Goal: Task Accomplishment & Management: Use online tool/utility

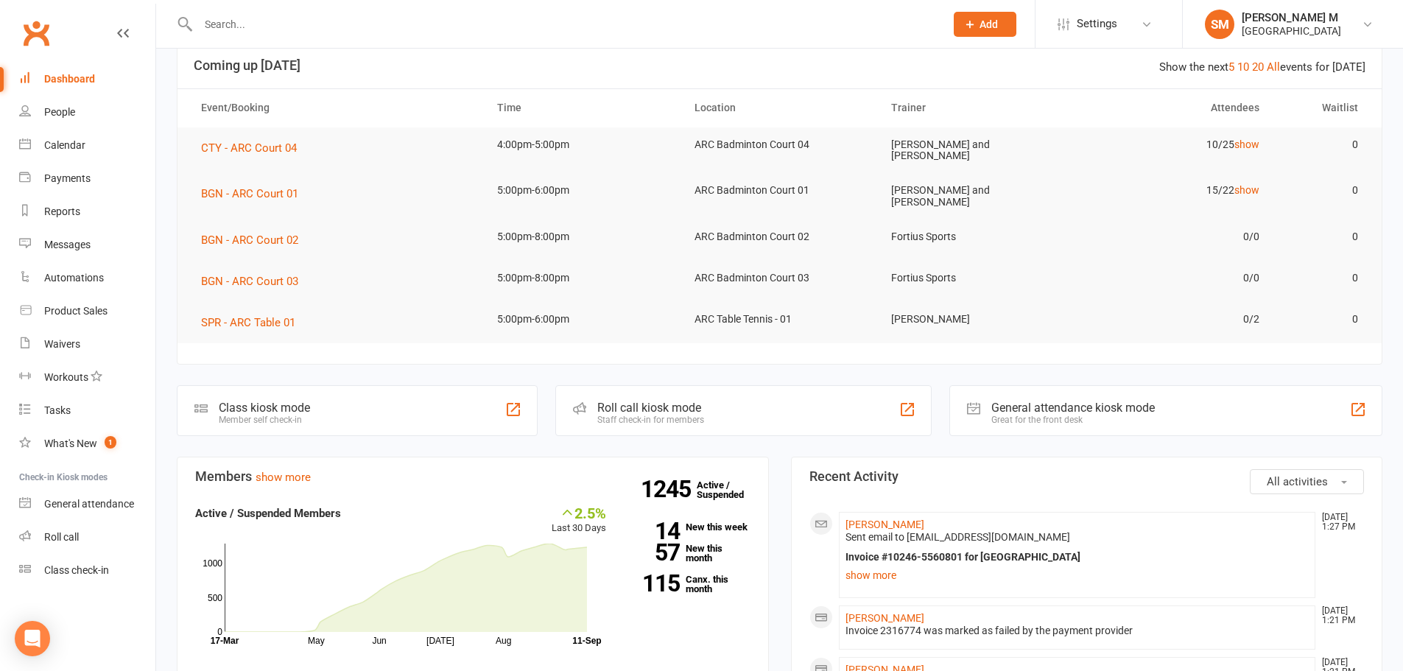
scroll to position [221, 0]
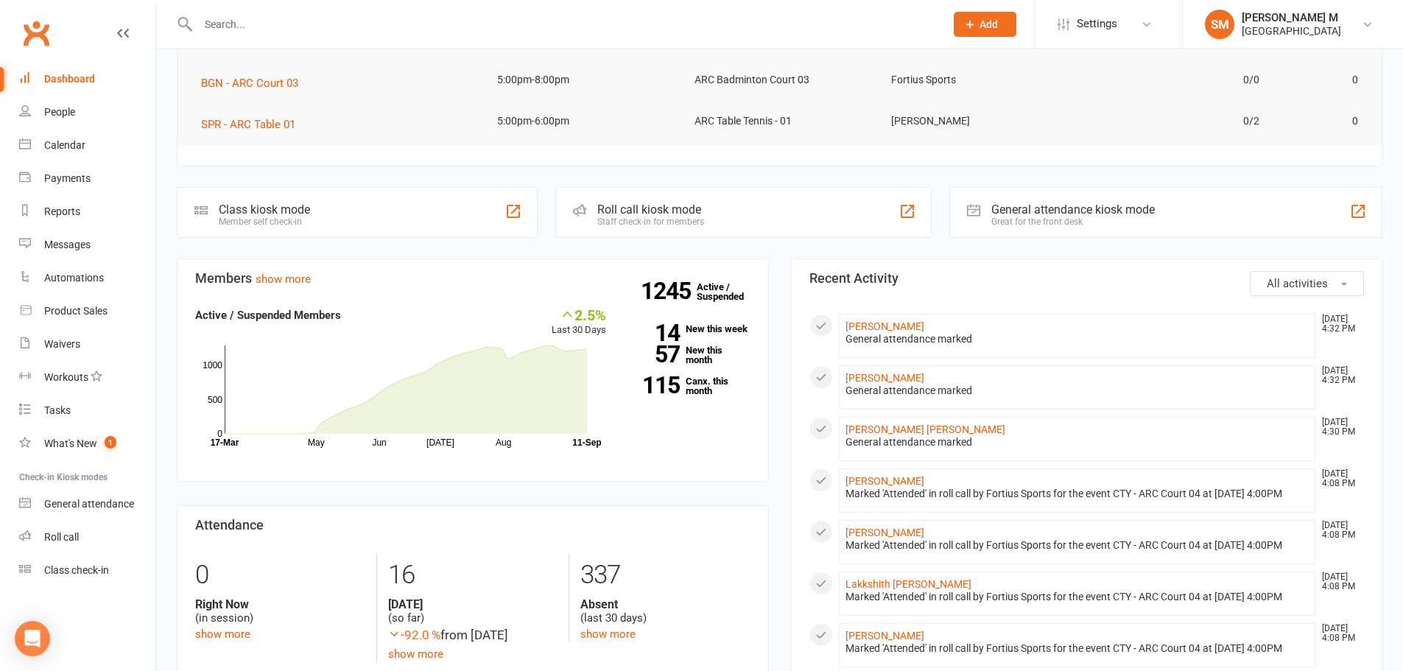
scroll to position [295, 0]
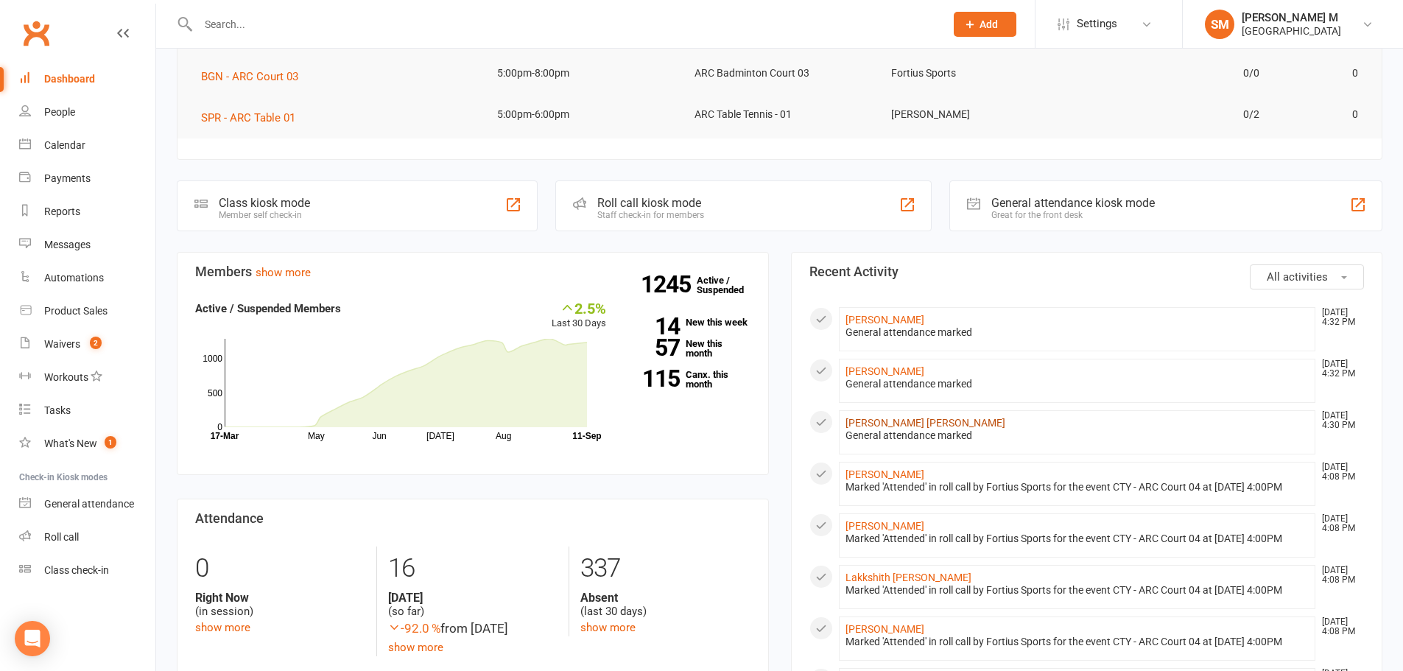
click link "Mubarak Ali Mohamed Ali"
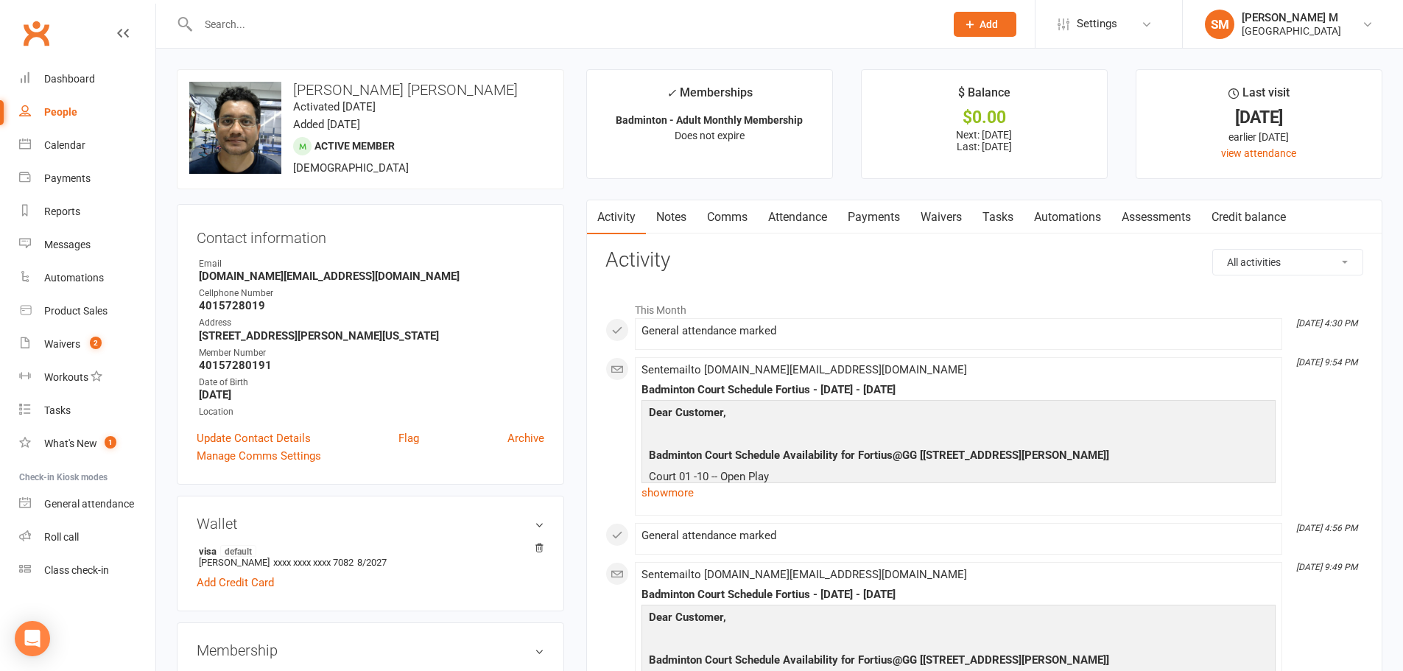
click link "Payments"
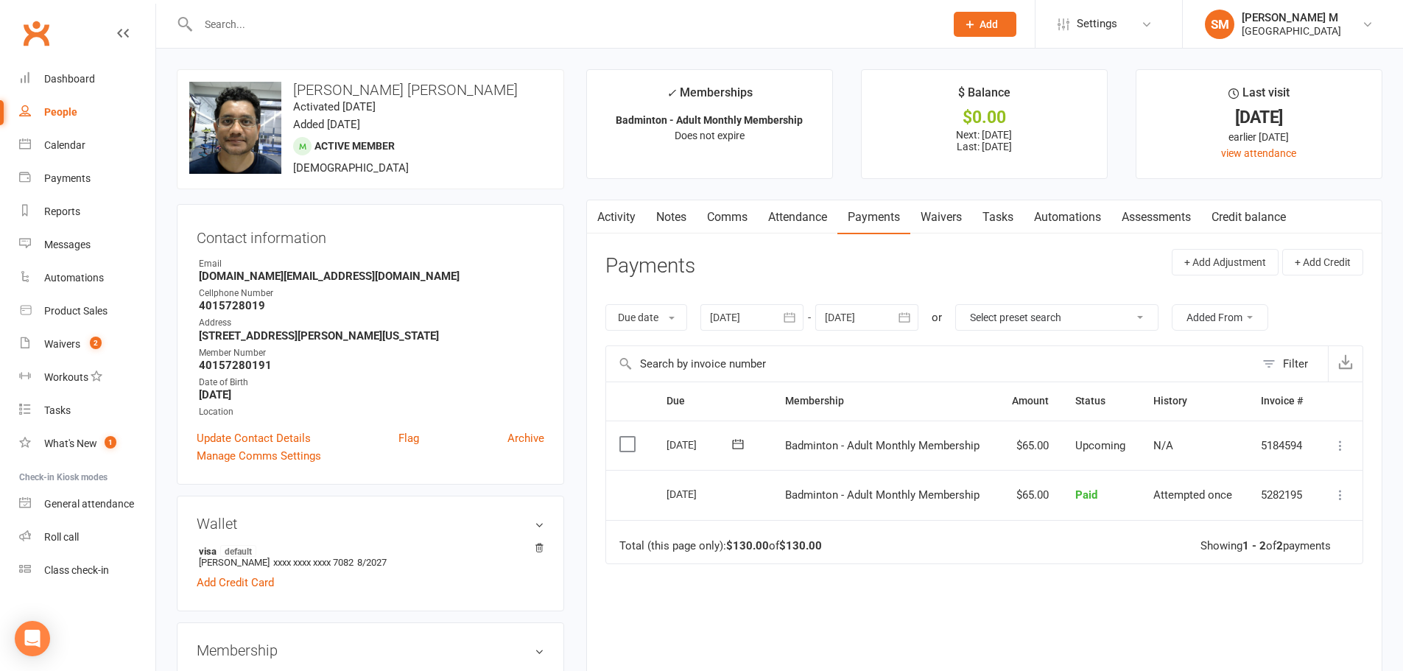
click icon "button"
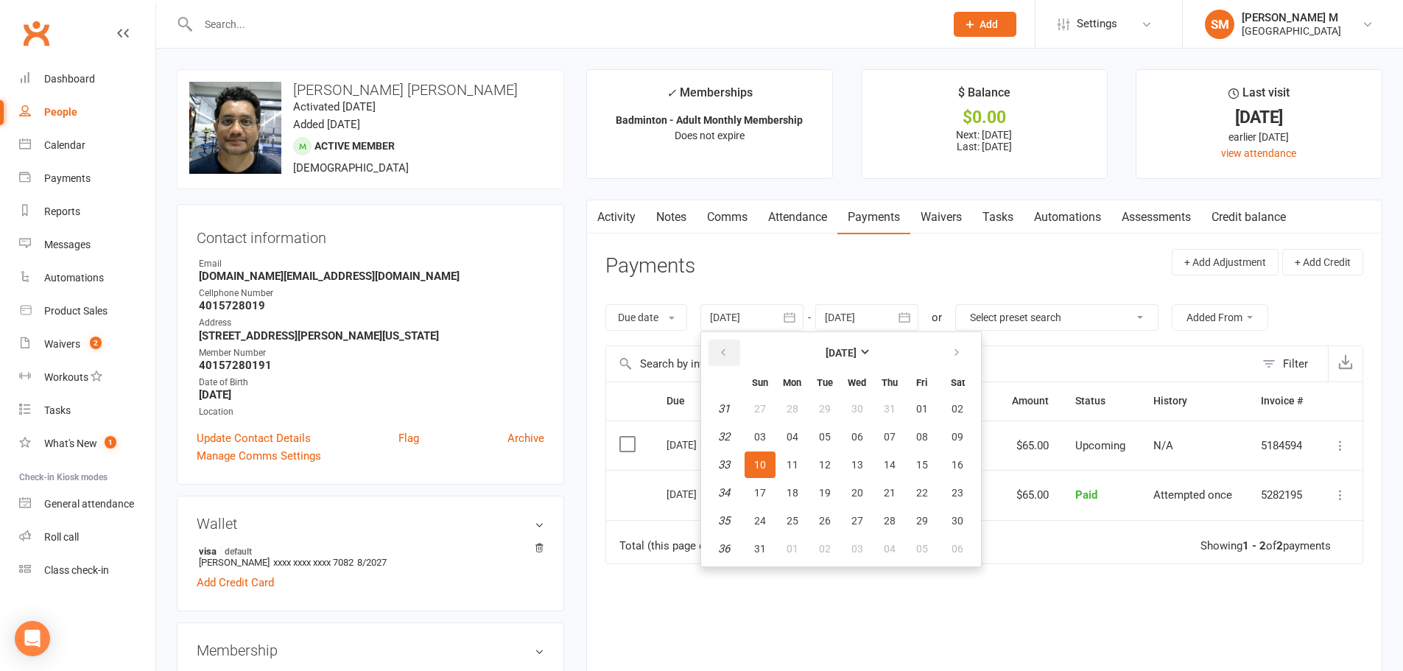
click button "button"
click button "01"
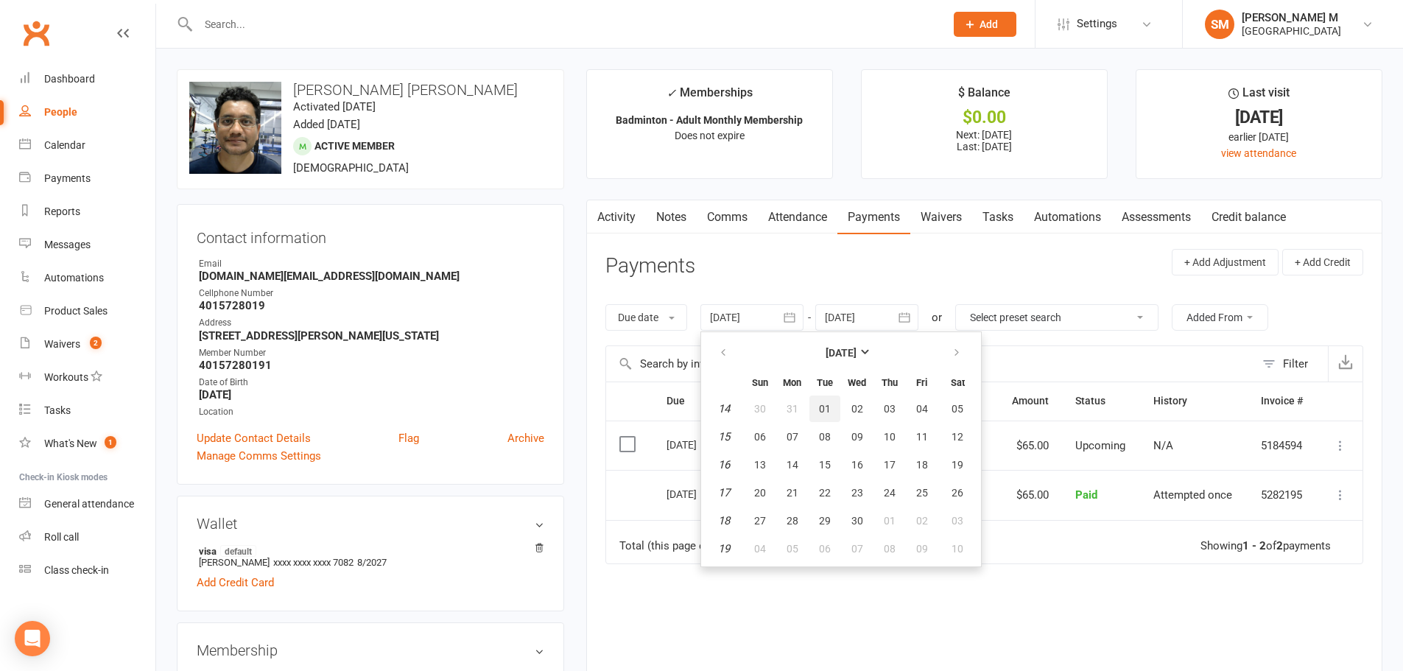
type input "01 Apr 2025"
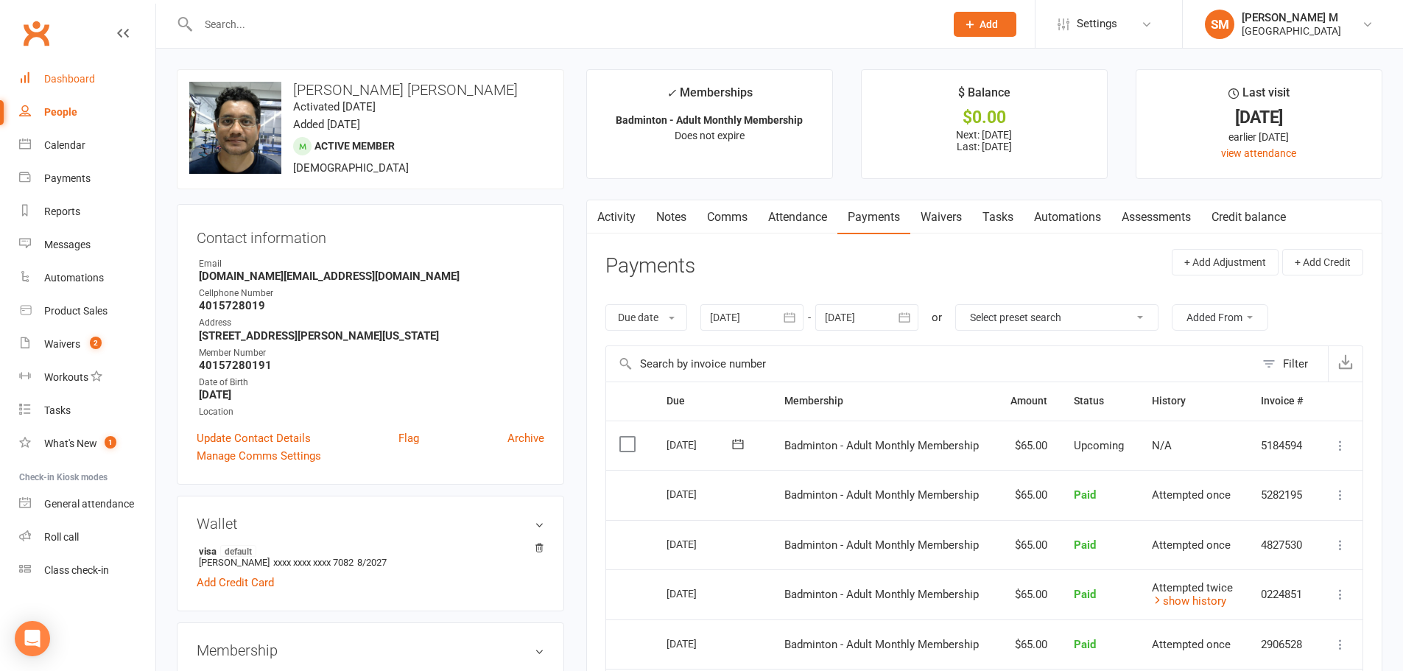
click div "Dashboard"
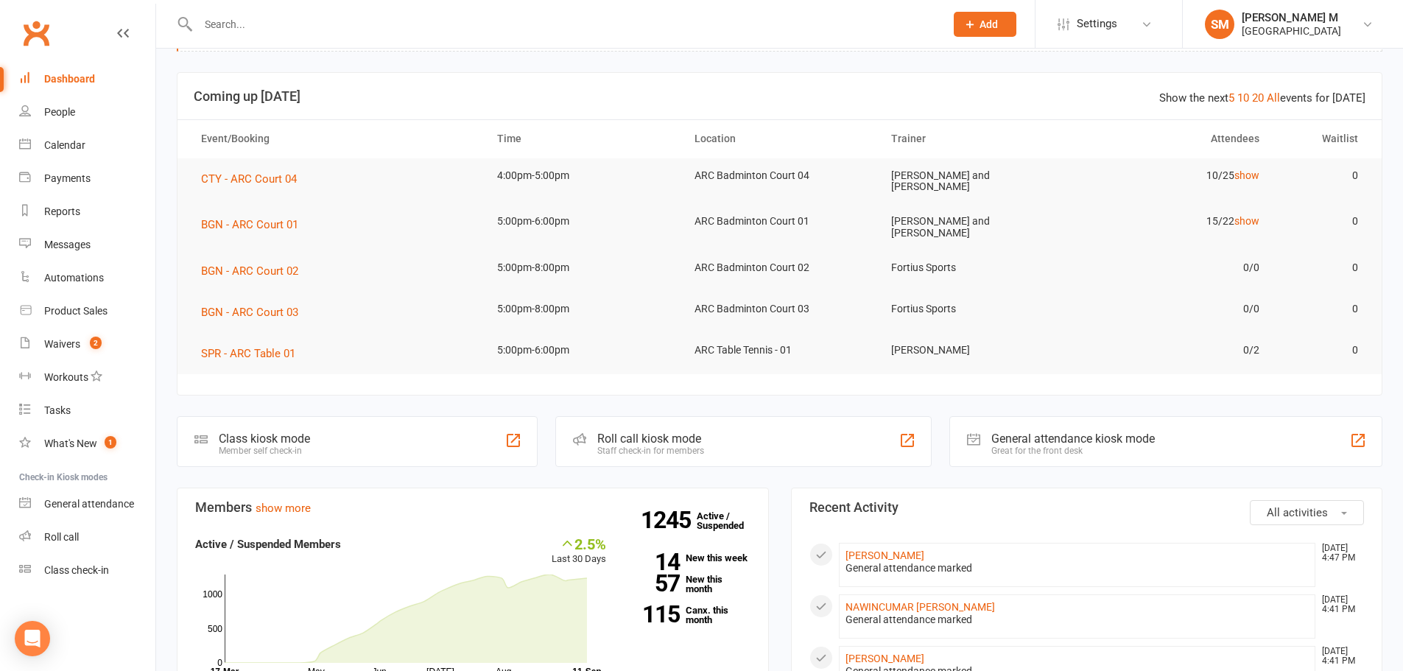
scroll to position [147, 0]
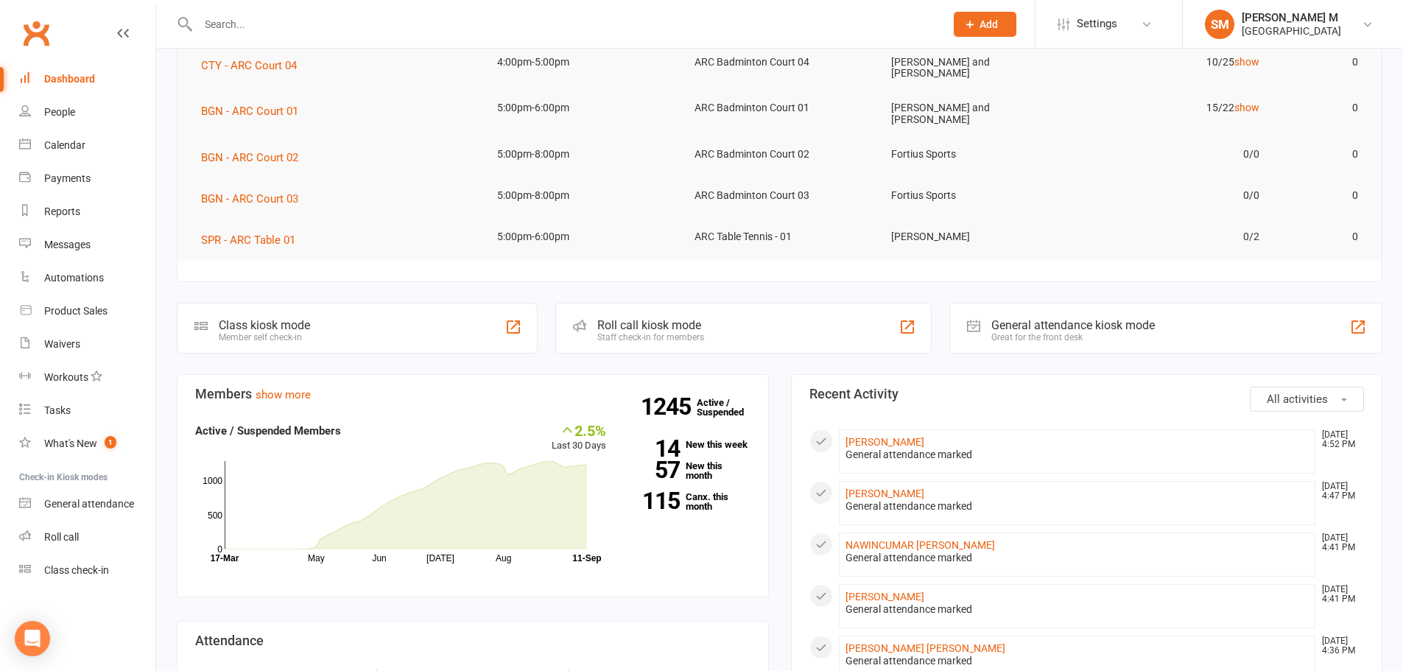
scroll to position [221, 0]
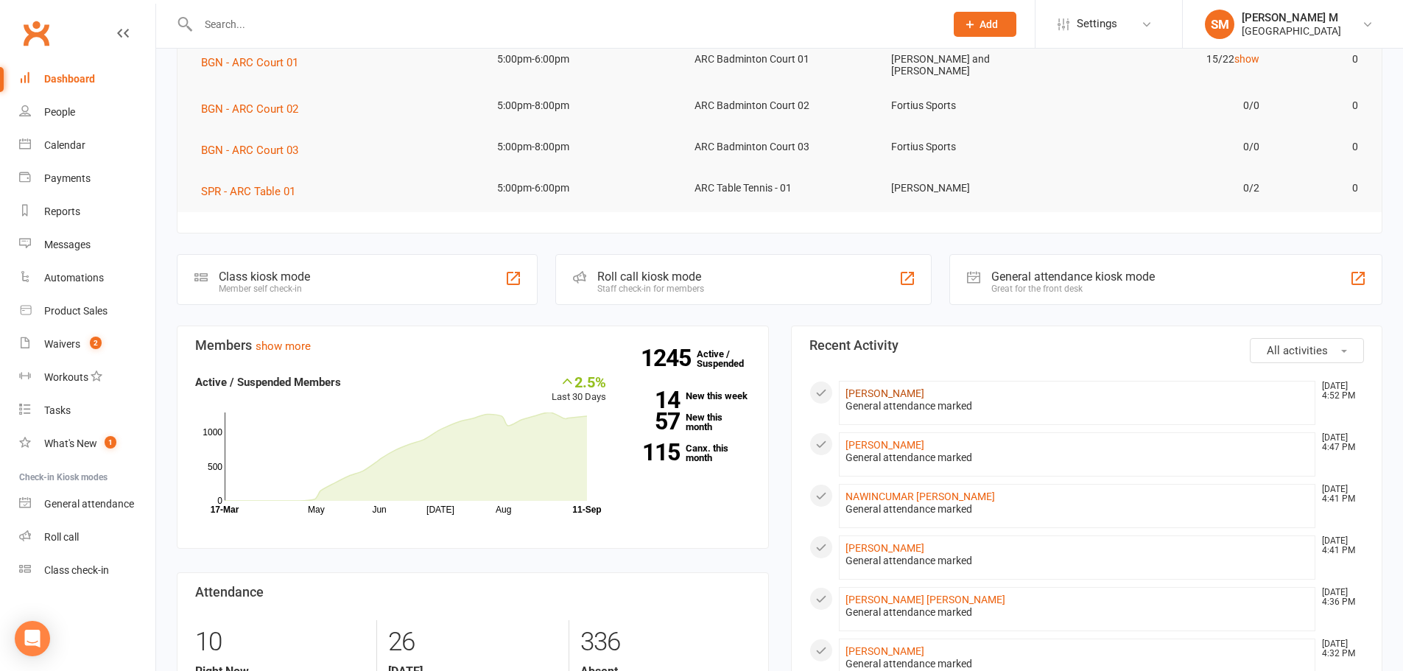
click at [868, 387] on link "[PERSON_NAME]" at bounding box center [885, 393] width 79 height 12
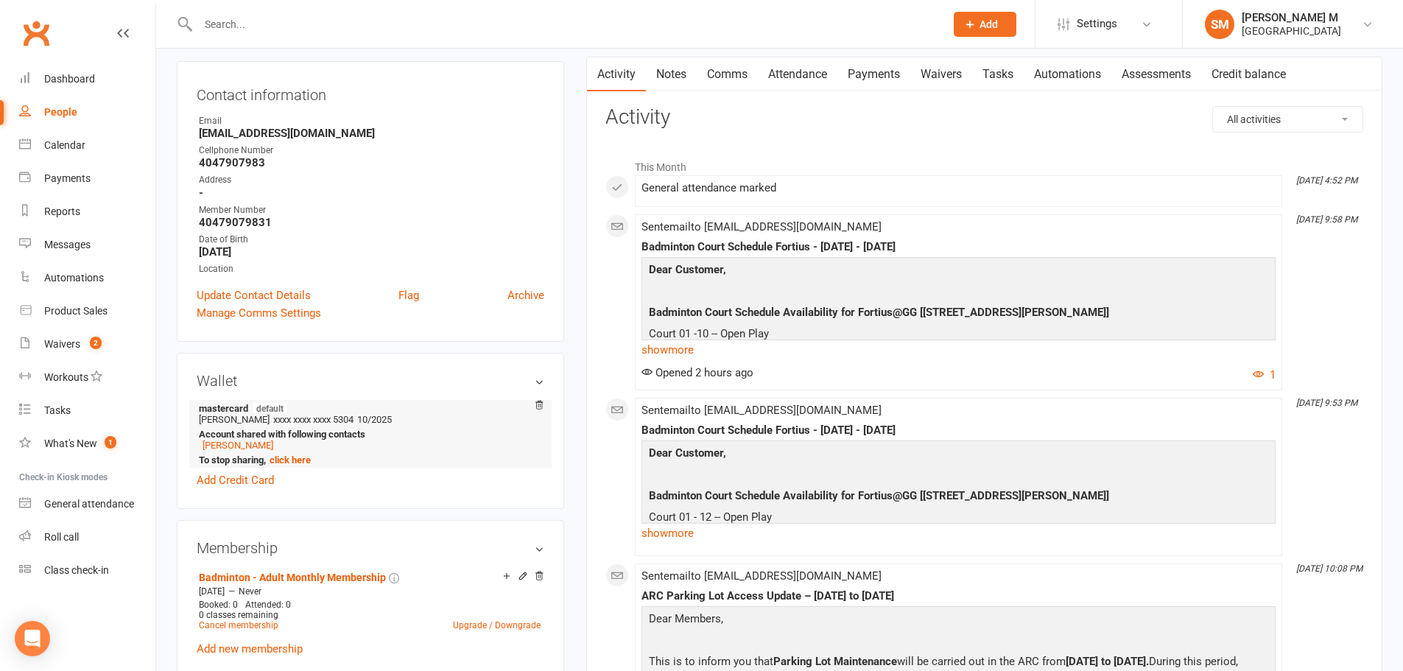
scroll to position [147, 0]
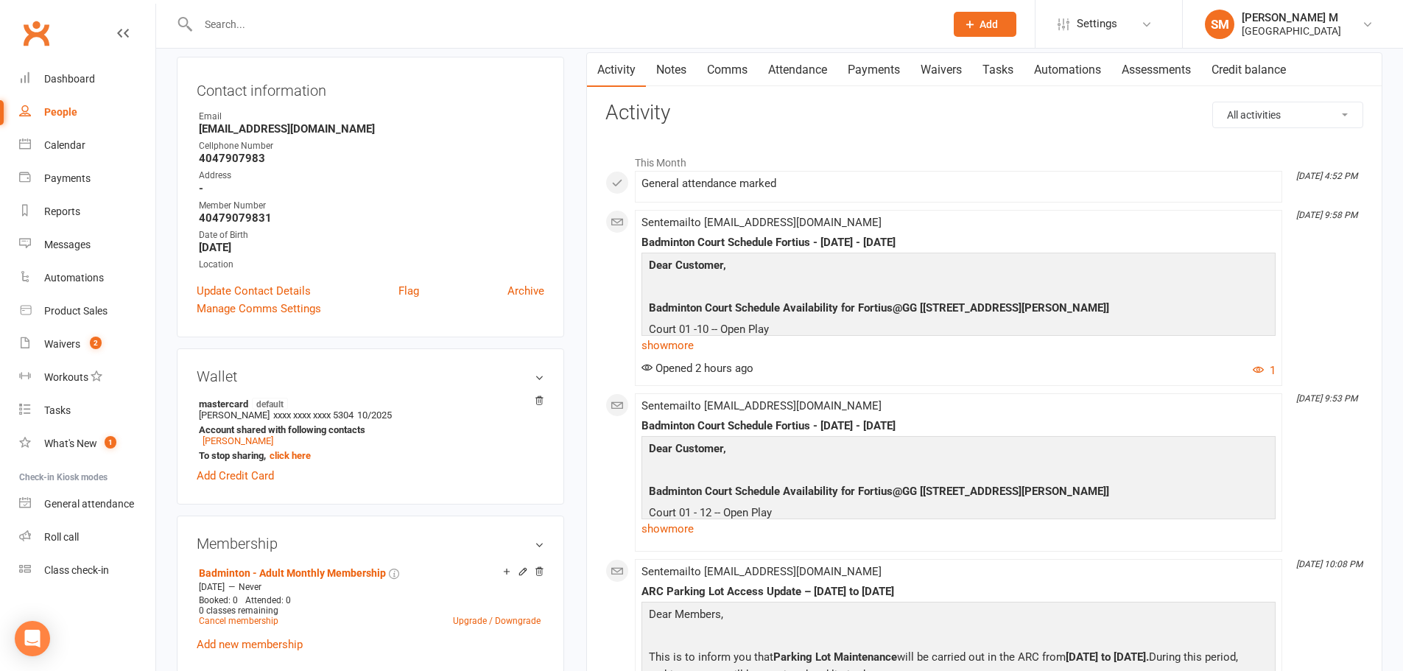
click at [789, 77] on link "Attendance" at bounding box center [798, 70] width 80 height 34
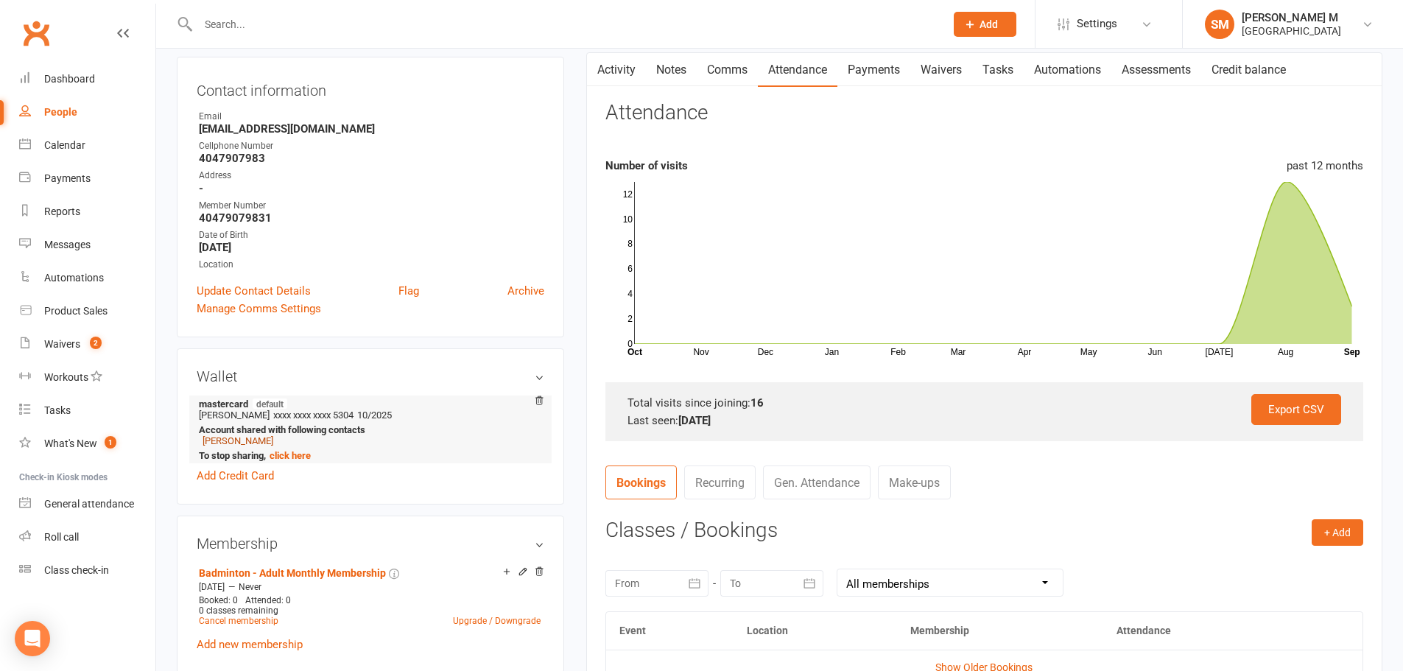
click at [253, 441] on link "Shanaya Baheti" at bounding box center [238, 440] width 71 height 11
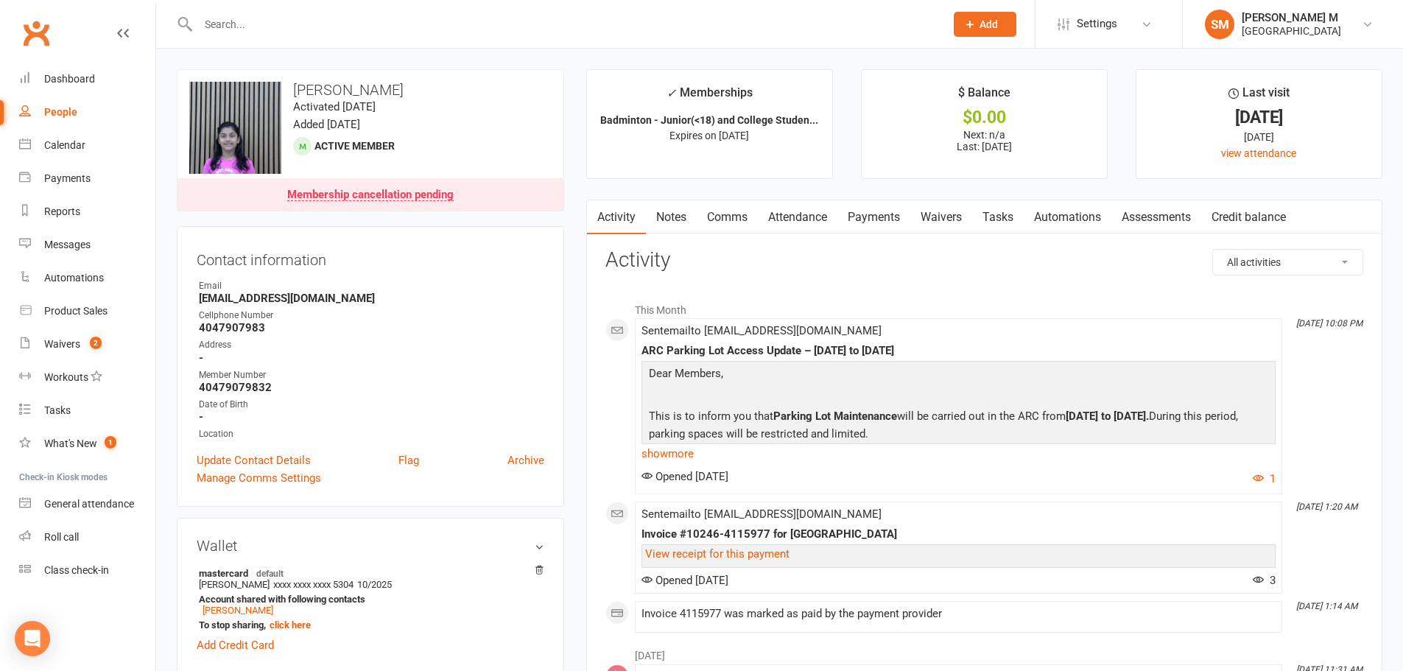
click at [881, 210] on link "Payments" at bounding box center [873, 217] width 73 height 34
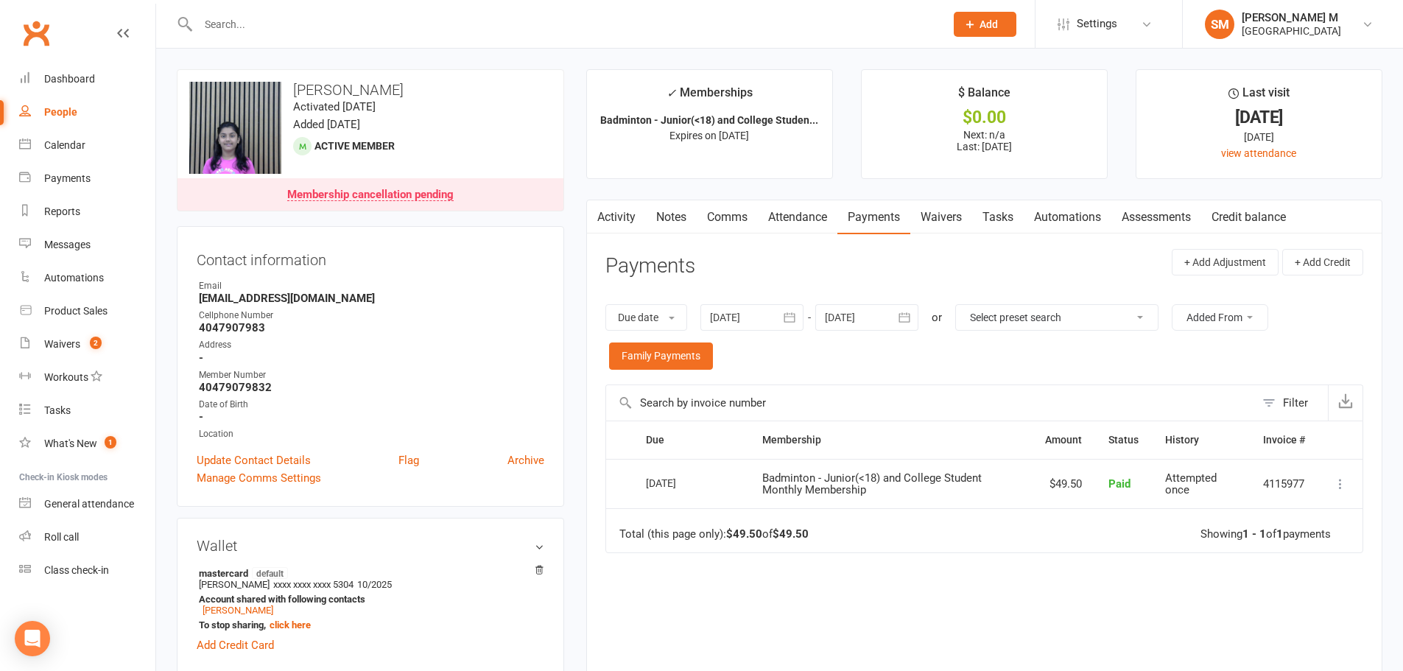
click at [825, 211] on link "Attendance" at bounding box center [798, 217] width 80 height 34
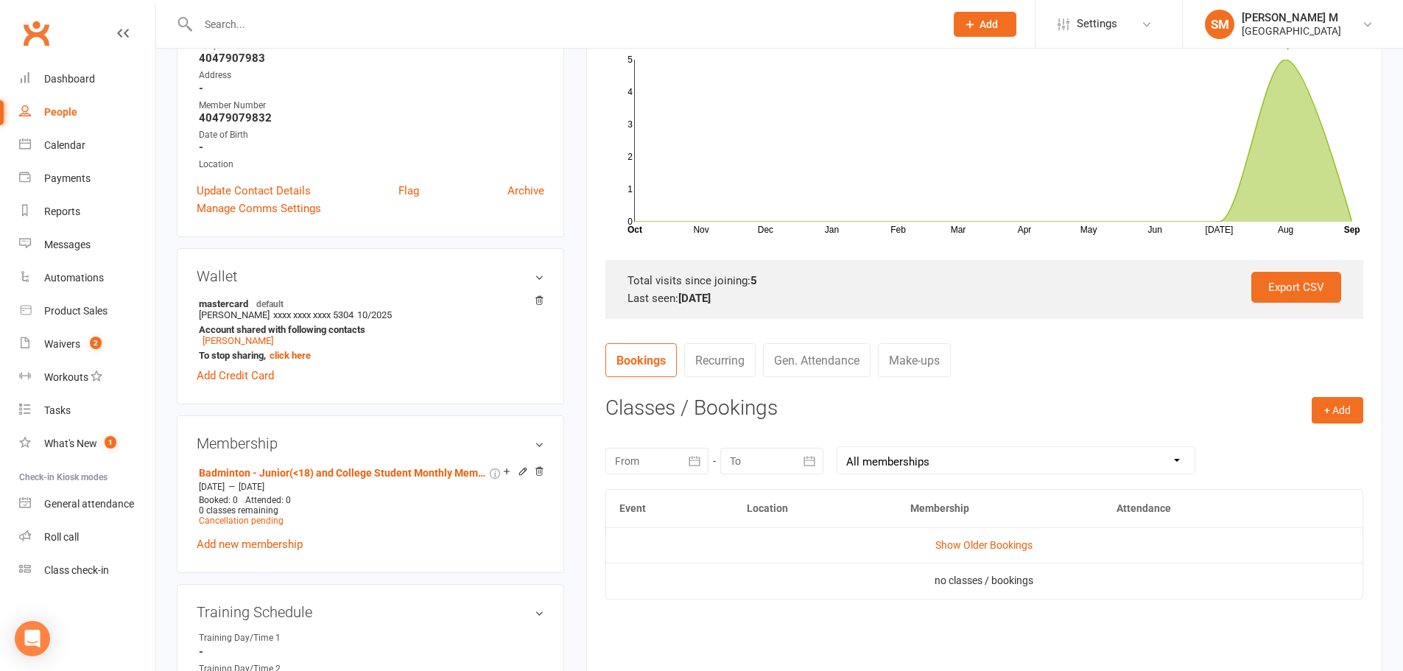
scroll to position [368, 0]
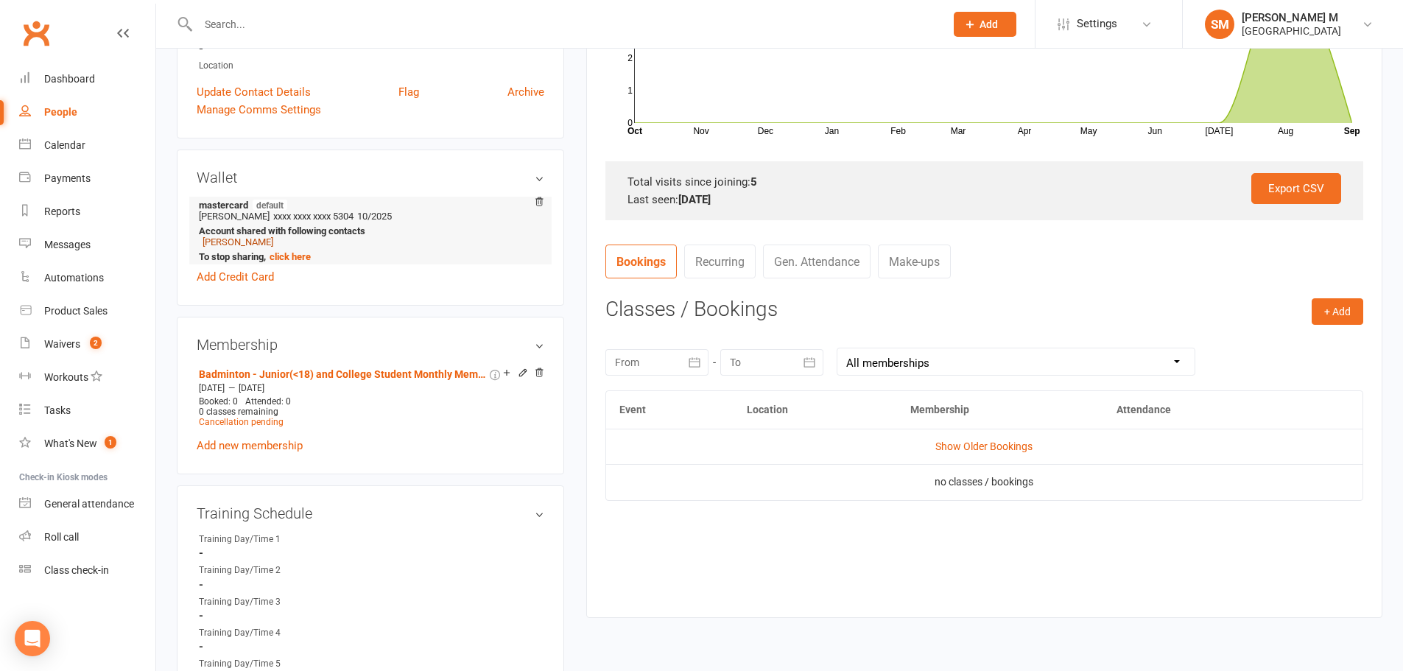
click at [241, 239] on link "Pranil Baheti" at bounding box center [238, 241] width 71 height 11
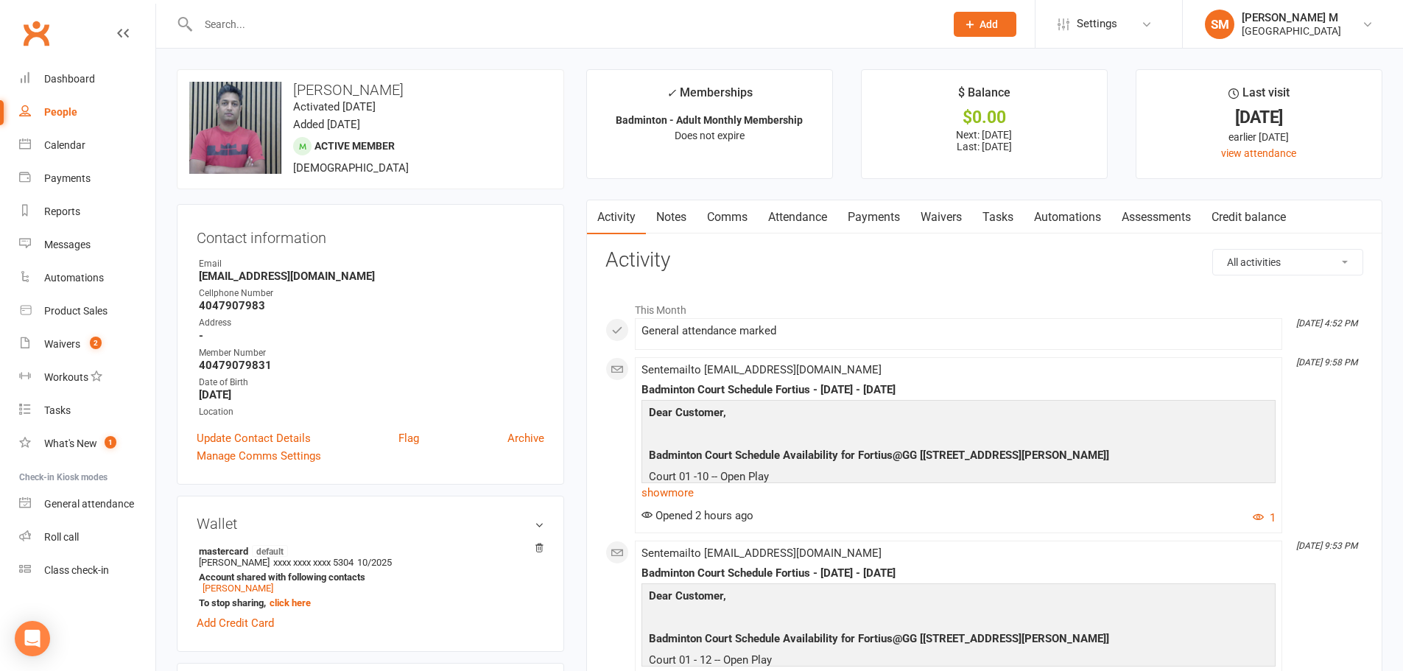
click at [893, 221] on link "Payments" at bounding box center [873, 217] width 73 height 34
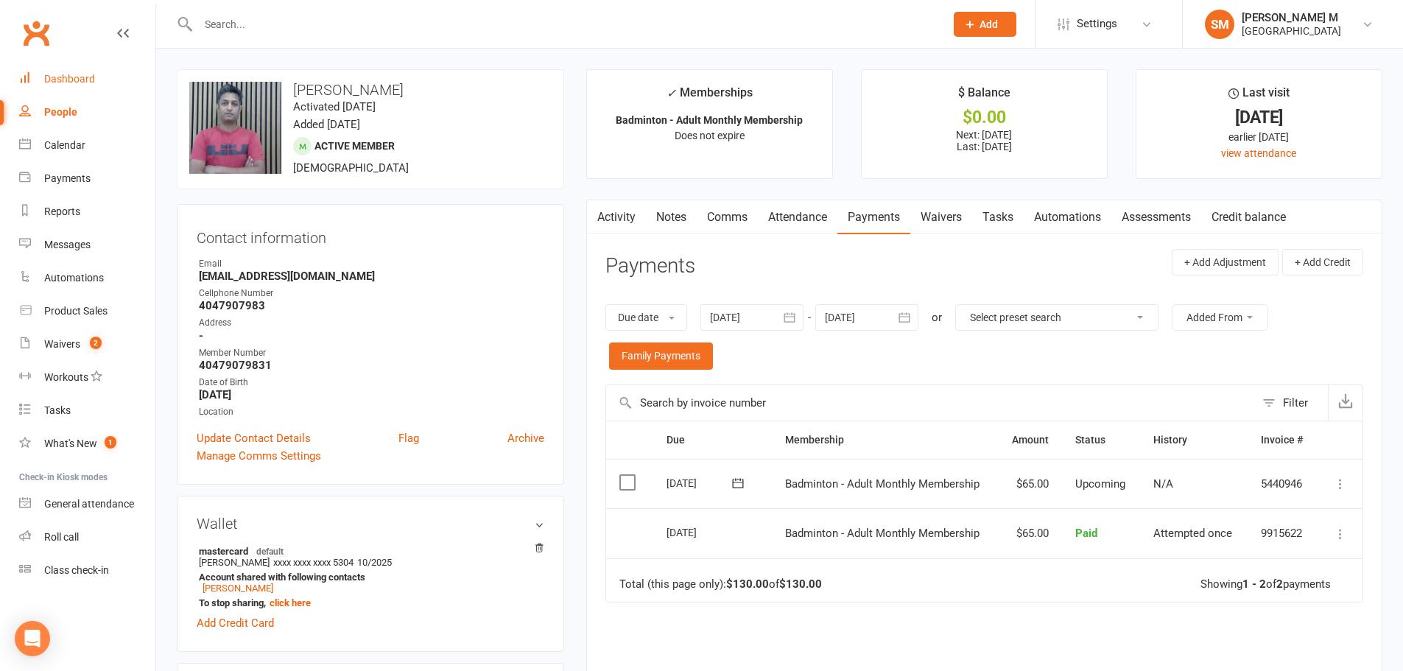
click at [35, 77] on link "Dashboard" at bounding box center [87, 79] width 136 height 33
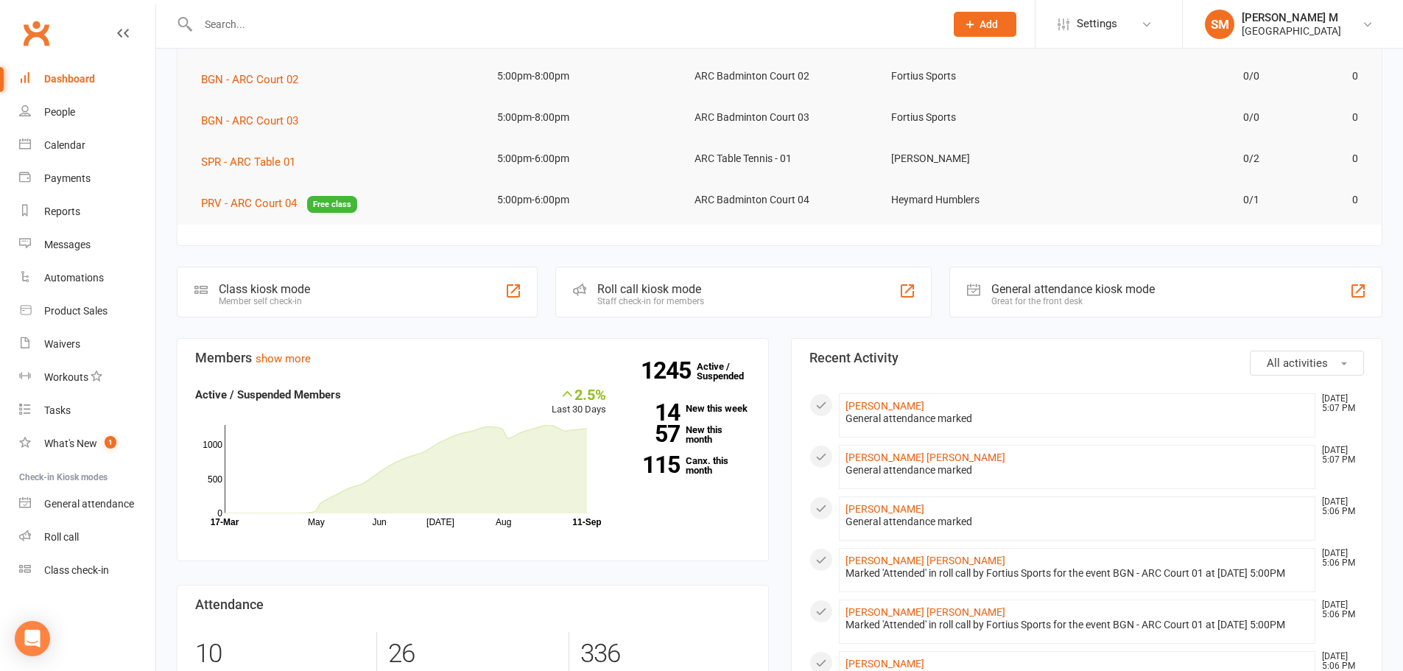
scroll to position [221, 0]
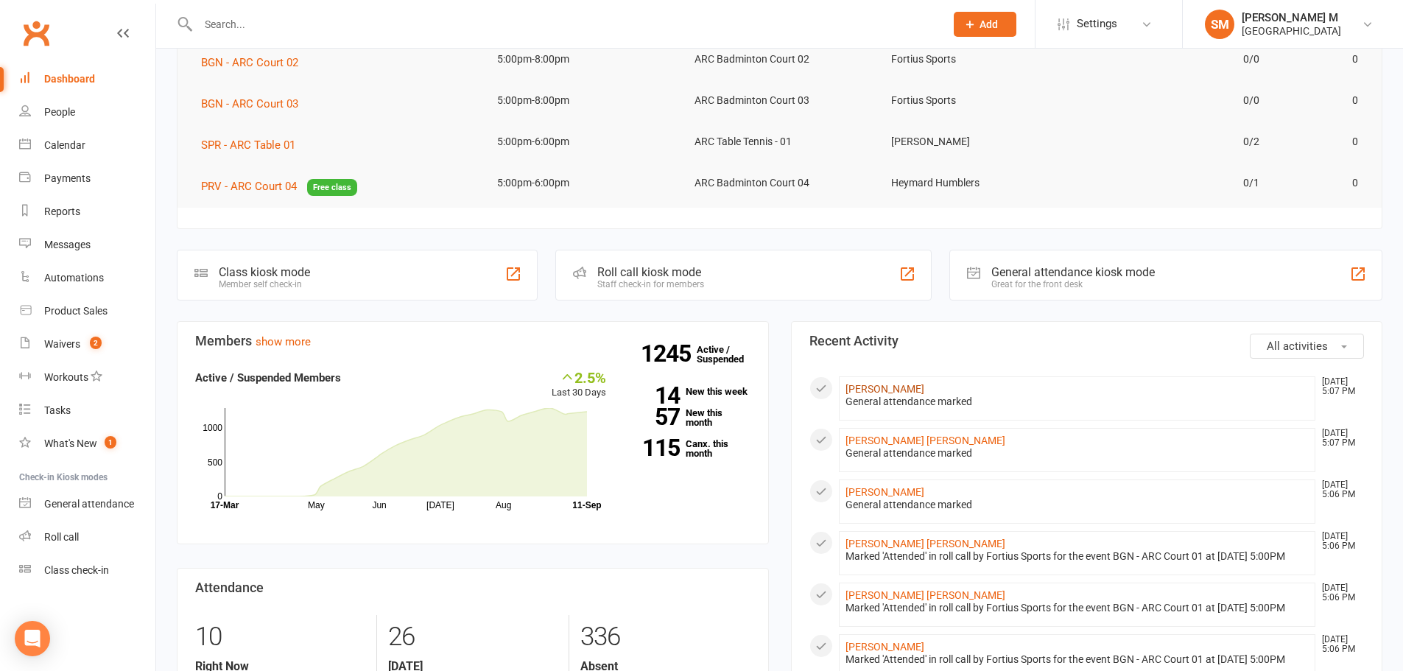
click at [866, 387] on link "[PERSON_NAME]" at bounding box center [885, 389] width 79 height 12
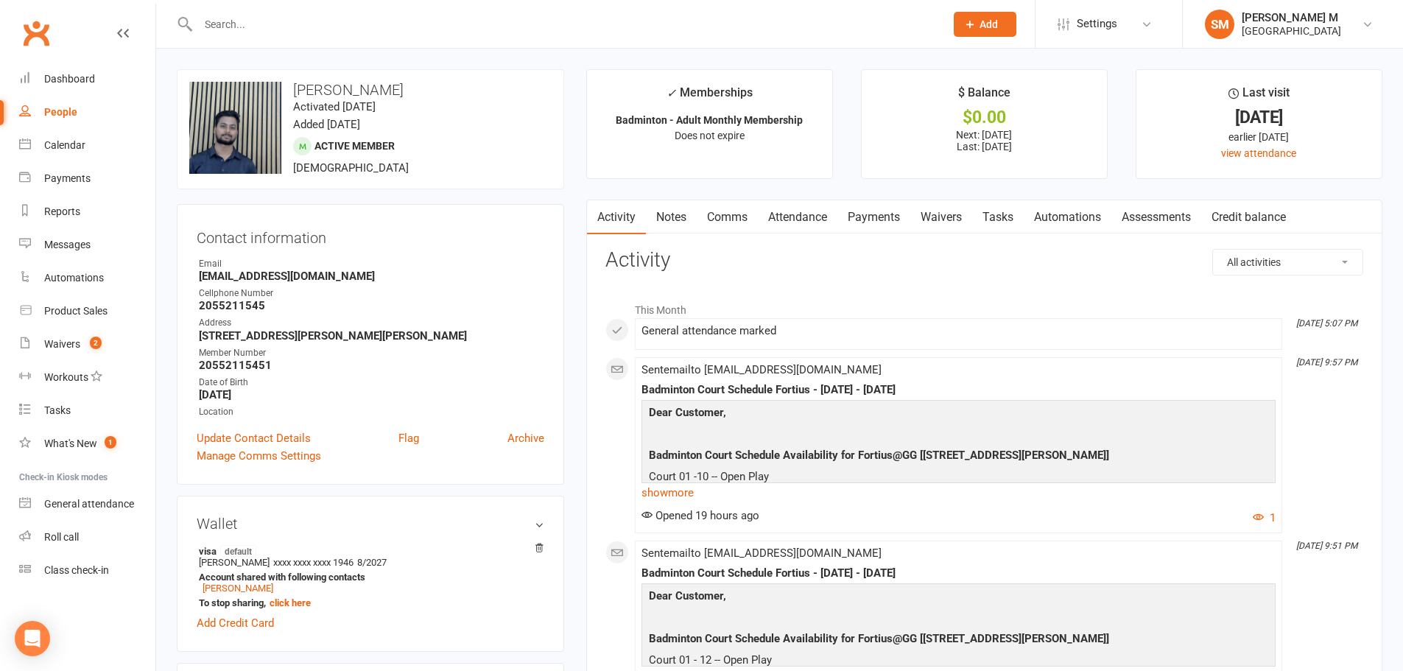
click at [895, 217] on link "Payments" at bounding box center [873, 217] width 73 height 34
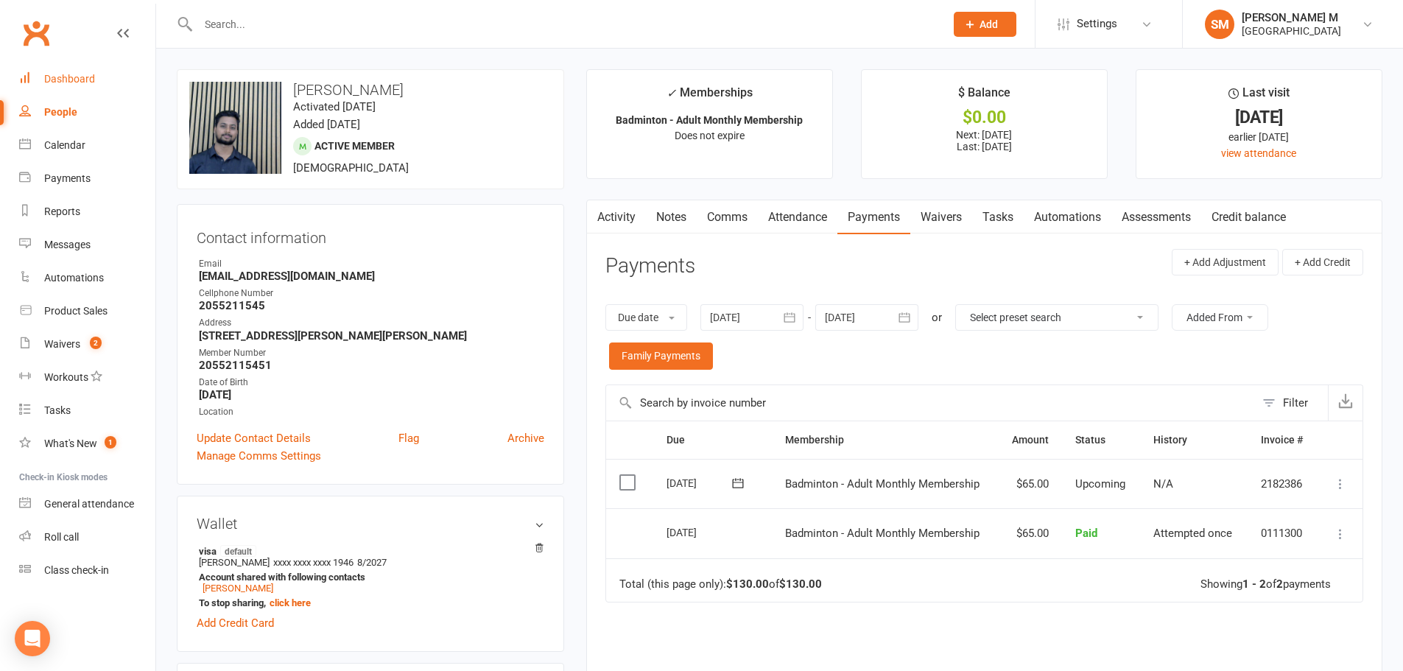
click at [56, 86] on link "Dashboard" at bounding box center [87, 79] width 136 height 33
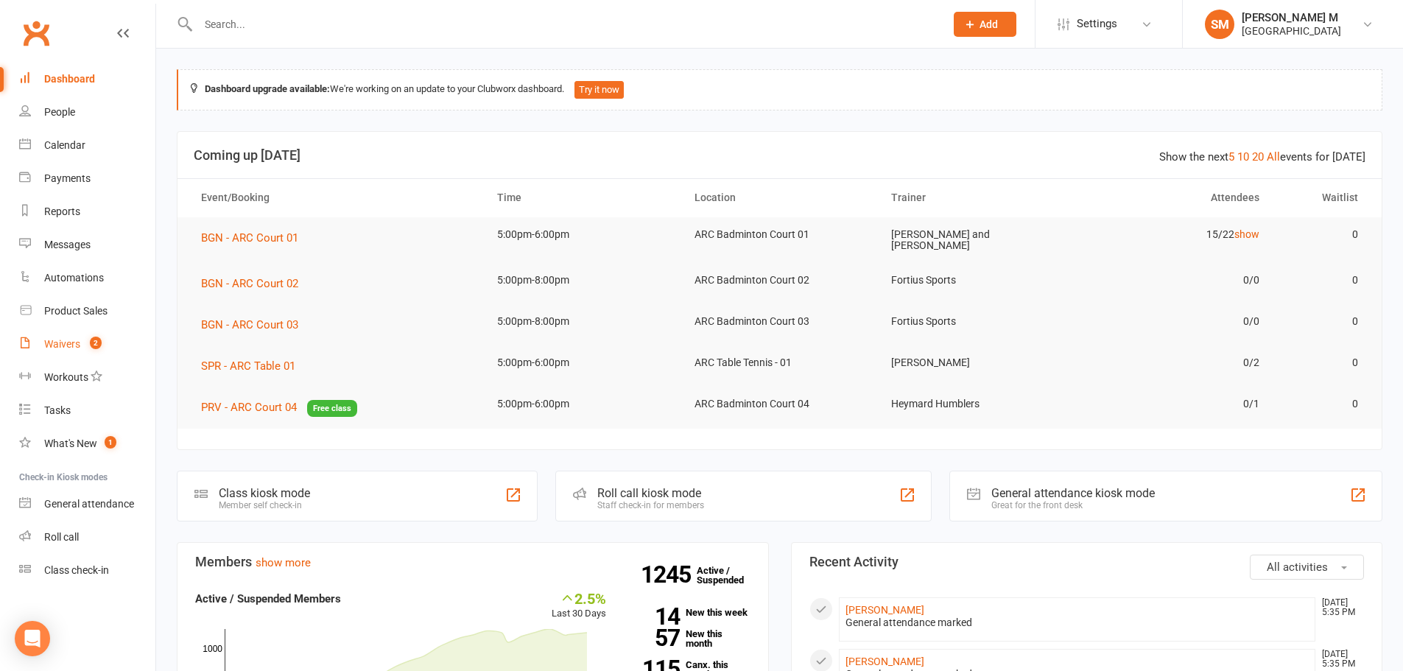
click at [65, 345] on div "Waivers" at bounding box center [62, 344] width 36 height 12
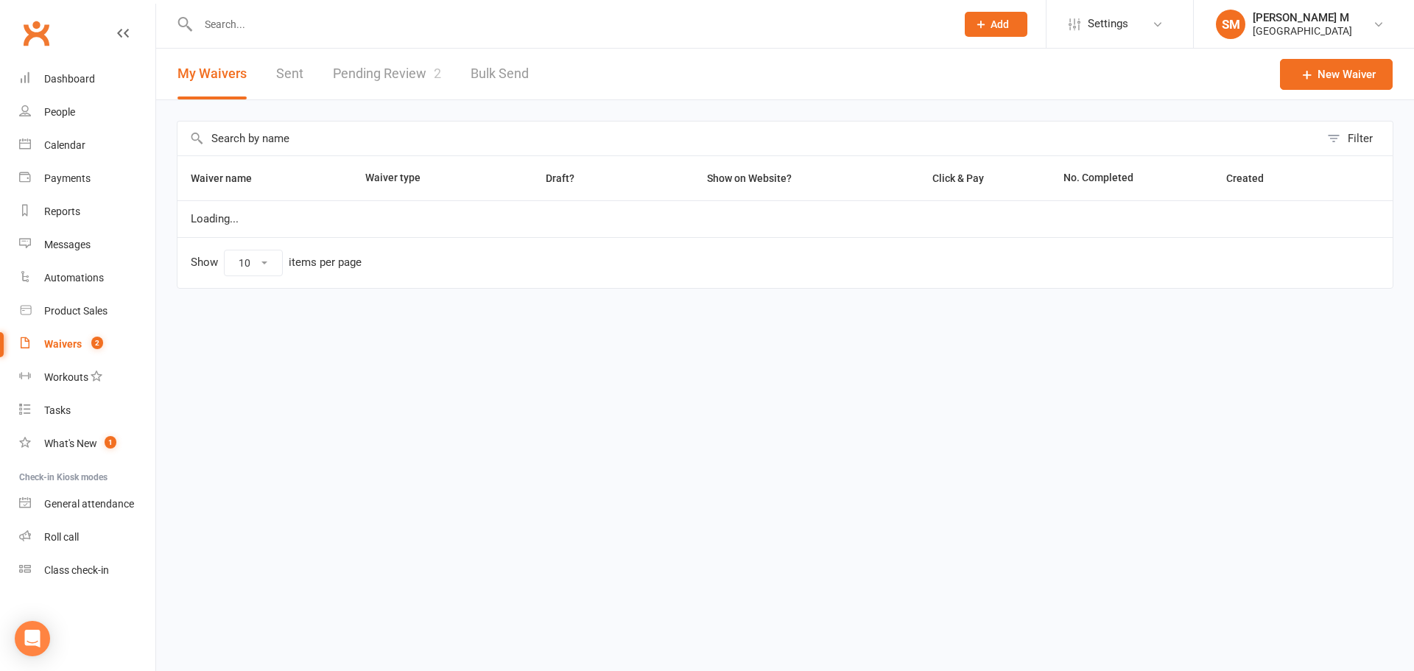
select select "50"
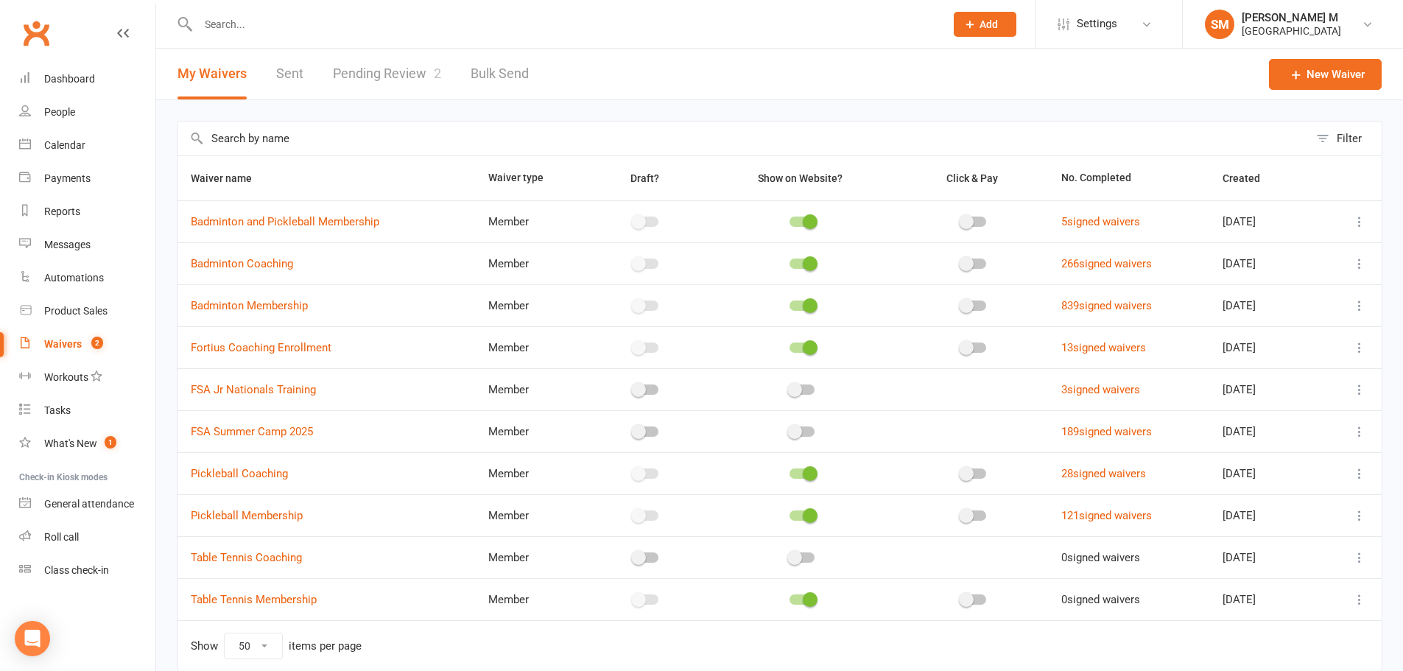
click at [393, 71] on link "Pending Review 2" at bounding box center [387, 74] width 108 height 51
select select "100"
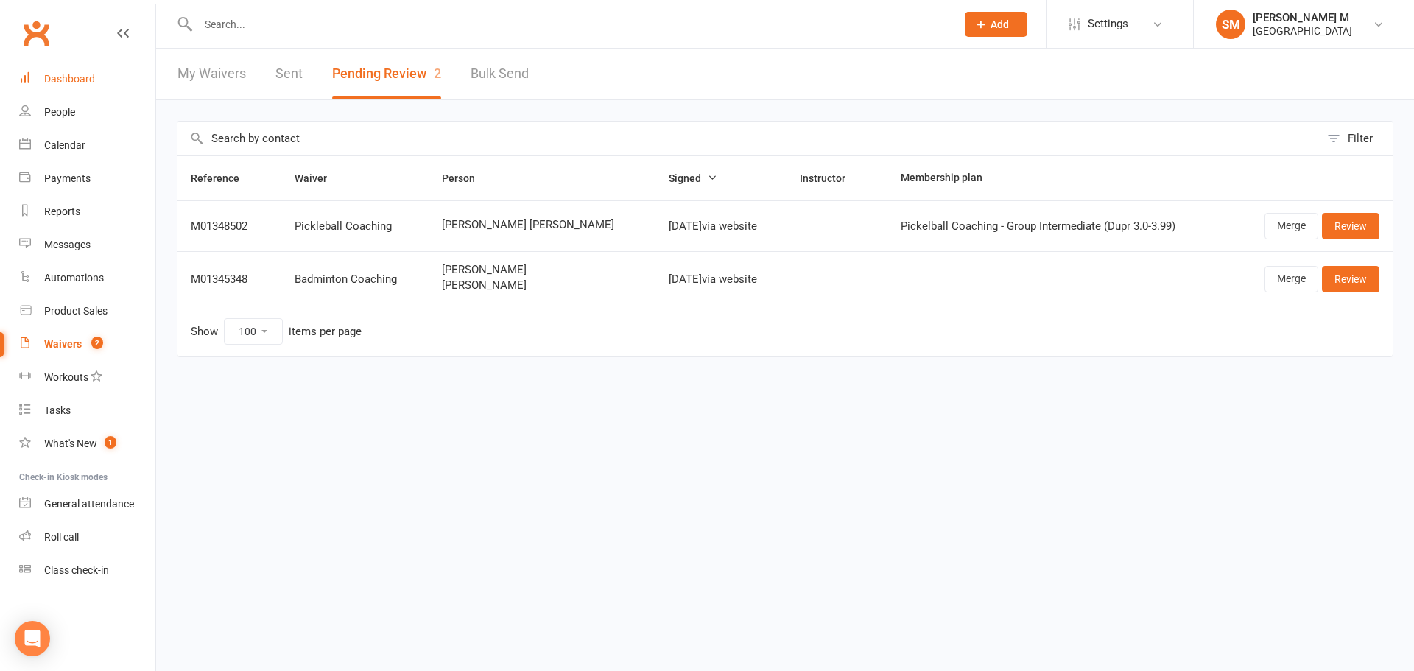
click at [93, 69] on link "Dashboard" at bounding box center [87, 79] width 136 height 33
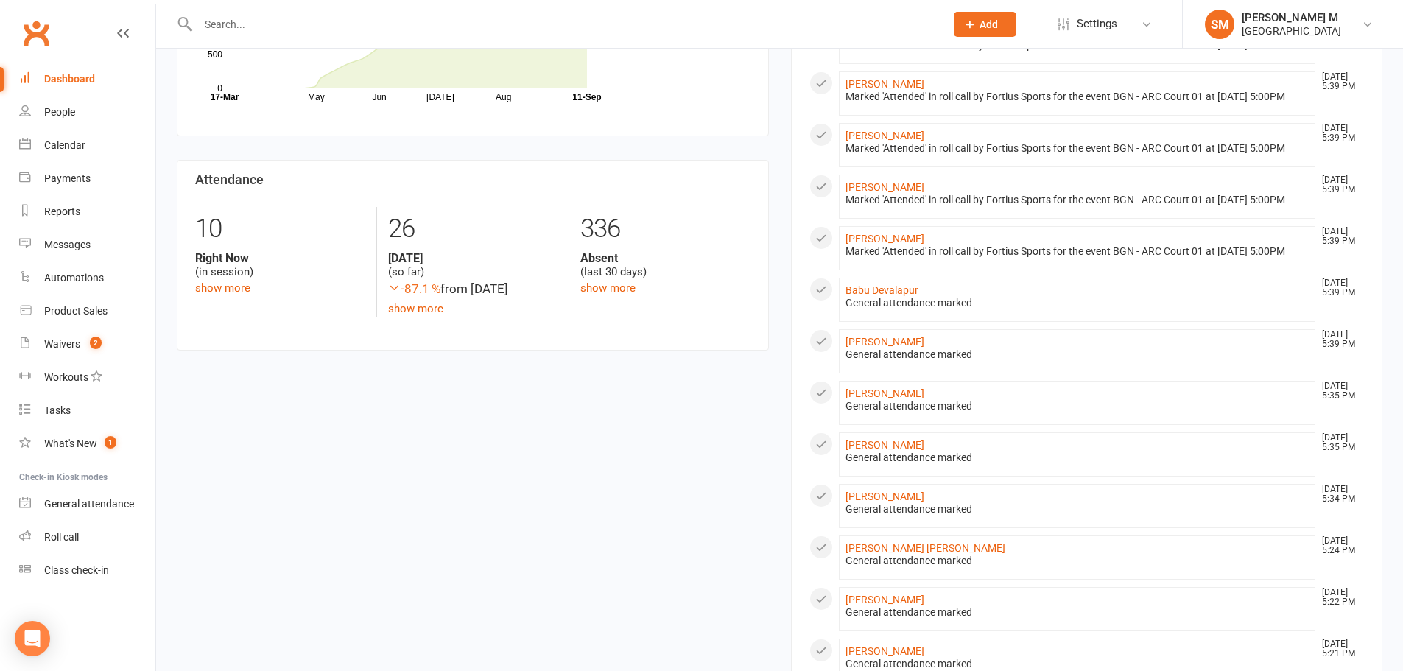
scroll to position [663, 0]
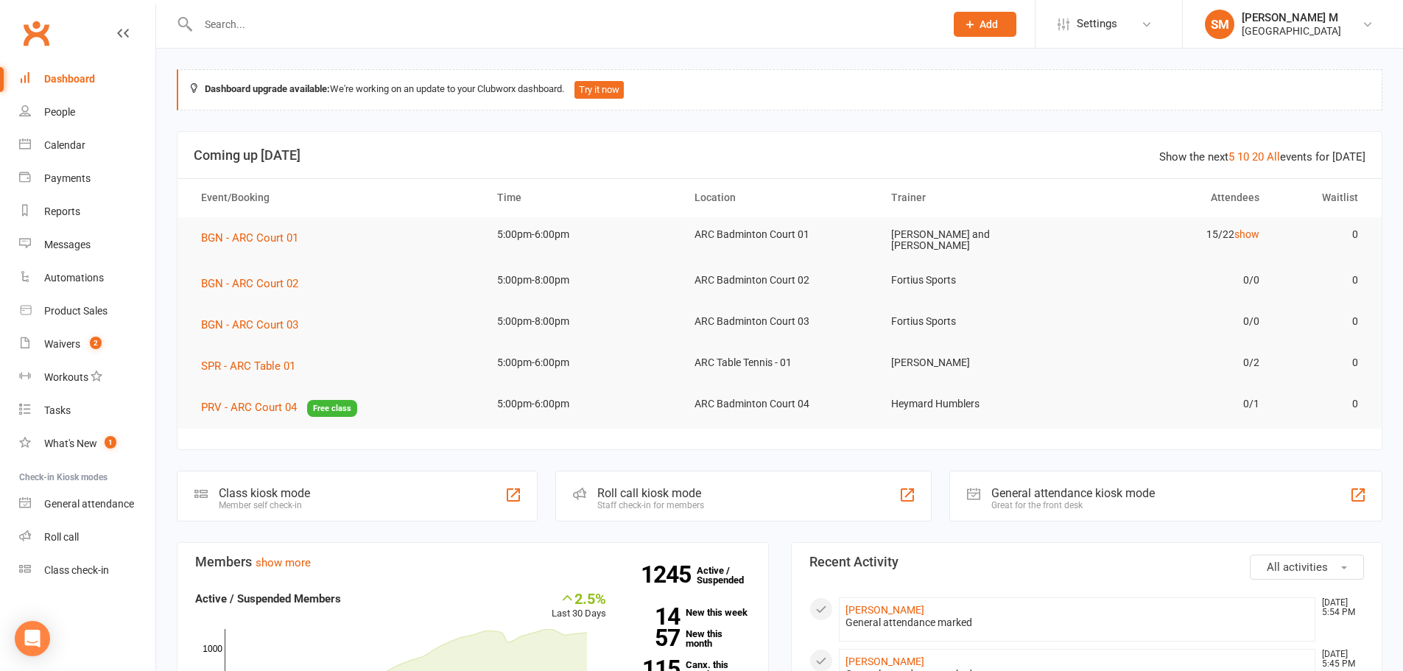
click at [404, 12] on div at bounding box center [556, 24] width 758 height 48
click at [406, 23] on input "text" at bounding box center [564, 24] width 741 height 21
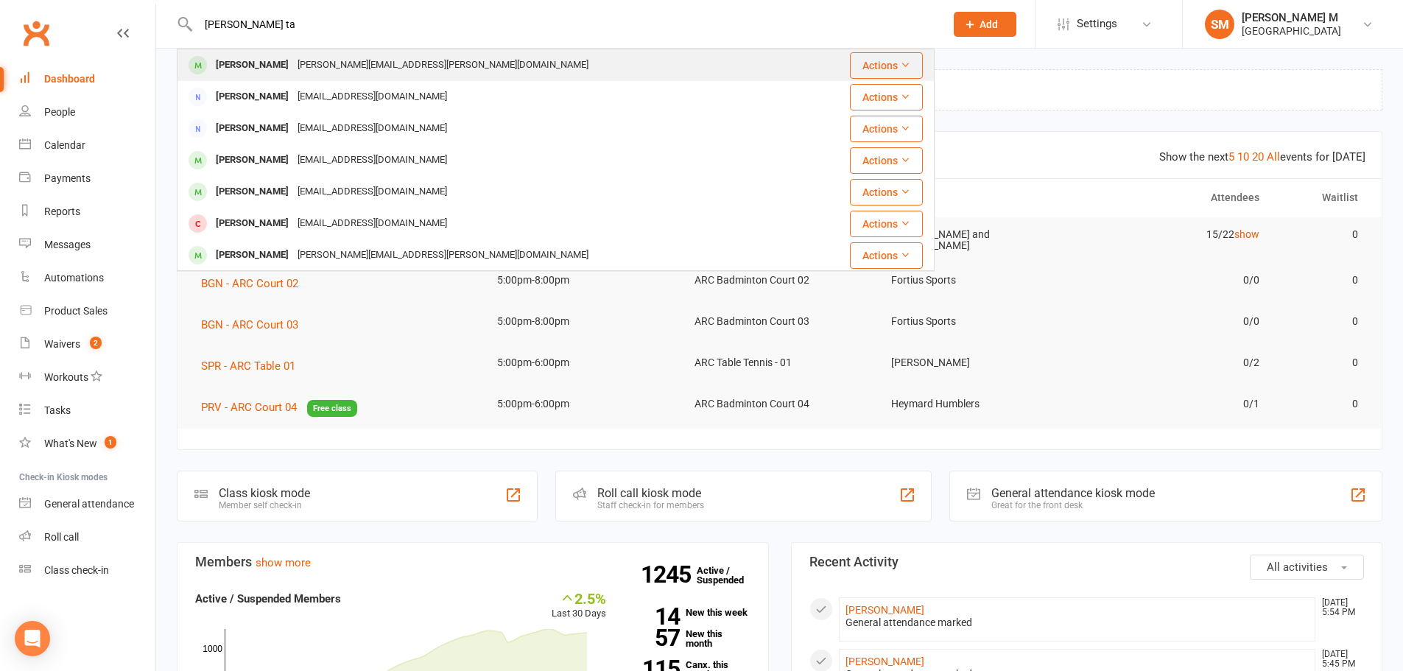
type input "sujith ta"
click at [314, 64] on div "sujith.taneeru@gmail.com" at bounding box center [443, 65] width 300 height 21
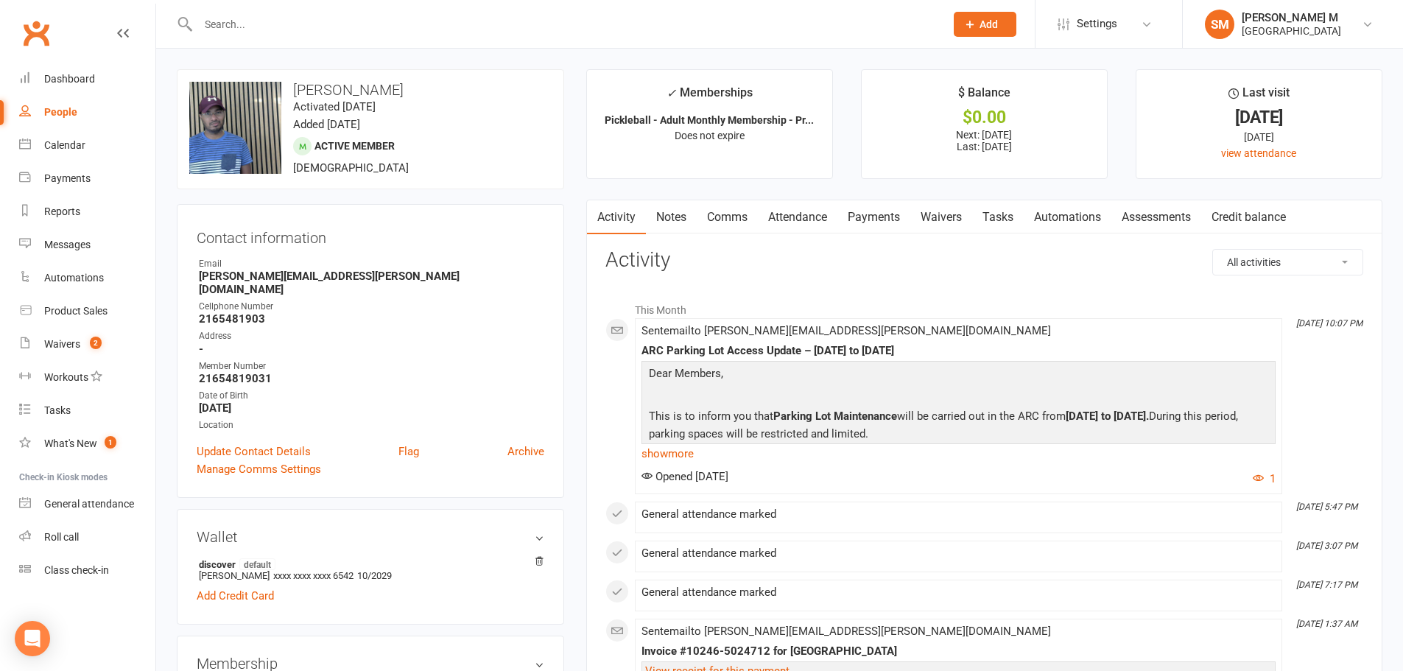
drag, startPoint x: 394, startPoint y: 96, endPoint x: 293, endPoint y: 94, distance: 100.9
click at [293, 94] on h3 "[PERSON_NAME]" at bounding box center [370, 90] width 362 height 16
copy h3 "[PERSON_NAME]"
click at [67, 81] on div "Dashboard" at bounding box center [69, 79] width 51 height 12
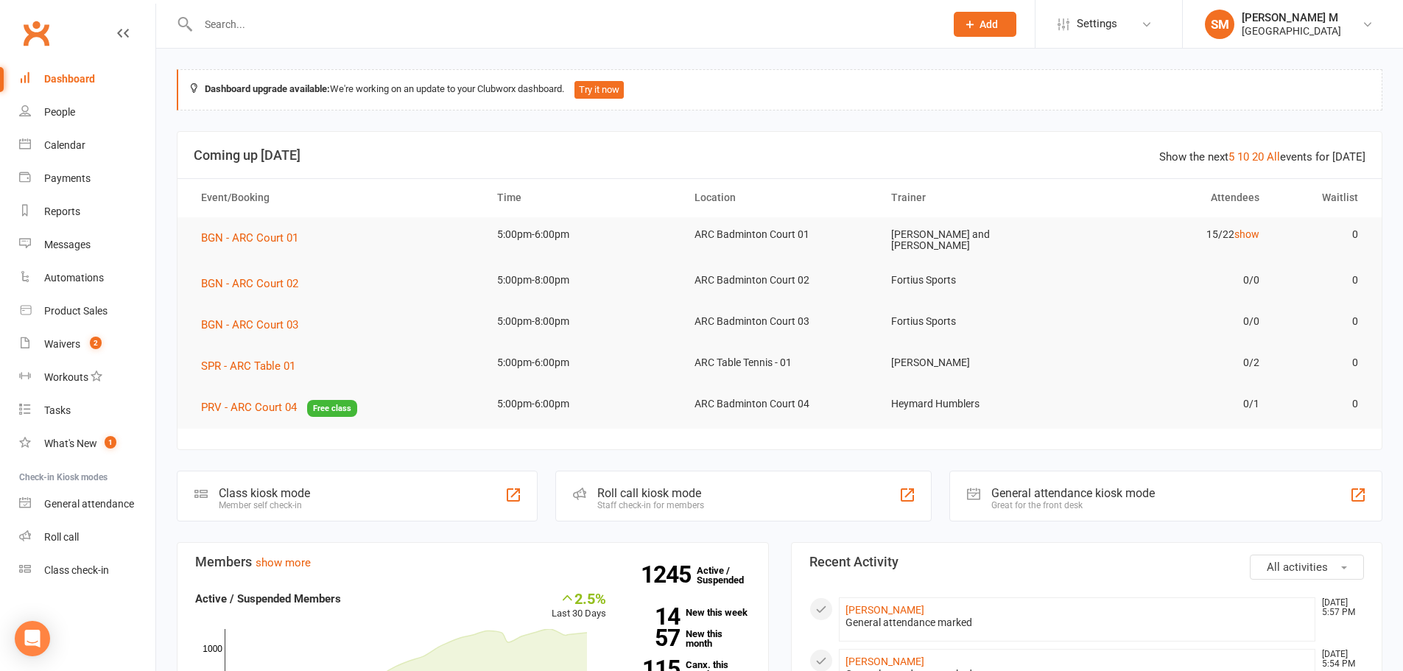
click at [1080, 500] on div "Great for the front desk" at bounding box center [1073, 505] width 164 height 10
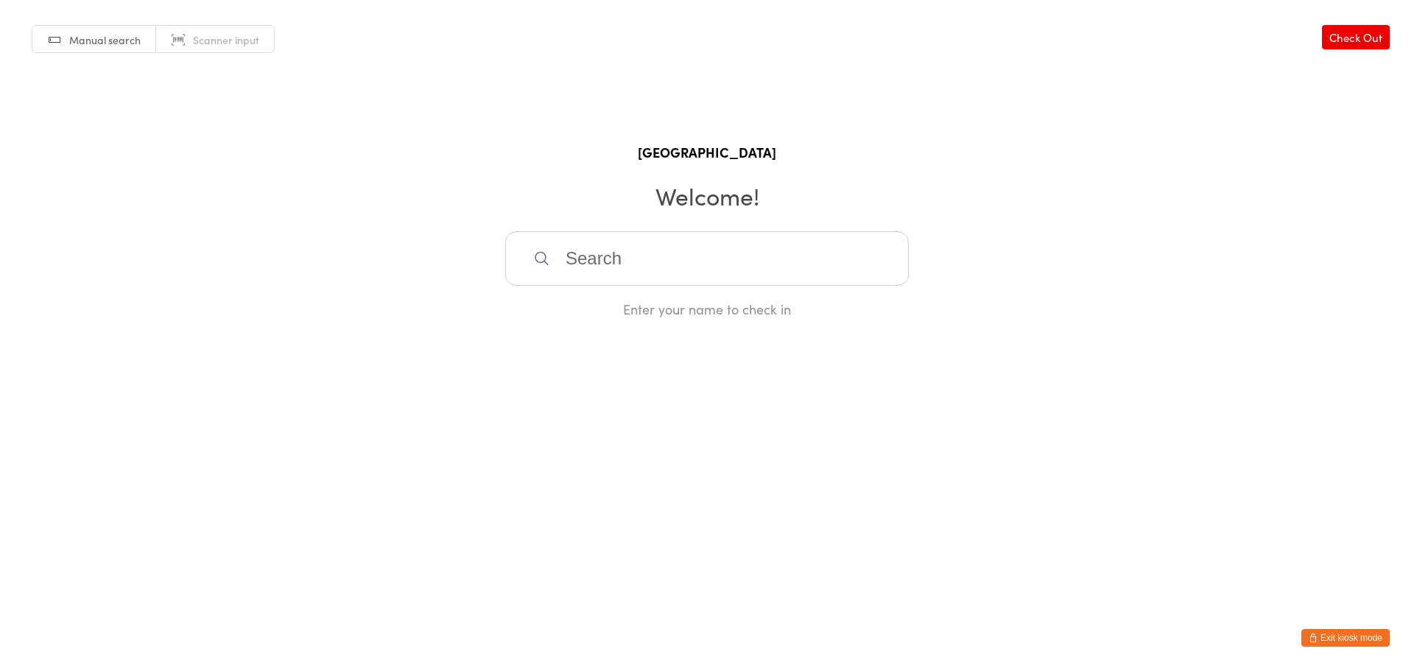
click at [643, 251] on input "search" at bounding box center [707, 258] width 404 height 55
paste input "[PERSON_NAME]"
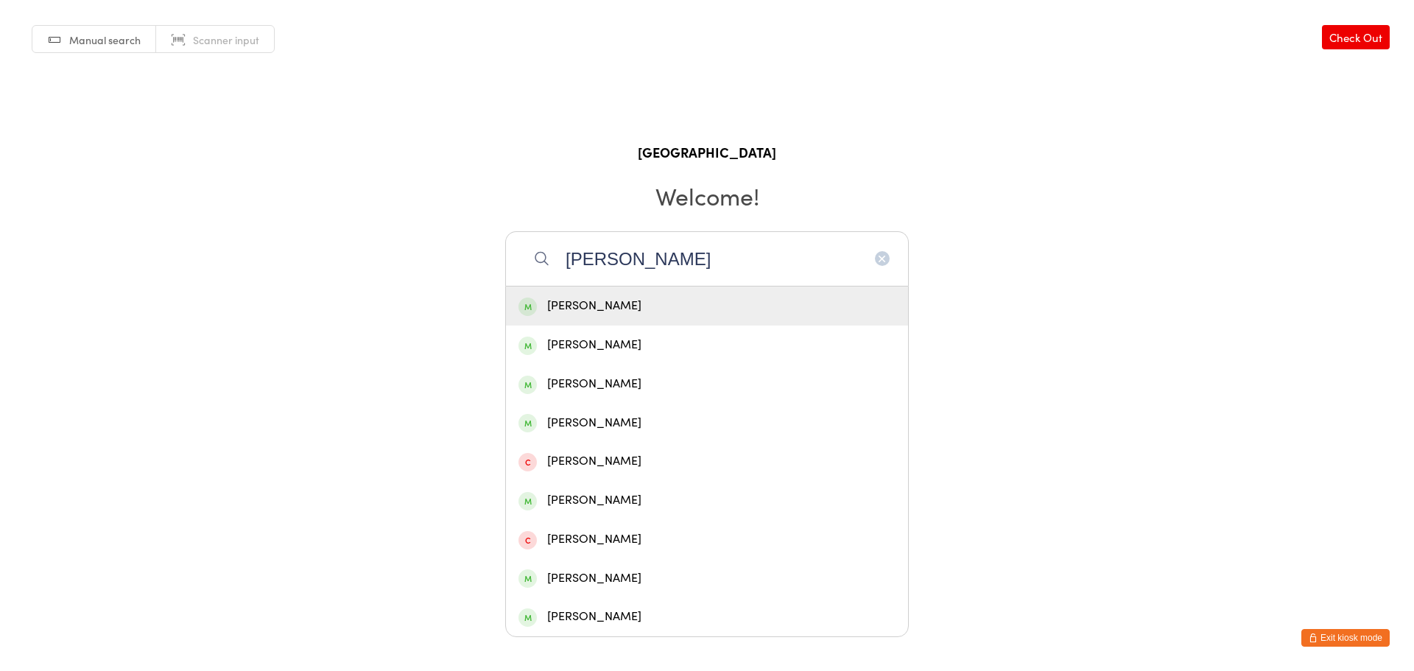
type input "[PERSON_NAME]"
click at [546, 303] on div "[PERSON_NAME]" at bounding box center [707, 306] width 377 height 20
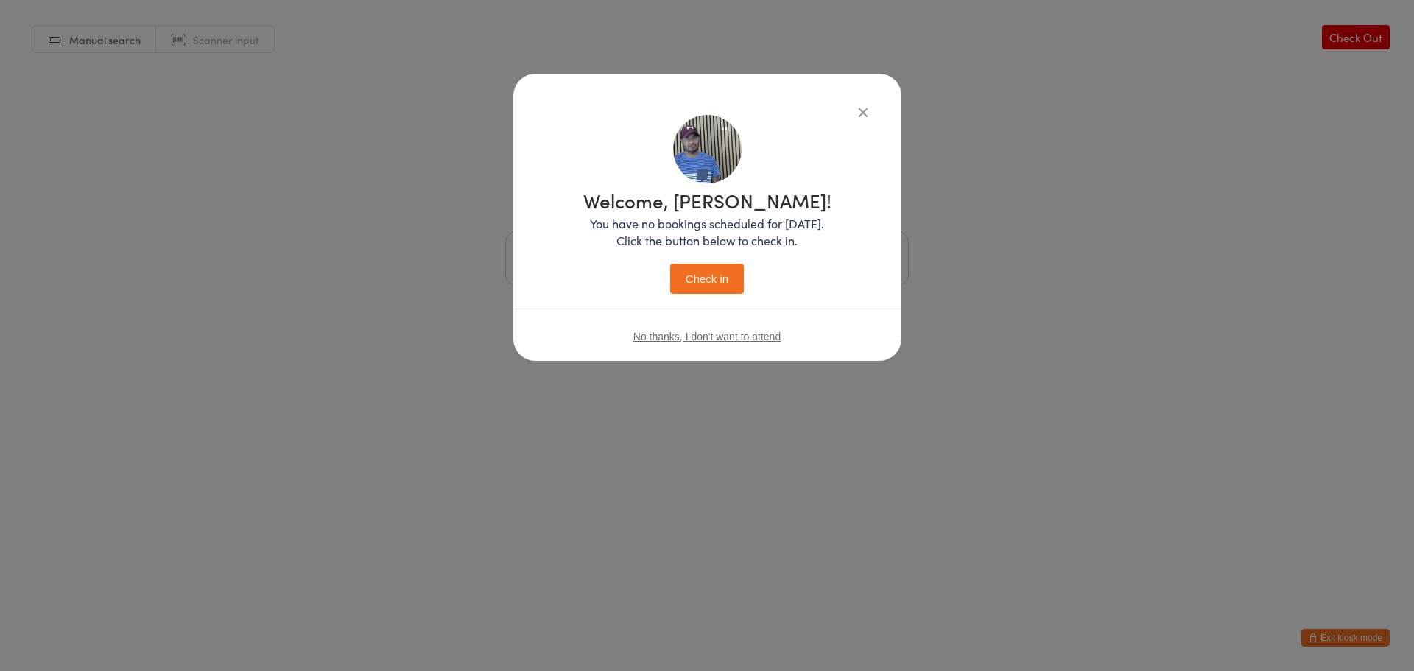
click at [699, 286] on button "Check in" at bounding box center [707, 279] width 74 height 30
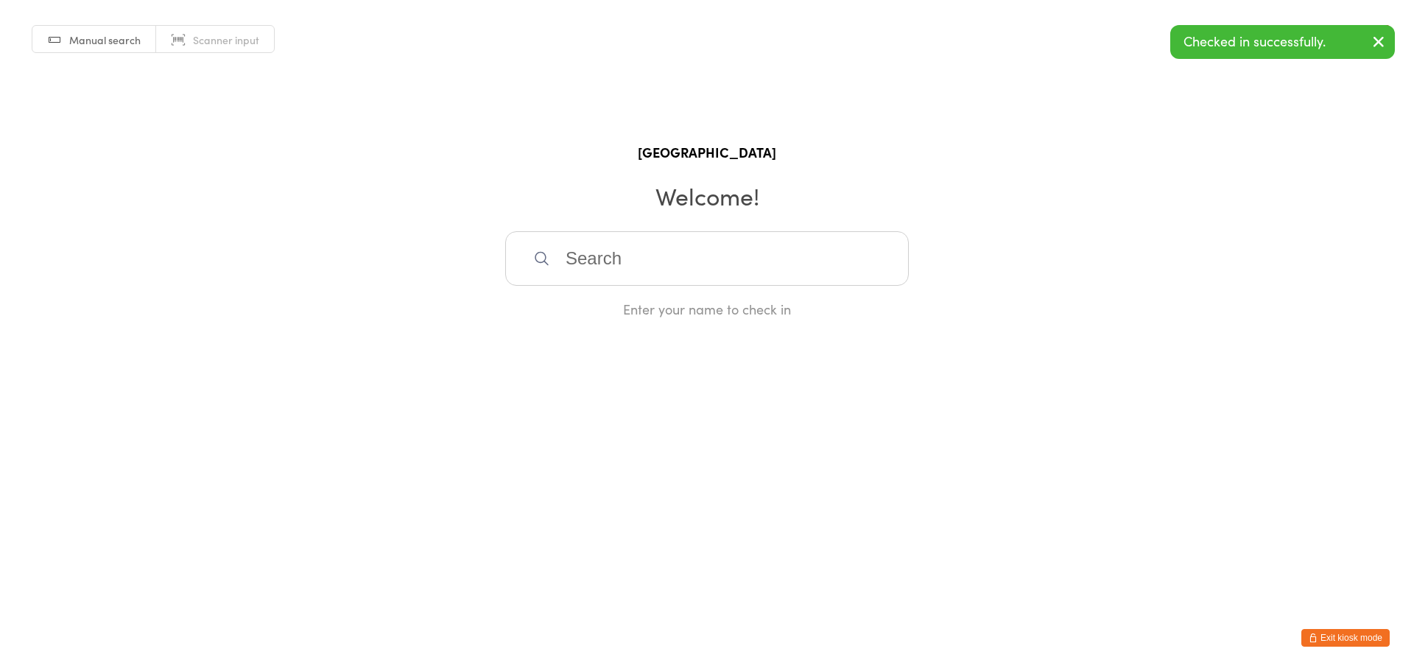
click at [1348, 633] on button "Exit kiosk mode" at bounding box center [1346, 638] width 88 height 18
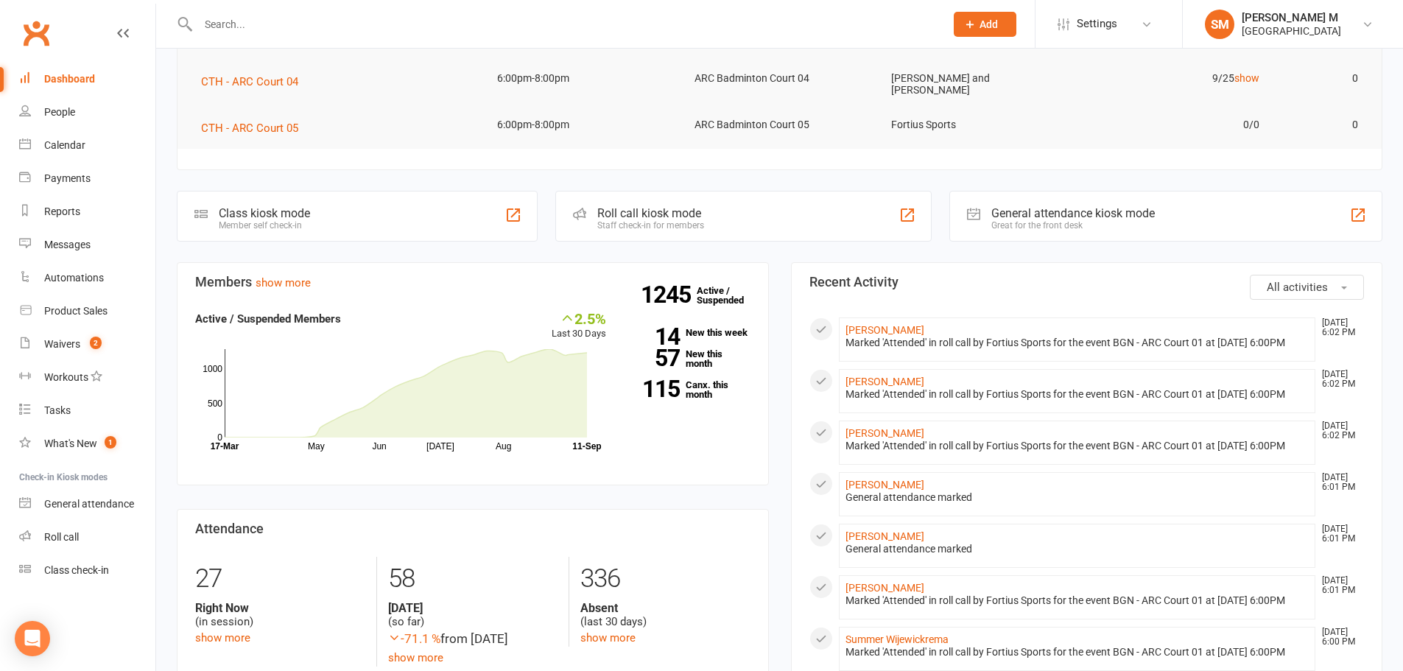
scroll to position [295, 0]
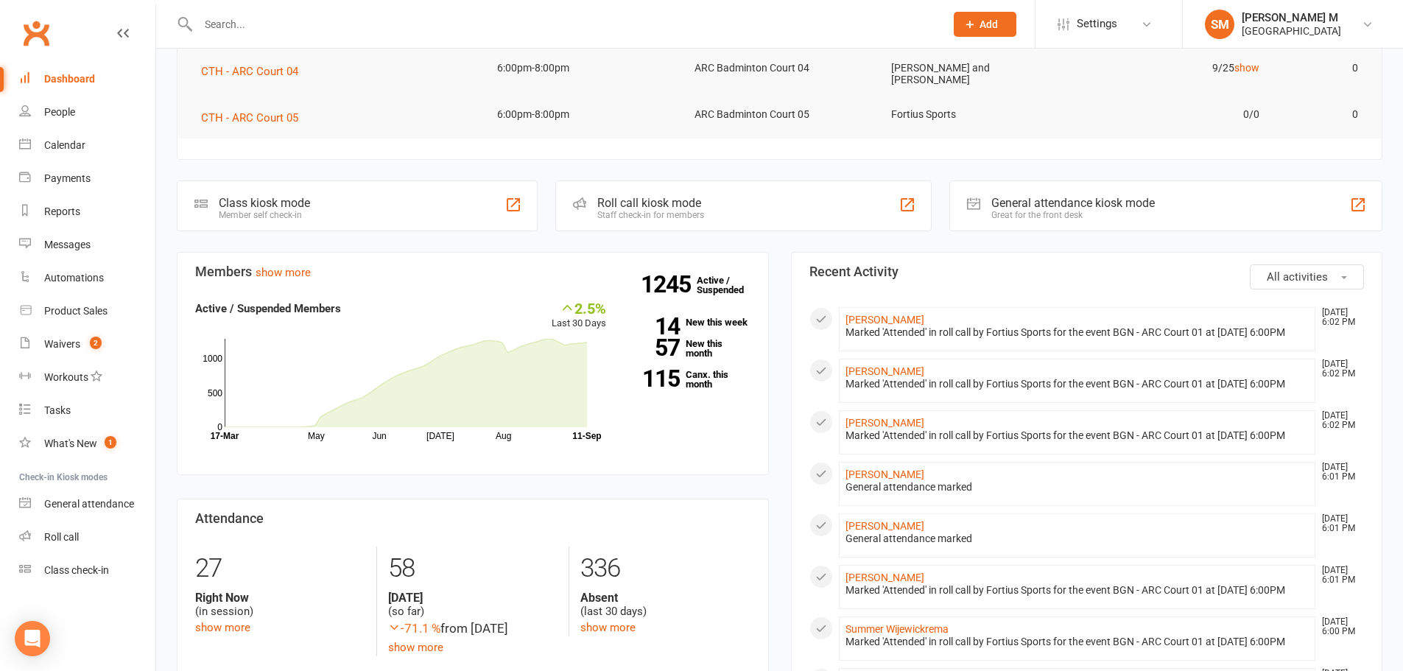
click at [915, 545] on div "General attendance marked" at bounding box center [1078, 539] width 464 height 13
click at [916, 545] on div "General attendance marked" at bounding box center [1078, 539] width 464 height 13
click at [924, 532] on link "Jerald JOSEPH NELSON" at bounding box center [885, 526] width 79 height 12
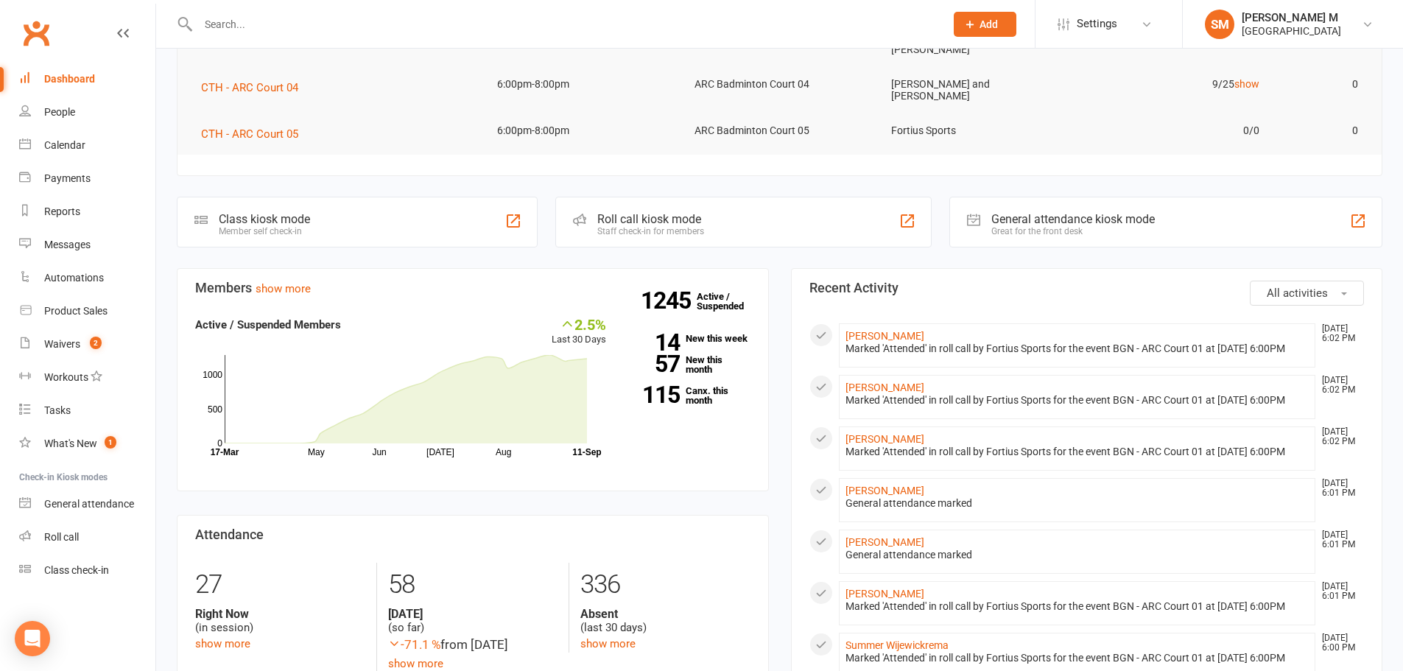
scroll to position [295, 0]
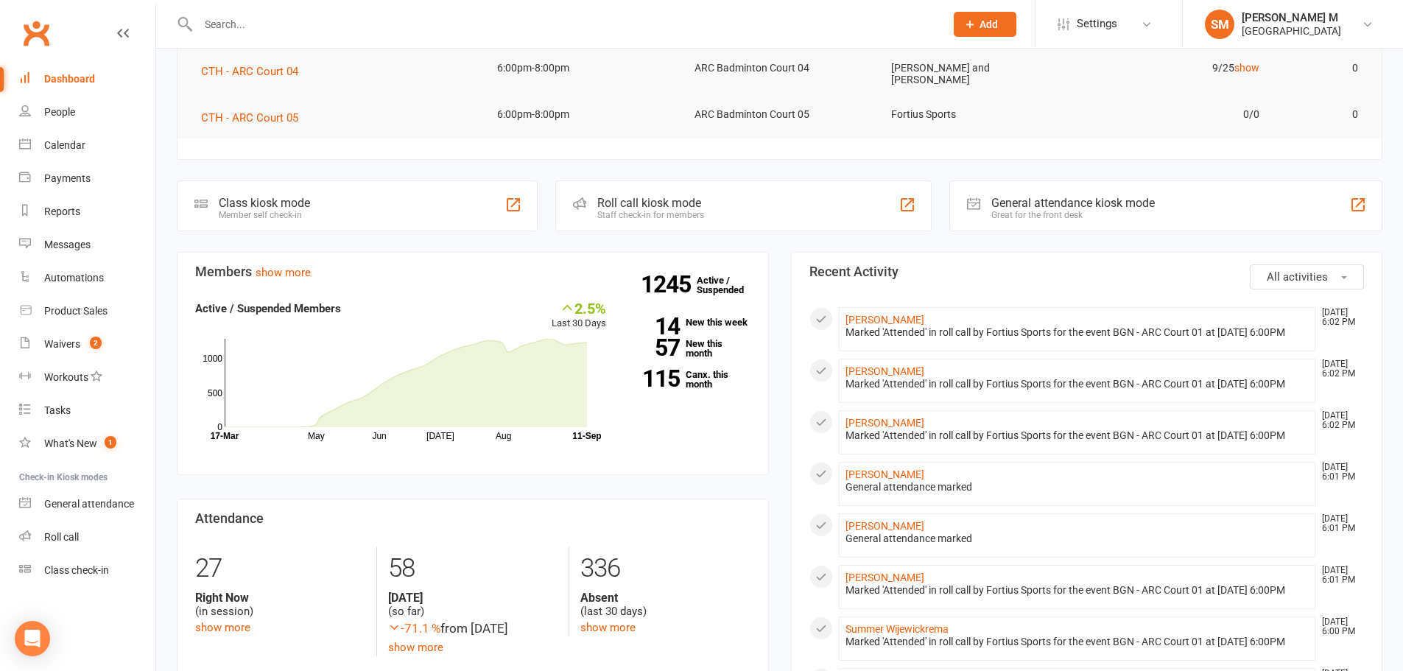
click at [864, 499] on li "sriram sankar Sep 11, 6:01 PM General attendance marked" at bounding box center [1077, 484] width 477 height 44
click at [864, 480] on link "sriram sankar" at bounding box center [885, 474] width 79 height 12
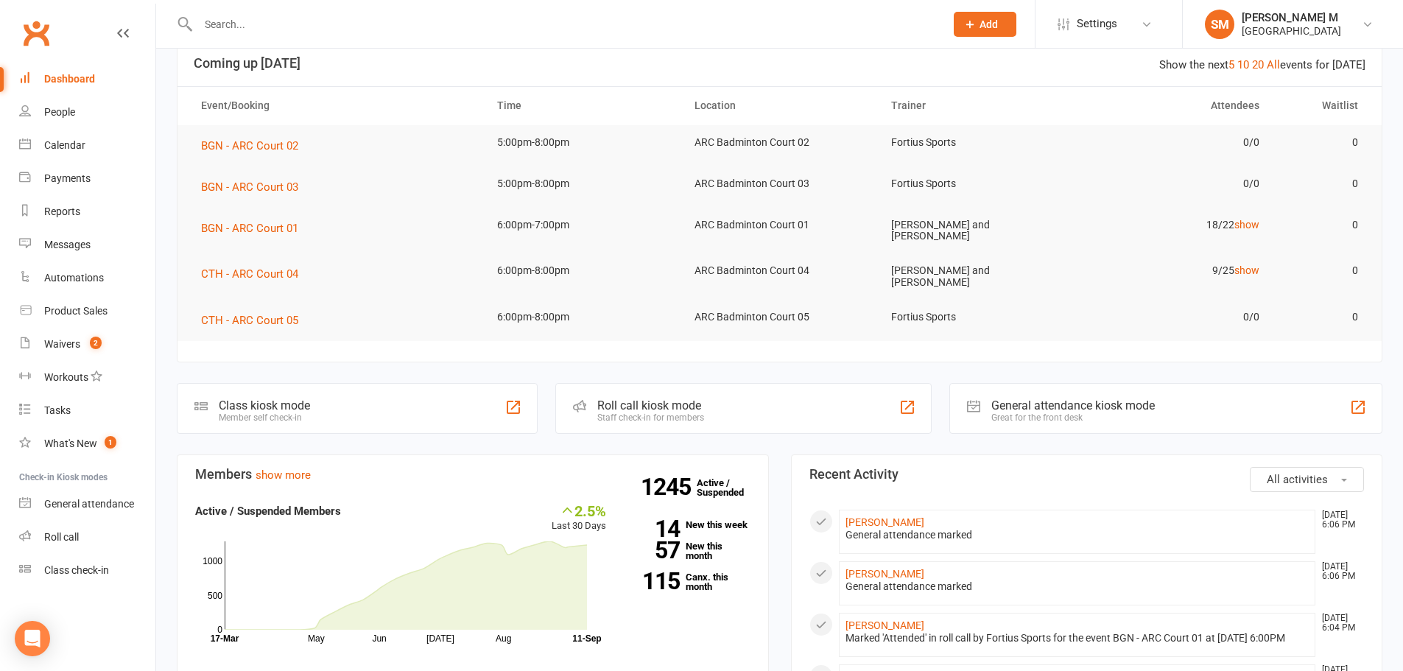
scroll to position [221, 0]
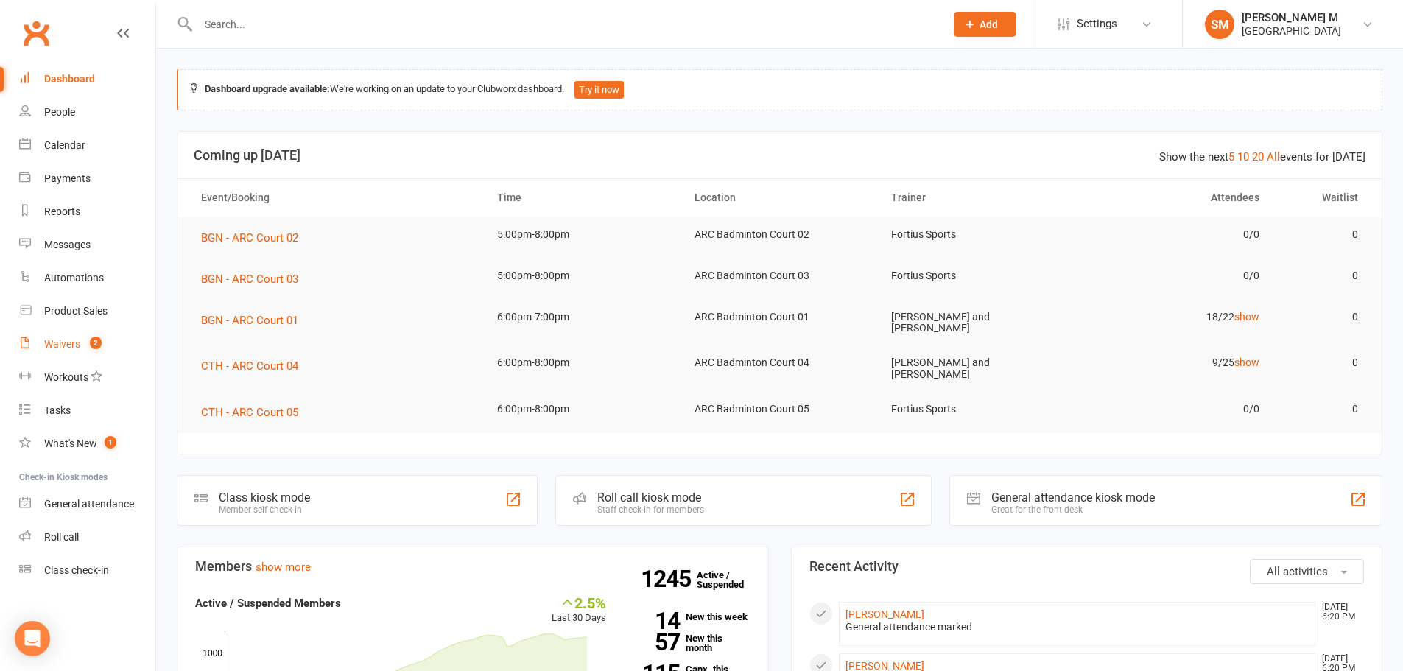
click at [102, 346] on span "2" at bounding box center [96, 343] width 12 height 13
select select "50"
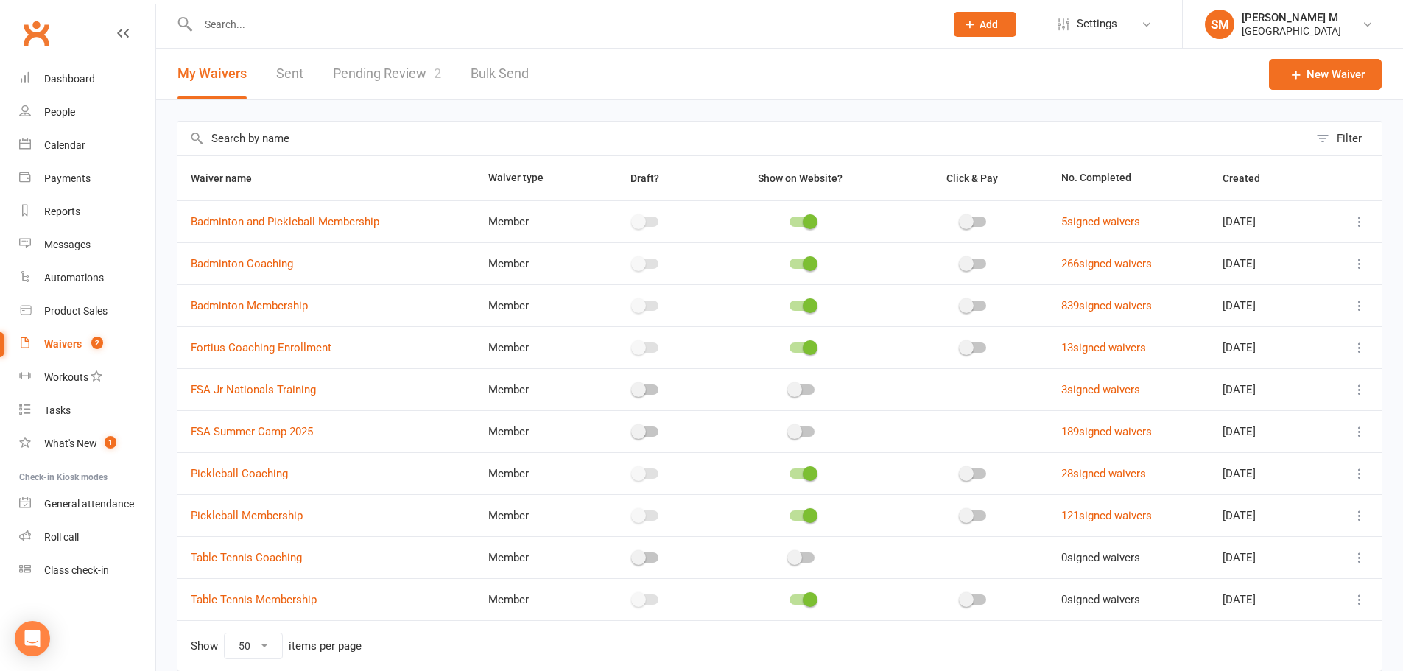
click at [374, 66] on link "Pending Review 2" at bounding box center [387, 74] width 108 height 51
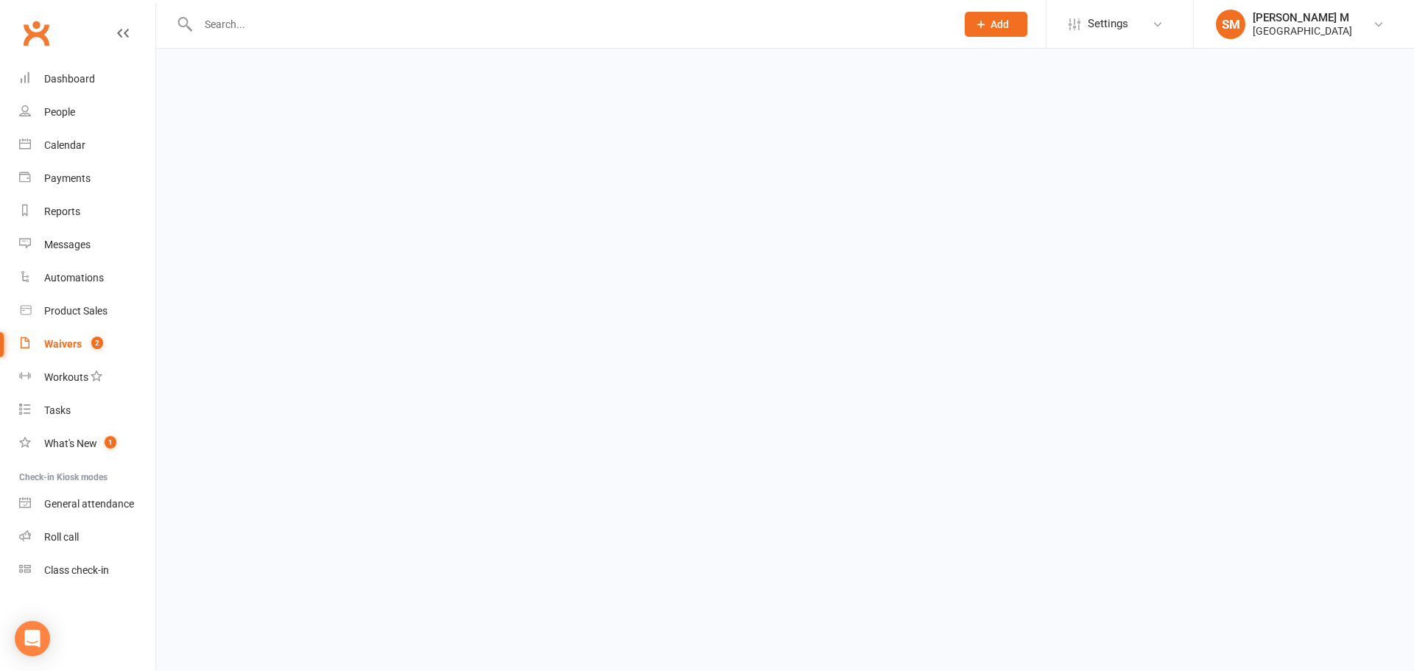
select select "100"
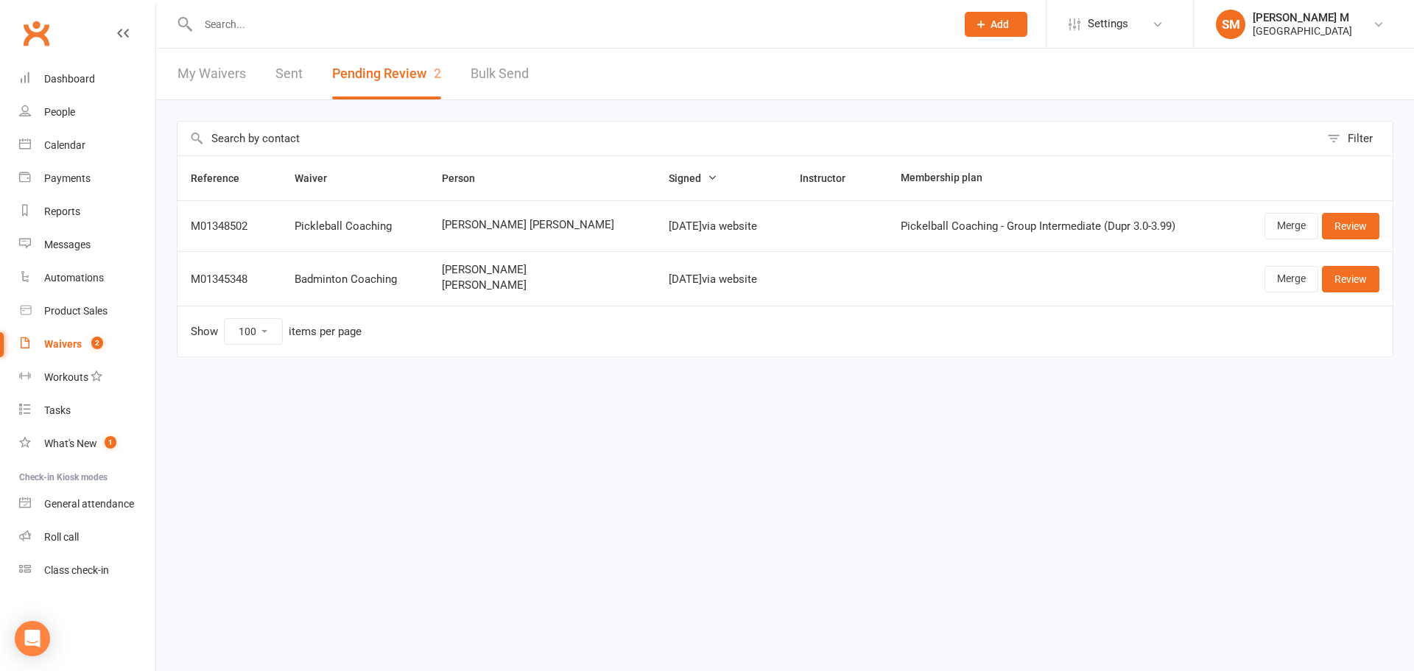
click at [277, 74] on link "Sent" at bounding box center [288, 74] width 27 height 51
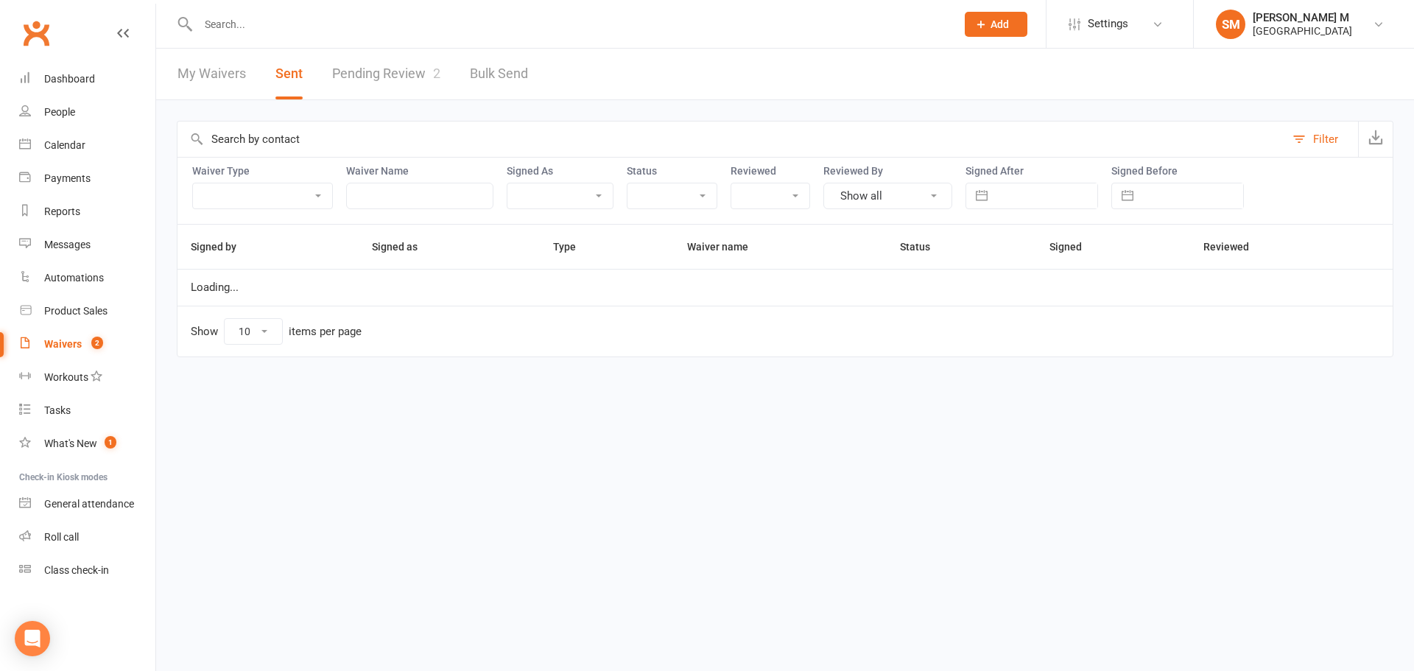
select select "50"
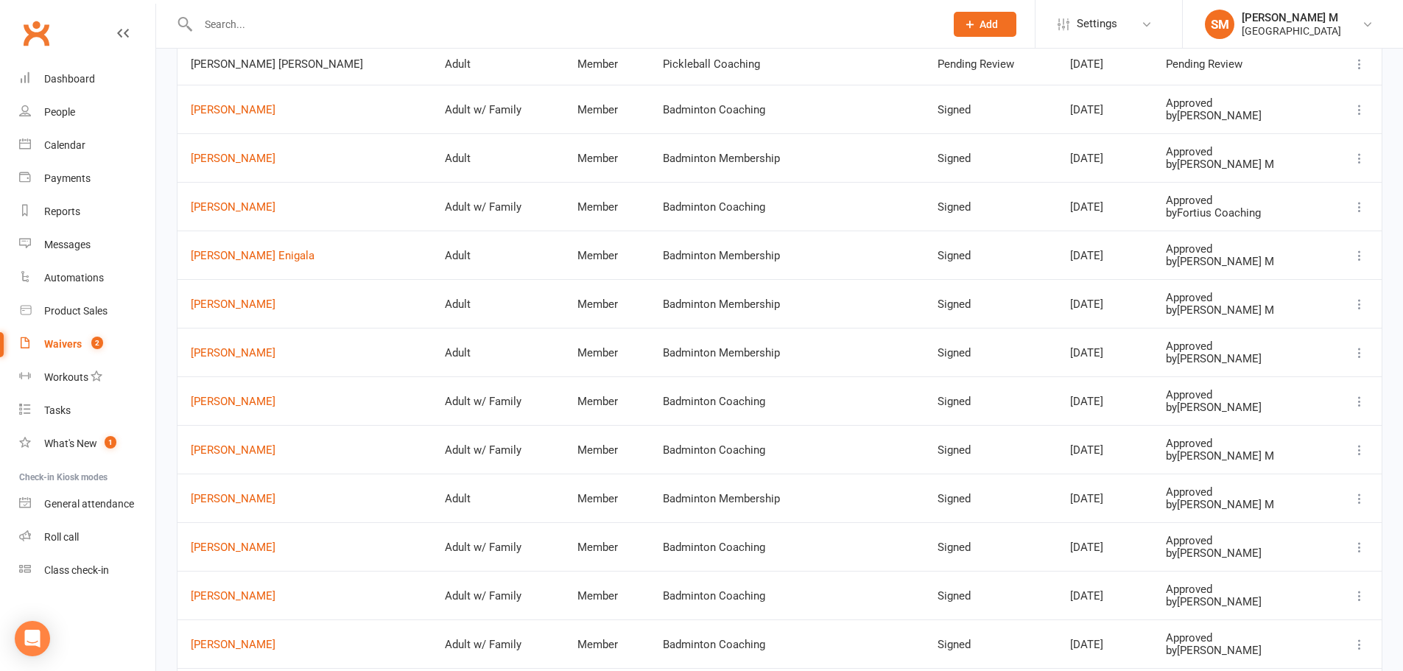
scroll to position [442, 0]
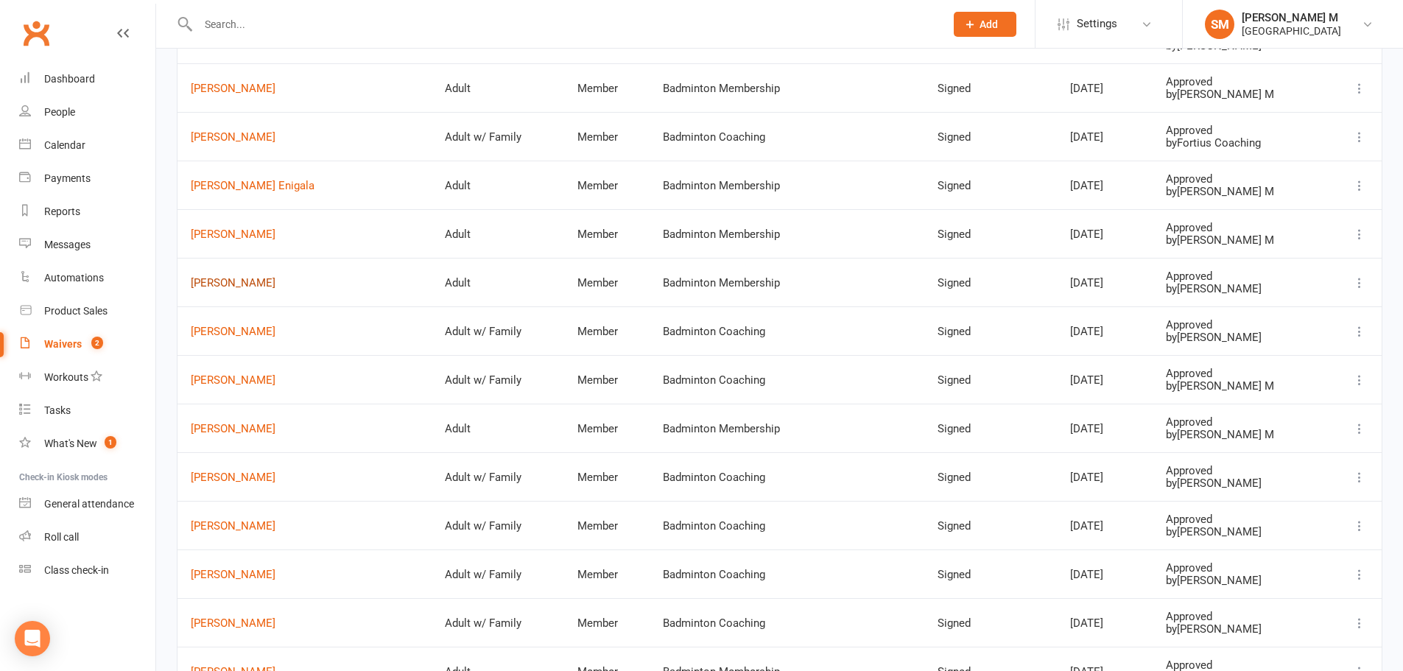
click at [216, 284] on link "Veena Menon" at bounding box center [305, 283] width 228 height 13
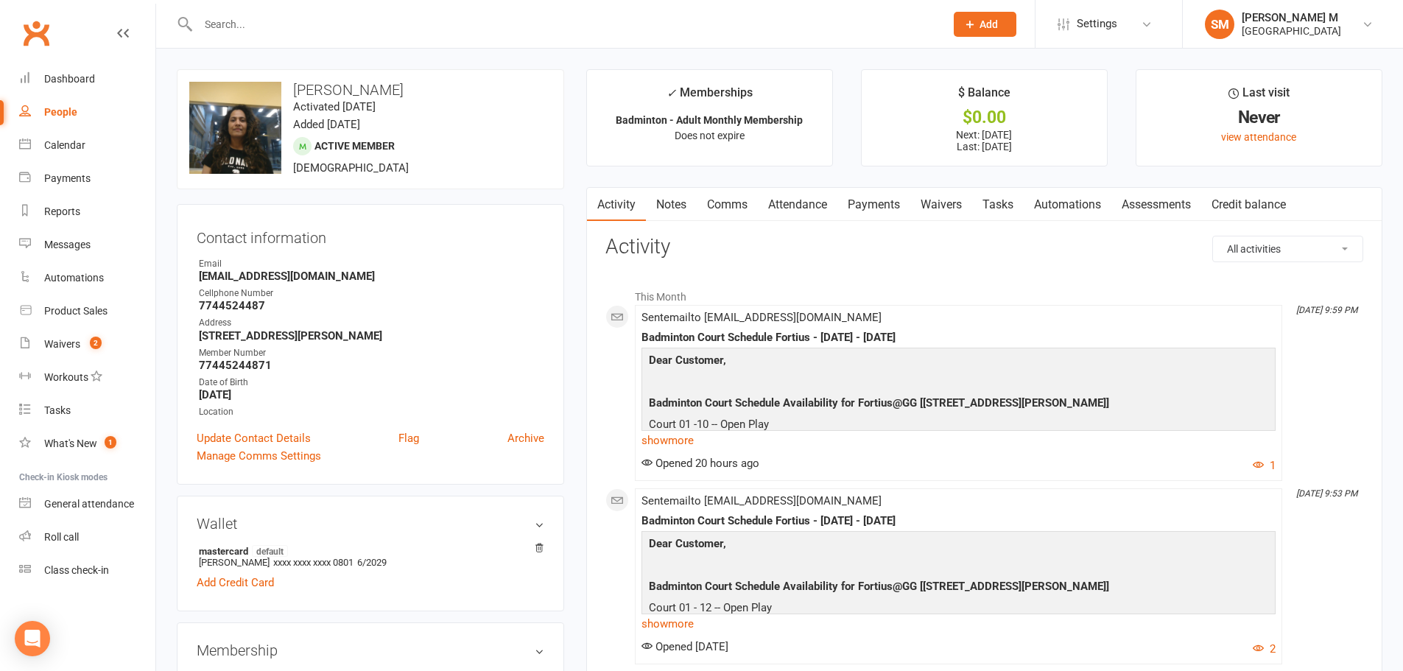
click at [887, 201] on link "Payments" at bounding box center [873, 205] width 73 height 34
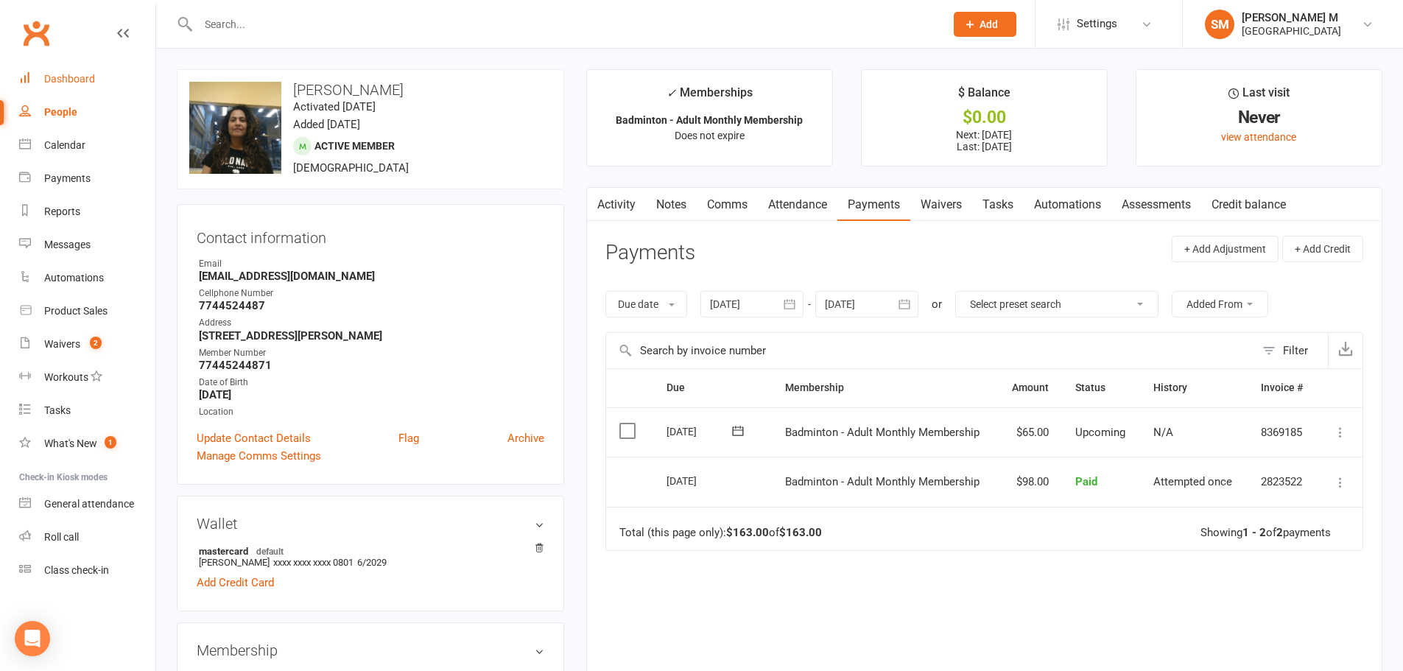
click at [34, 88] on link "Dashboard" at bounding box center [87, 79] width 136 height 33
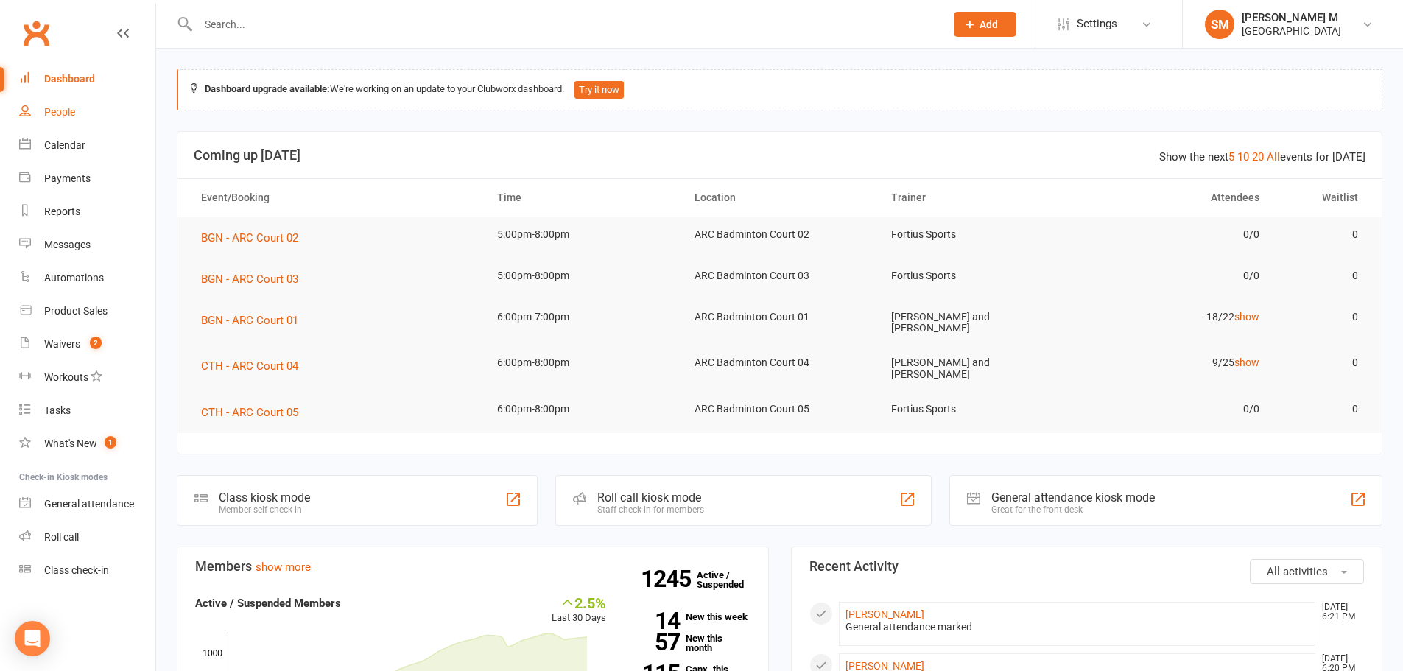
click at [97, 108] on link "People" at bounding box center [87, 112] width 136 height 33
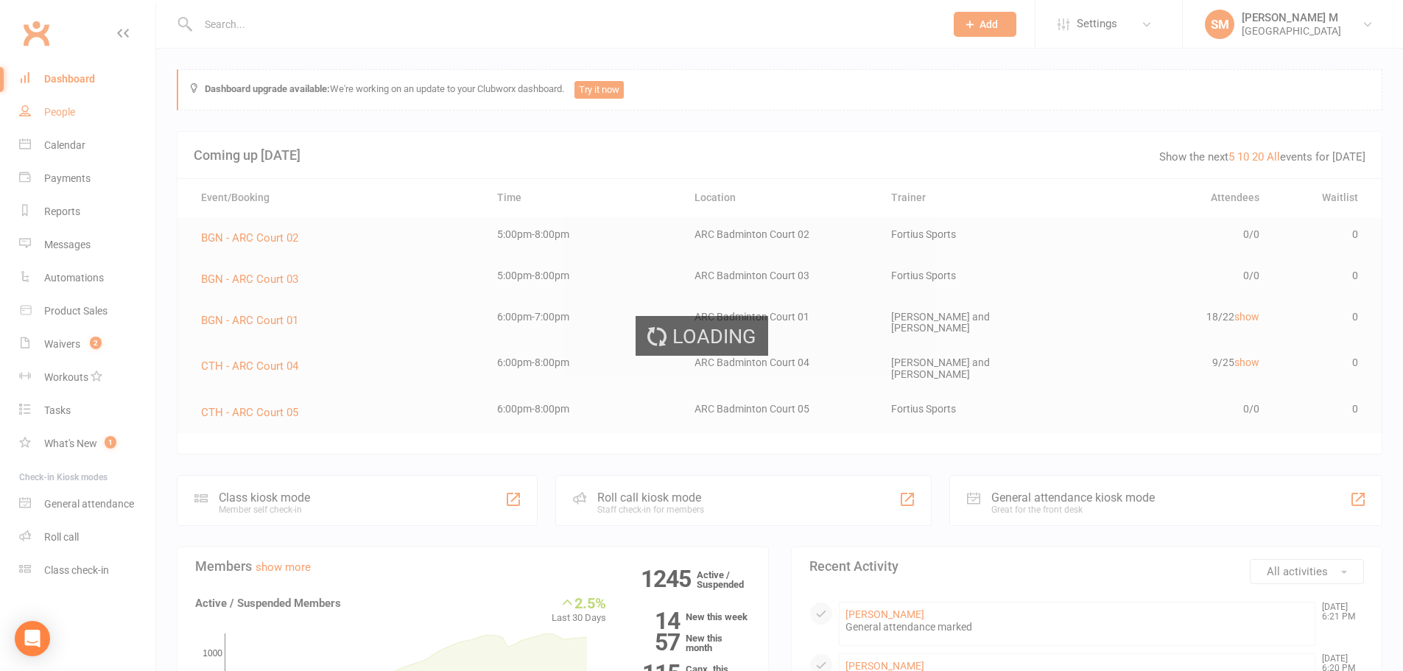
select select "100"
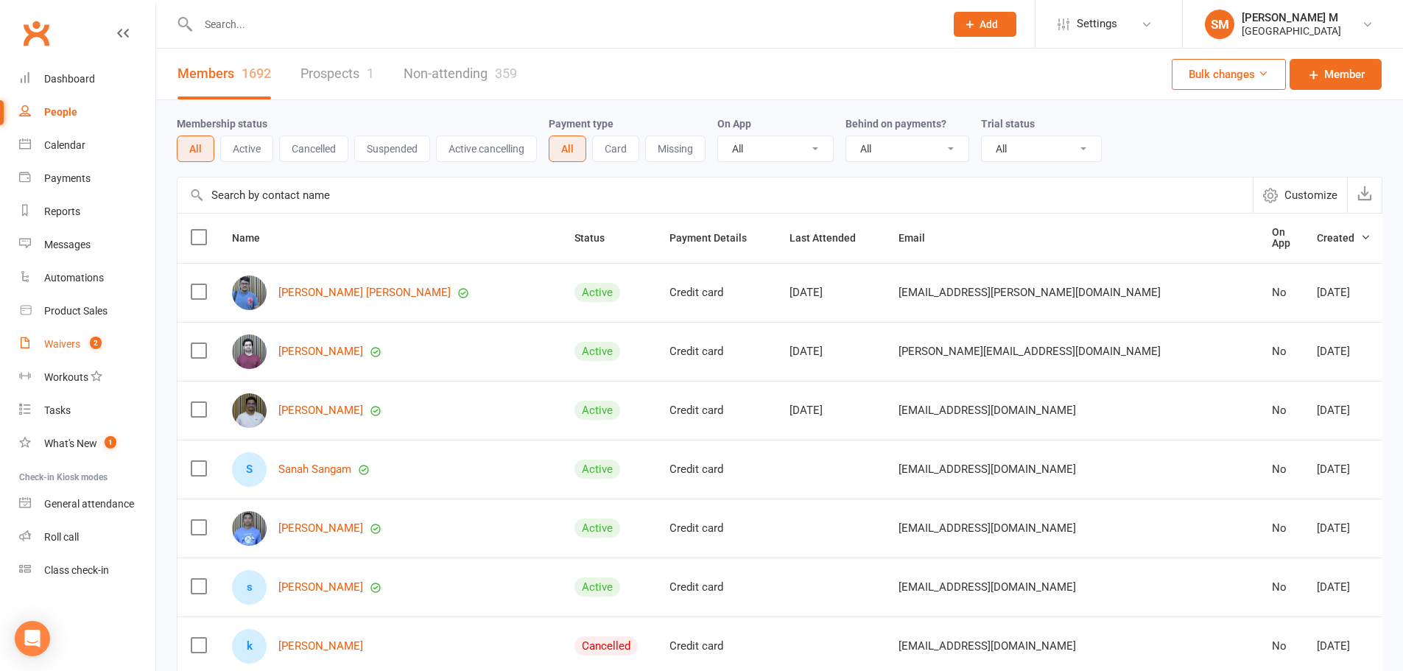
click at [99, 347] on span "2" at bounding box center [96, 343] width 12 height 13
select select "50"
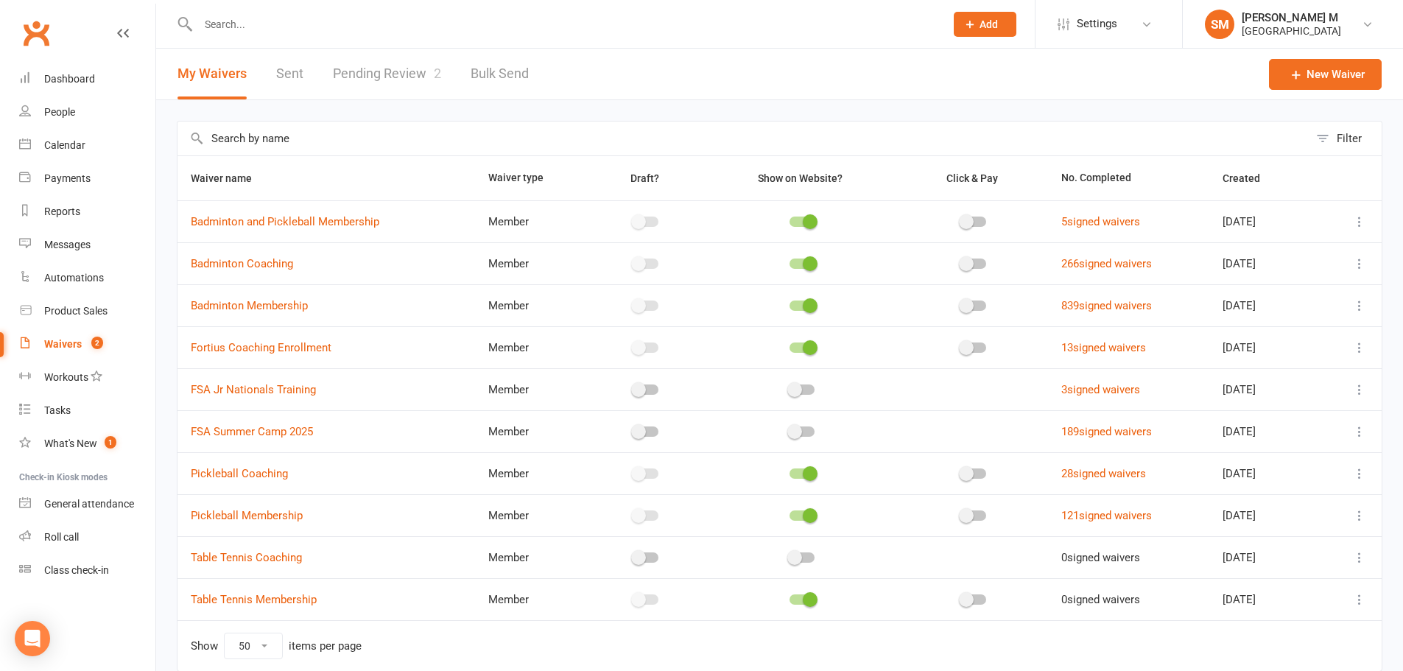
click at [267, 69] on div "My Waivers Sent Pending Review 2 Bulk Send" at bounding box center [353, 74] width 394 height 51
click at [278, 73] on link "Sent" at bounding box center [289, 74] width 27 height 51
select select "50"
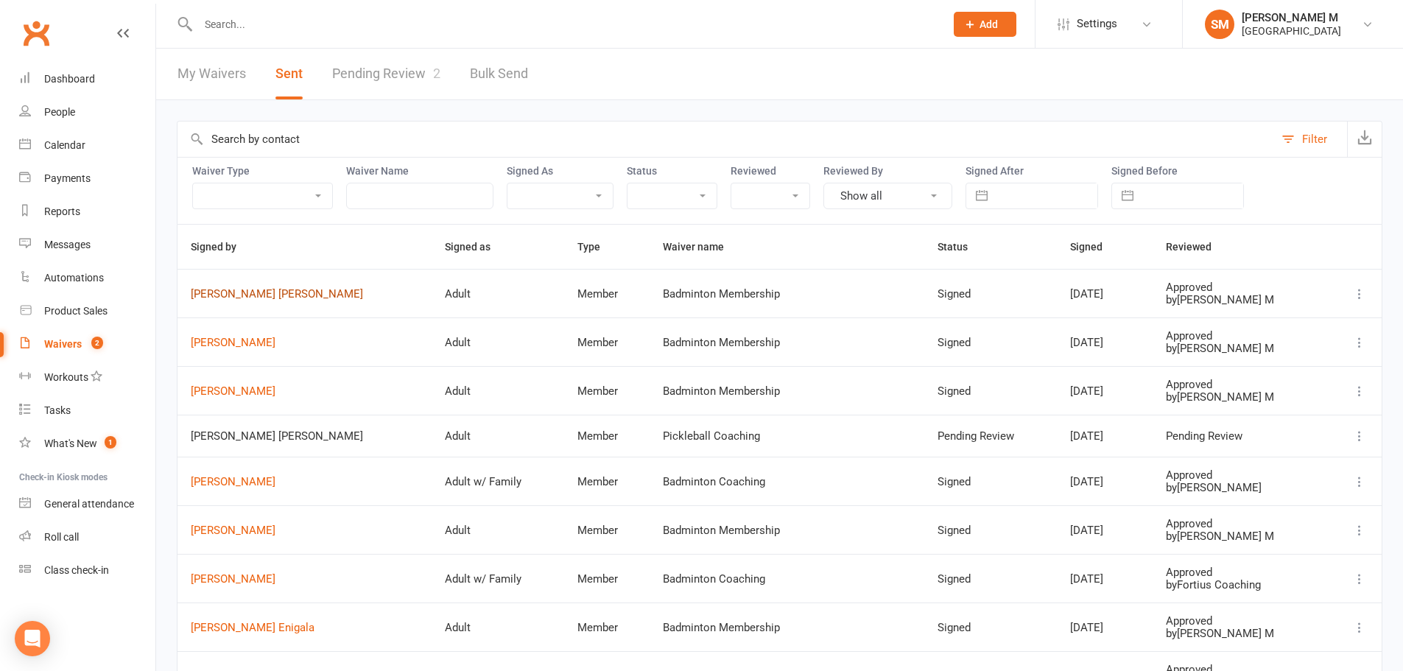
click at [261, 292] on link "Rajasekhar reddy Koppala" at bounding box center [305, 294] width 228 height 13
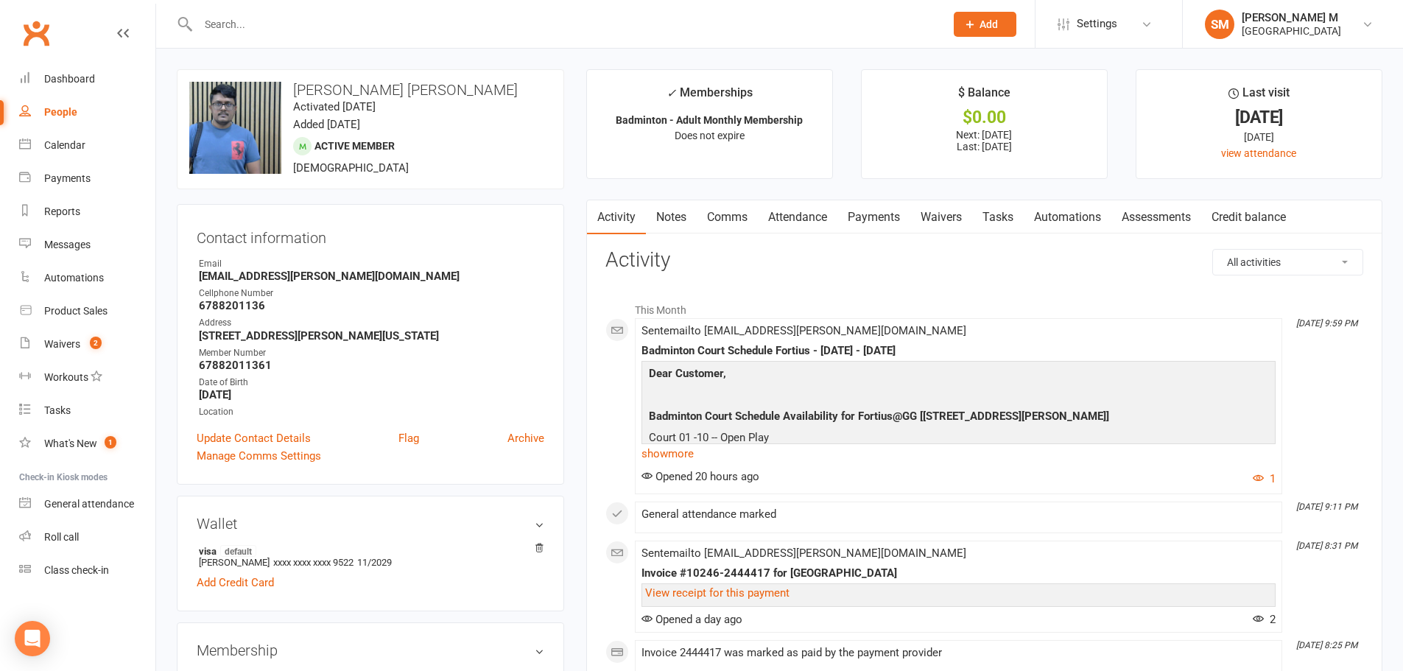
click at [804, 199] on main "✓ Memberships Badminton - Adult Monthly Membership Does not expire $ Balance $0…" at bounding box center [984, 652] width 818 height 1166
click at [871, 208] on link "Payments" at bounding box center [873, 217] width 73 height 34
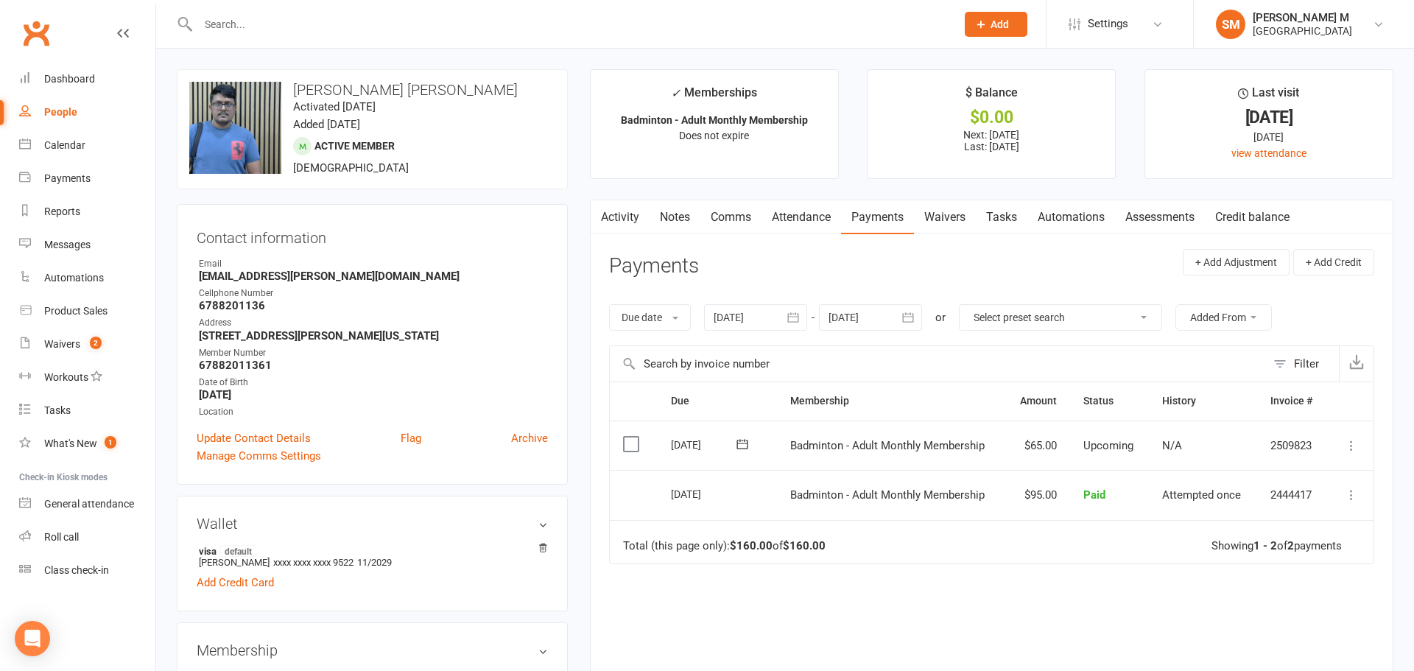
select select "50"
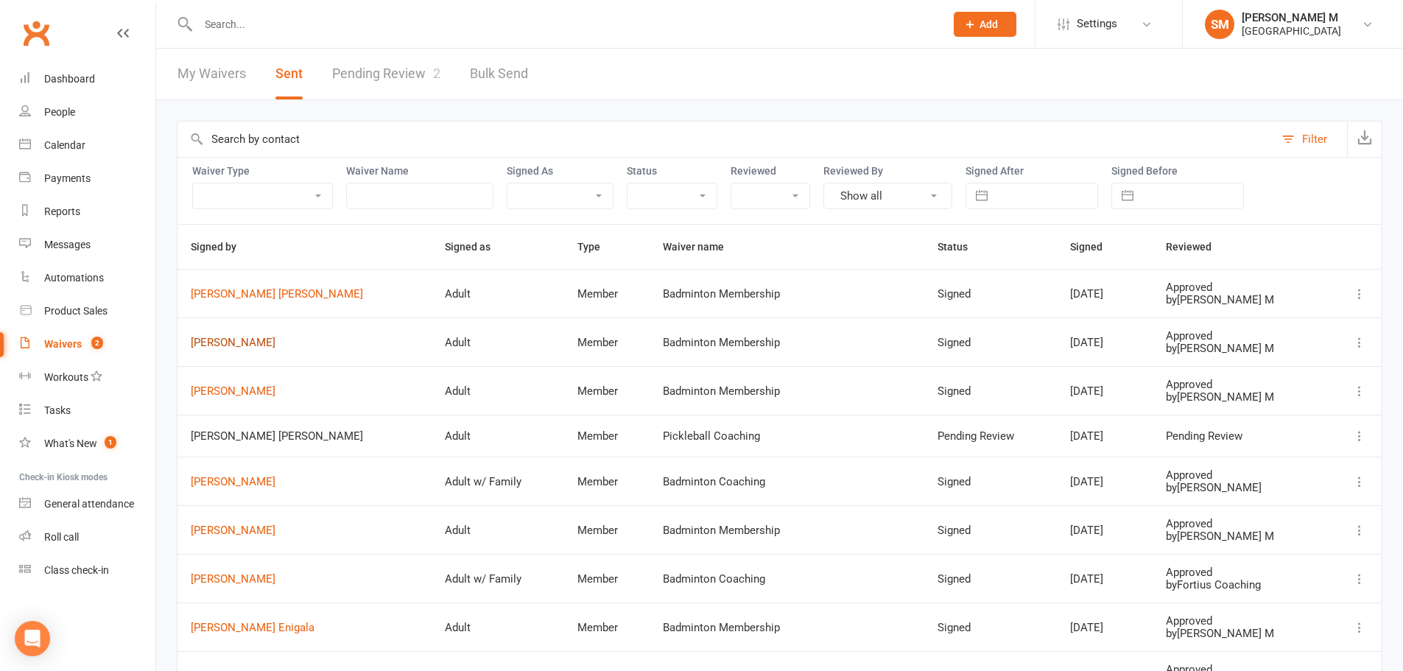
click at [228, 340] on link "Vivek Tiwari" at bounding box center [305, 343] width 228 height 13
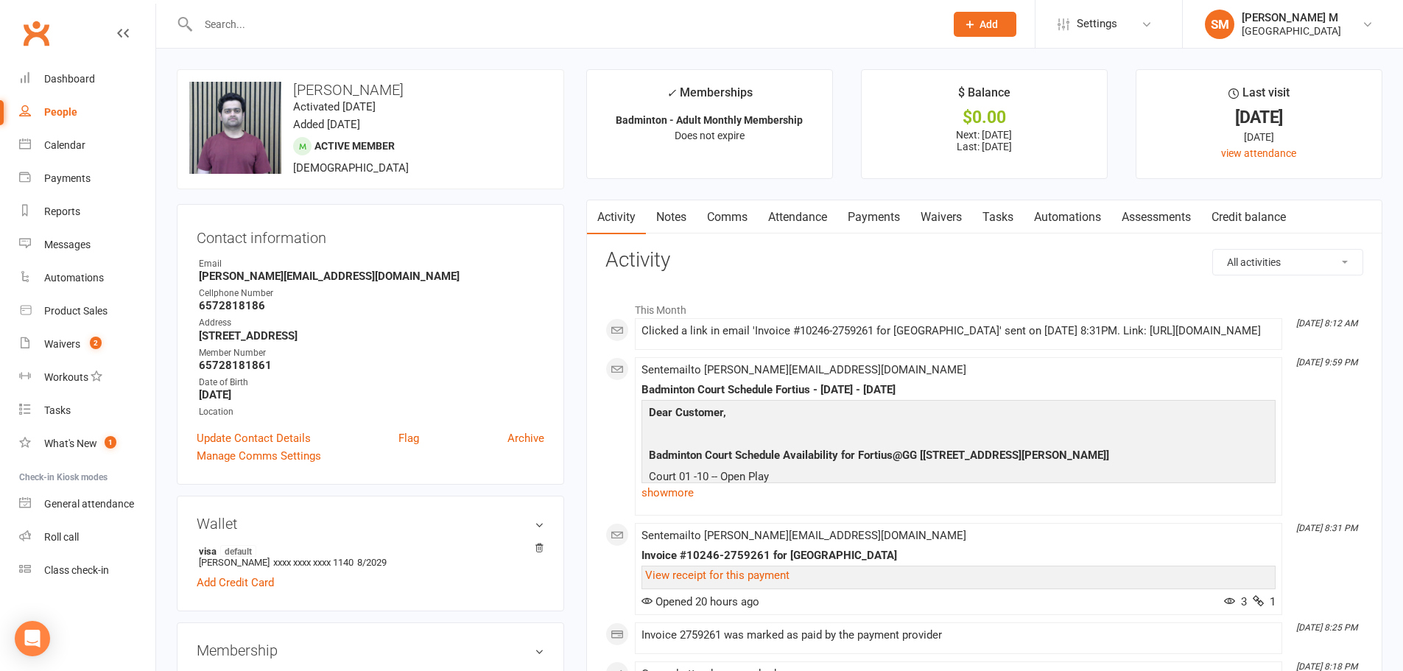
click at [893, 214] on link "Payments" at bounding box center [873, 217] width 73 height 34
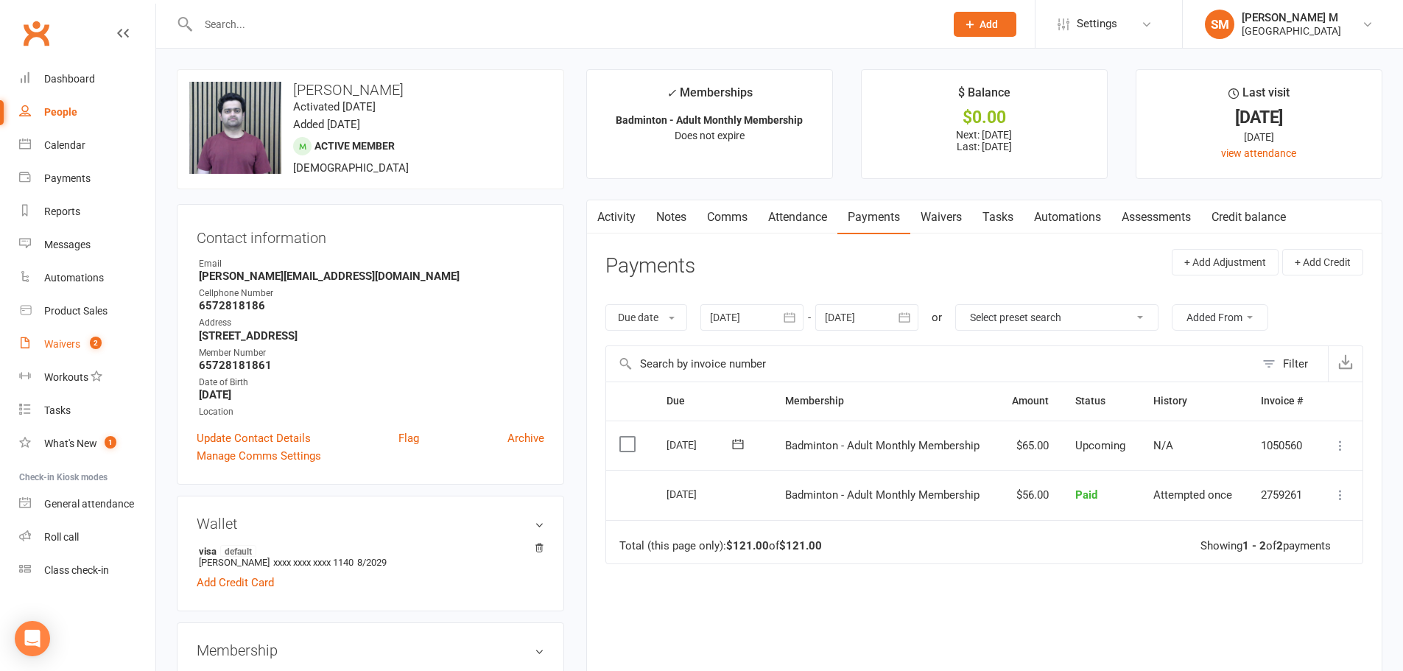
click at [38, 335] on link "Waivers 2" at bounding box center [87, 344] width 136 height 33
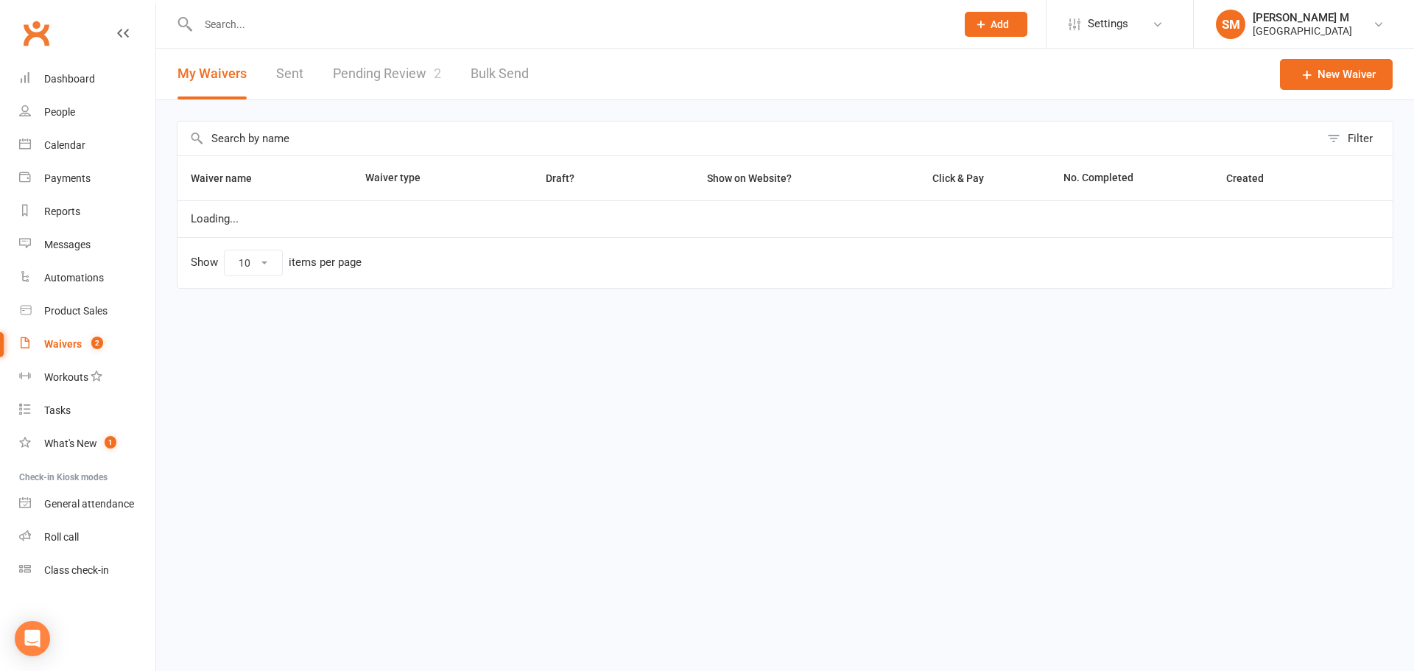
select select "50"
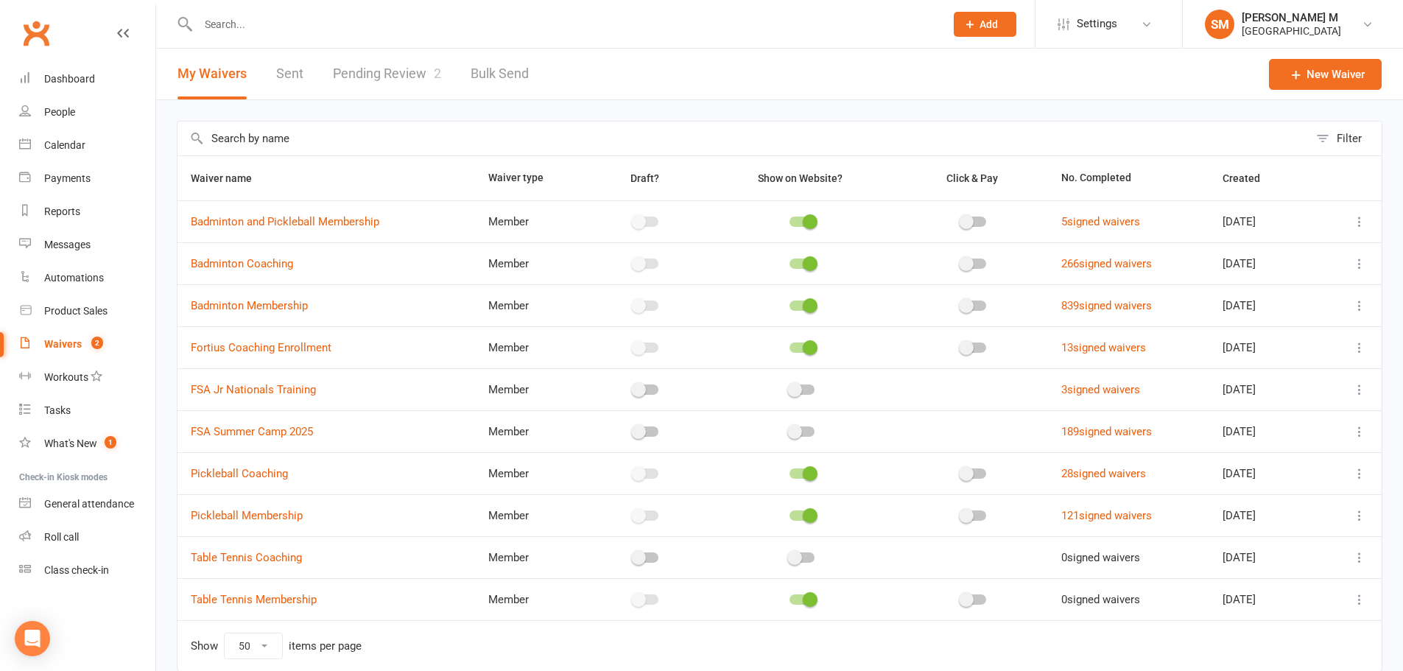
drag, startPoint x: 270, startPoint y: 69, endPoint x: 297, endPoint y: 69, distance: 26.5
click at [292, 69] on div "My Waivers Sent Pending Review 2 Bulk Send" at bounding box center [353, 74] width 394 height 51
click at [297, 69] on link "Sent" at bounding box center [289, 74] width 27 height 51
select select "50"
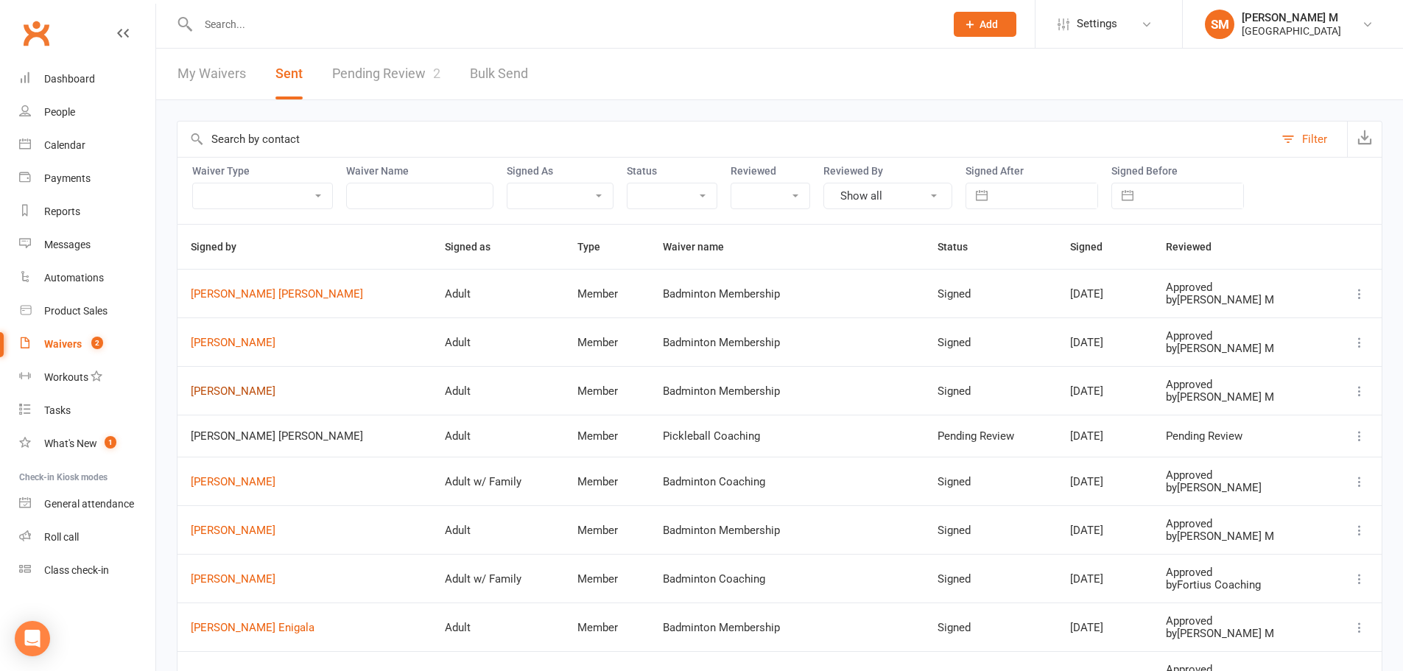
click at [233, 388] on link "Pritam Patil" at bounding box center [305, 391] width 228 height 13
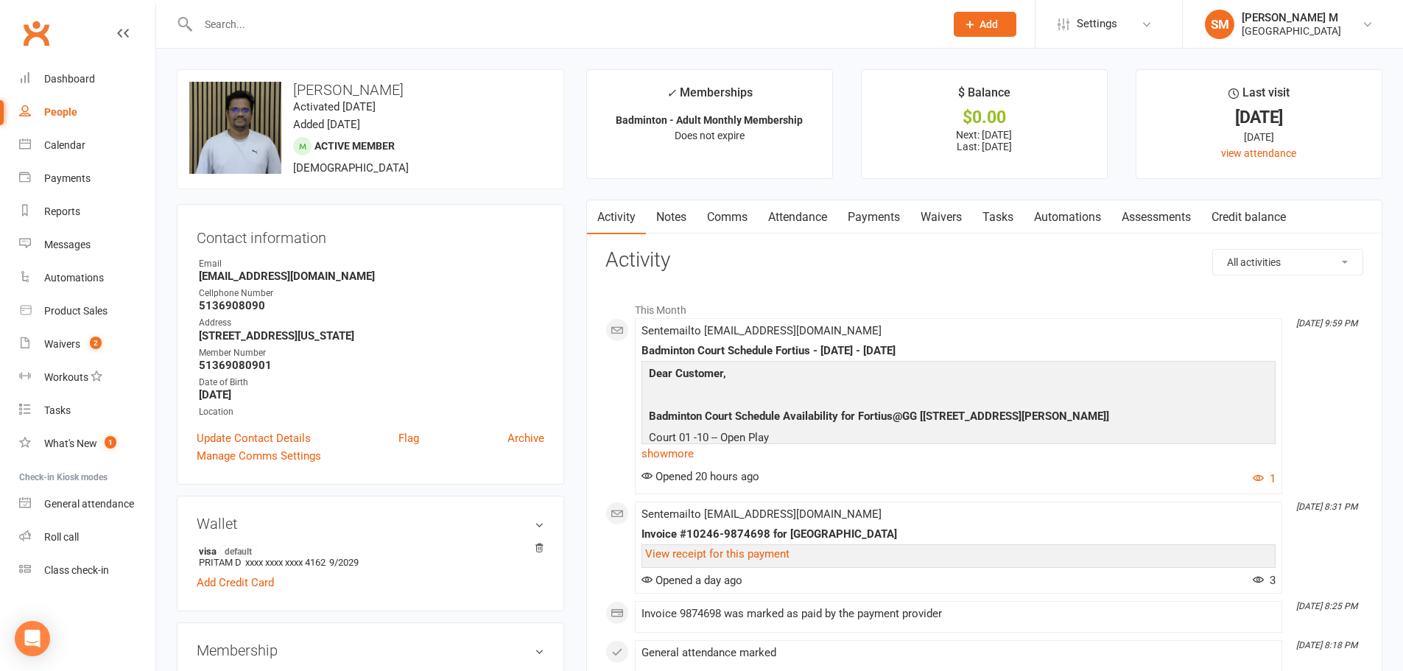
click at [865, 206] on link "Payments" at bounding box center [873, 217] width 73 height 34
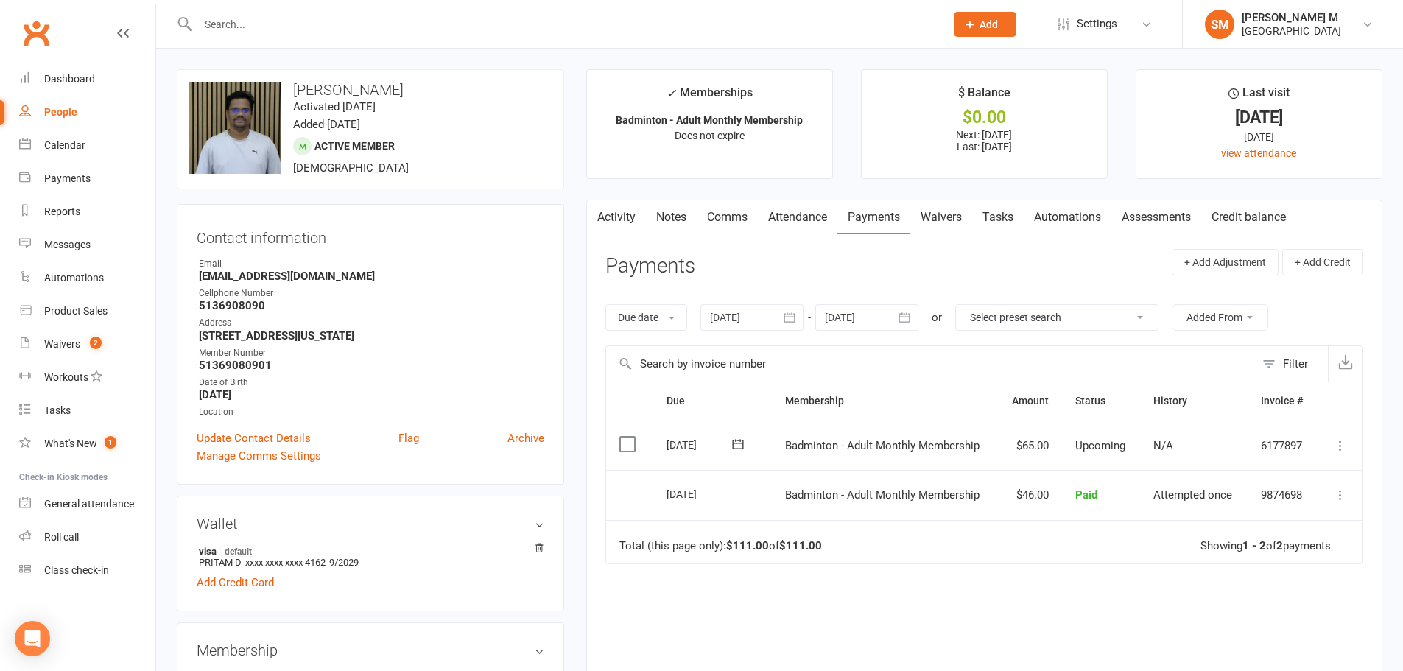
select select "50"
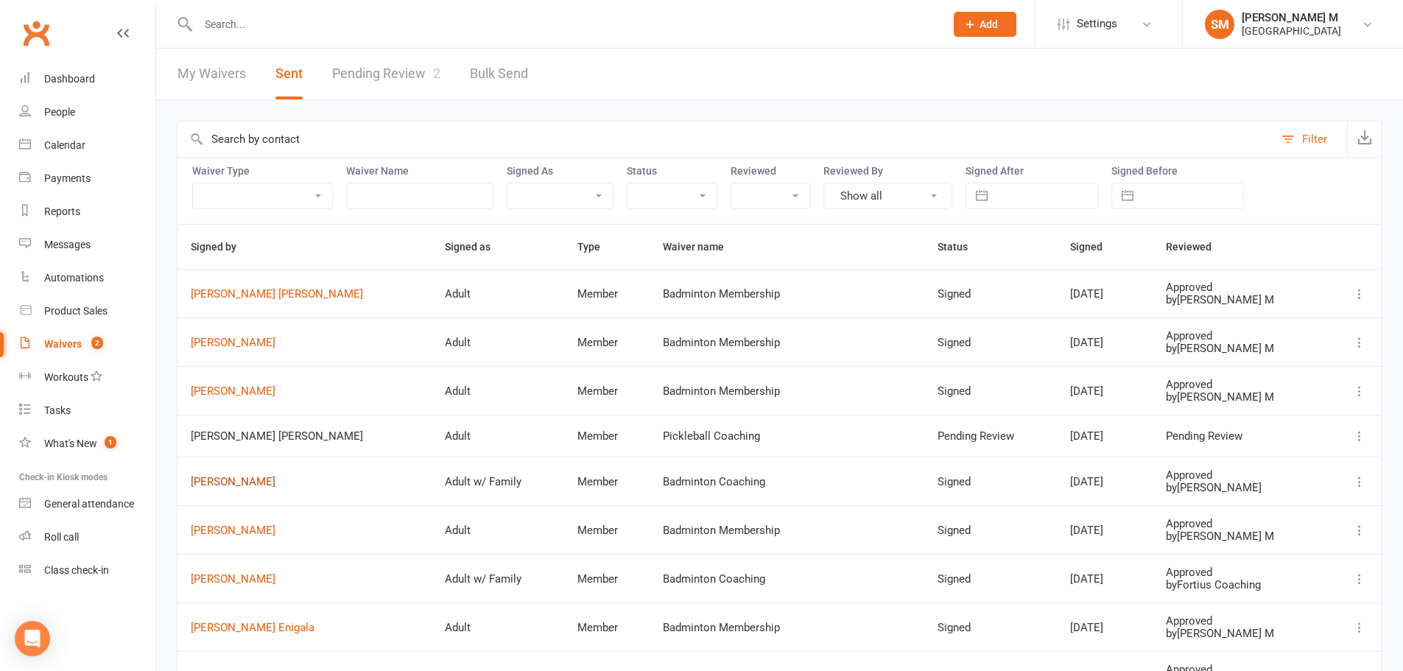
click at [256, 484] on link "Ganesh Mohan" at bounding box center [305, 482] width 228 height 13
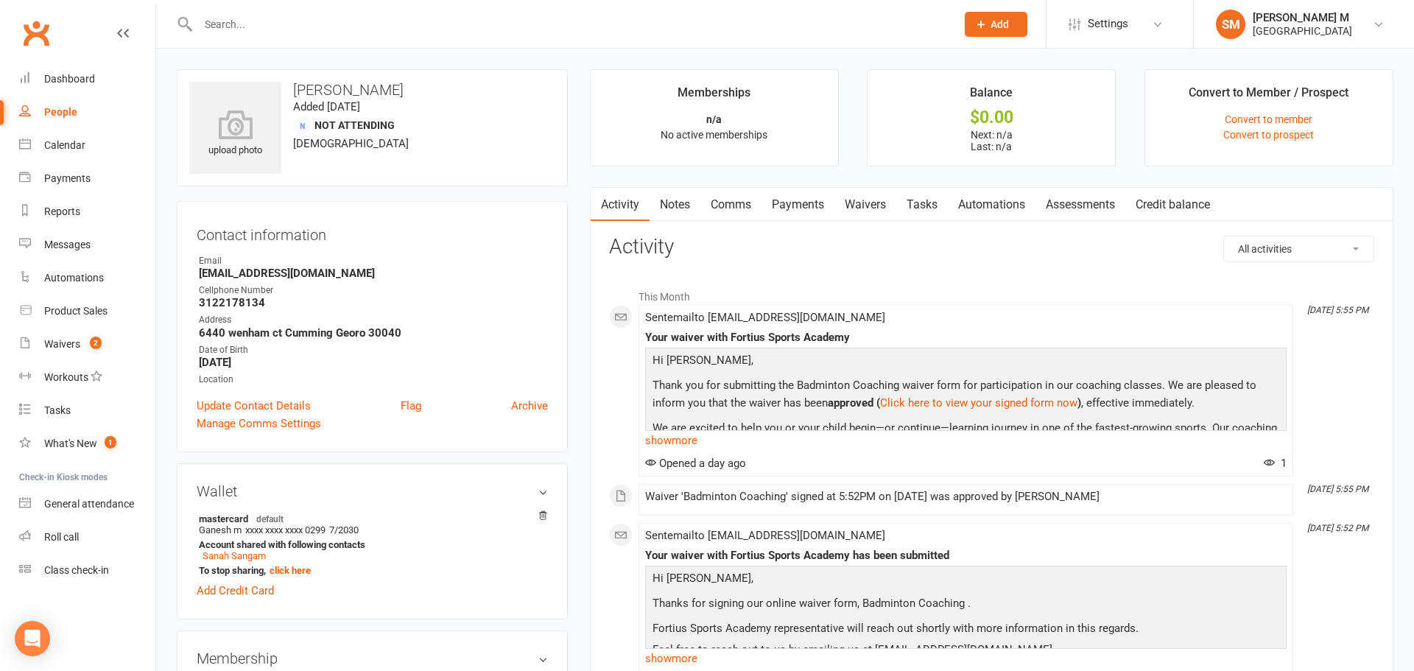
select select "50"
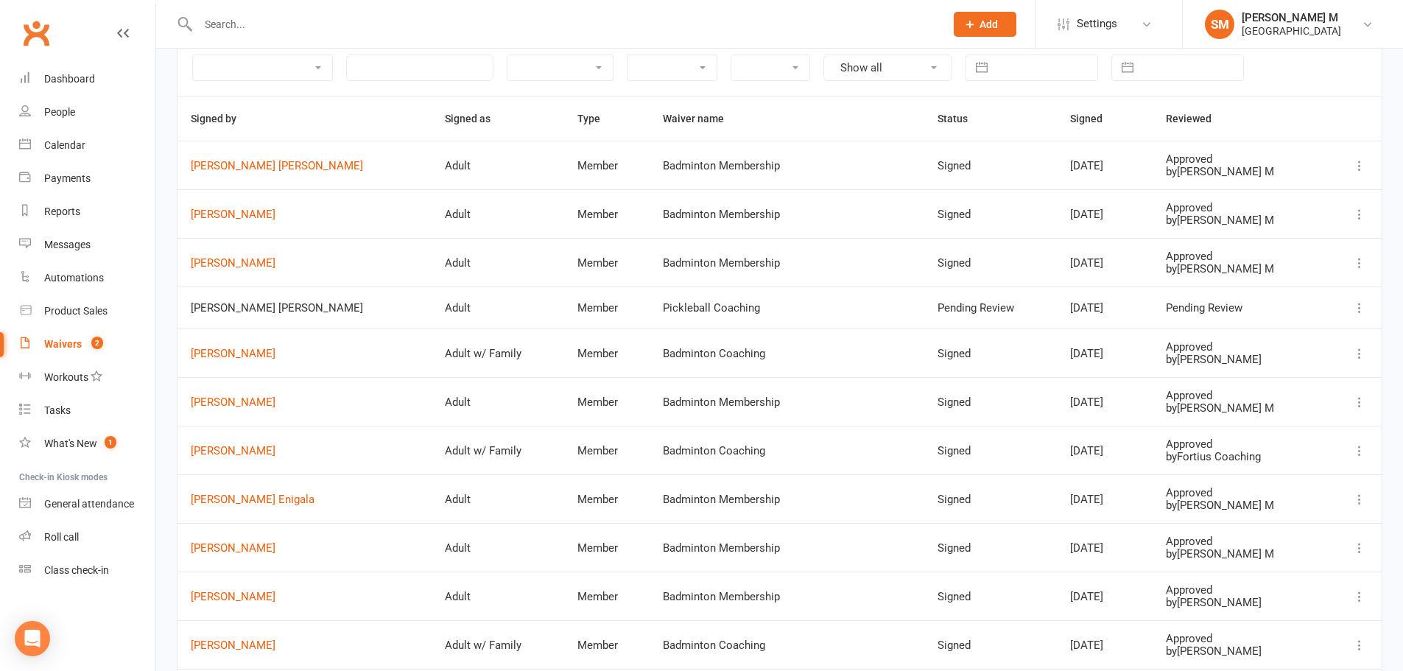
scroll to position [147, 0]
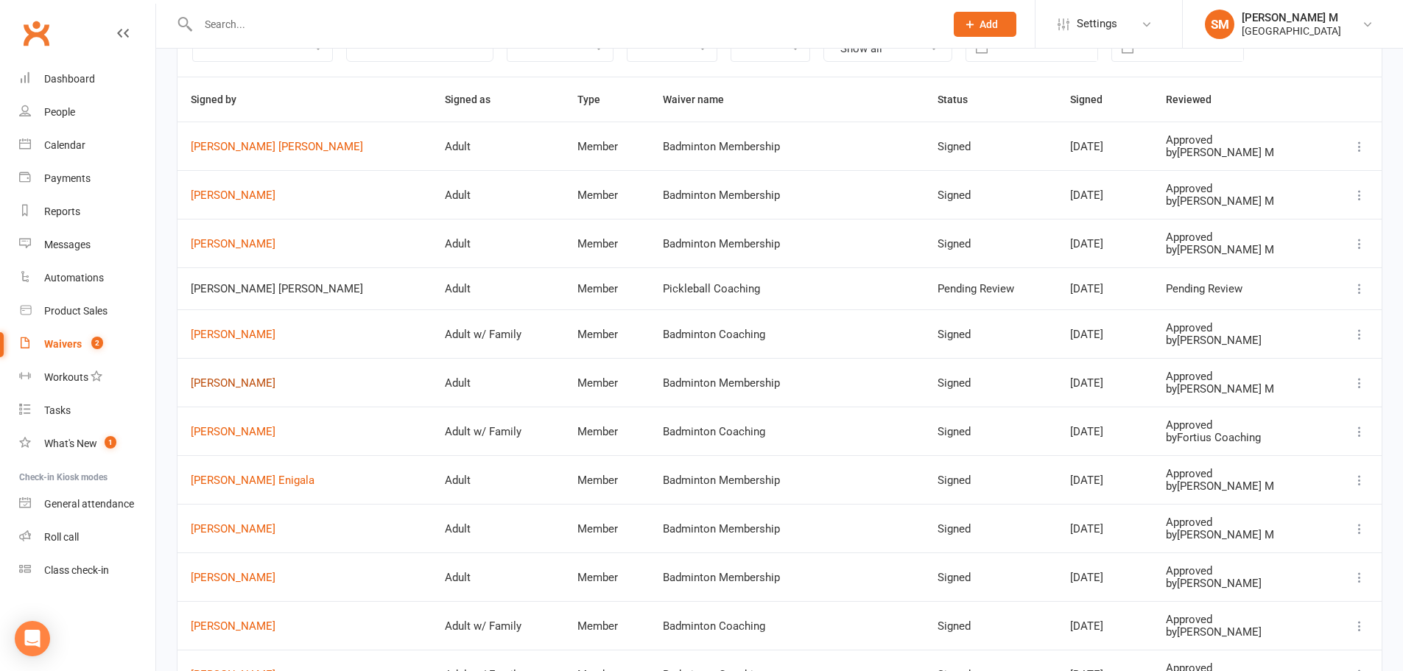
click at [263, 379] on link "Ashok Rajagopal" at bounding box center [305, 383] width 228 height 13
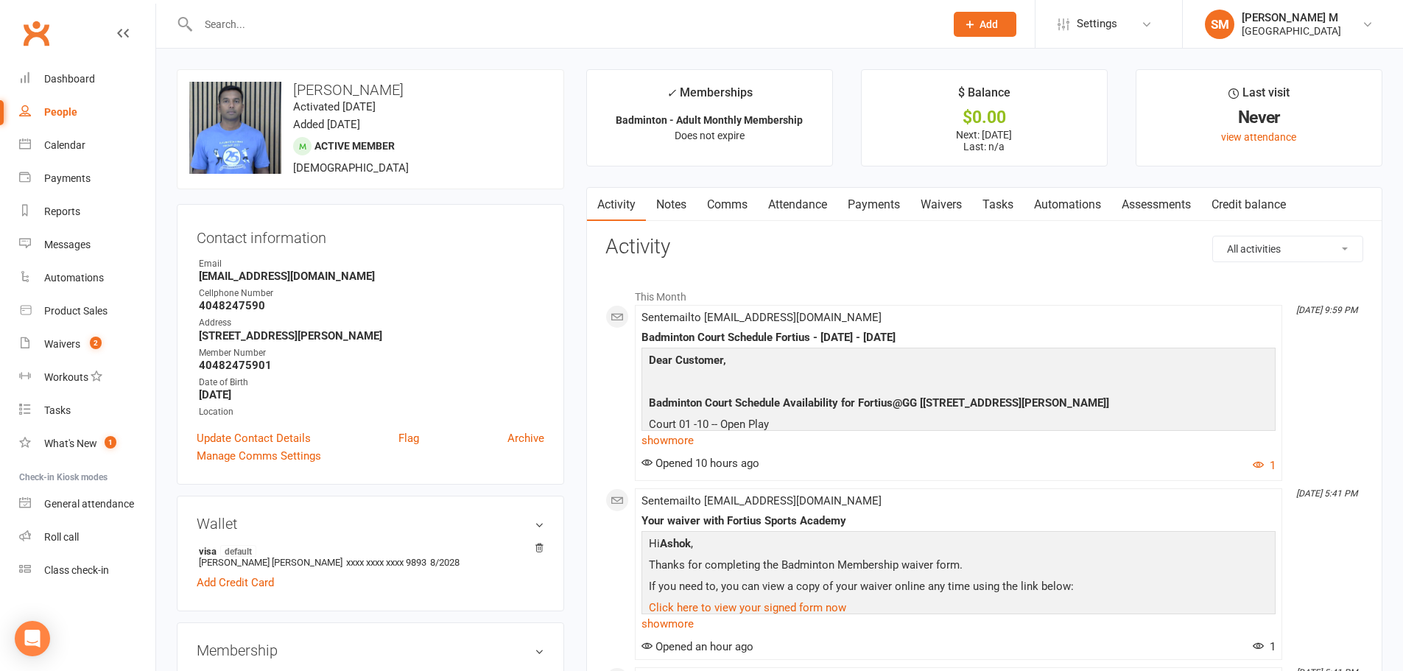
click at [891, 199] on link "Payments" at bounding box center [873, 205] width 73 height 34
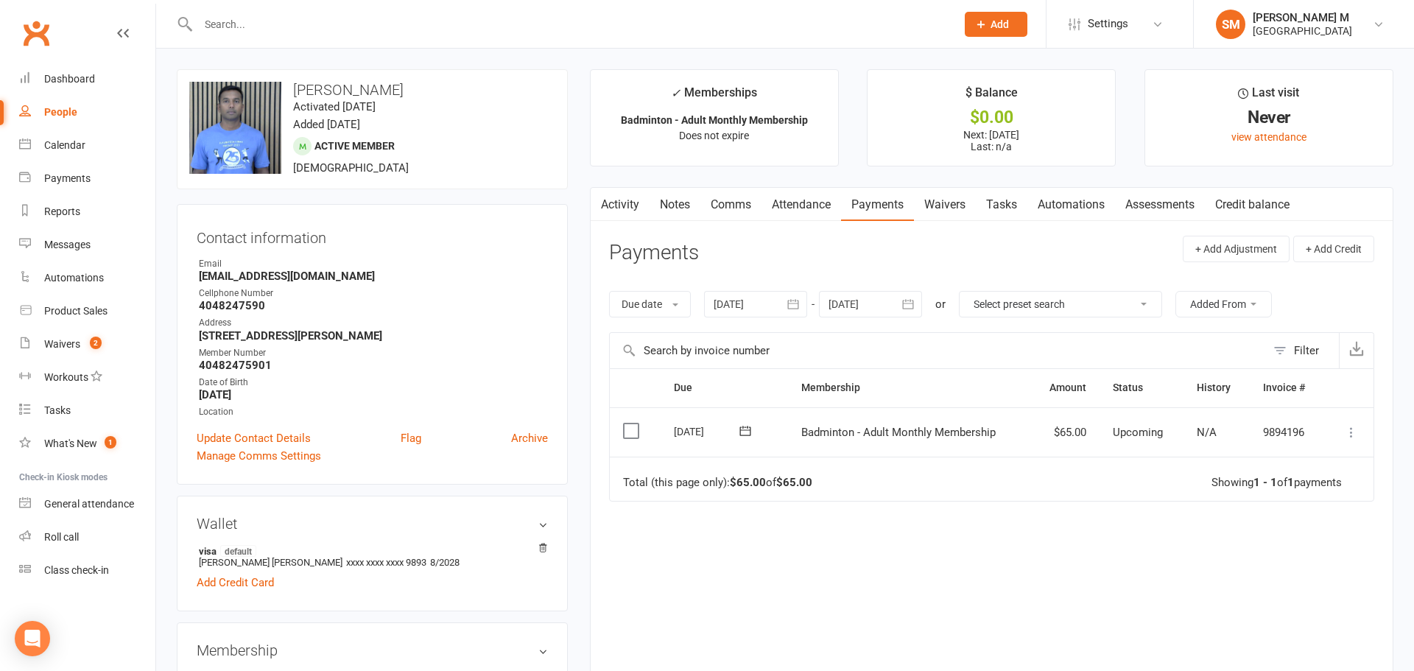
select select "50"
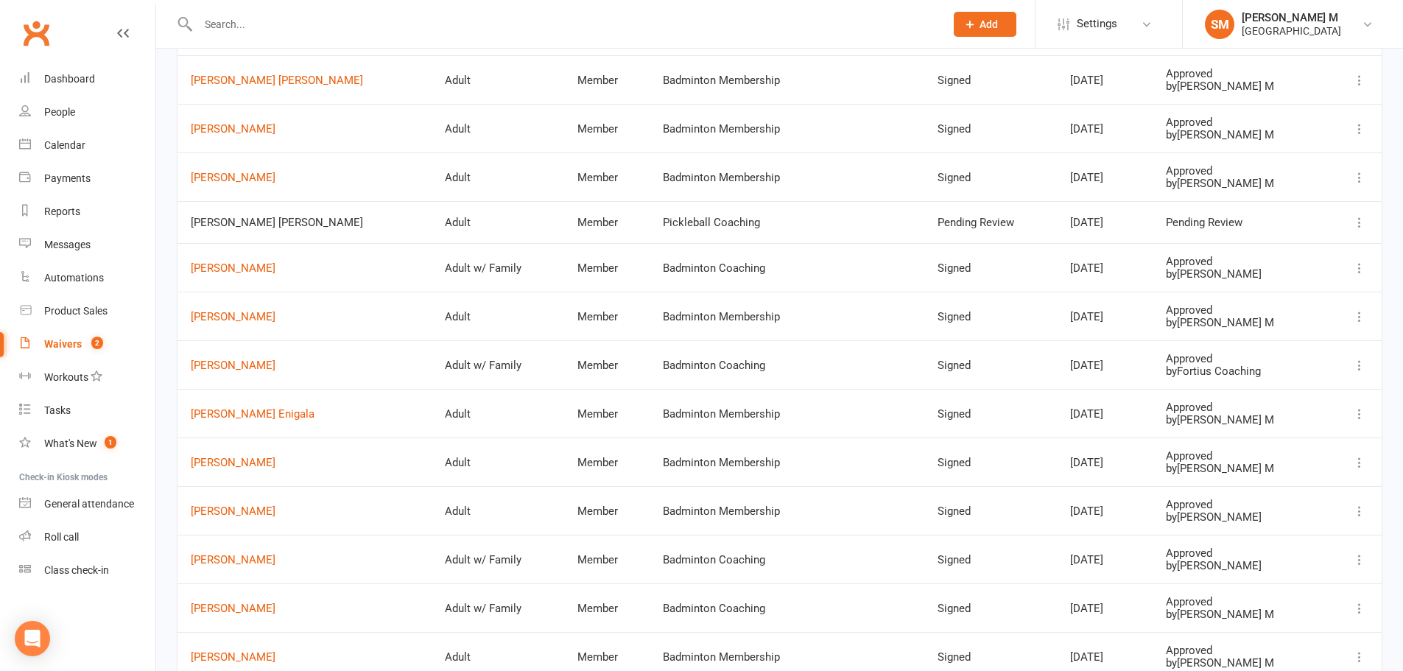
scroll to position [221, 0]
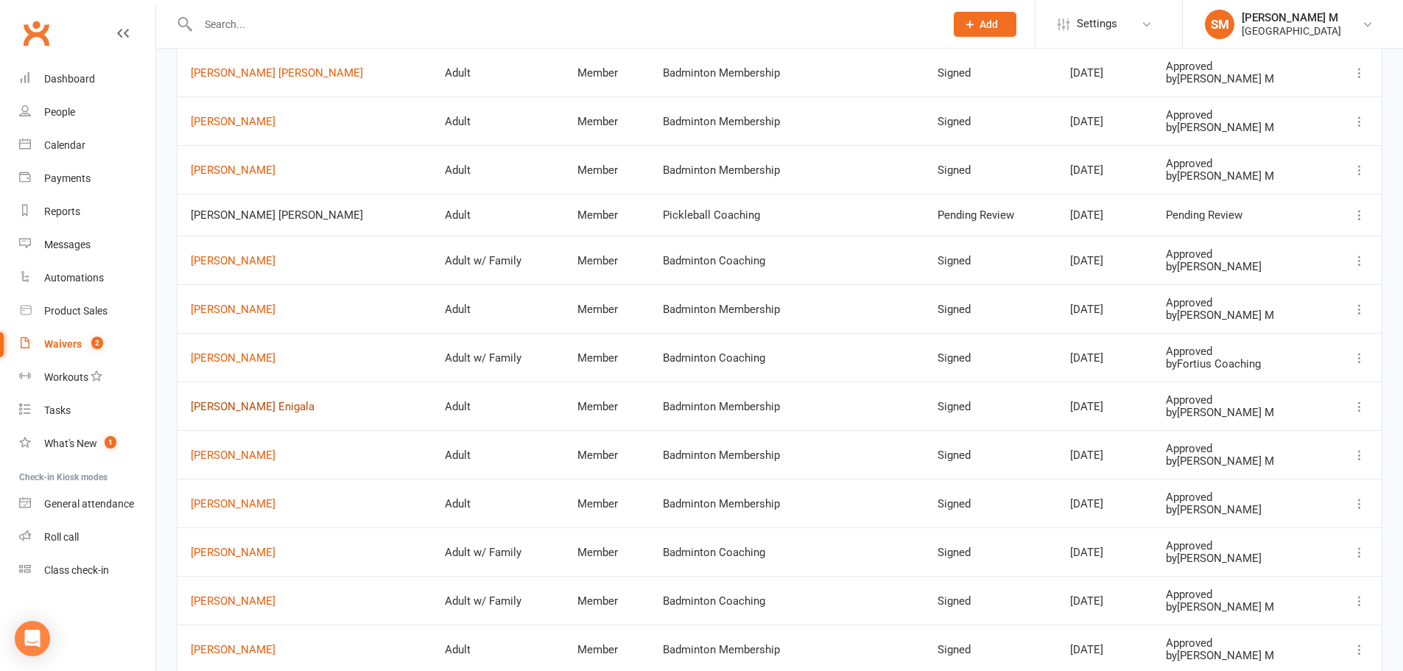
click at [240, 411] on link "Sumanth reddy Enigala" at bounding box center [305, 407] width 228 height 13
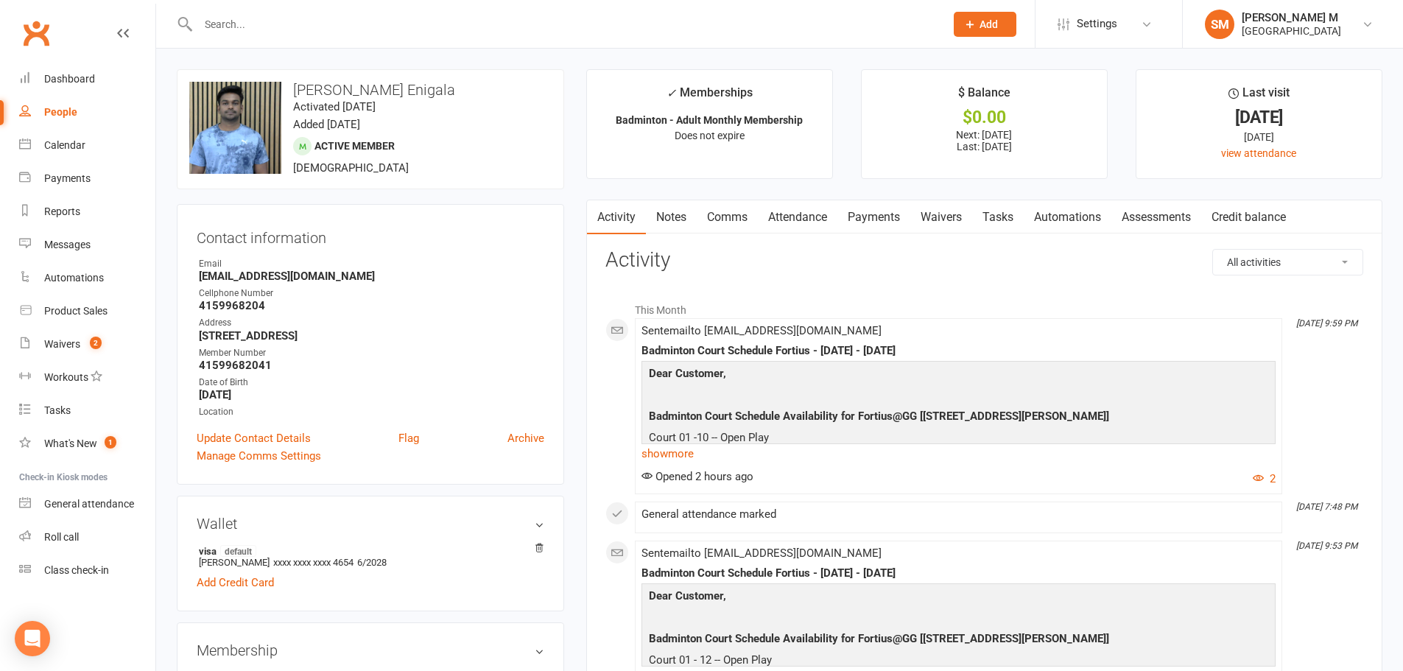
click at [891, 219] on link "Payments" at bounding box center [873, 217] width 73 height 34
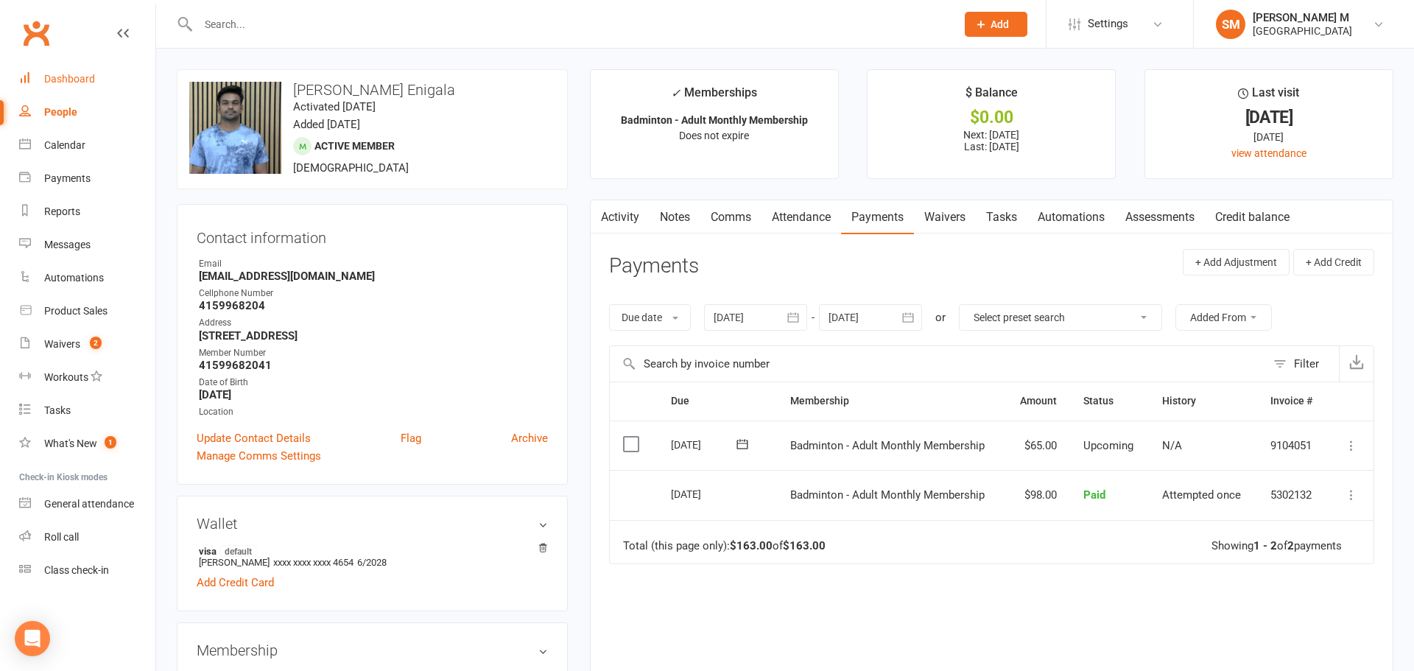
select select "50"
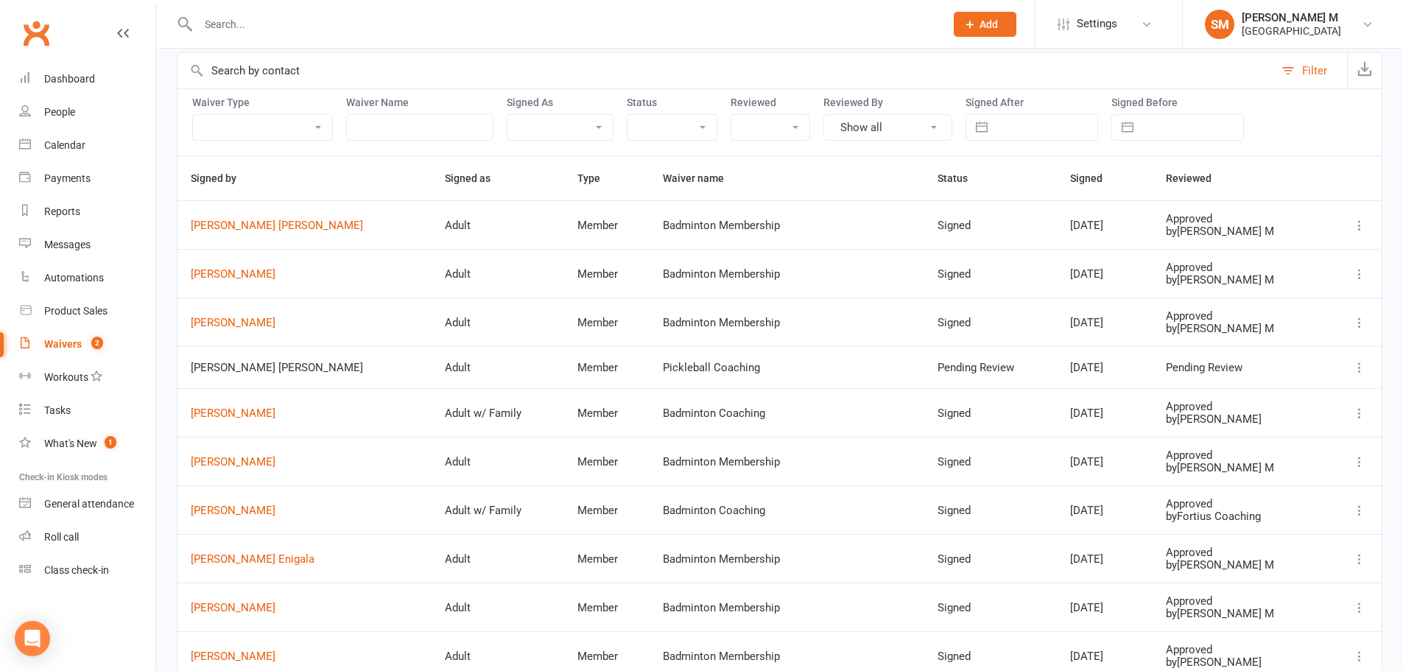
scroll to position [368, 0]
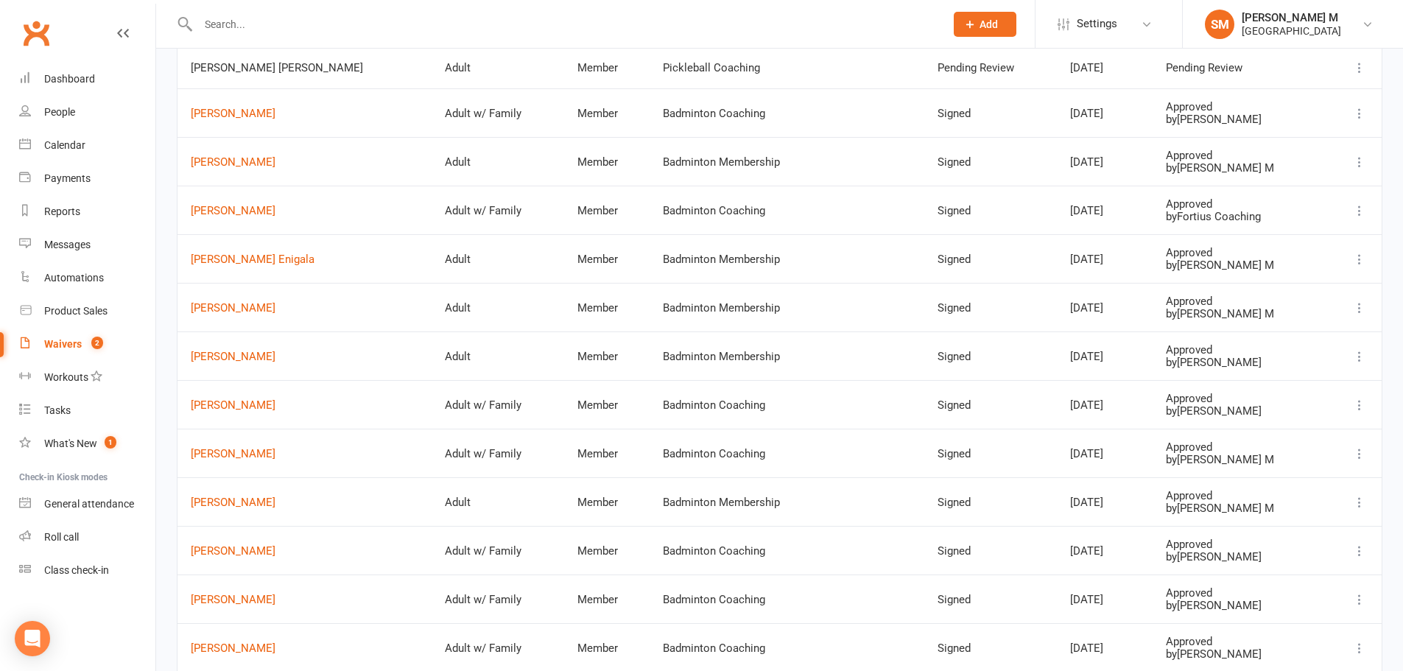
click at [225, 315] on td "Archit Singh" at bounding box center [305, 307] width 254 height 49
click at [234, 310] on link "Archit Singh" at bounding box center [305, 308] width 228 height 13
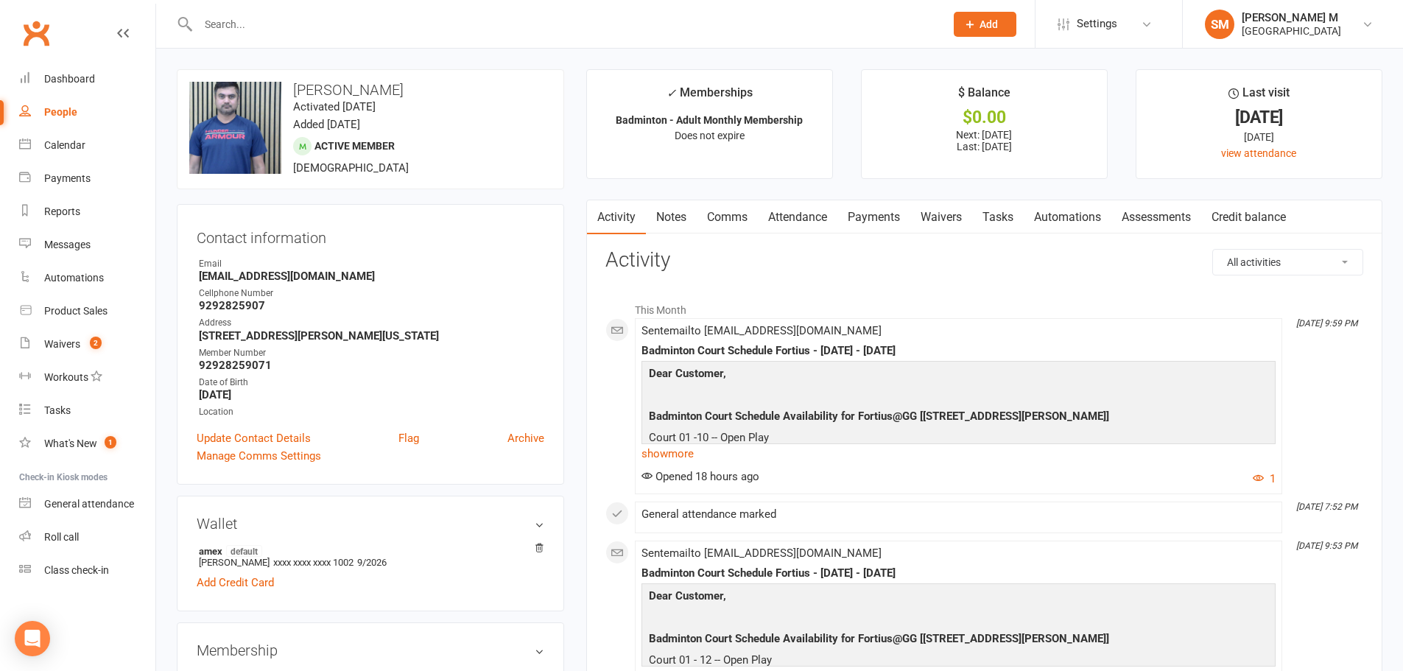
click at [880, 209] on link "Payments" at bounding box center [873, 217] width 73 height 34
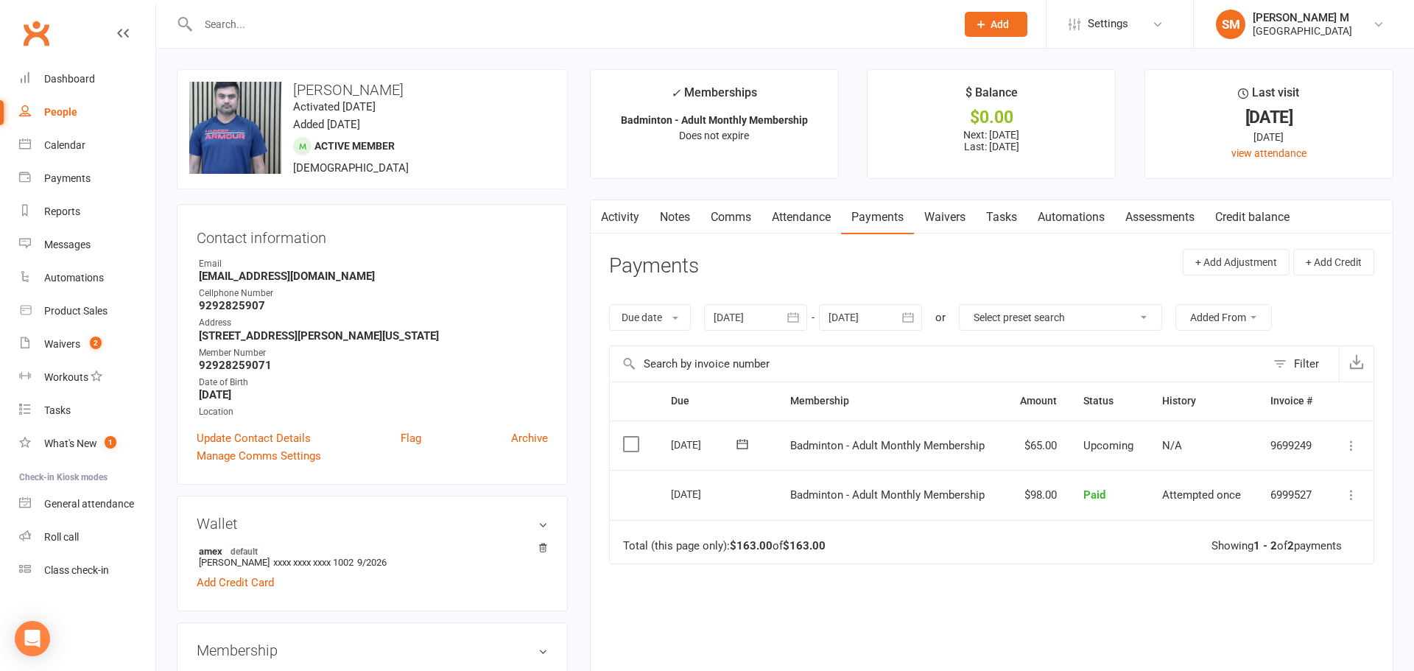
select select "50"
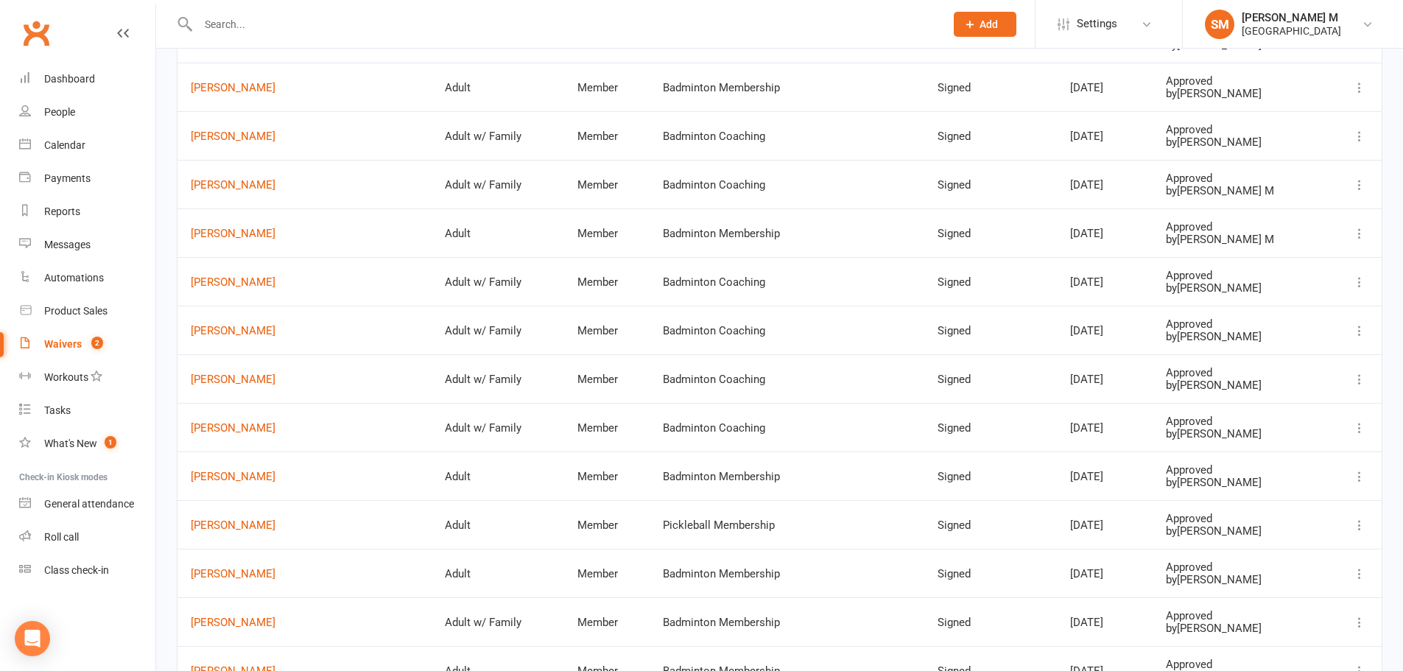
scroll to position [663, 0]
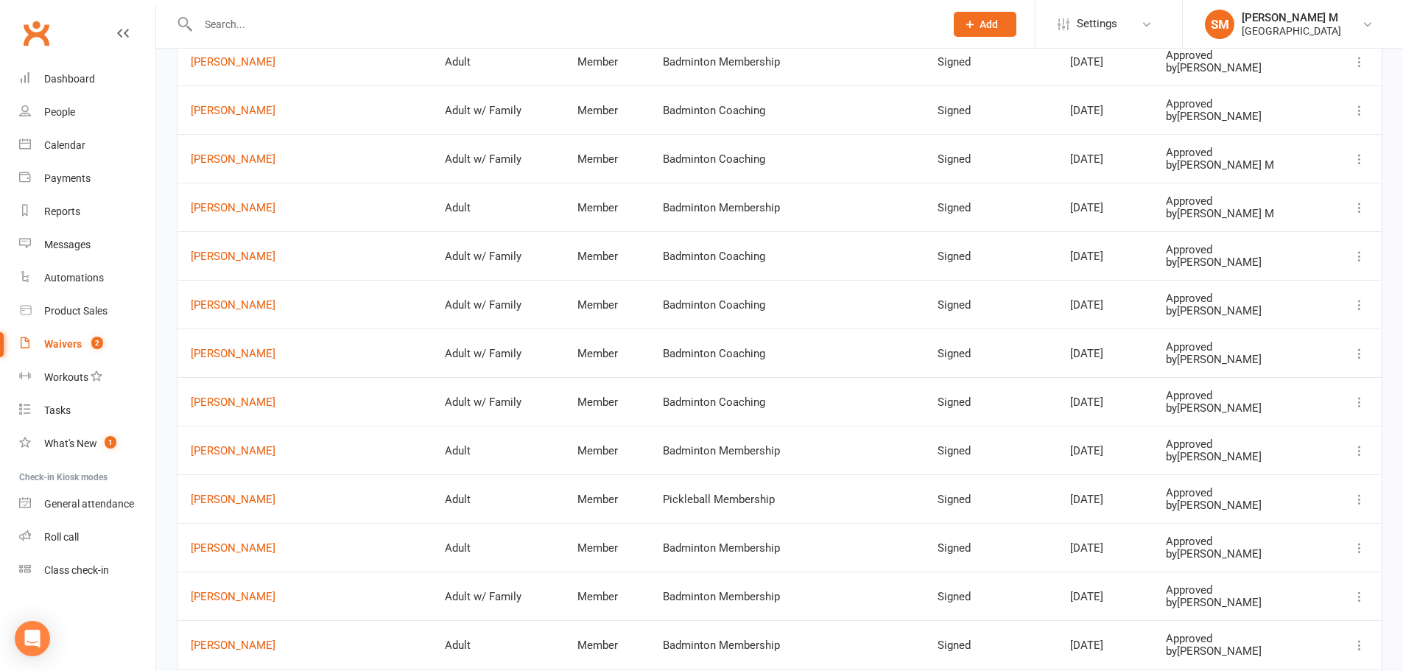
click at [196, 458] on td "Peng Dai" at bounding box center [305, 450] width 254 height 49
click at [197, 457] on td "Peng Dai" at bounding box center [305, 450] width 254 height 49
click at [208, 454] on link "Peng Dai" at bounding box center [305, 451] width 228 height 13
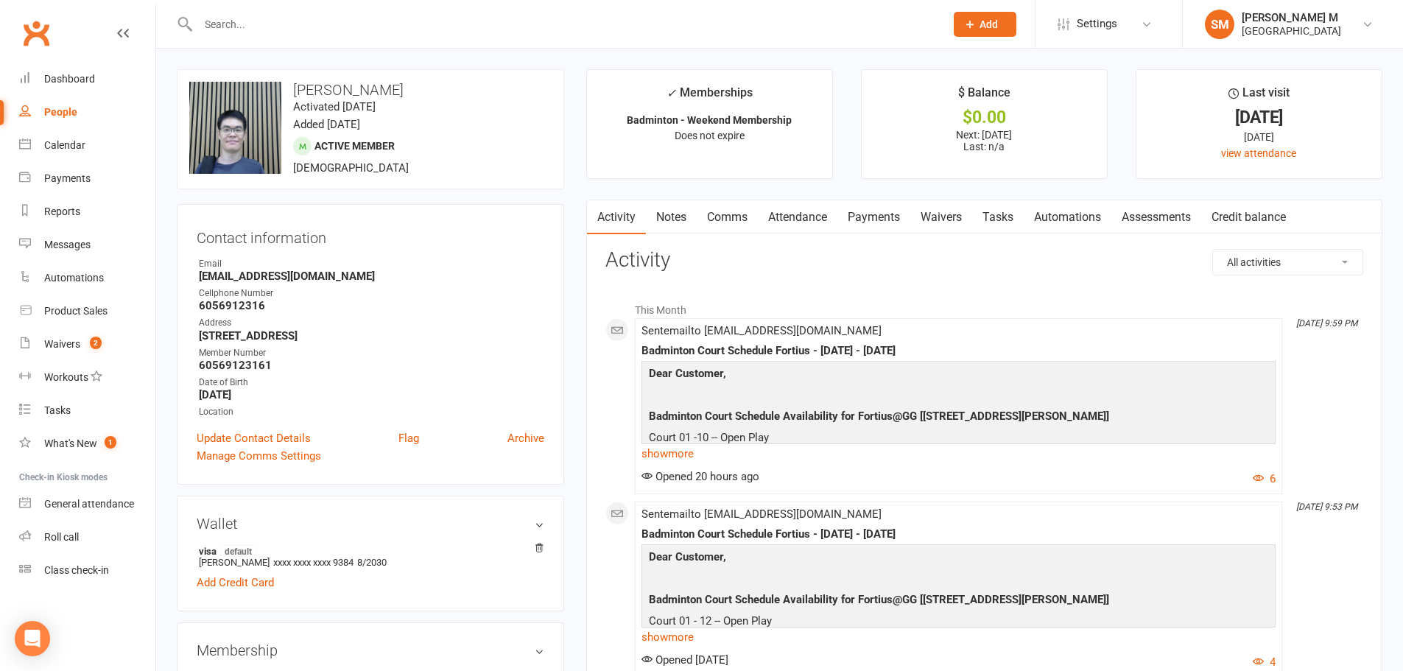
click at [872, 212] on link "Payments" at bounding box center [873, 217] width 73 height 34
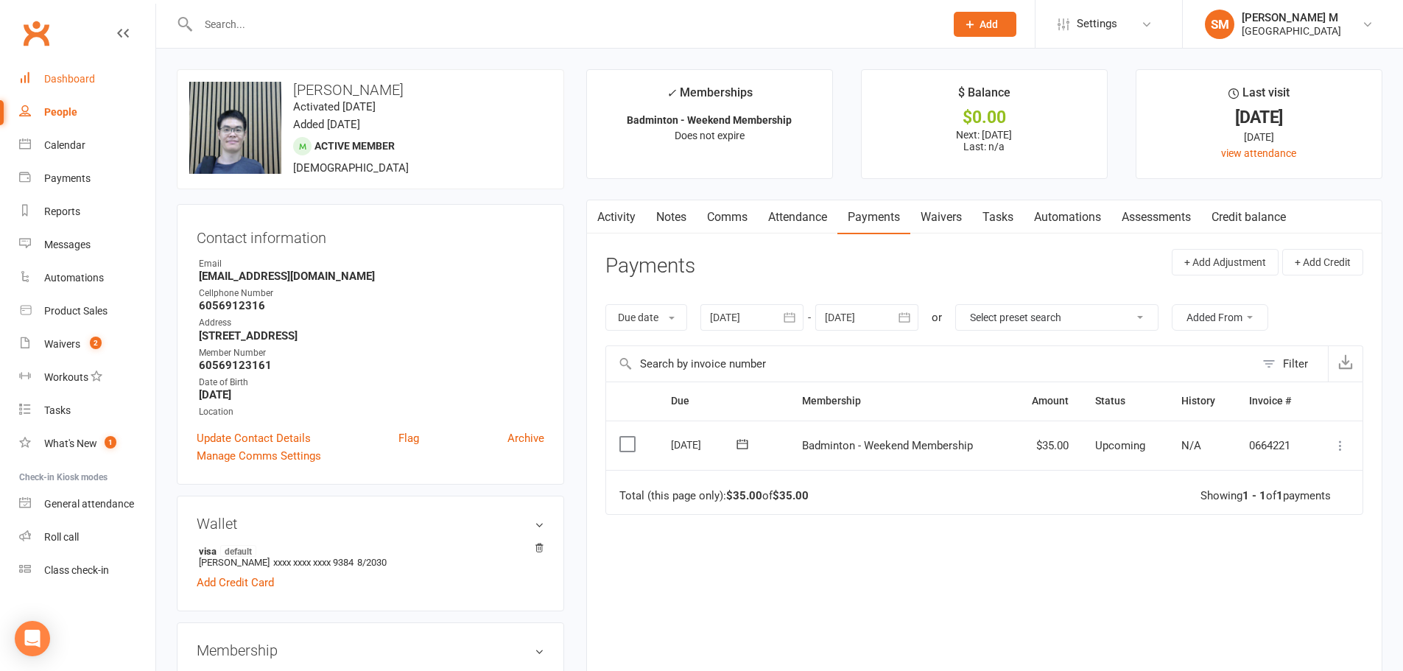
click at [94, 88] on link "Dashboard" at bounding box center [87, 79] width 136 height 33
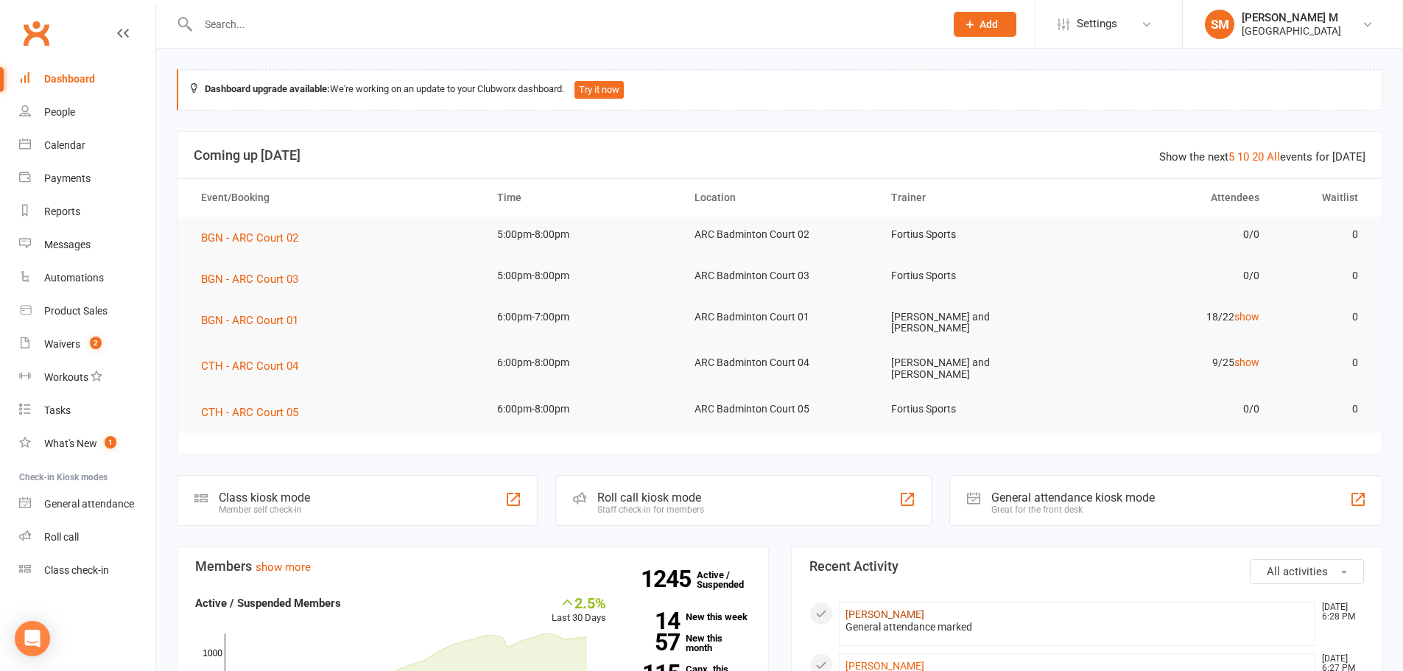
click at [873, 608] on link "[PERSON_NAME]" at bounding box center [885, 614] width 79 height 12
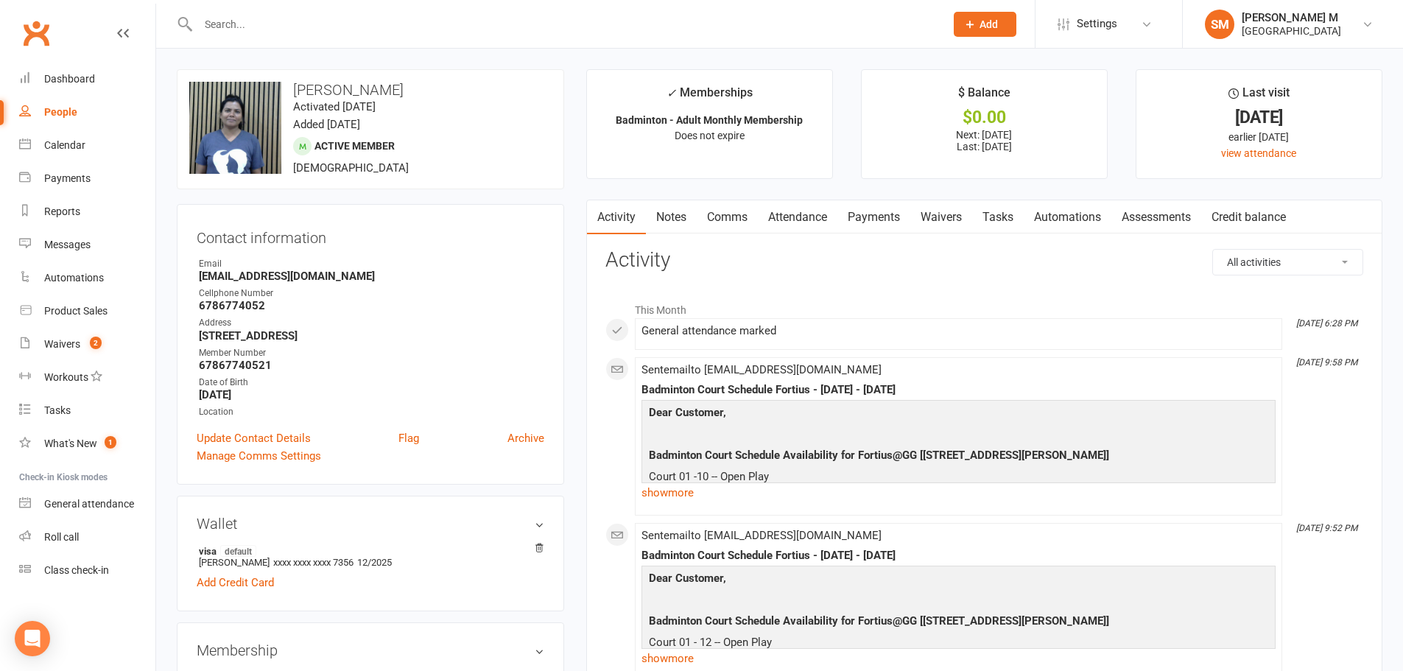
click at [887, 225] on link "Payments" at bounding box center [873, 217] width 73 height 34
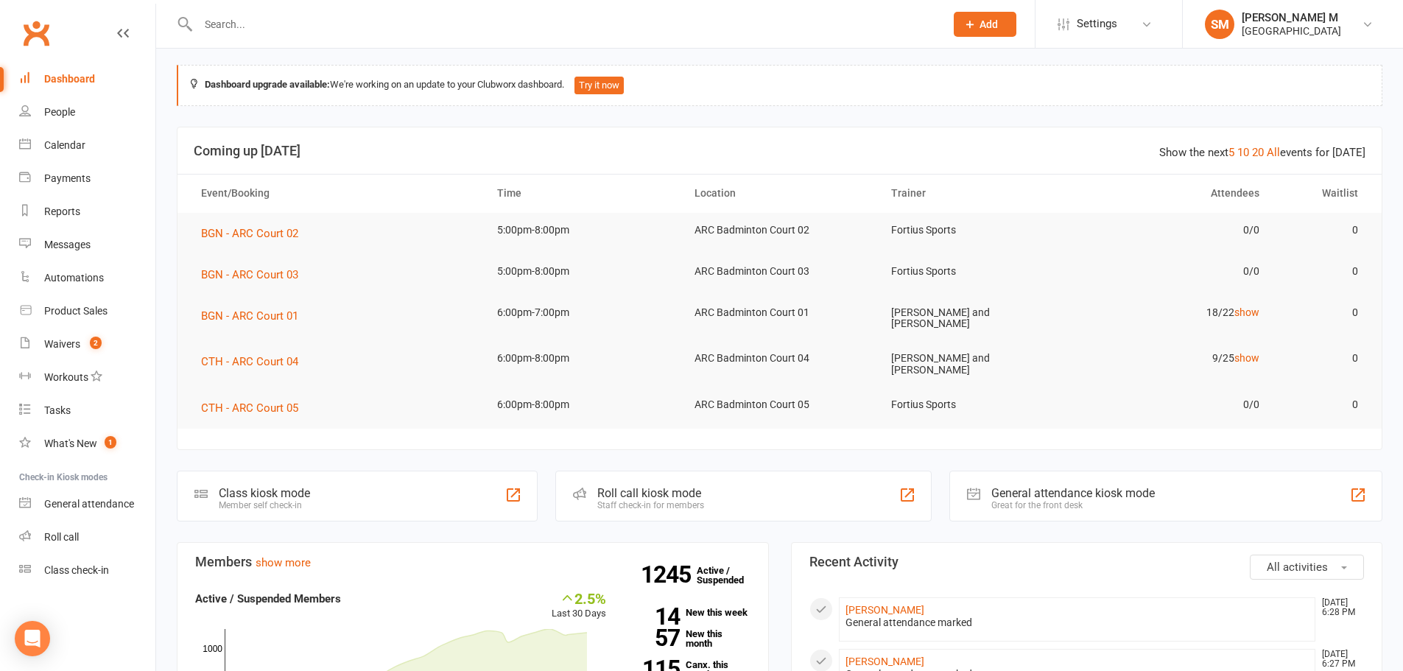
scroll to position [221, 0]
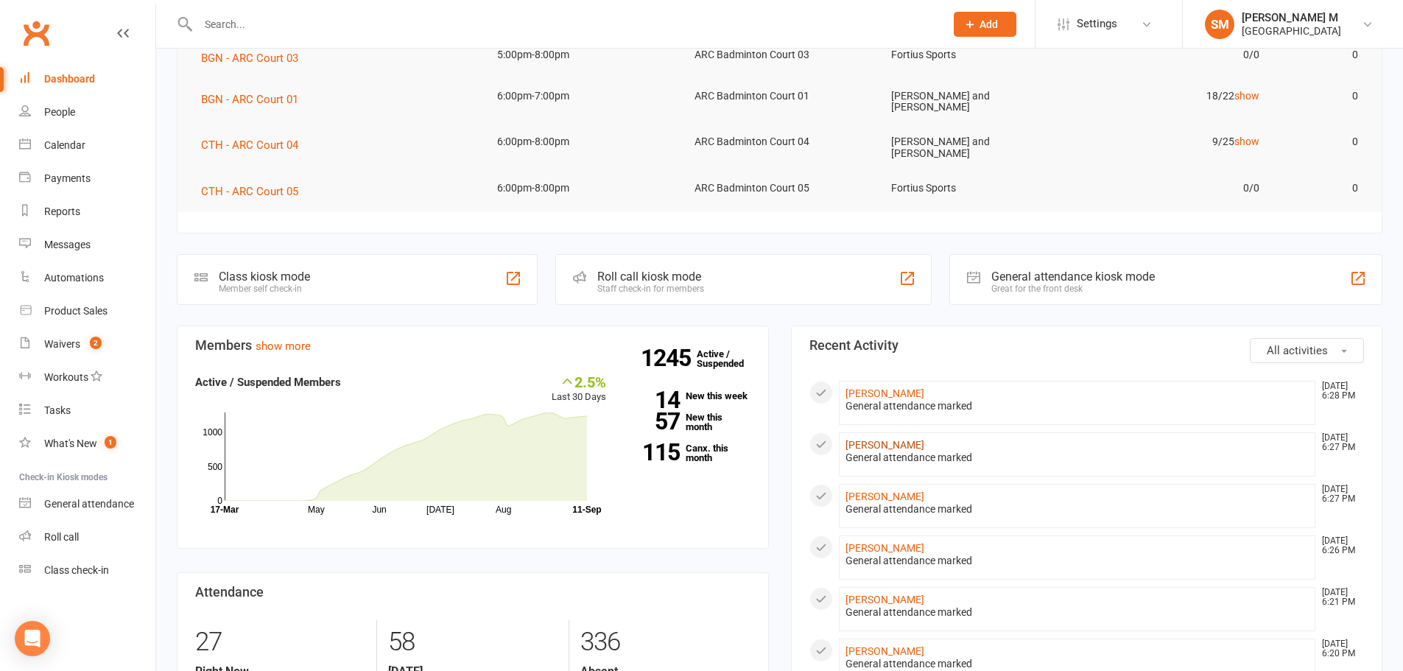
click at [875, 440] on link "Limin Feng" at bounding box center [885, 445] width 79 height 12
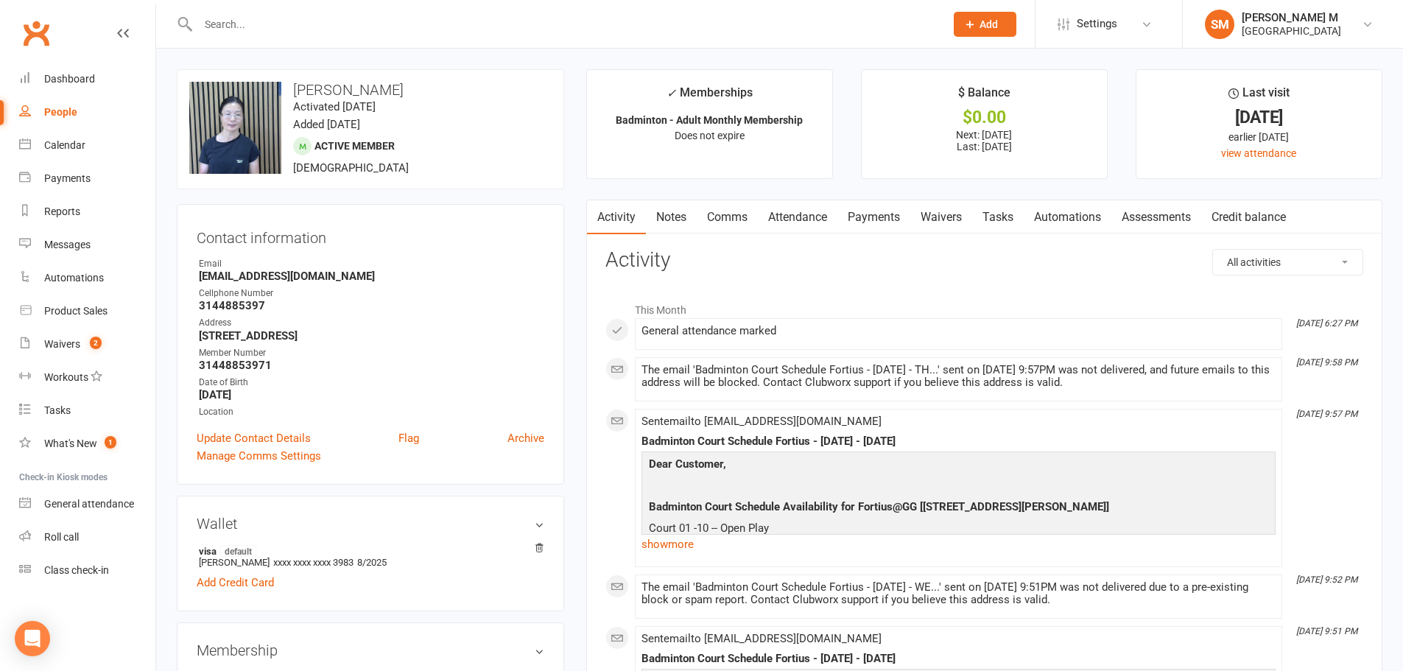
click at [888, 216] on link "Payments" at bounding box center [873, 217] width 73 height 34
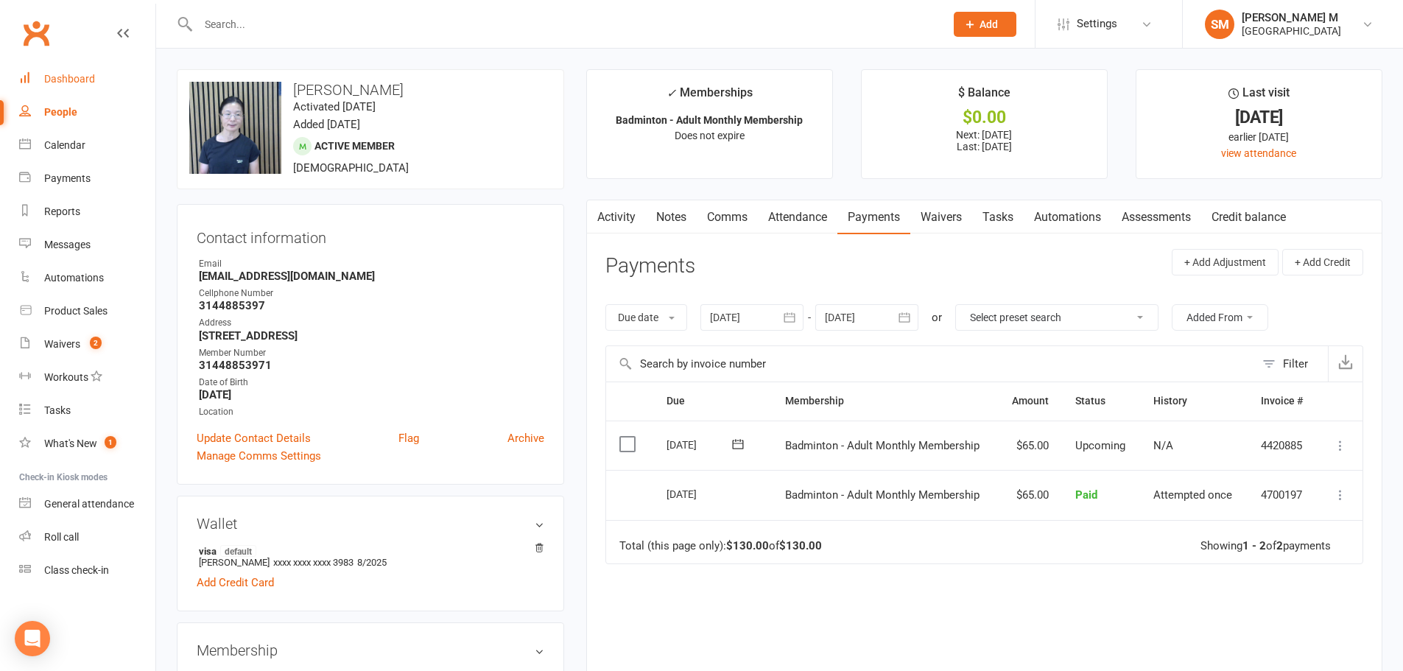
click at [64, 78] on div "Dashboard" at bounding box center [69, 79] width 51 height 12
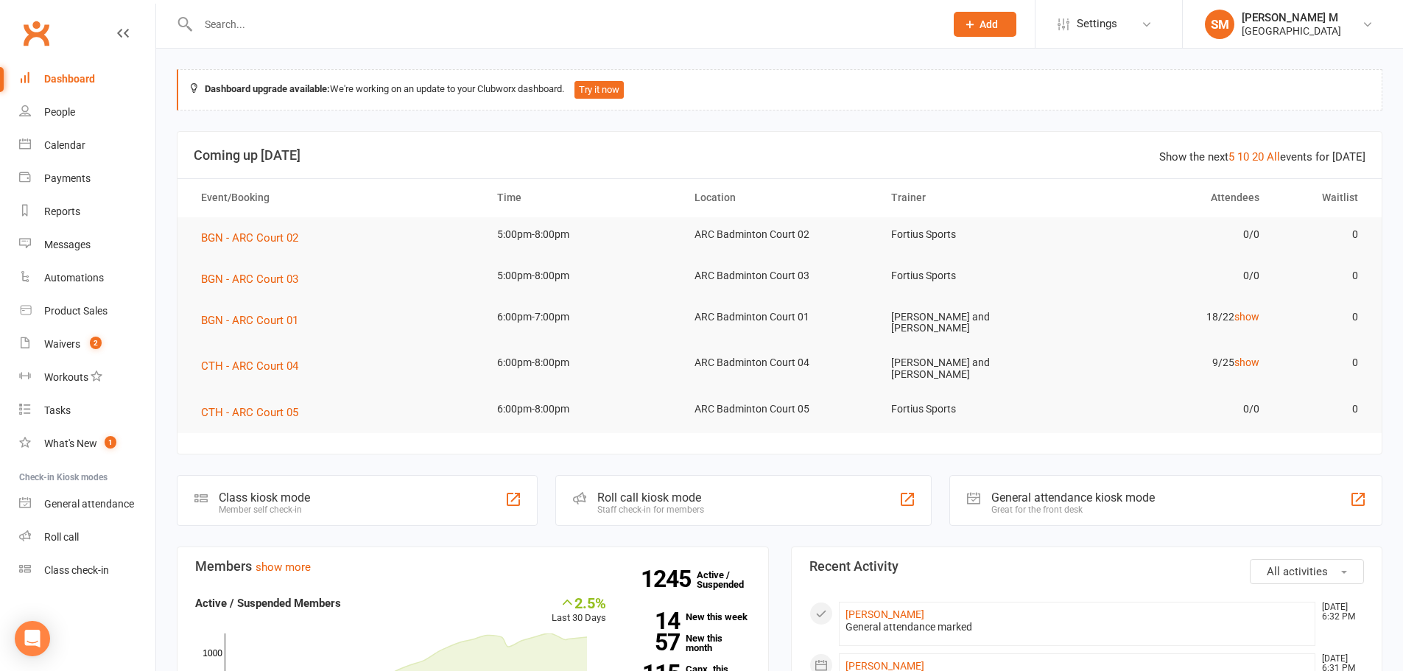
click at [1167, 495] on div "General attendance kiosk mode Great for the front desk" at bounding box center [1165, 500] width 433 height 51
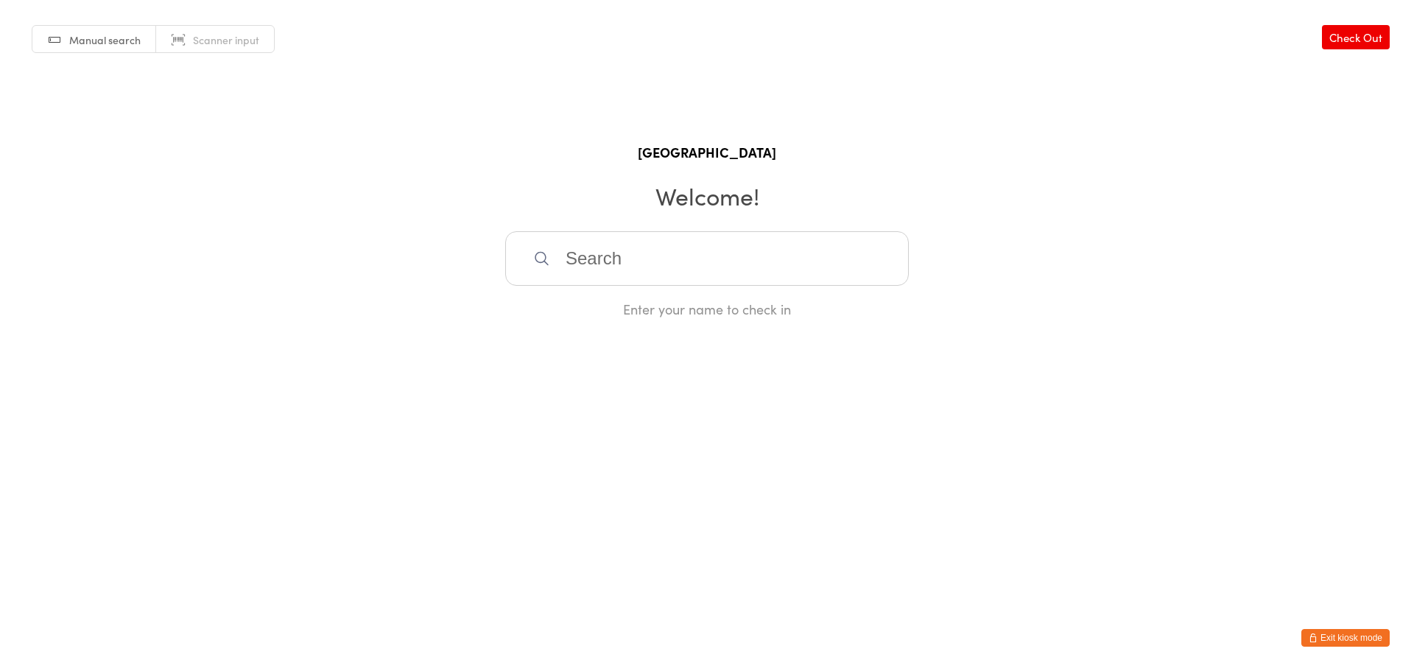
click at [659, 270] on input "search" at bounding box center [707, 258] width 404 height 55
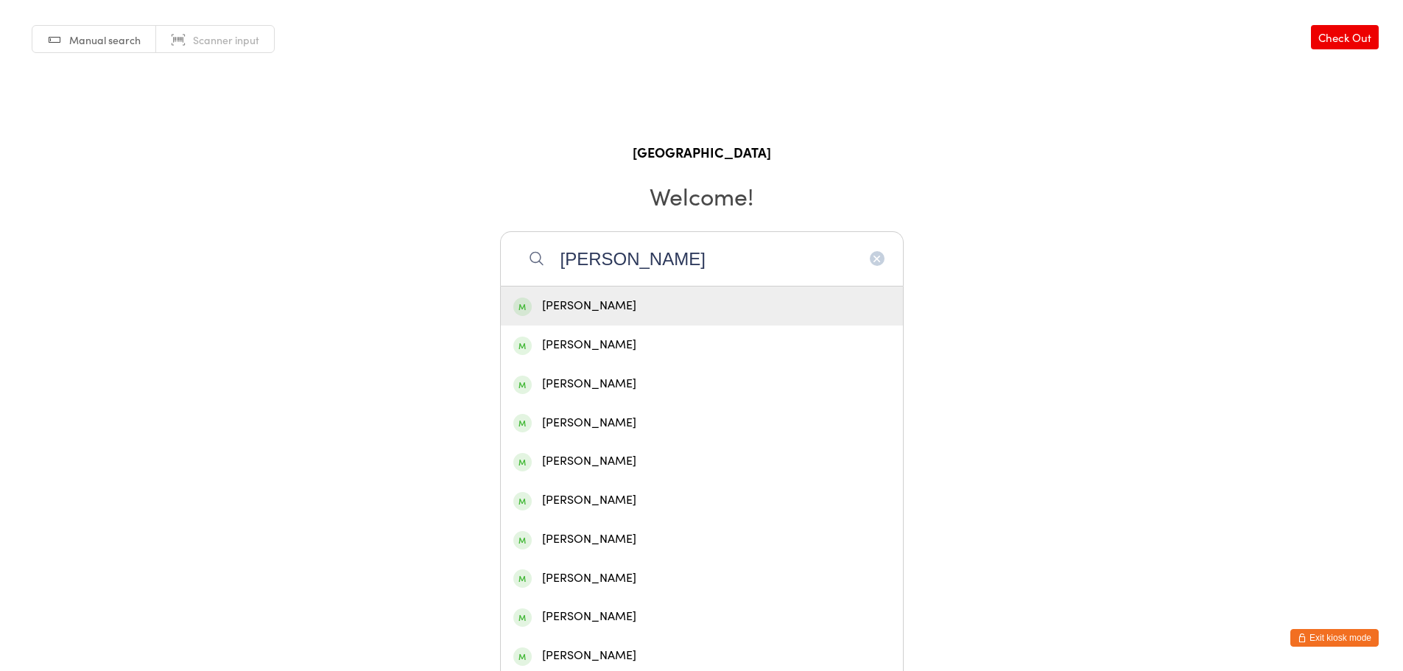
type input "[PERSON_NAME]"
click at [659, 295] on div "[PERSON_NAME]" at bounding box center [702, 306] width 402 height 39
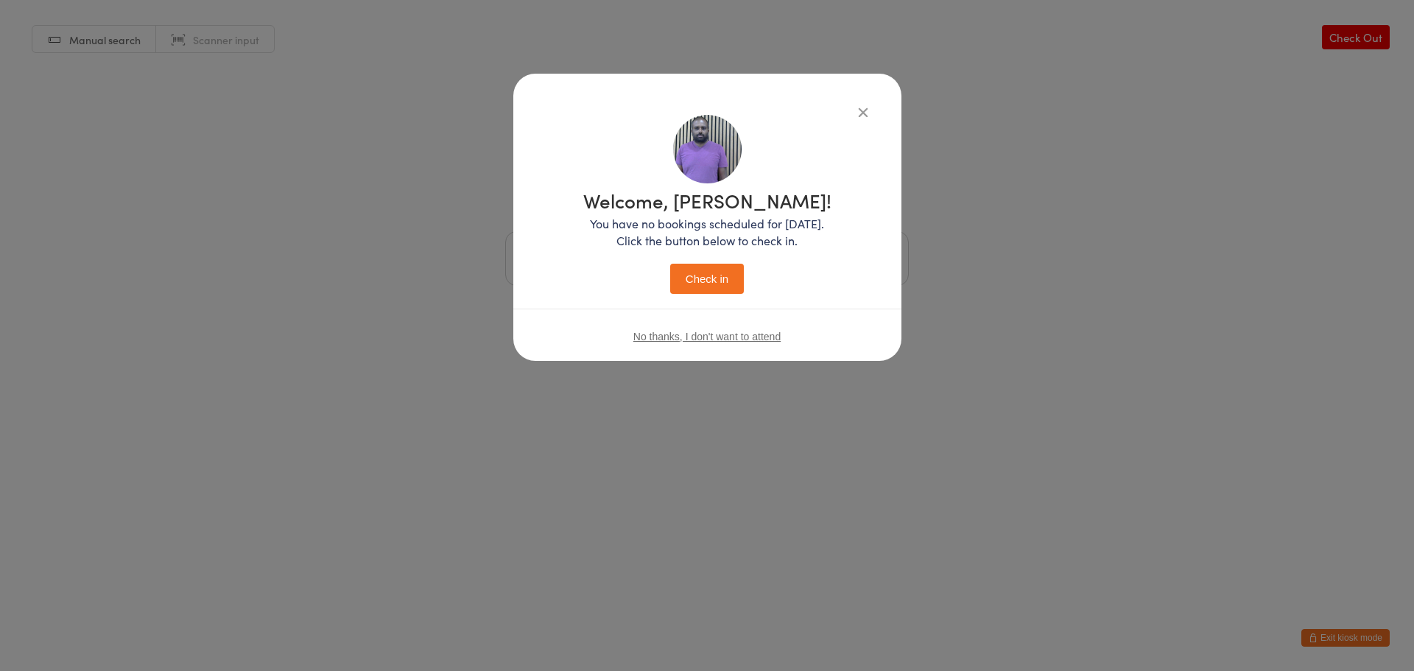
click at [720, 273] on button "Check in" at bounding box center [707, 279] width 74 height 30
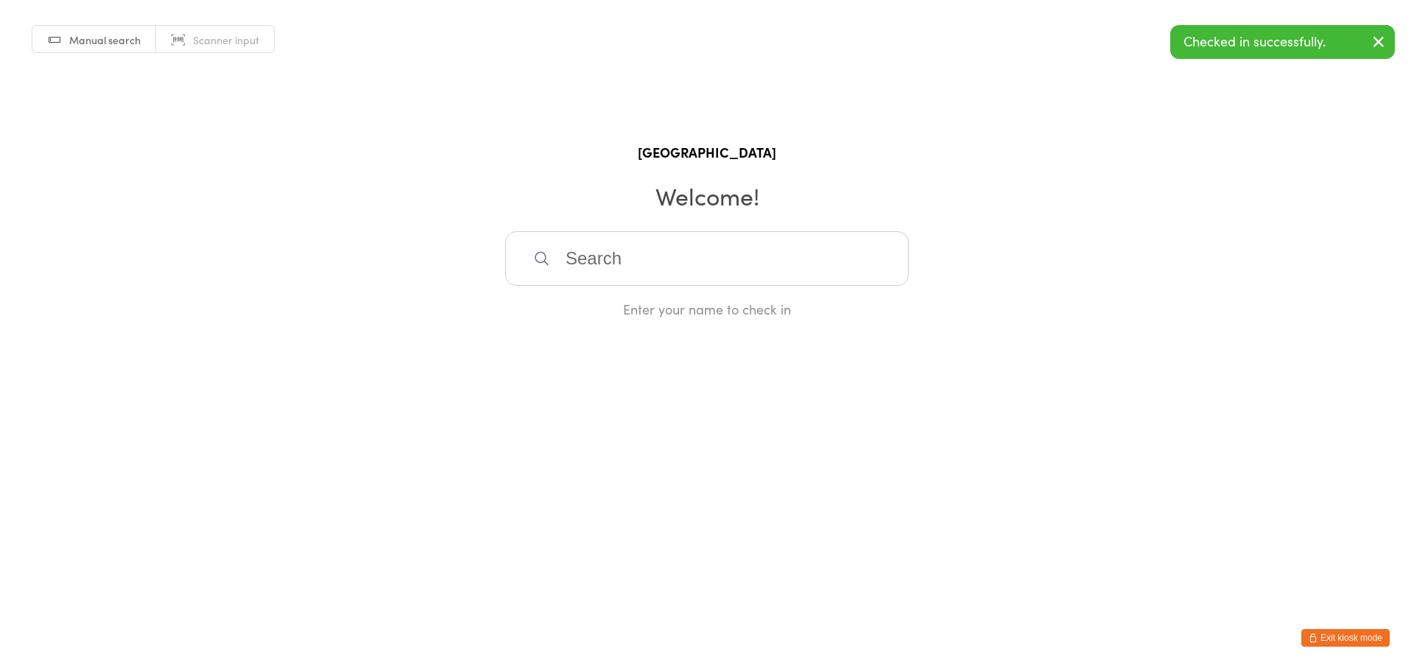
click at [1323, 633] on button "Exit kiosk mode" at bounding box center [1346, 638] width 88 height 18
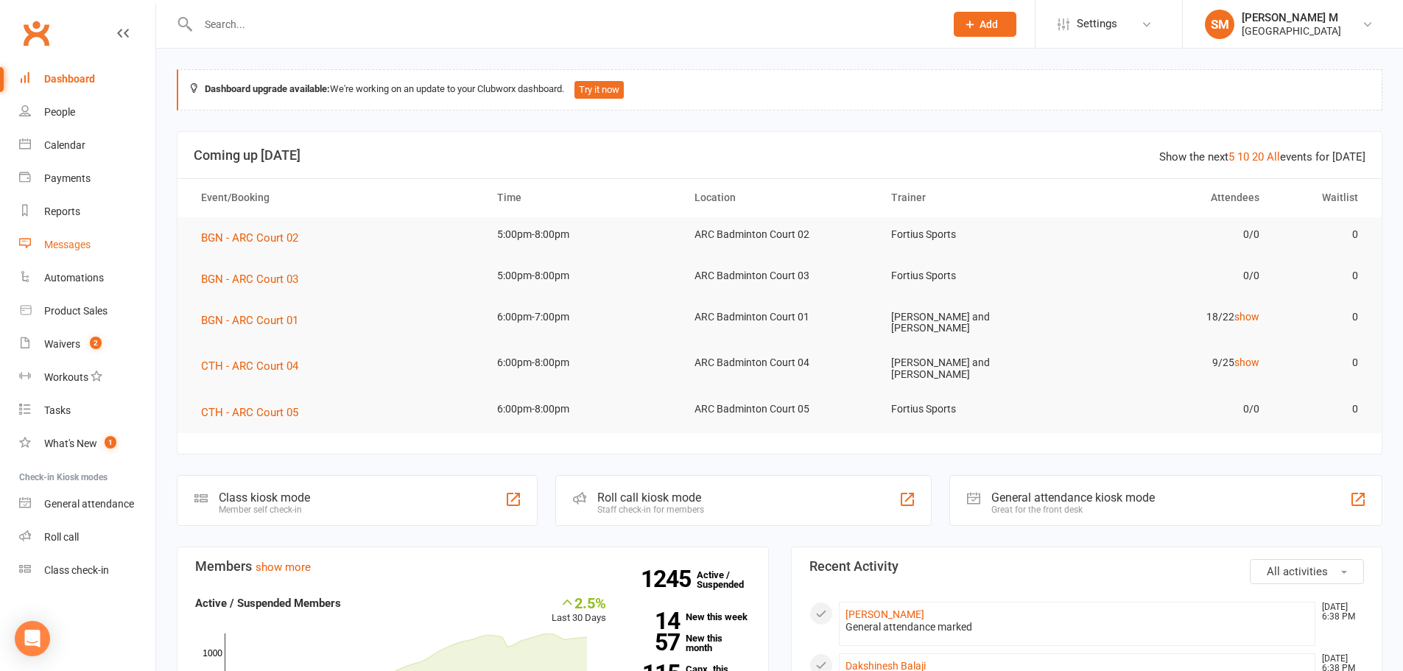
click at [70, 246] on div "Messages" at bounding box center [67, 245] width 46 height 12
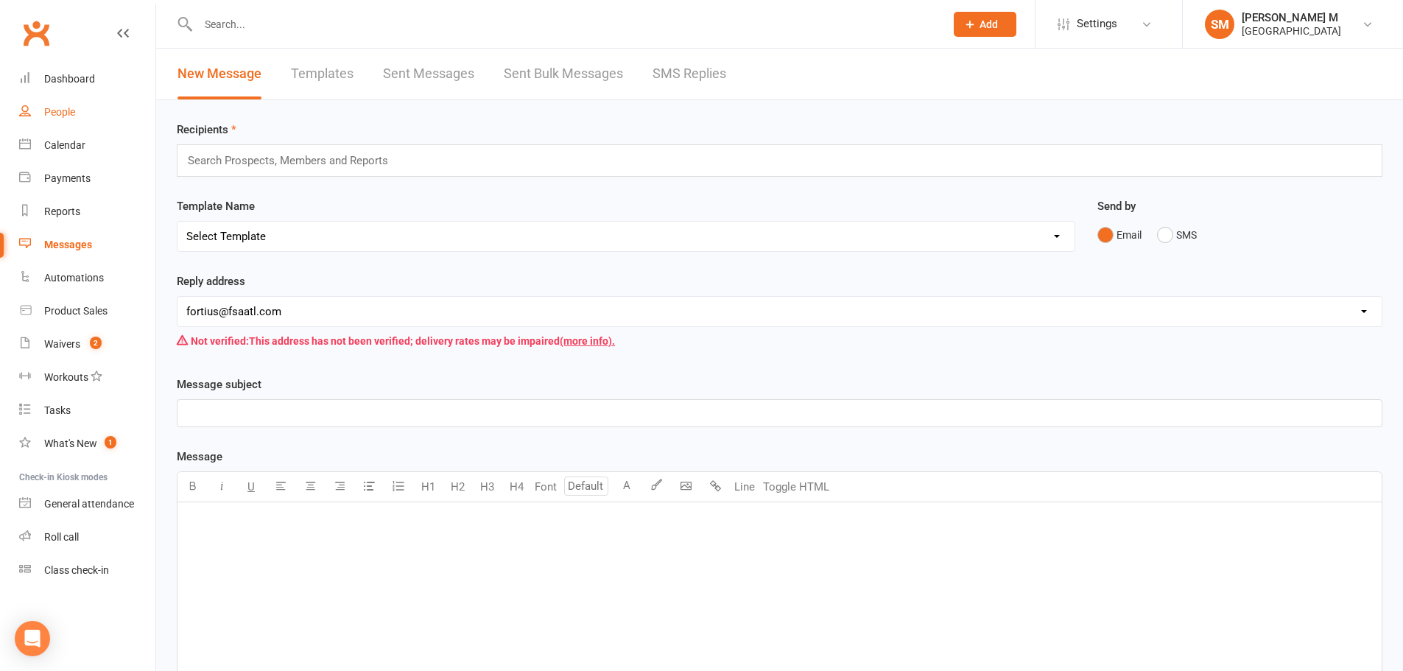
click at [43, 99] on link "People" at bounding box center [87, 112] width 136 height 33
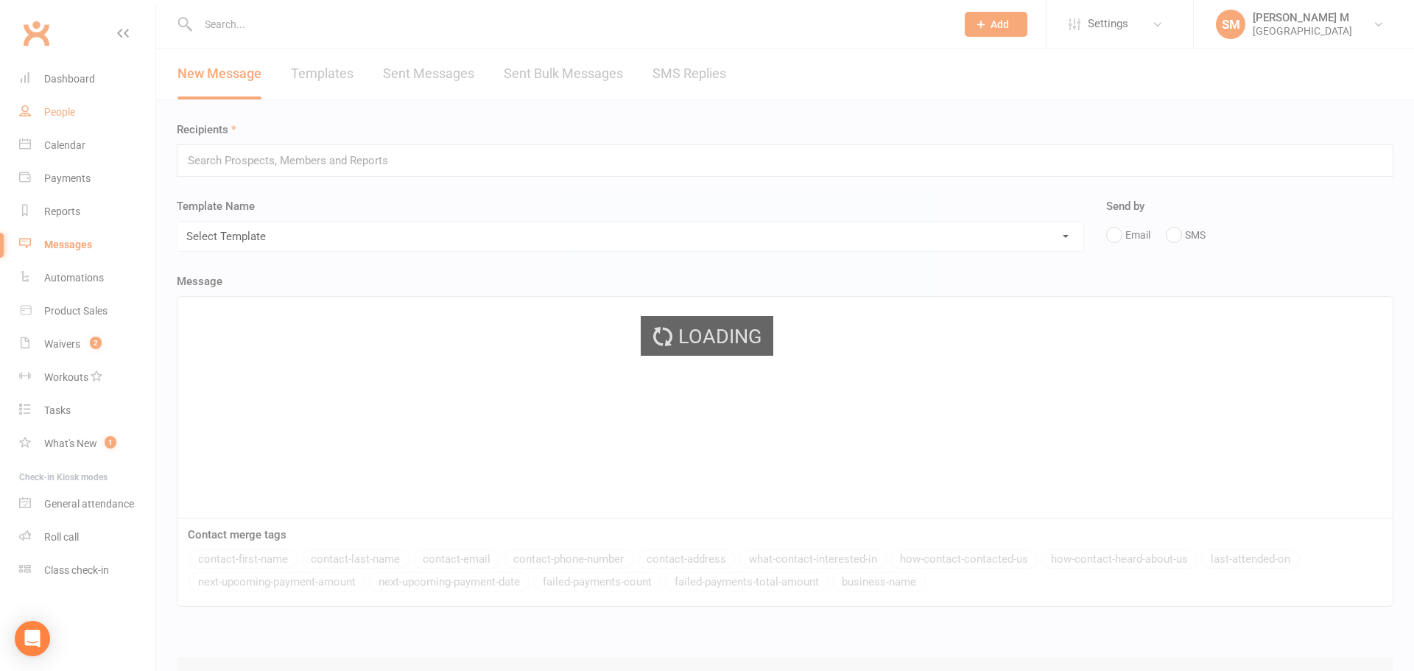
select select "100"
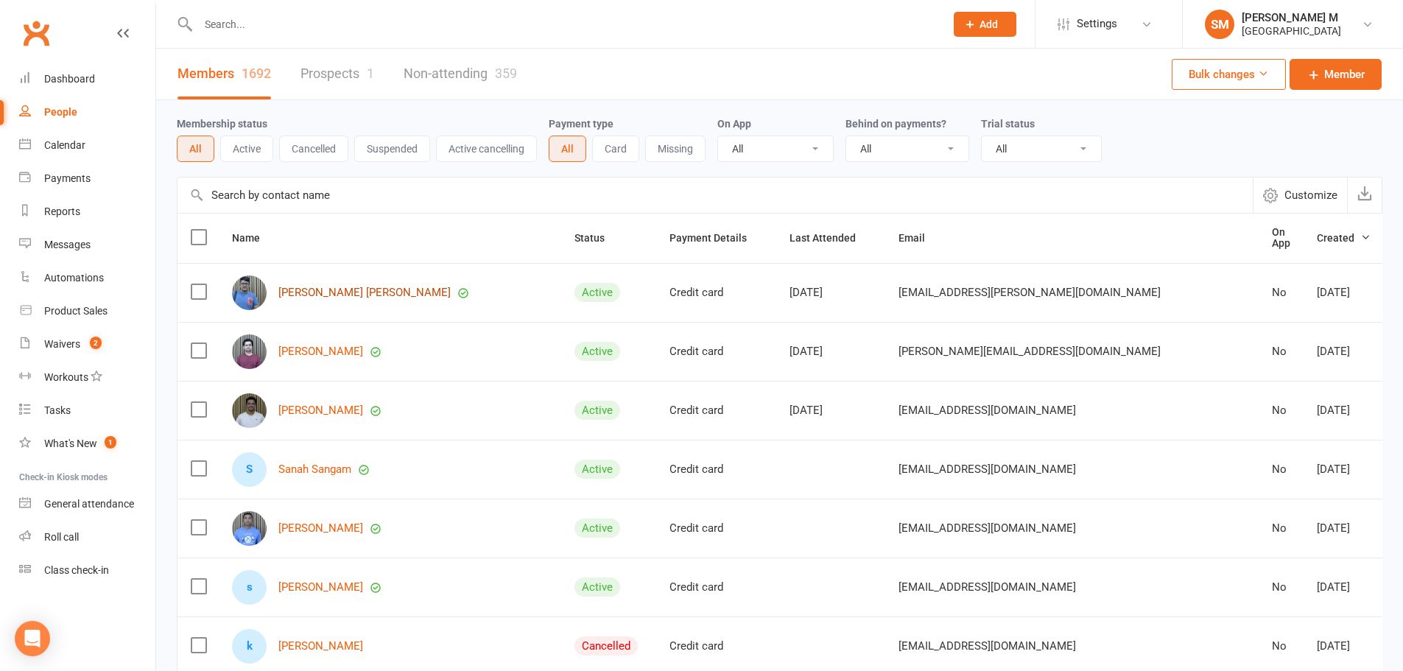
click at [304, 287] on link "Rajasekhar reddy Koppala" at bounding box center [364, 293] width 172 height 13
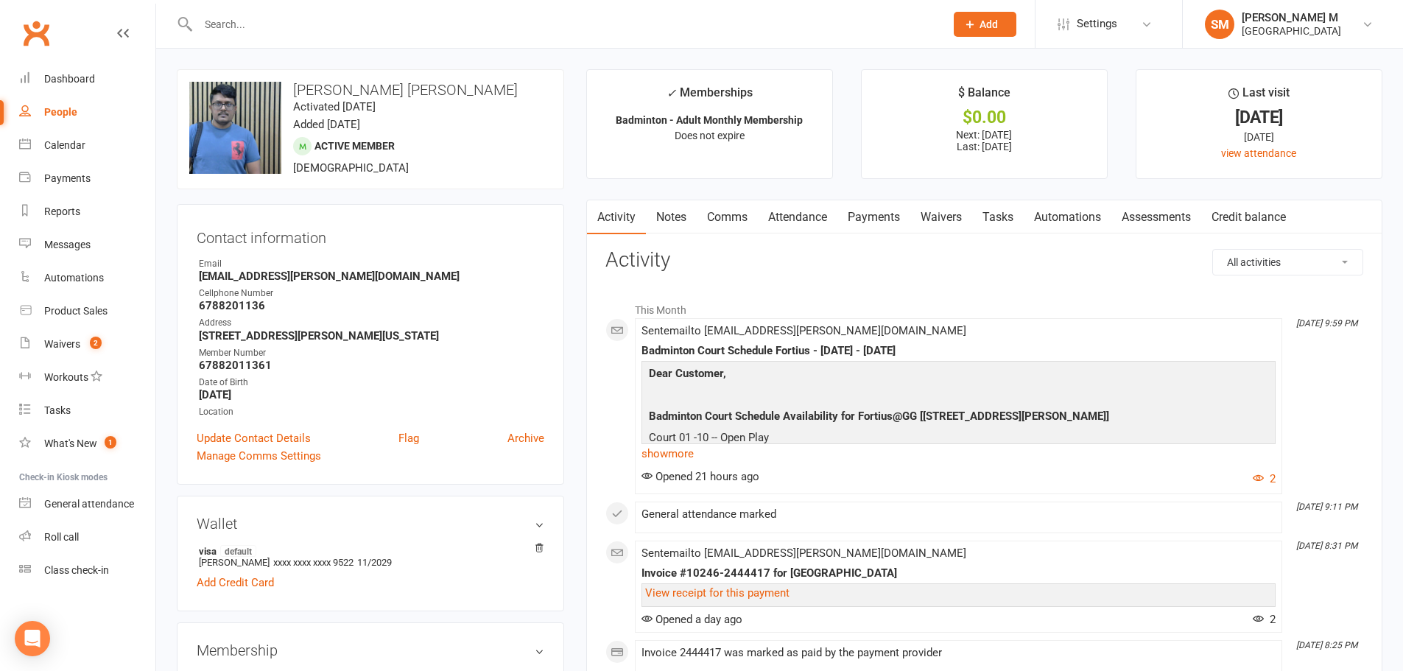
click at [720, 216] on link "Comms" at bounding box center [727, 217] width 61 height 34
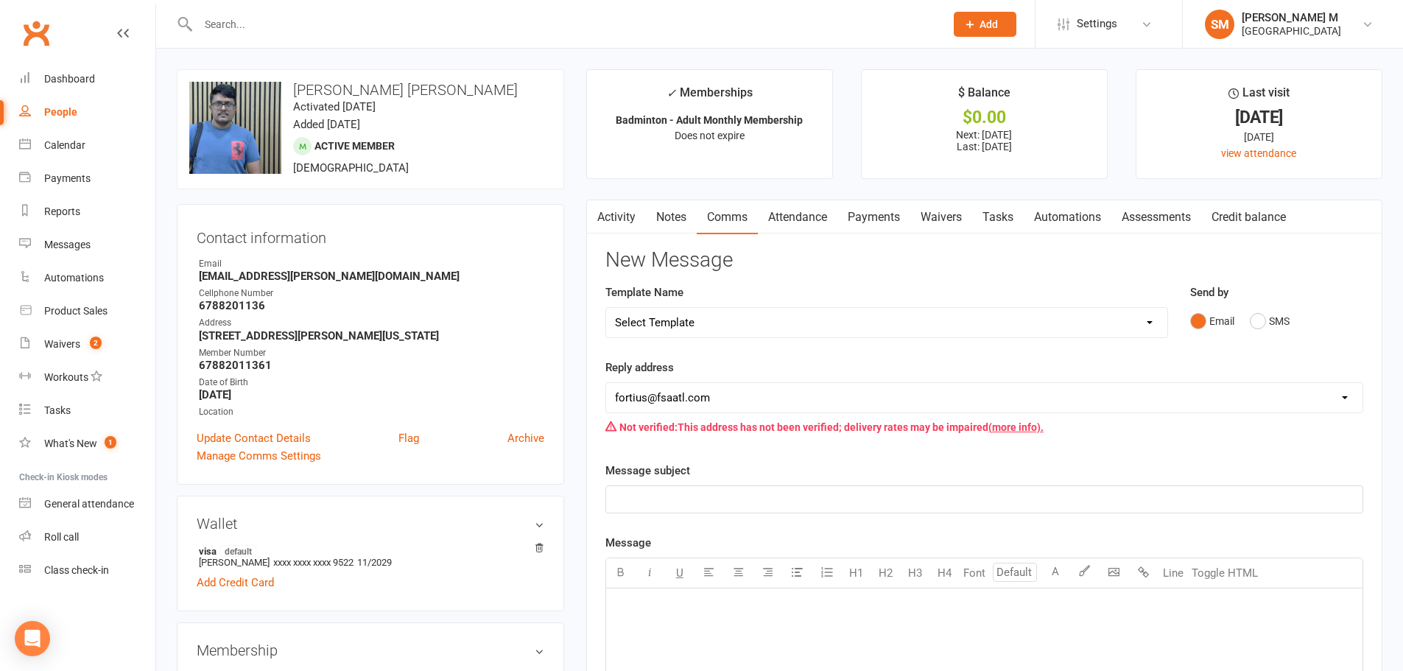
click at [715, 323] on select "Select Template [Email] Badminton Court Schedule [SMS] [Default template - revi…" at bounding box center [886, 322] width 561 height 29
select select "13"
click at [606, 308] on select "Select Template [Email] Badminton Court Schedule [SMS] [Default template - revi…" at bounding box center [886, 322] width 561 height 29
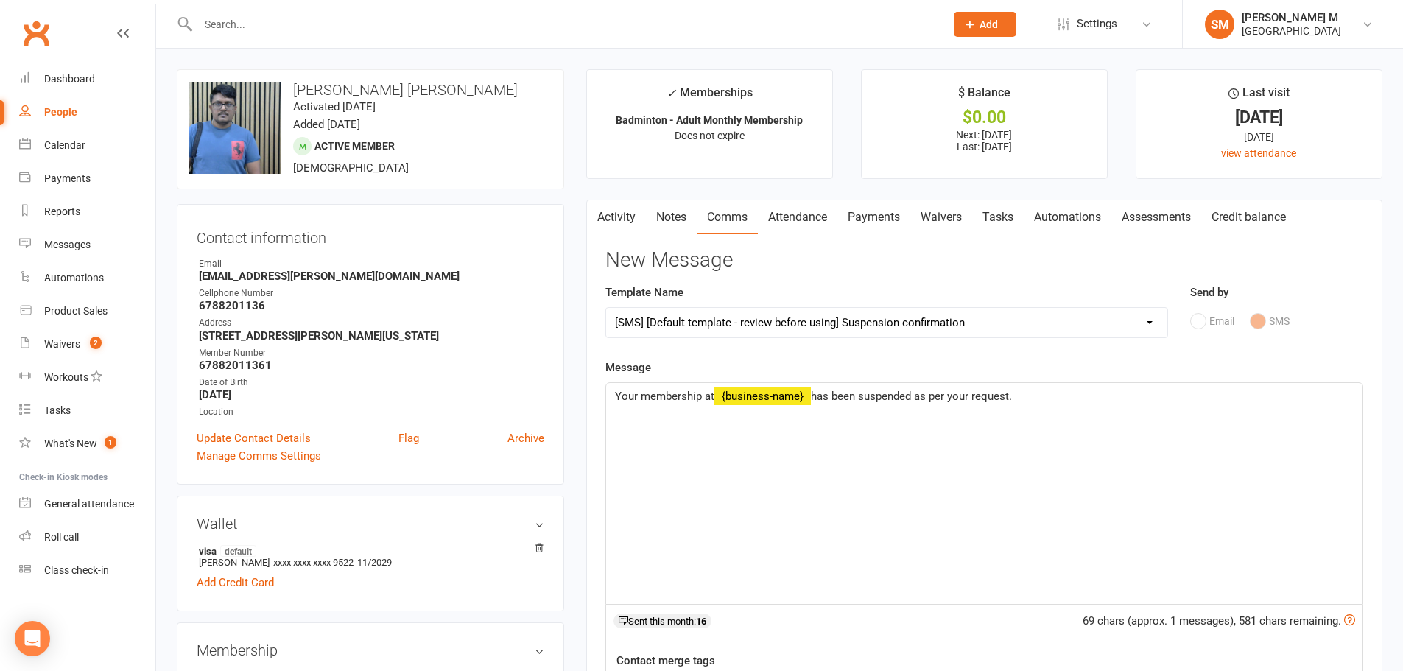
click at [670, 329] on select "Select Template [Email] Badminton Court Schedule [SMS] [Default template - revi…" at bounding box center [886, 322] width 561 height 29
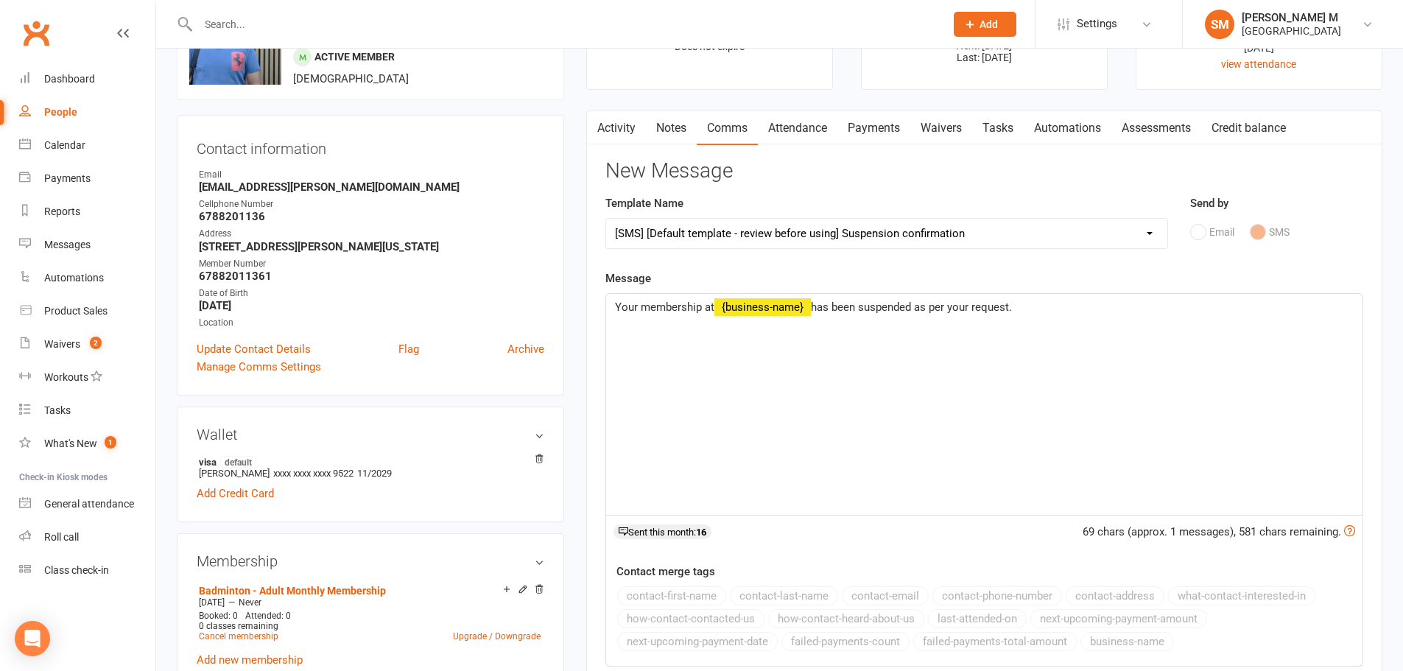
scroll to position [221, 0]
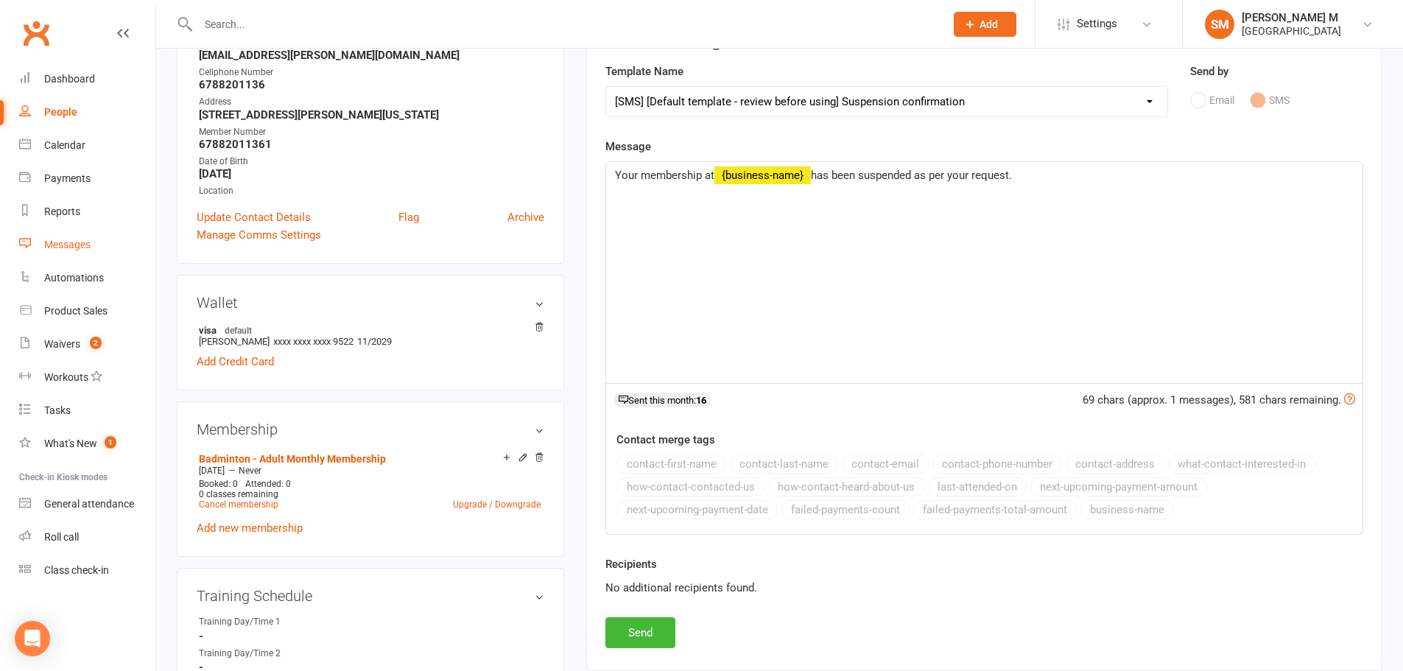
click at [55, 242] on div "Messages" at bounding box center [67, 245] width 46 height 12
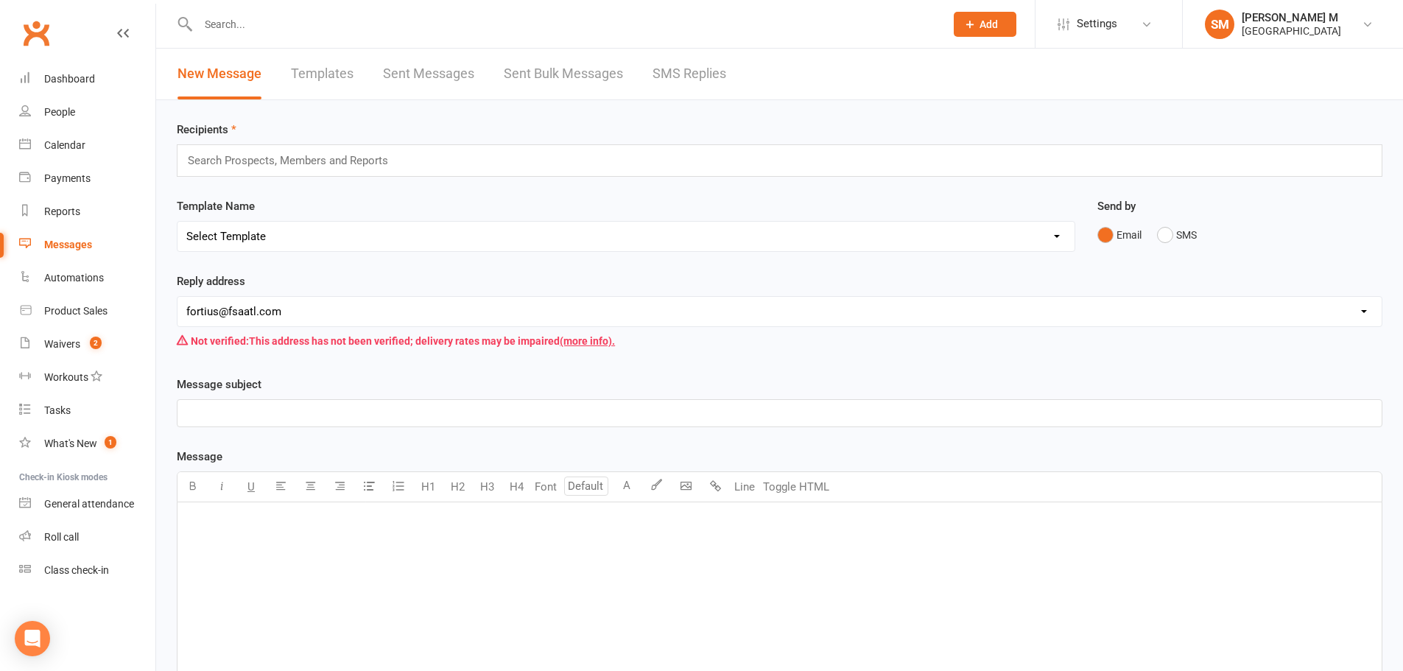
click at [370, 243] on select "Select Template [Email] Badminton Court Schedule [SMS] [Default template - revi…" at bounding box center [626, 236] width 897 height 29
select select "23"
click at [178, 222] on select "Select Template [Email] Badminton Court Schedule [SMS] [Default template - revi…" at bounding box center [626, 236] width 897 height 29
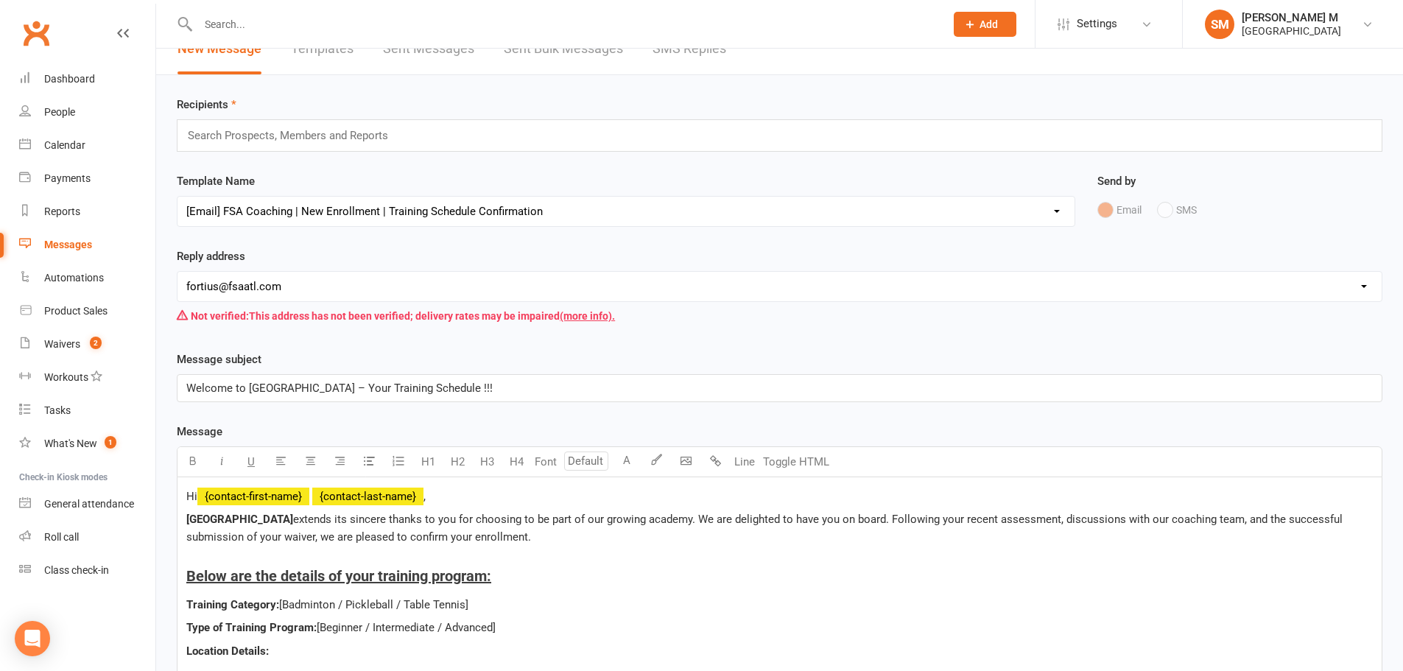
scroll to position [24, 0]
click at [54, 71] on link "Dashboard" at bounding box center [87, 79] width 136 height 33
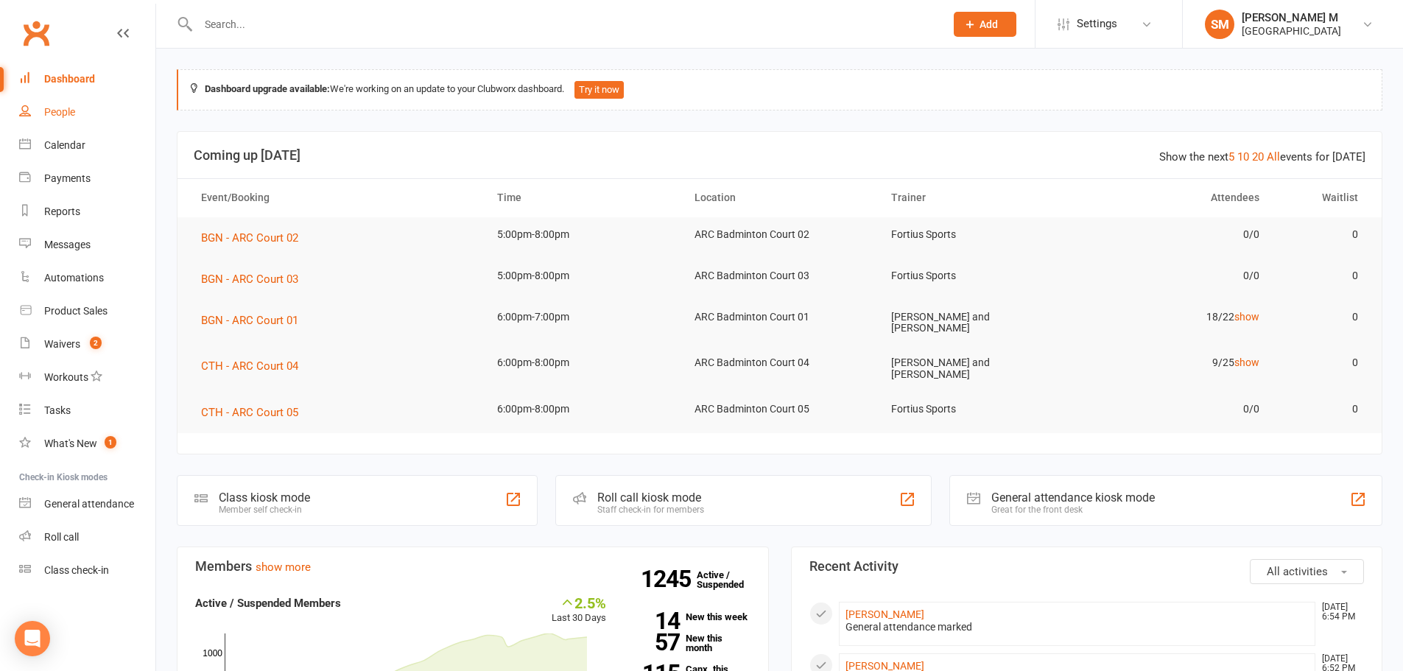
click at [43, 107] on link "People" at bounding box center [87, 112] width 136 height 33
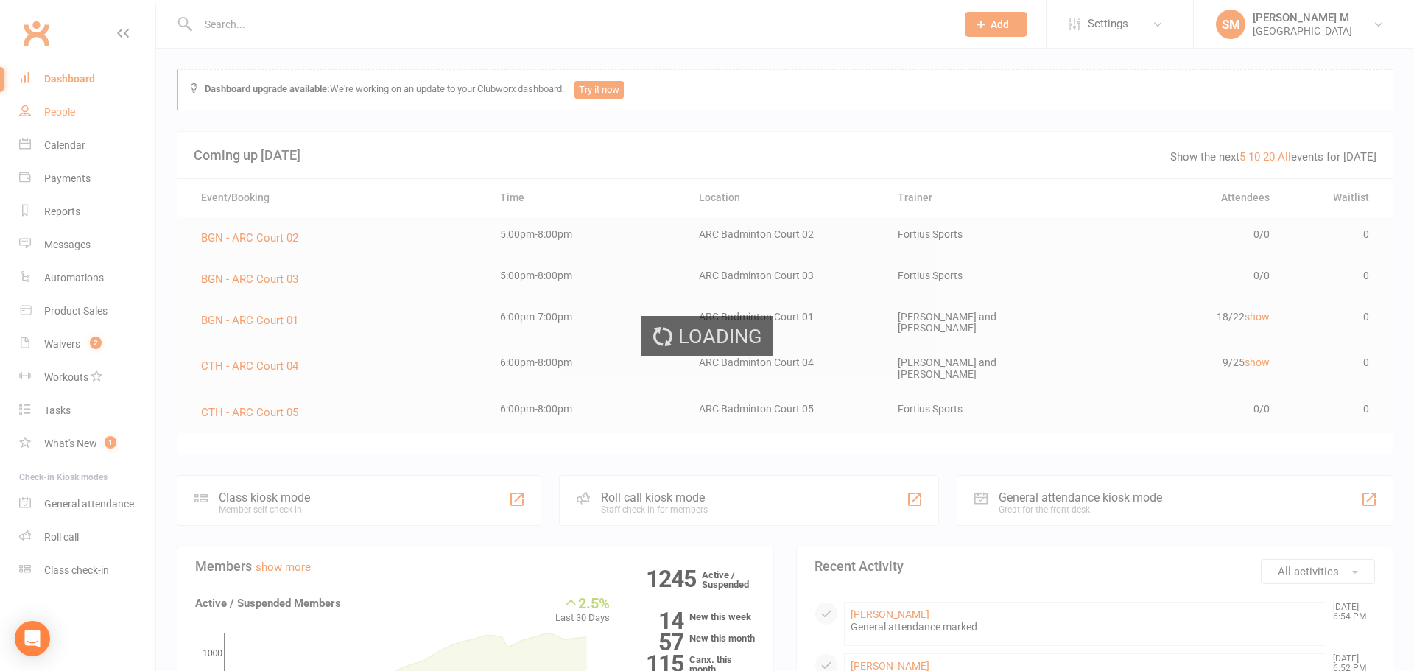
select select "100"
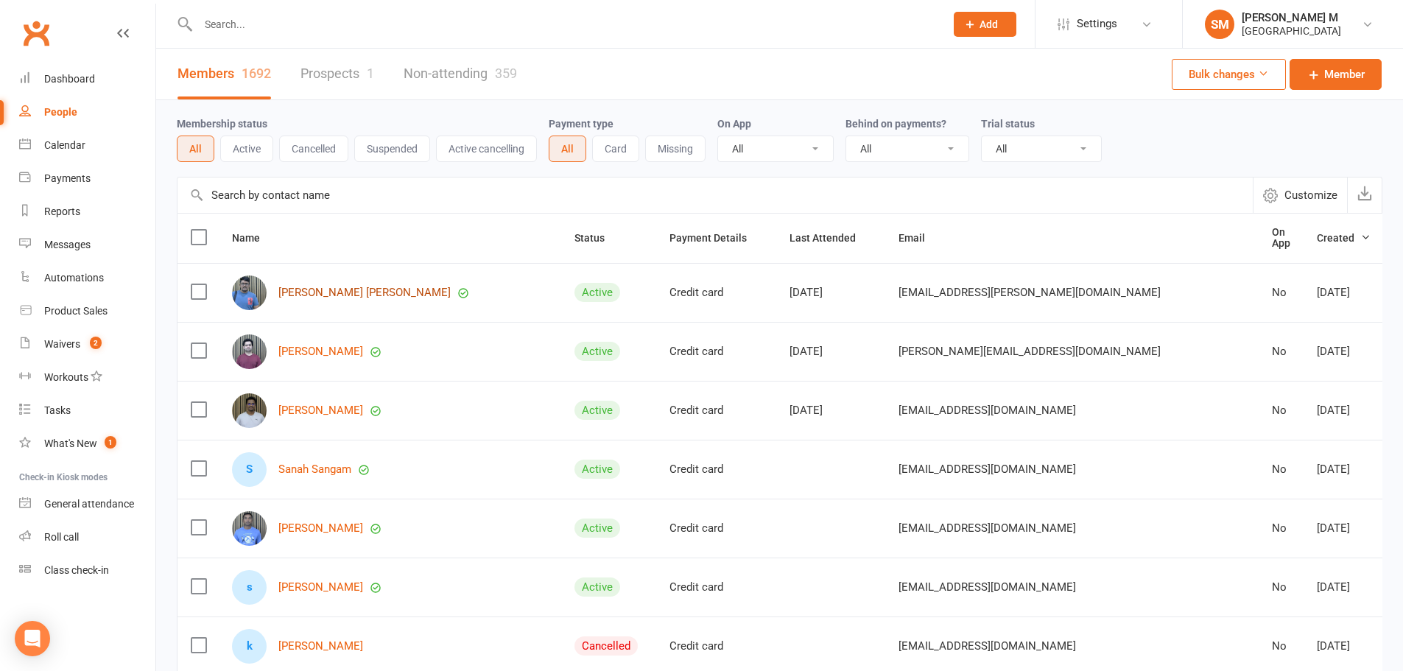
click at [345, 287] on link "Rajasekhar reddy Koppala" at bounding box center [364, 293] width 172 height 13
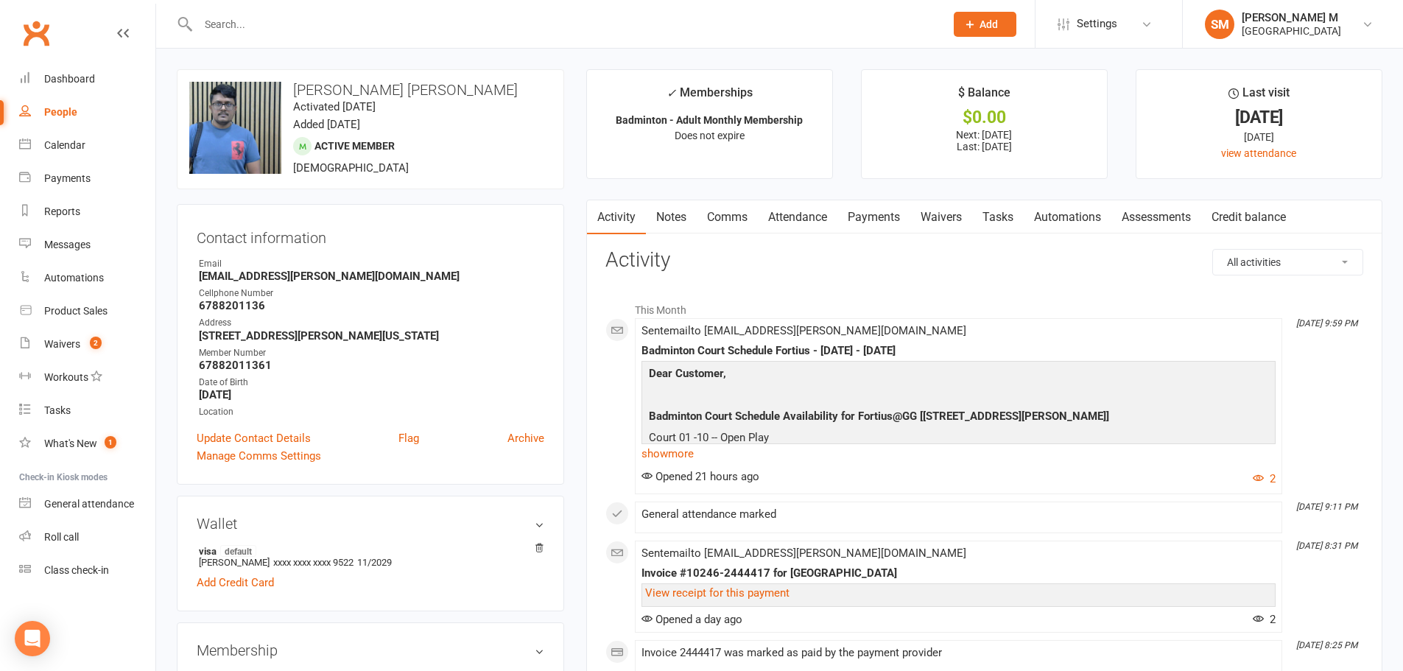
click at [658, 216] on link "Notes" at bounding box center [671, 217] width 51 height 34
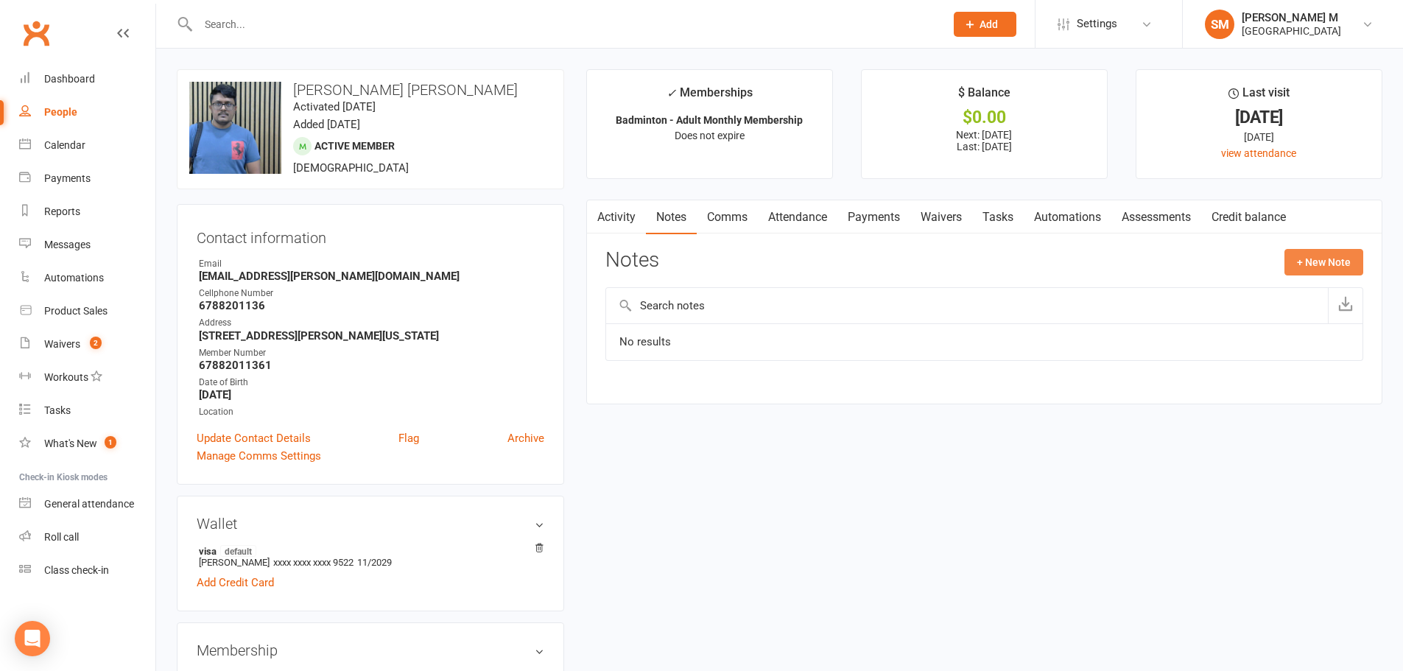
click at [1335, 253] on button "+ New Note" at bounding box center [1324, 262] width 79 height 27
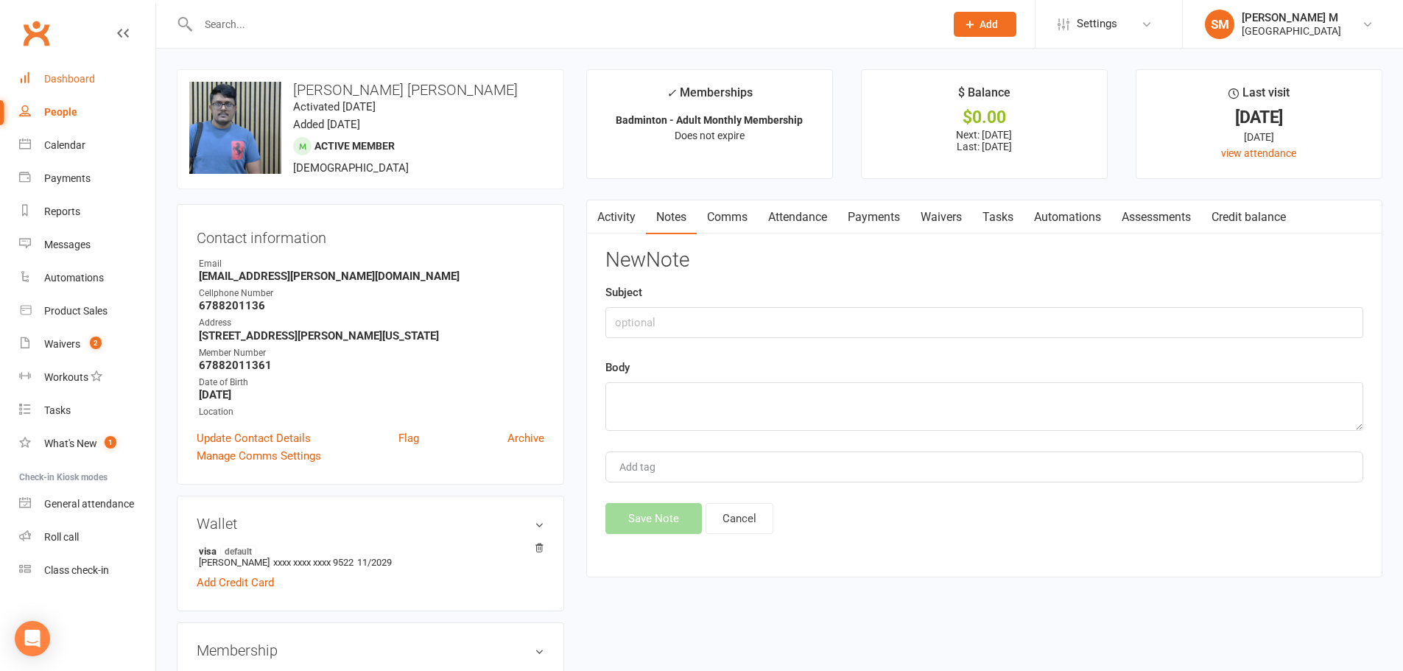
click at [54, 82] on div "Dashboard" at bounding box center [69, 79] width 51 height 12
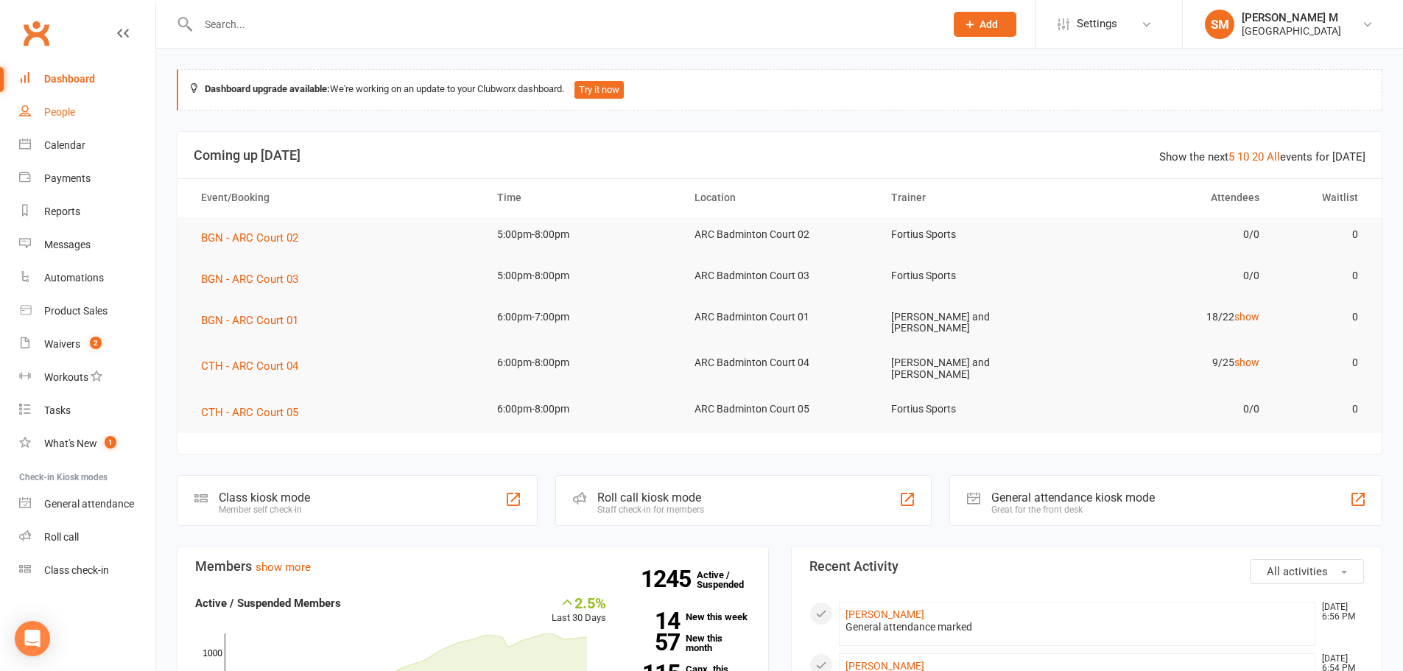
click at [54, 118] on div "People" at bounding box center [59, 112] width 31 height 12
select select "100"
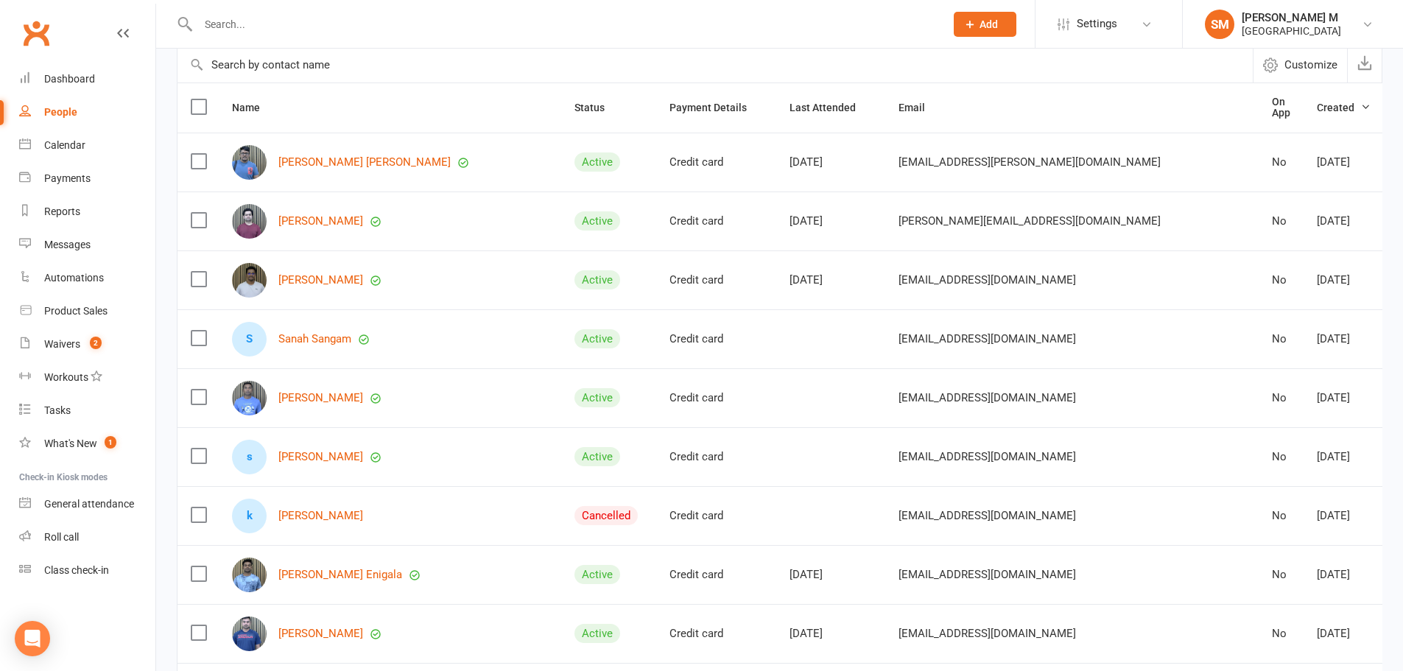
scroll to position [147, 0]
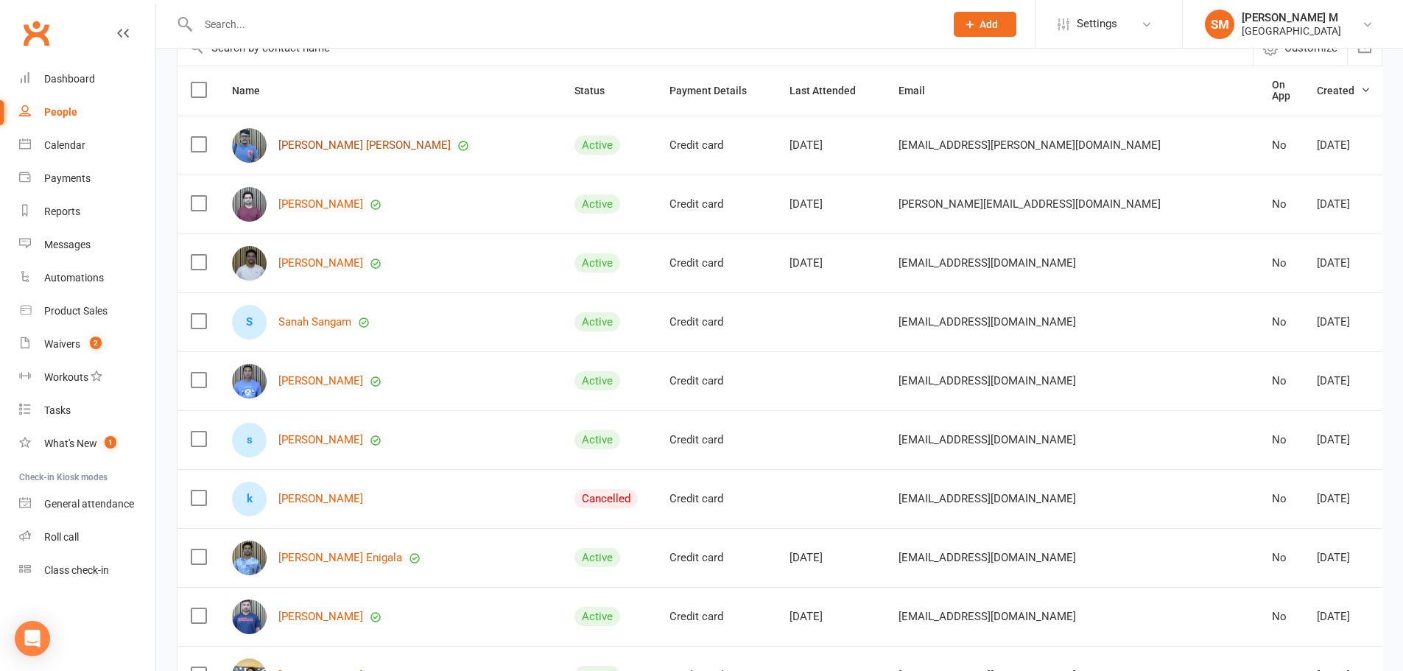
click at [323, 141] on link "Rajasekhar reddy Koppala" at bounding box center [364, 145] width 172 height 13
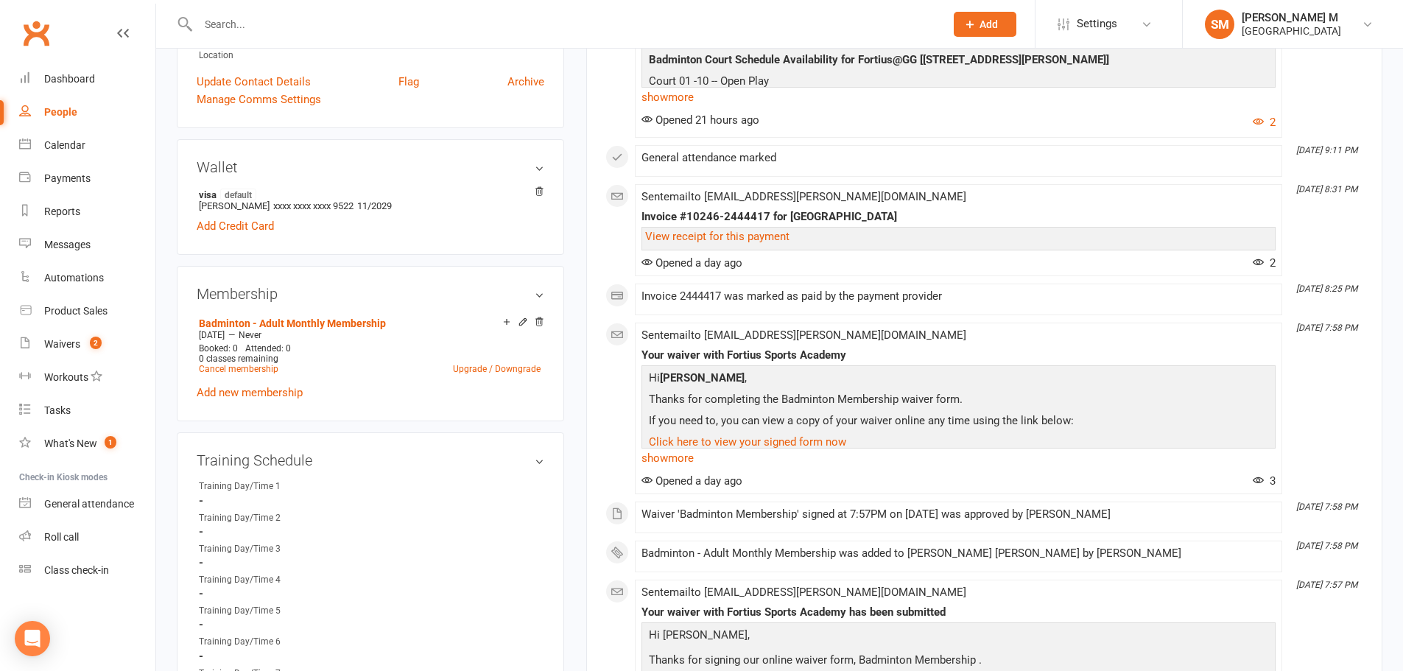
scroll to position [368, 0]
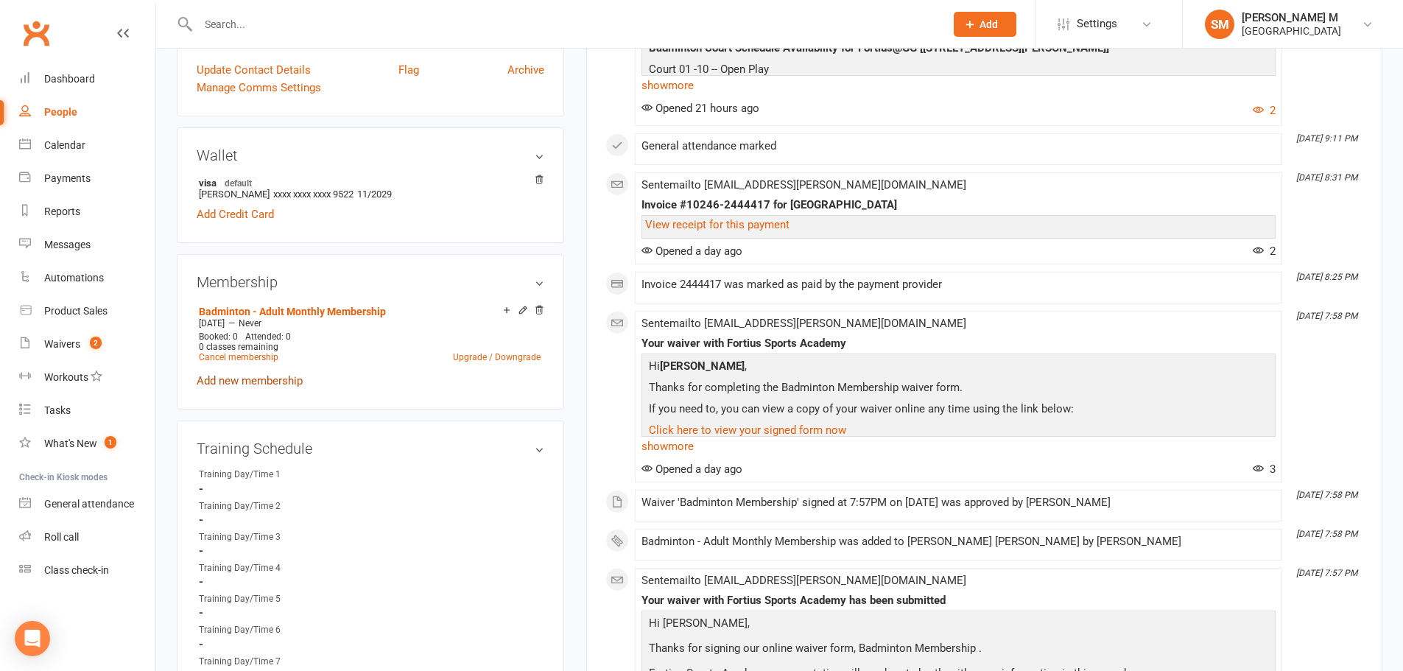
click at [250, 383] on link "Add new membership" at bounding box center [250, 380] width 106 height 13
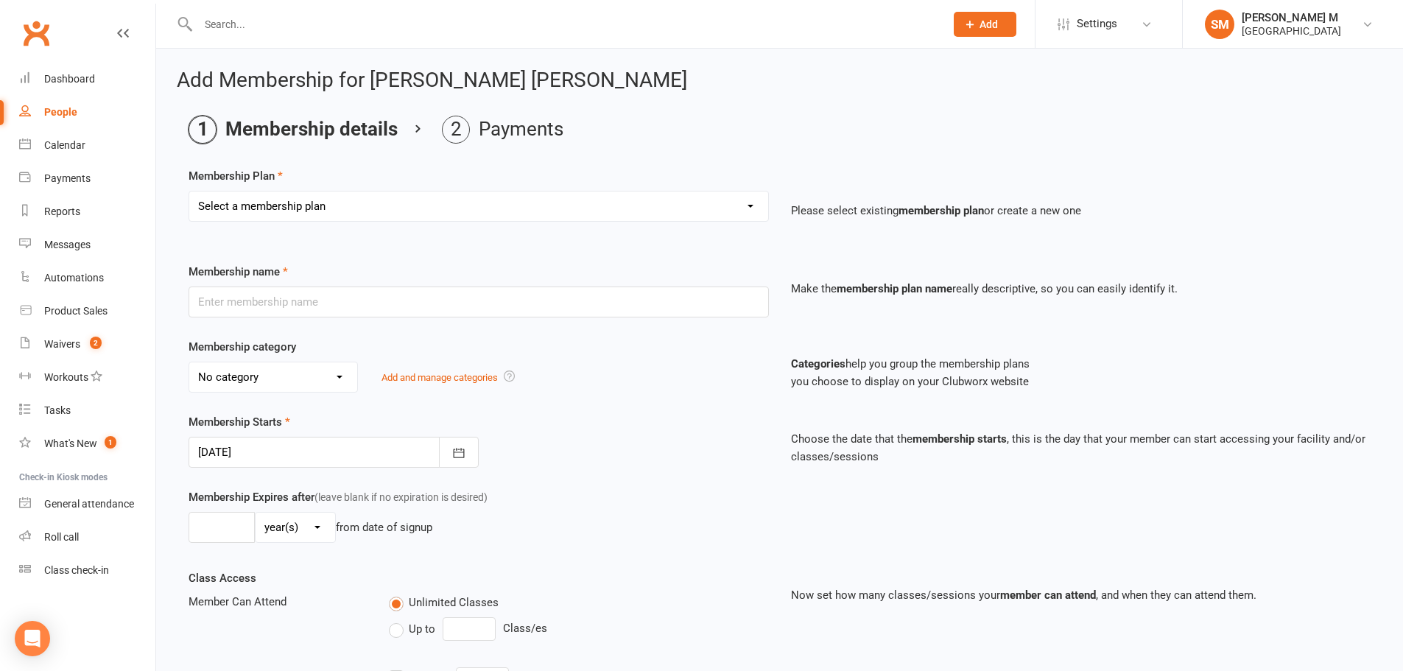
click at [342, 202] on select "Select a membership plan Badminton - Adult Annual Membership Badminton - Adult …" at bounding box center [478, 206] width 579 height 29
select select "8"
click at [189, 192] on select "Select a membership plan Badminton - Adult Annual Membership Badminton - Adult …" at bounding box center [478, 206] width 579 height 29
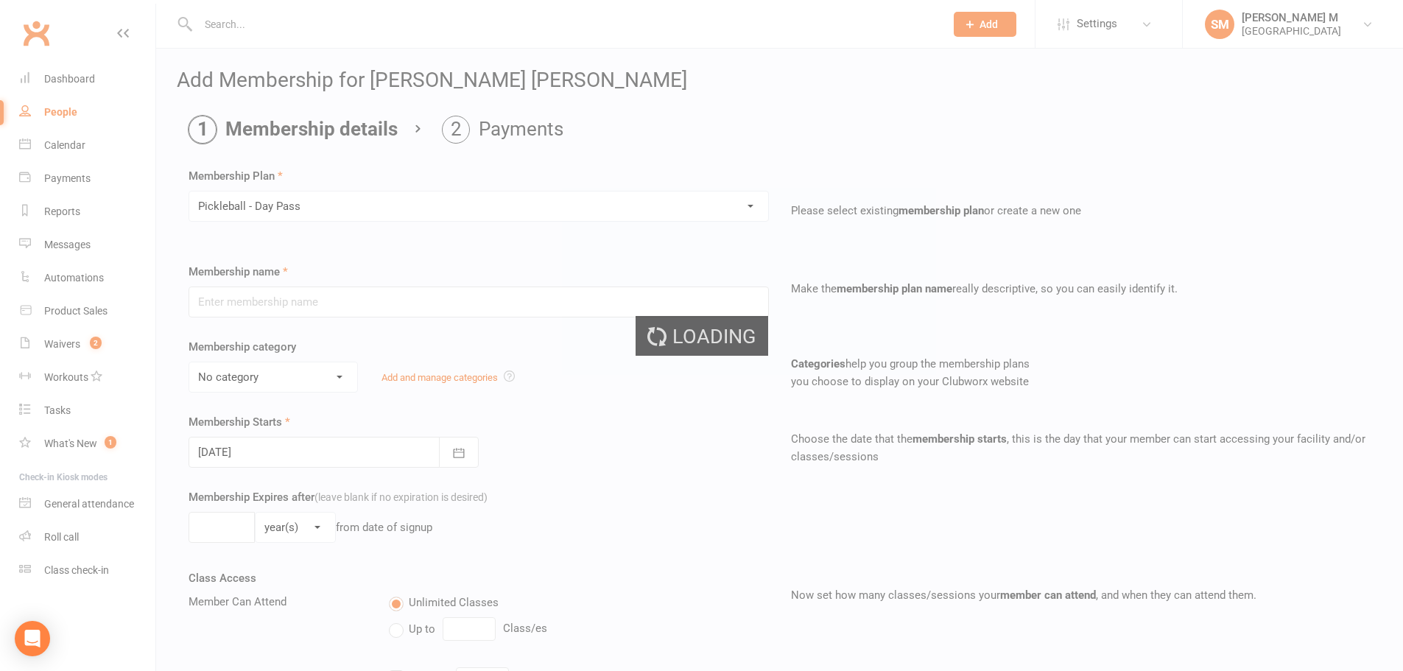
type input "Pickleball - Day Pass"
select select "6"
type input "1"
select select "0"
type input "1"
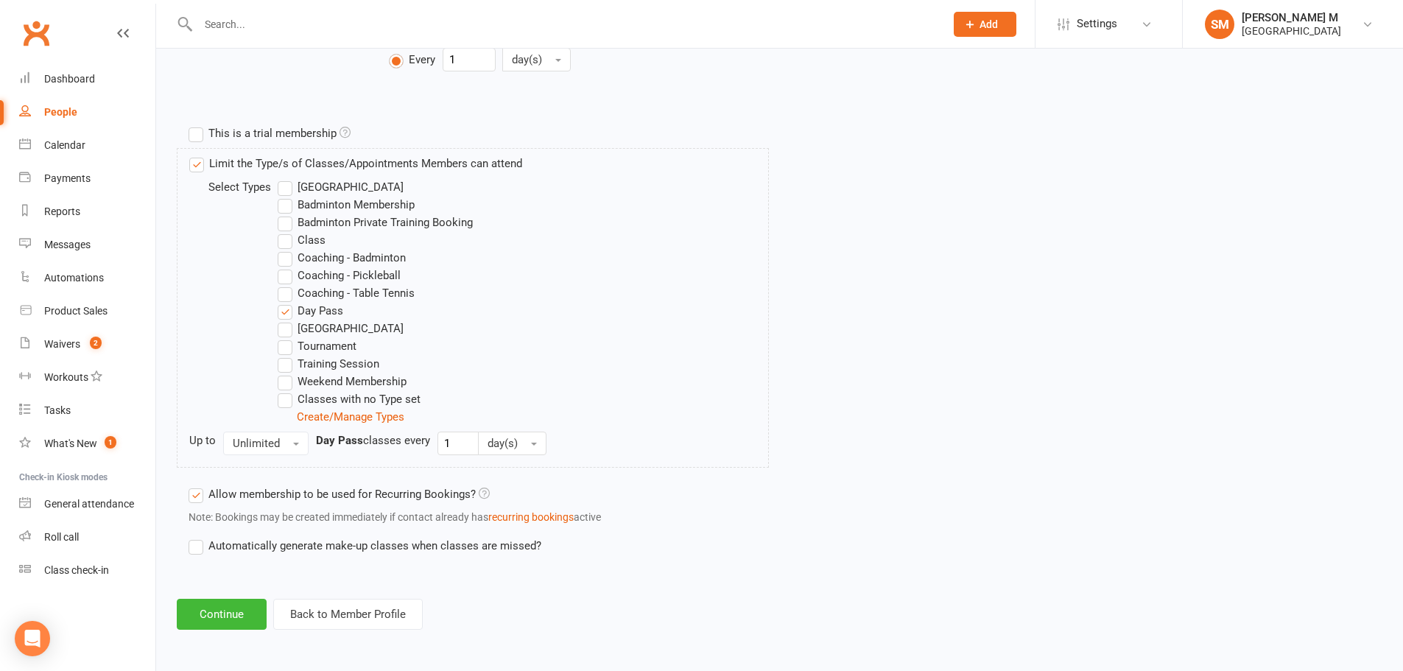
scroll to position [645, 0]
click at [370, 621] on button "Back to Member Profile" at bounding box center [348, 613] width 150 height 31
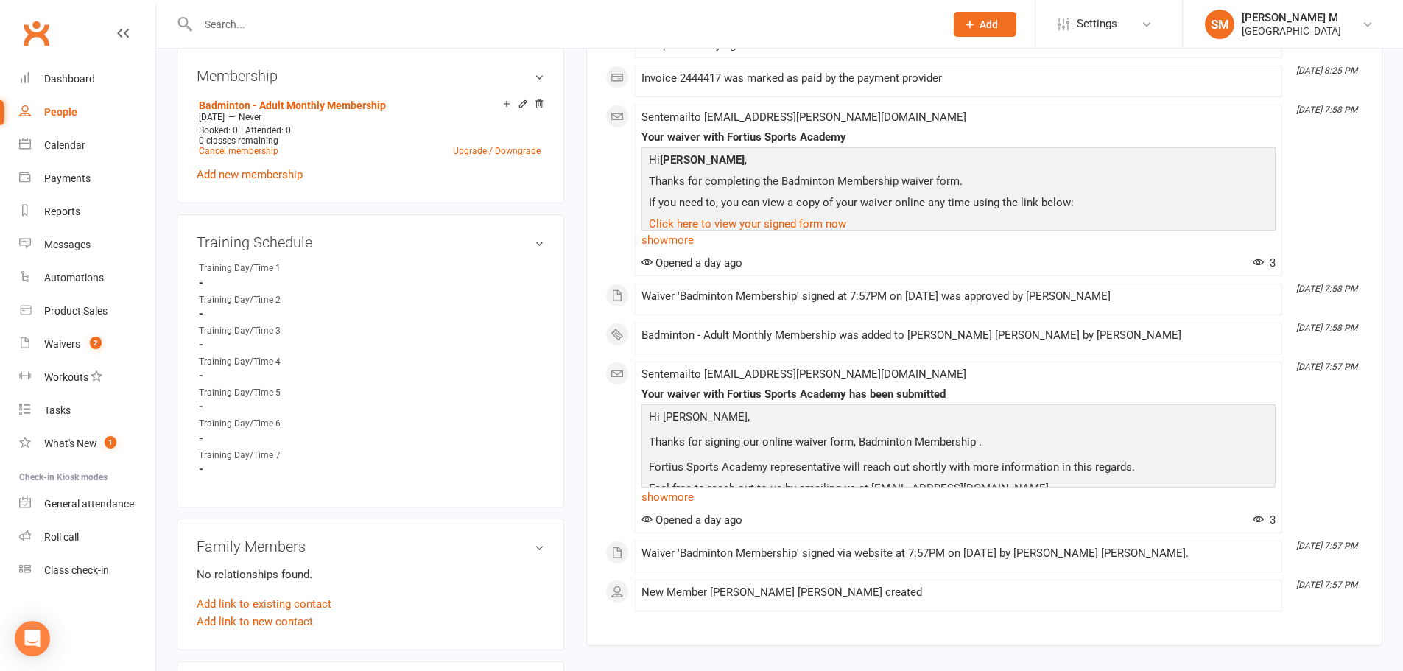
scroll to position [810, 0]
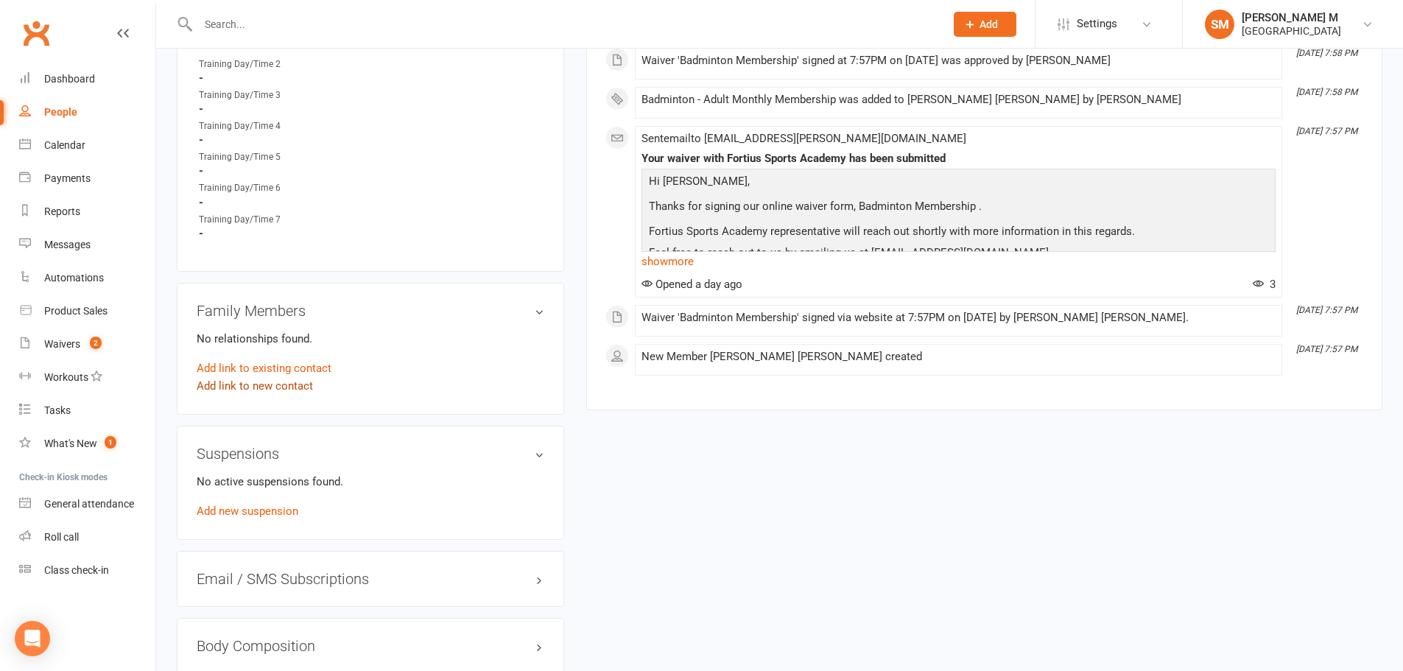
click at [257, 386] on link "Add link to new contact" at bounding box center [255, 386] width 116 height 18
click at [405, 373] on span "Child" at bounding box center [392, 370] width 25 height 13
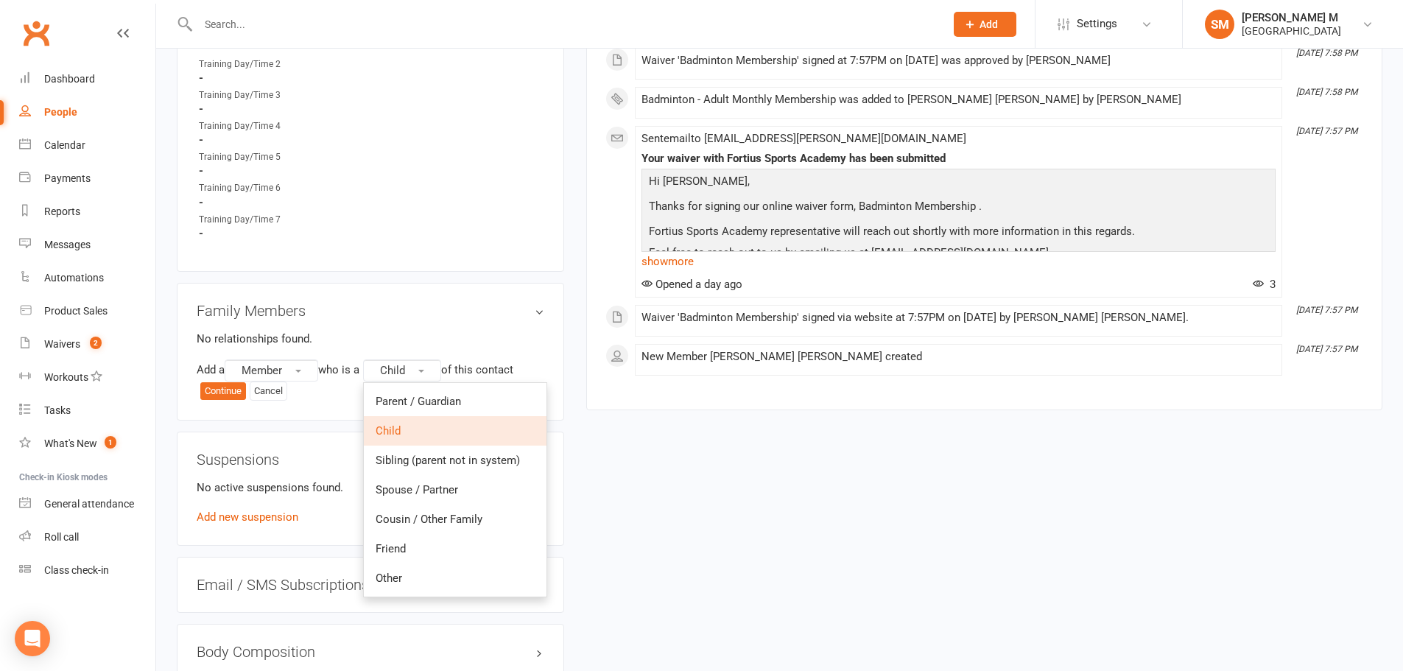
click at [621, 483] on div "upload photo change photo Rajasekhar reddy Koppala Activated 10 September, 2025…" at bounding box center [780, 160] width 1228 height 1802
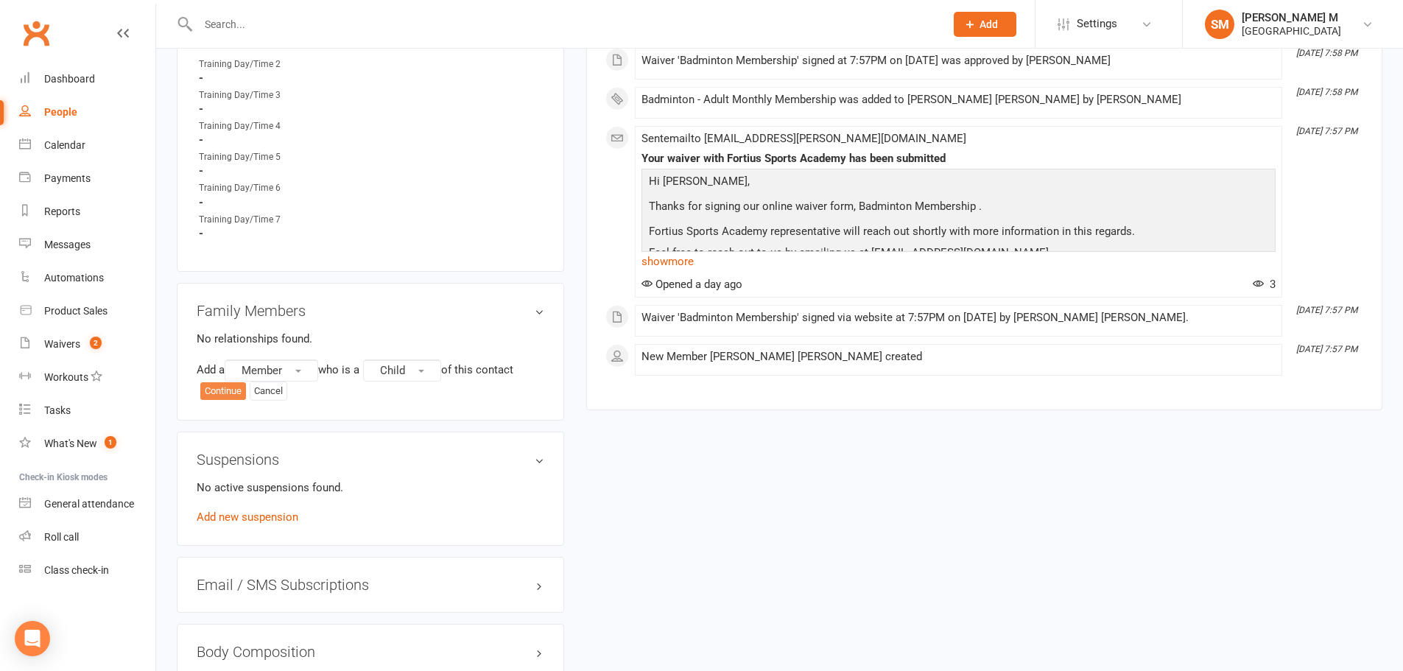
click at [224, 393] on button "Continue" at bounding box center [223, 391] width 46 height 18
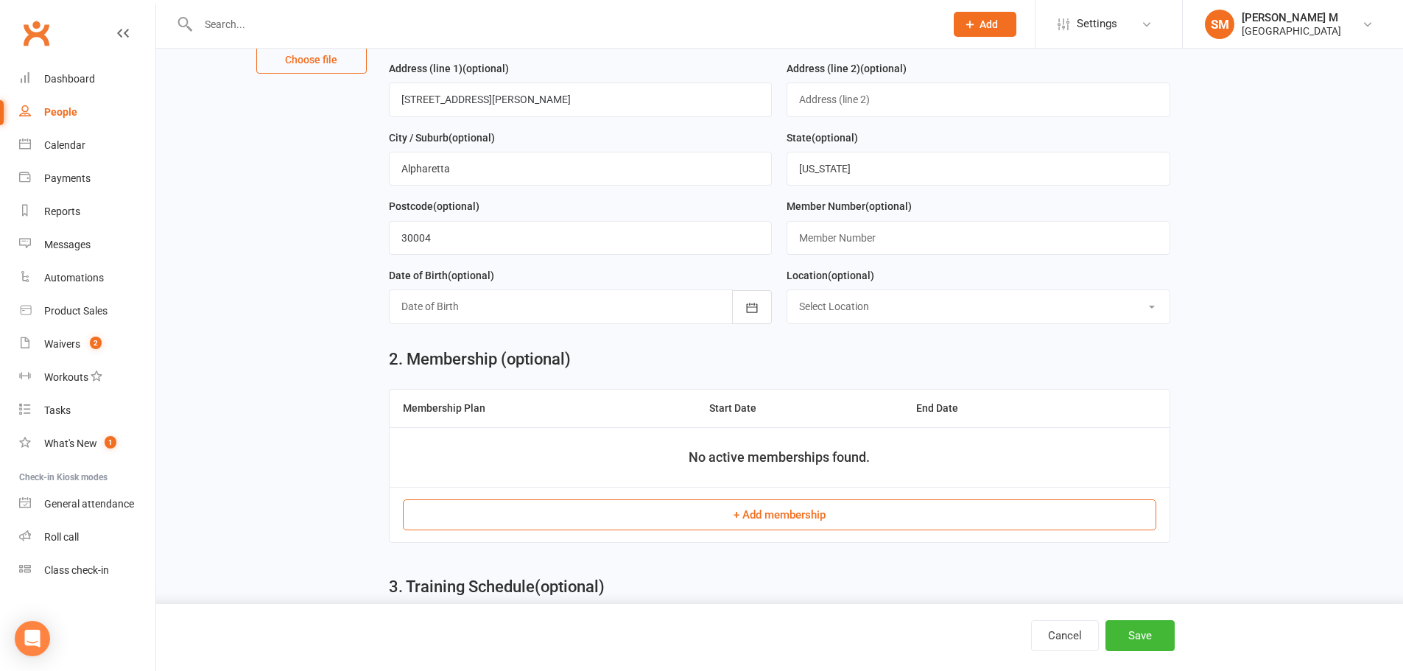
scroll to position [368, 0]
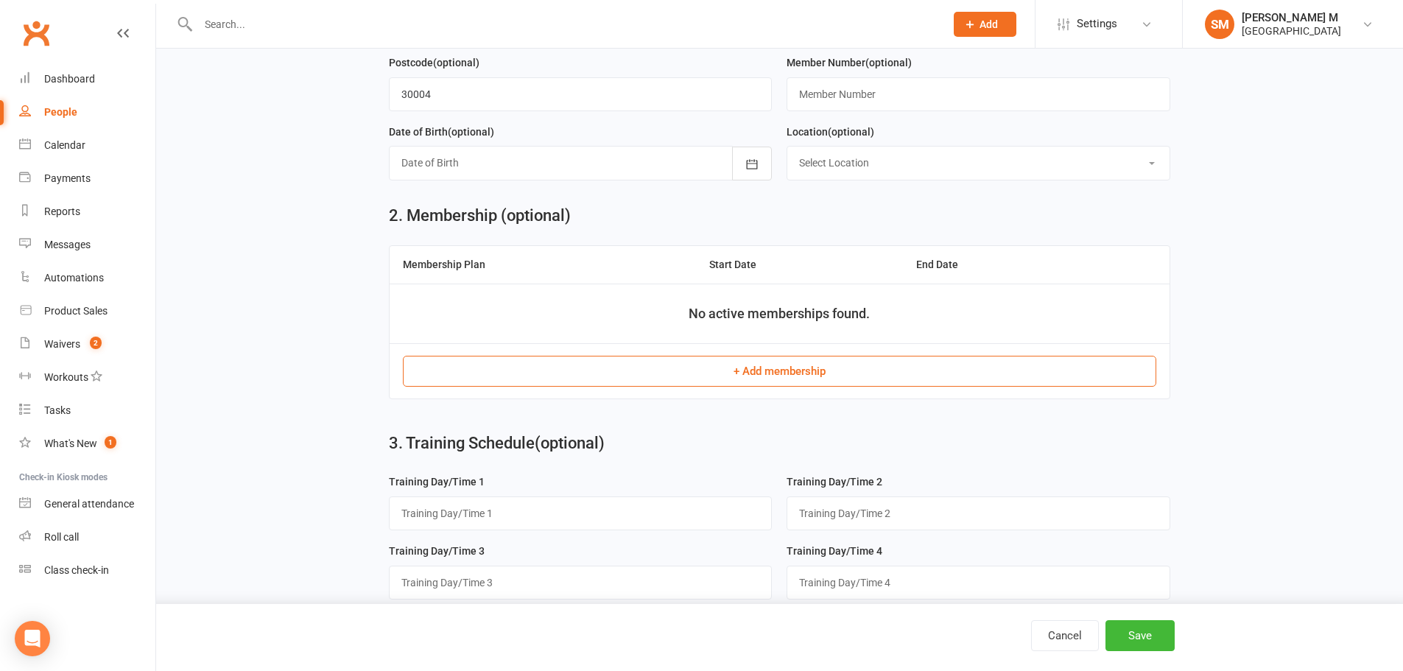
click at [665, 375] on button "+ Add membership" at bounding box center [780, 371] width 754 height 31
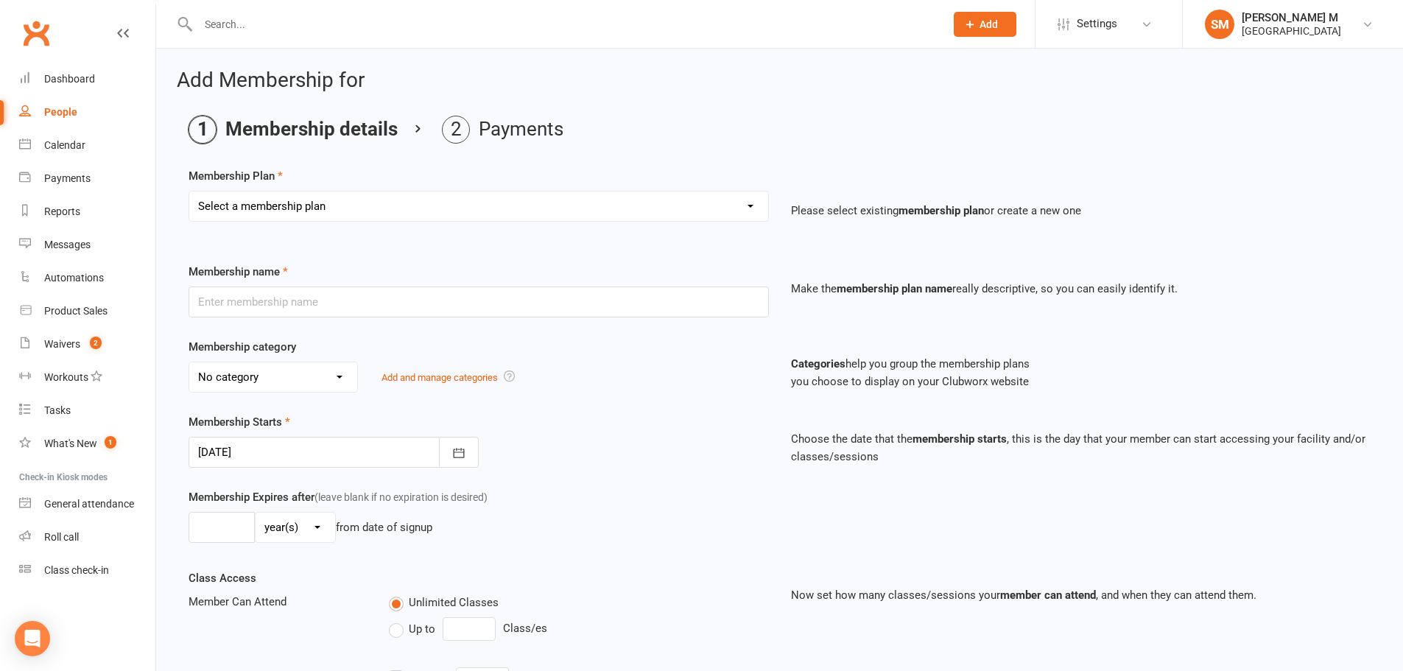
click at [406, 210] on select "Select a membership plan Badminton - Adult Annual Membership Badminton - Adult …" at bounding box center [478, 206] width 579 height 29
click at [761, 109] on div "Add Membership for Membership details Payments Membership Plan Select a members…" at bounding box center [779, 510] width 1247 height 923
click at [83, 110] on link "People" at bounding box center [87, 112] width 136 height 33
select select "100"
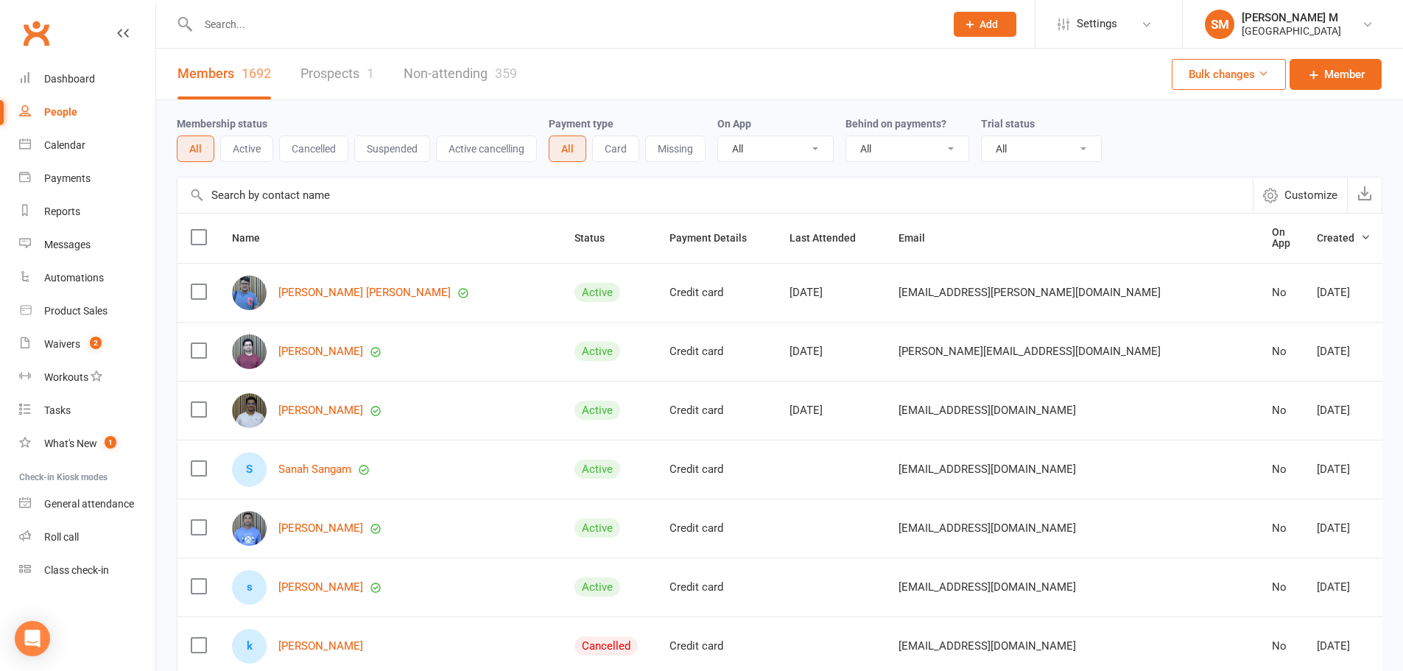
click at [72, 114] on div "People" at bounding box center [60, 112] width 33 height 12
click at [376, 29] on input "text" at bounding box center [564, 24] width 741 height 21
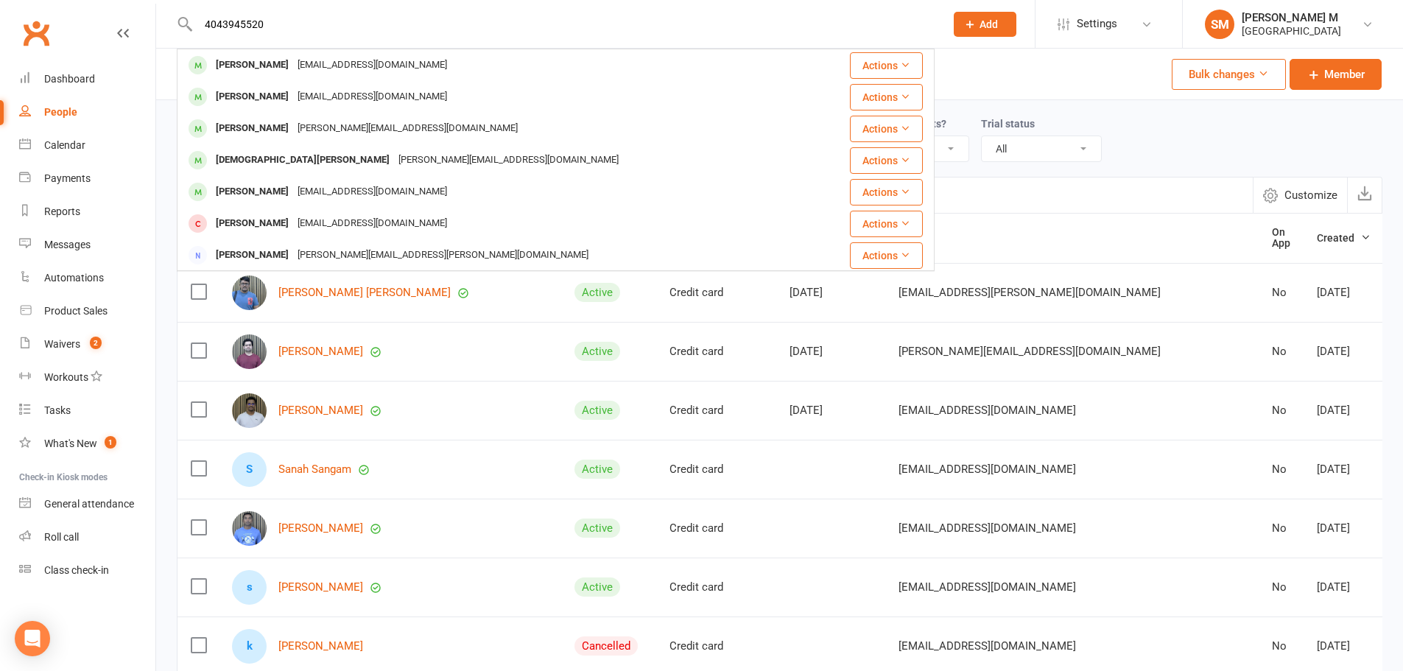
type input "4043945520"
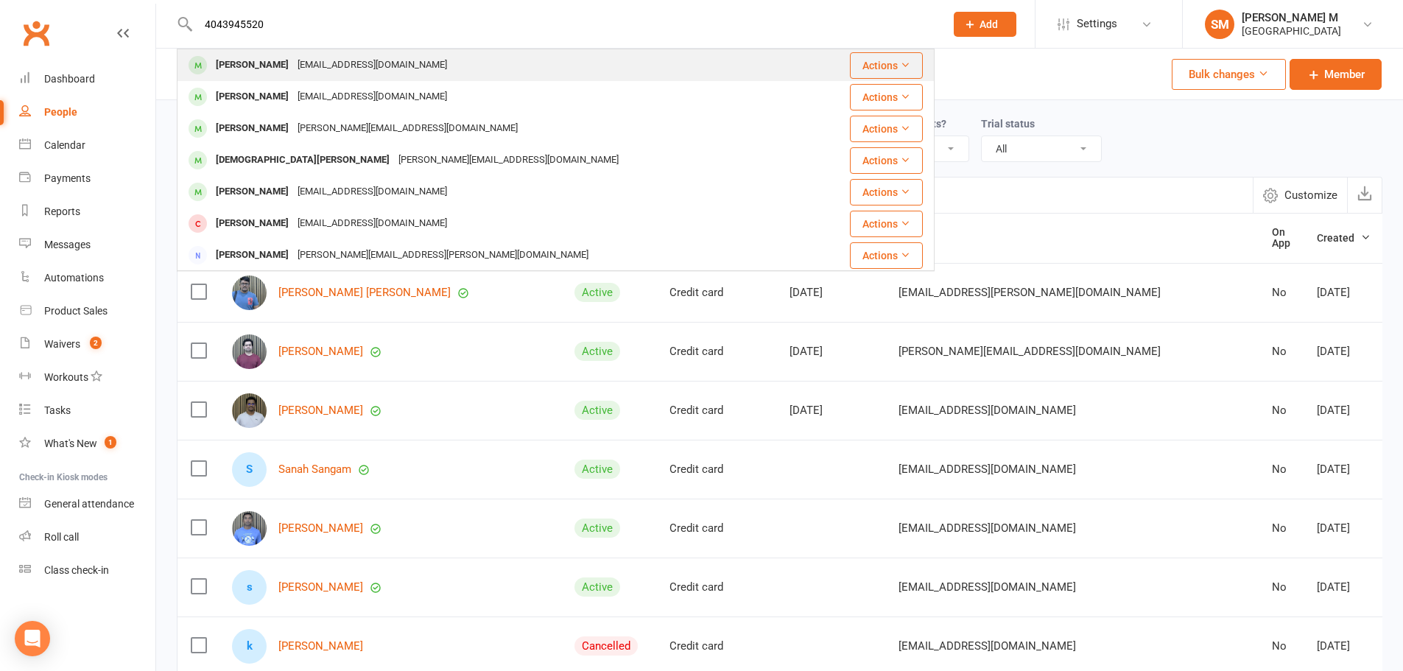
click at [222, 61] on div "Krishna Pakala" at bounding box center [252, 65] width 82 height 21
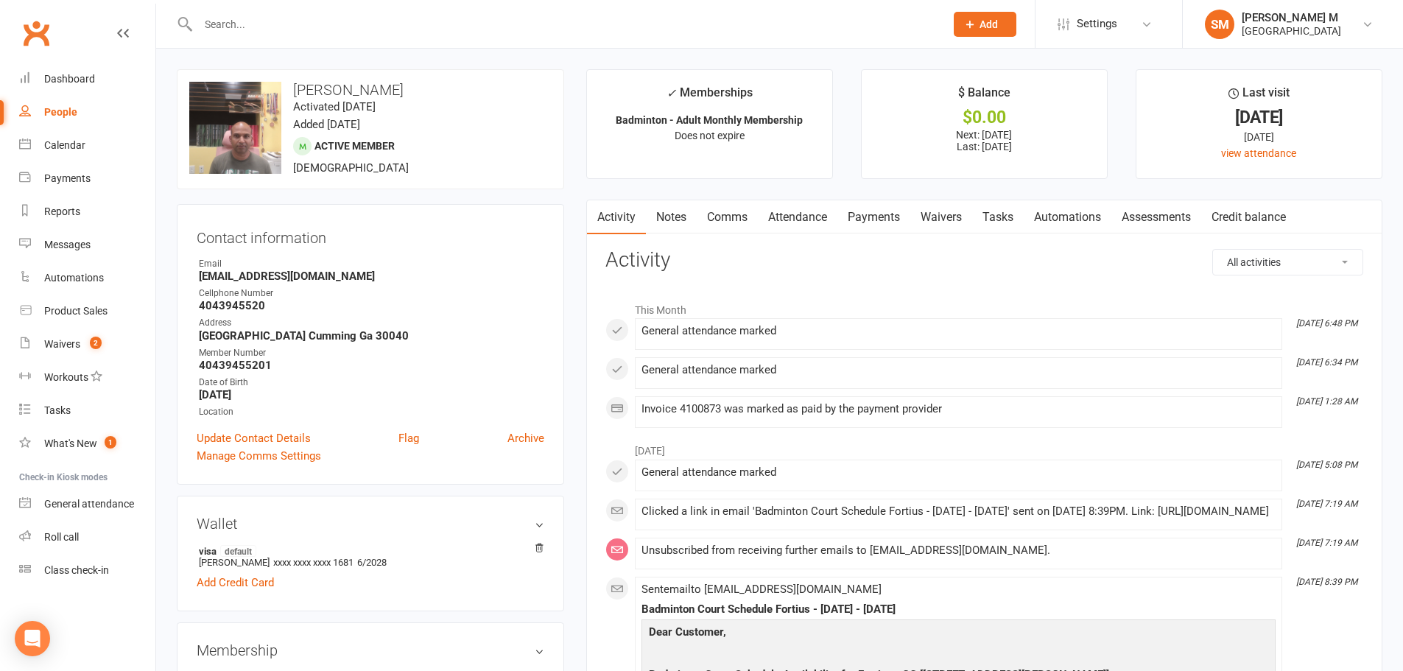
click at [365, 85] on h3 "Krishna Pakala" at bounding box center [370, 90] width 362 height 16
copy h3 "Krishna Pakala"
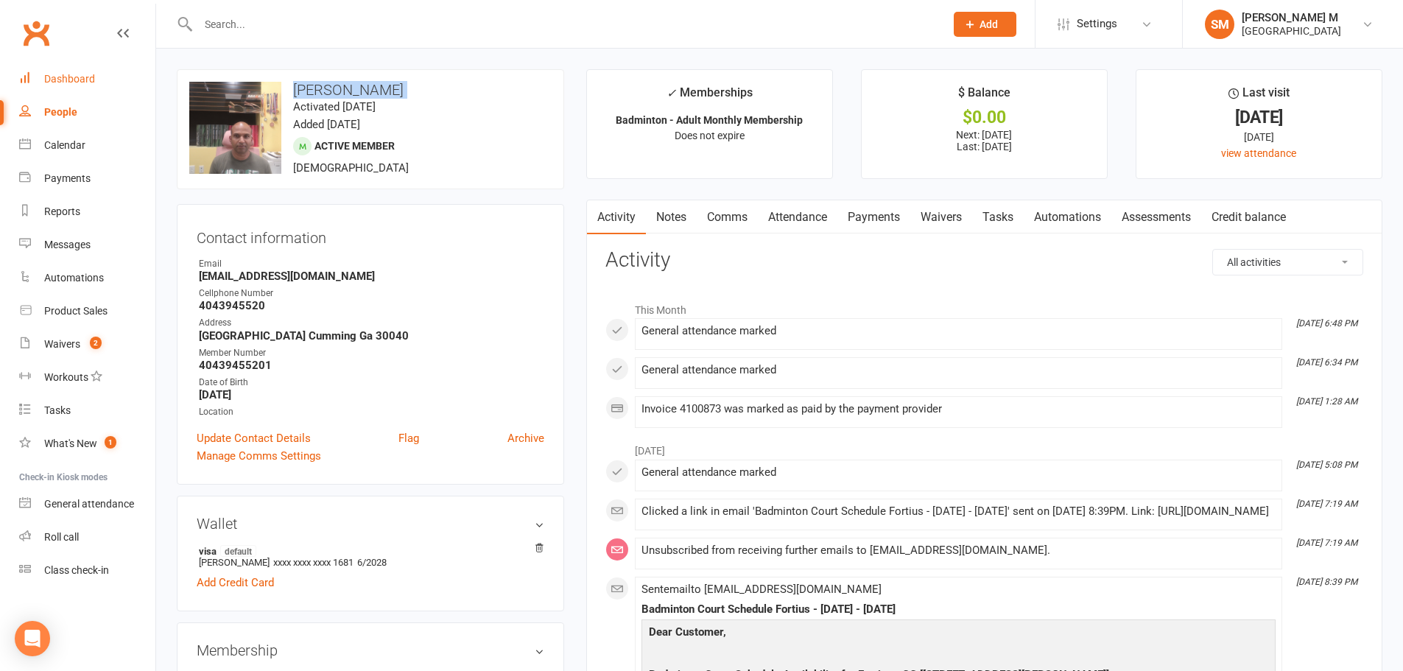
click at [72, 77] on div "Dashboard" at bounding box center [69, 79] width 51 height 12
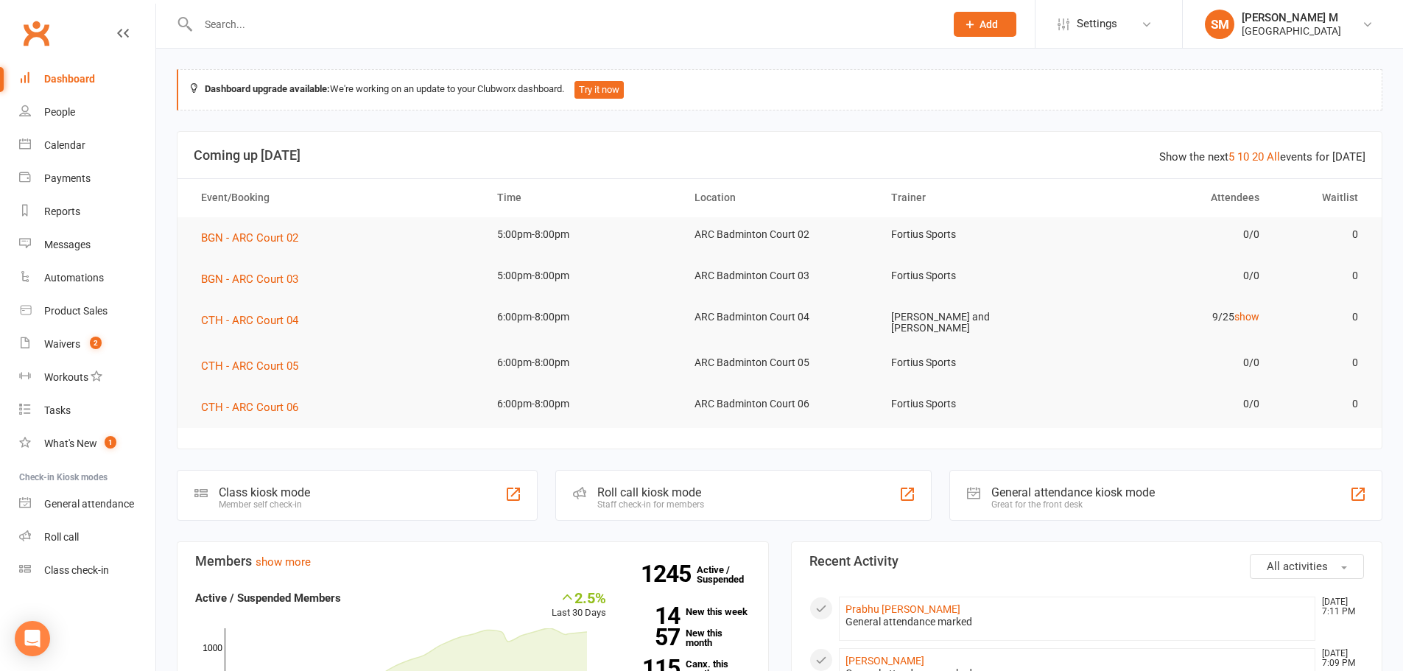
click at [1122, 494] on div "General attendance kiosk mode" at bounding box center [1073, 492] width 164 height 14
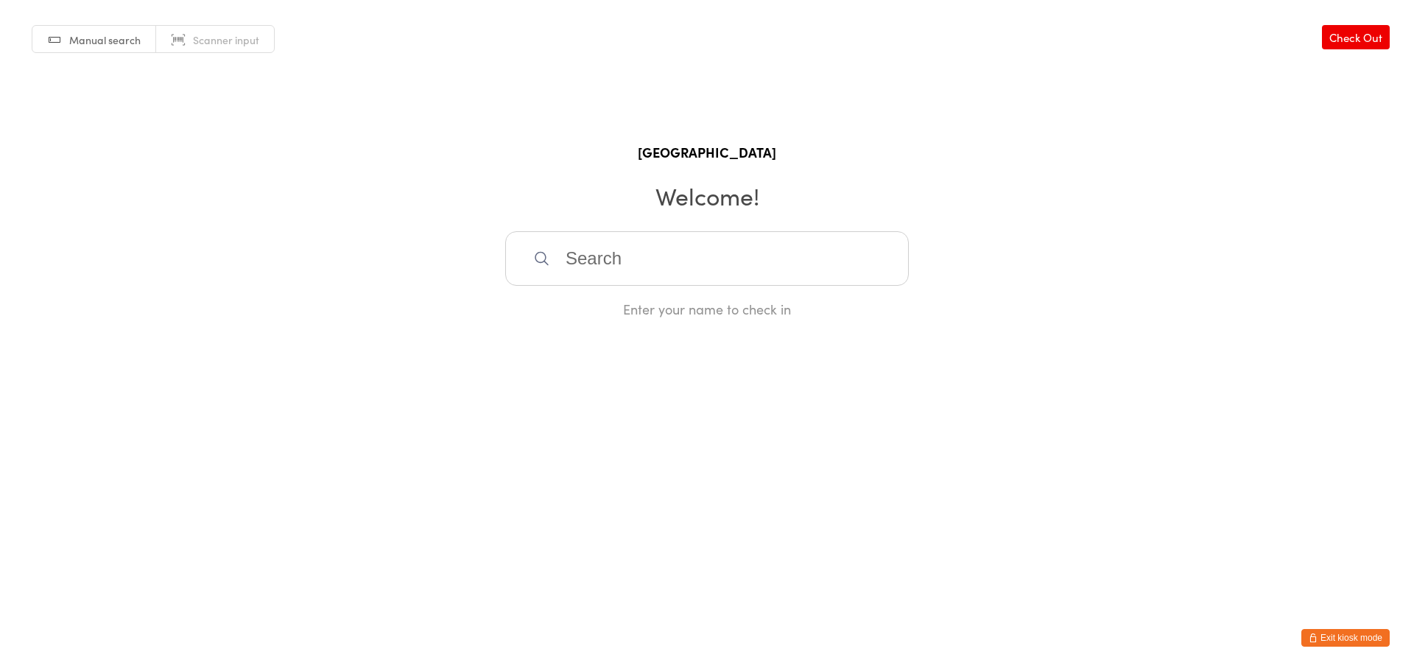
click at [711, 268] on input "search" at bounding box center [707, 258] width 404 height 55
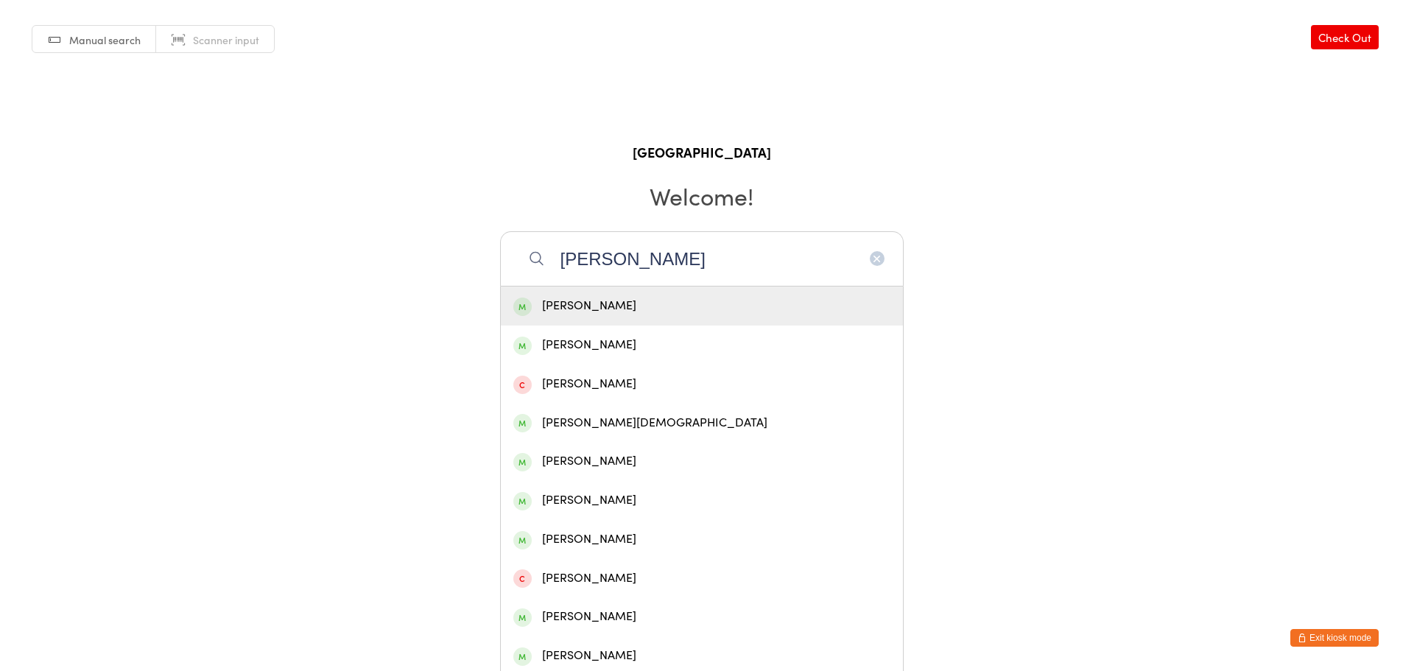
type input "[PERSON_NAME]"
click at [633, 312] on div "[PERSON_NAME]" at bounding box center [701, 306] width 377 height 20
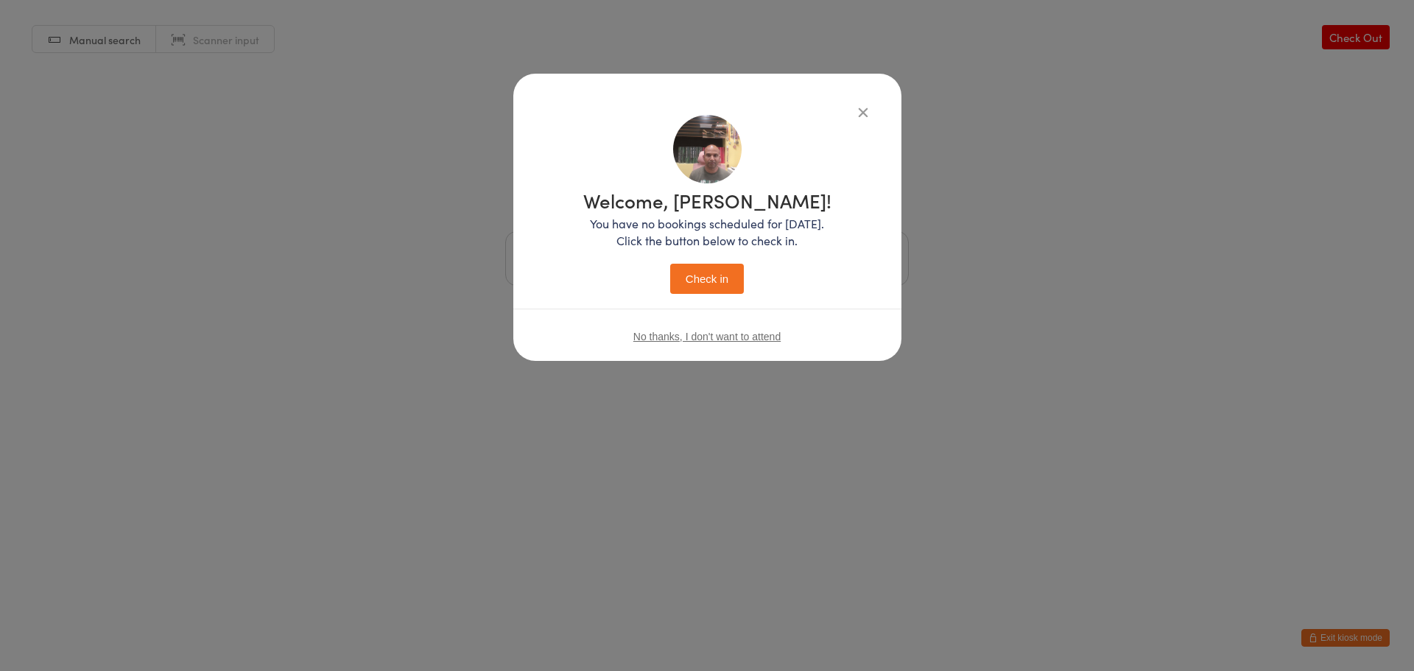
click at [742, 276] on button "Check in" at bounding box center [707, 279] width 74 height 30
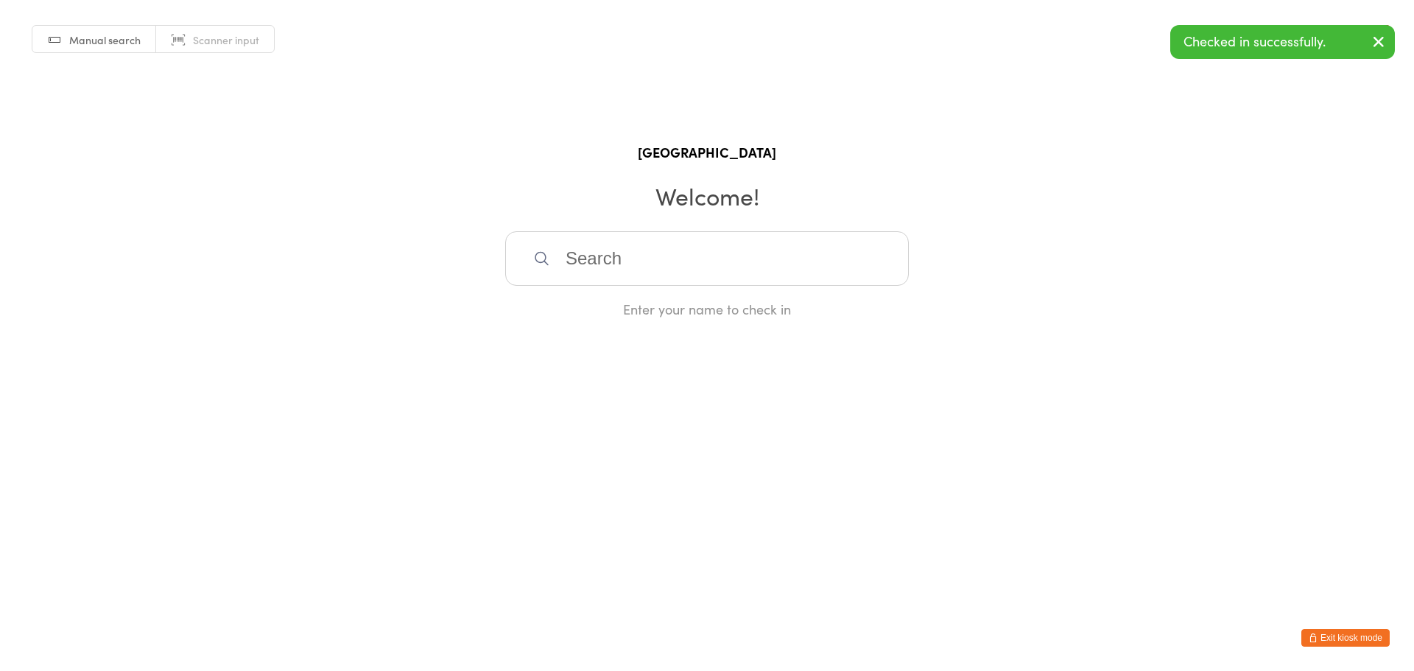
click at [1343, 636] on button "Exit kiosk mode" at bounding box center [1346, 638] width 88 height 18
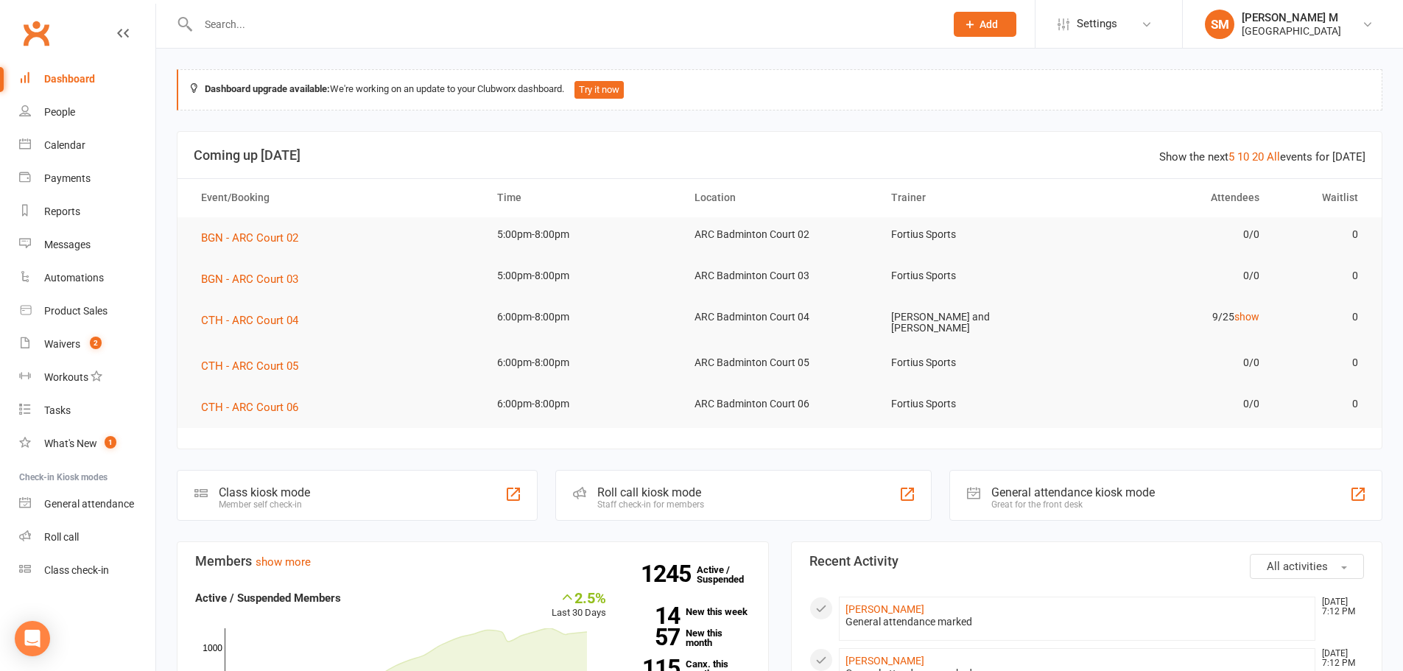
click at [308, 17] on input "text" at bounding box center [564, 24] width 741 height 21
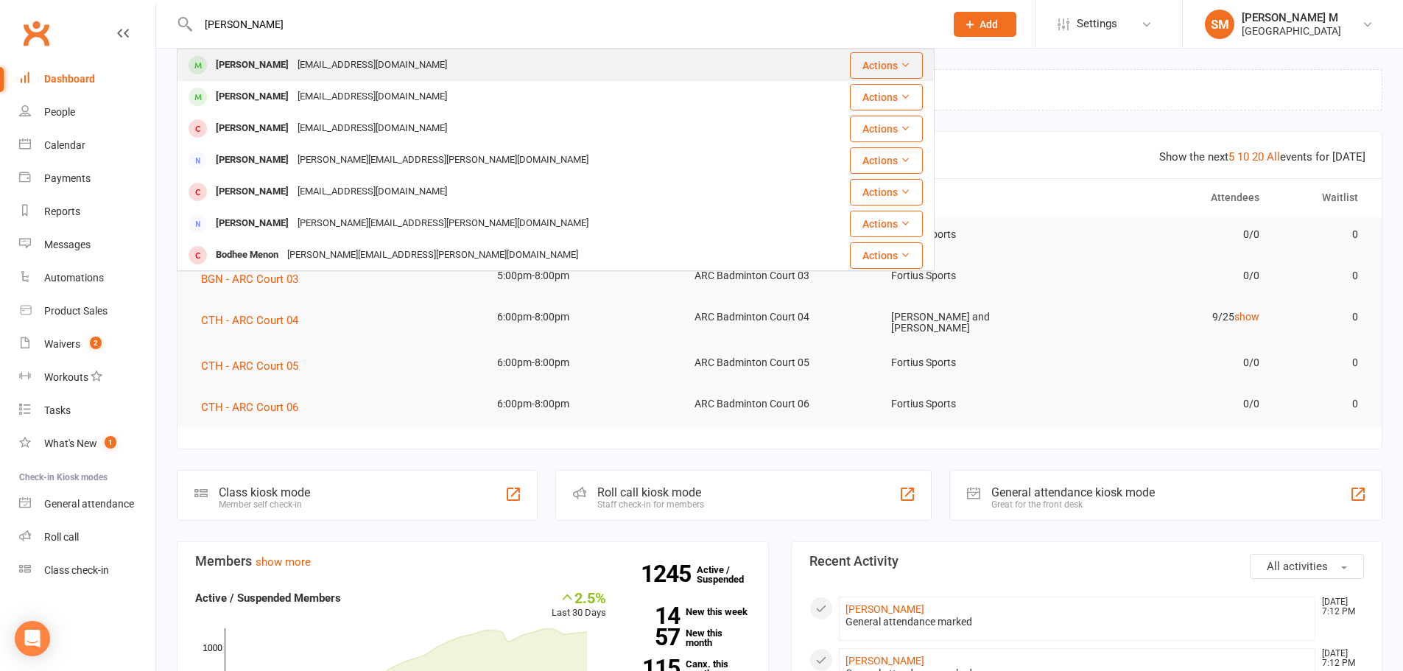
type input "[PERSON_NAME]"
click at [293, 60] on div "[EMAIL_ADDRESS][DOMAIN_NAME]" at bounding box center [372, 65] width 158 height 21
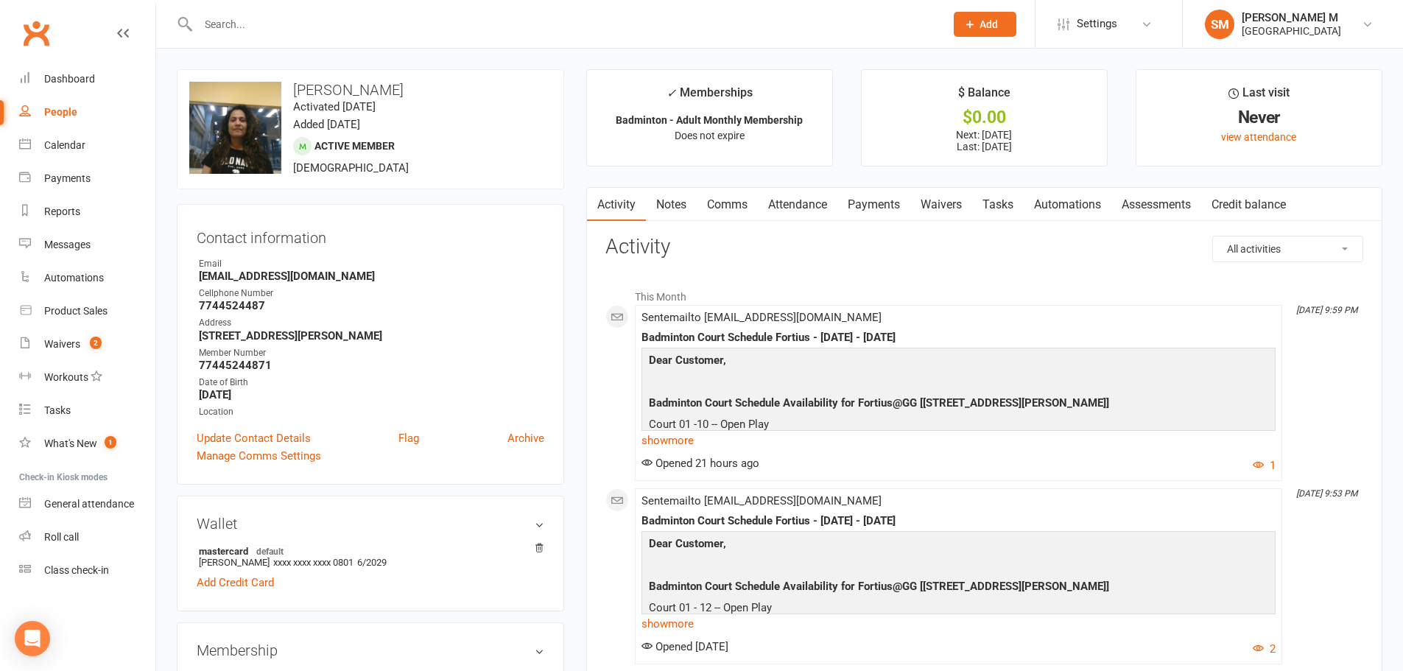
click at [673, 212] on link "Notes" at bounding box center [671, 205] width 51 height 34
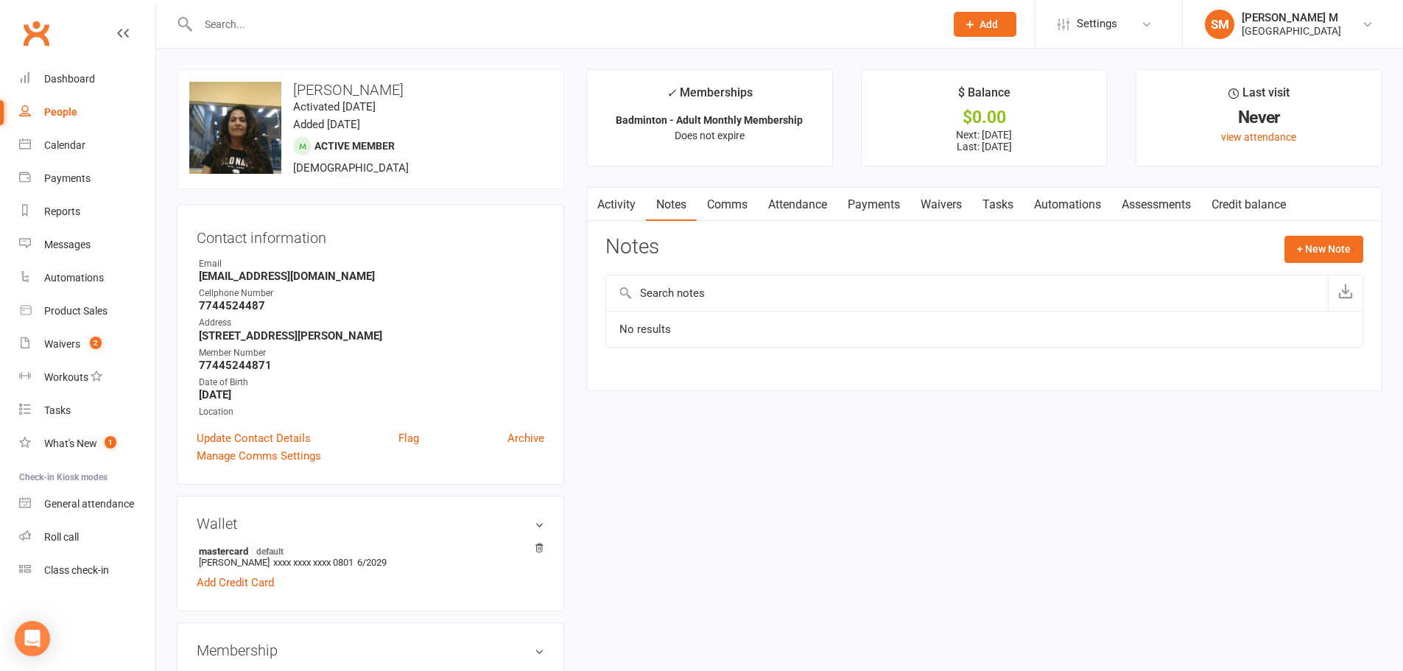
click at [719, 201] on link "Comms" at bounding box center [727, 205] width 61 height 34
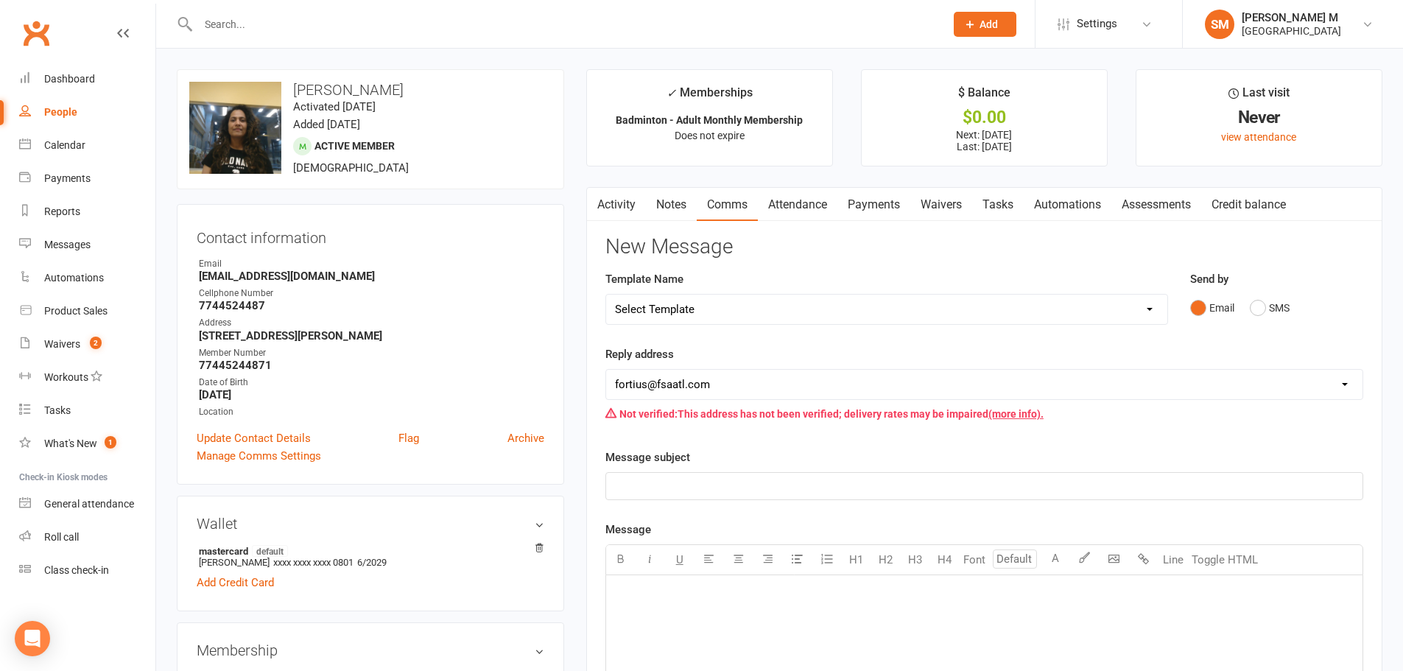
click at [815, 206] on link "Attendance" at bounding box center [798, 205] width 80 height 34
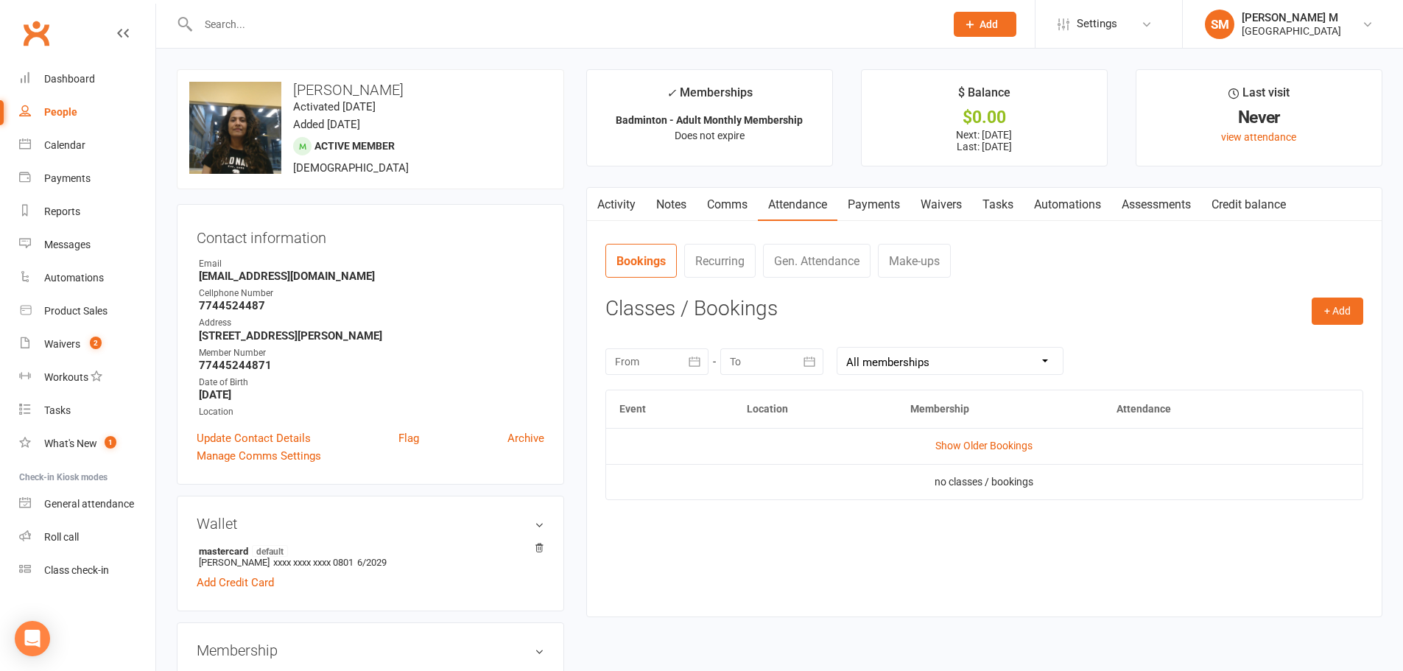
click at [878, 200] on link "Payments" at bounding box center [873, 205] width 73 height 34
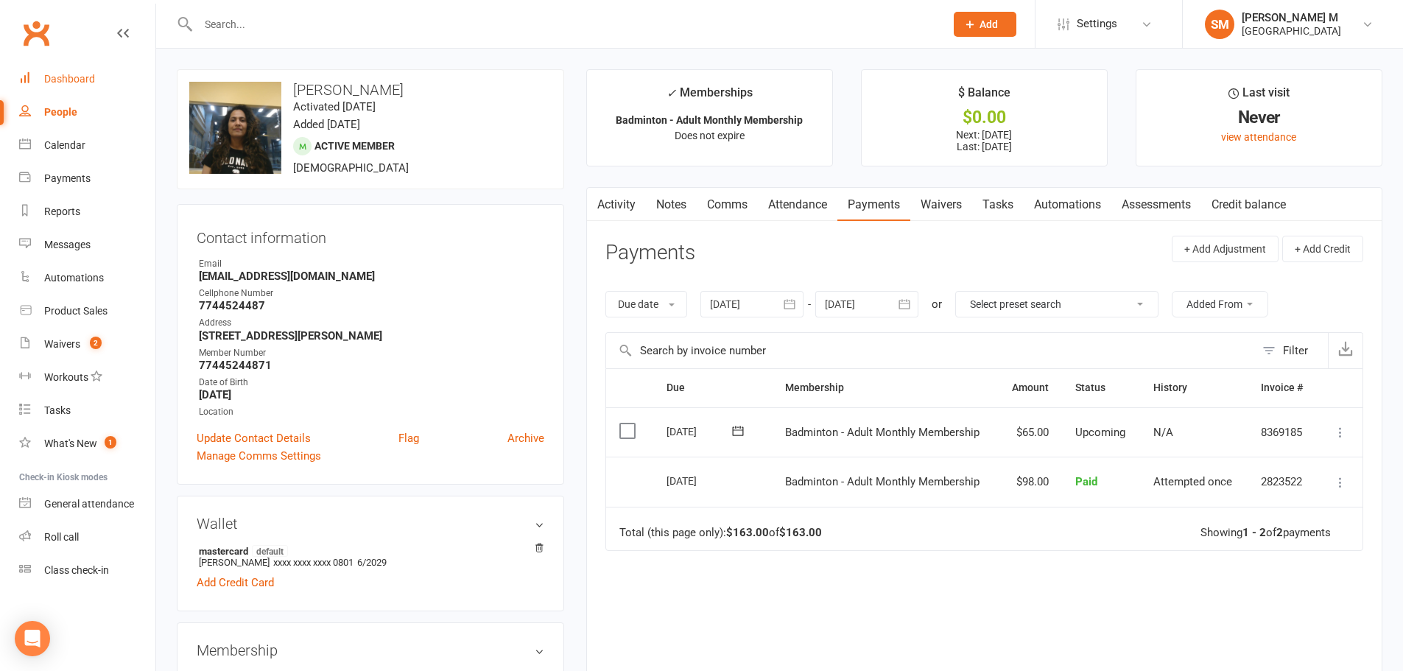
click at [117, 71] on link "Dashboard" at bounding box center [87, 79] width 136 height 33
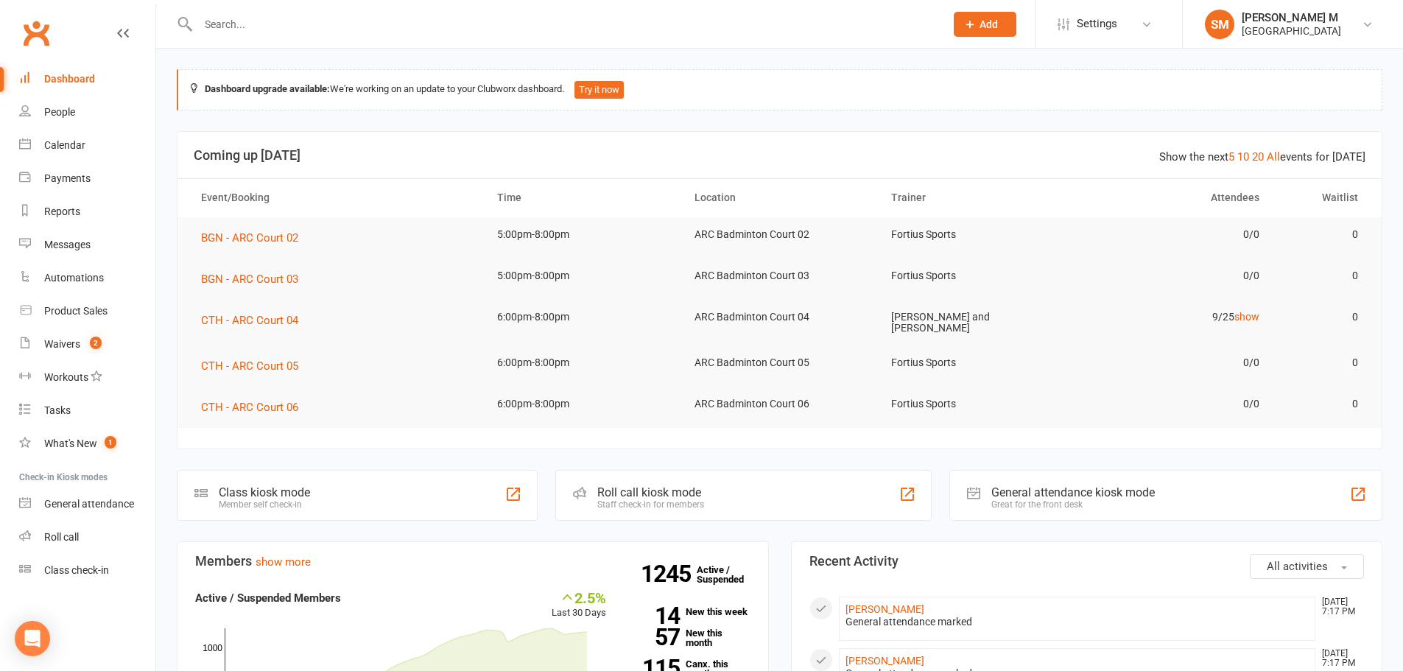
click at [274, 20] on input "text" at bounding box center [564, 24] width 741 height 21
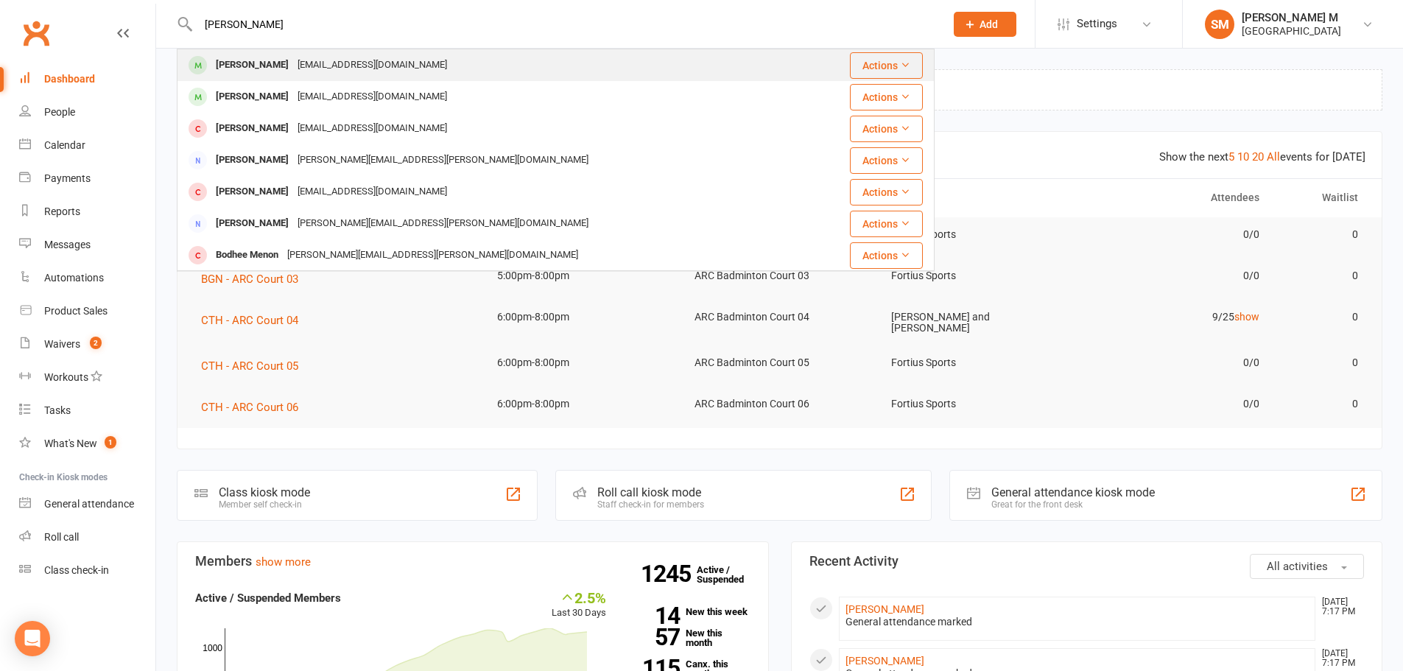
type input "veena menon"
click at [312, 62] on div "Veenarmenon@gmail.com" at bounding box center [372, 65] width 158 height 21
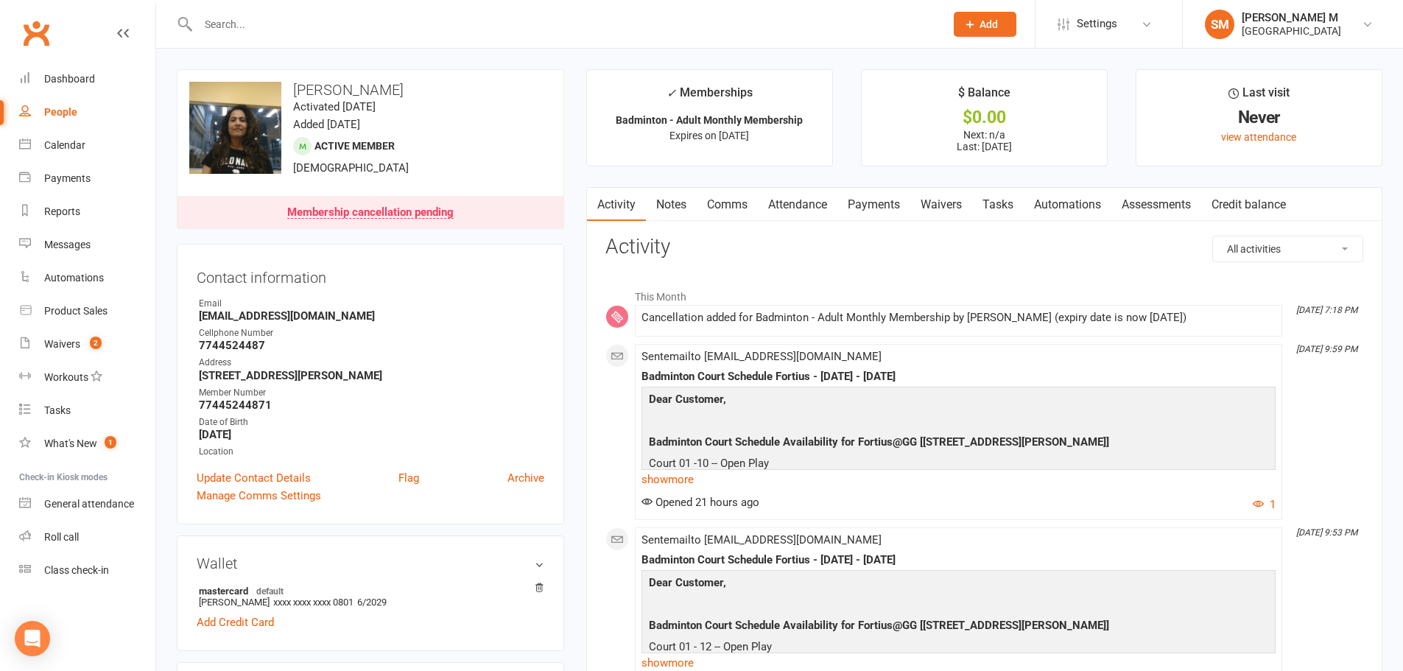
click at [809, 198] on link "Attendance" at bounding box center [798, 205] width 80 height 34
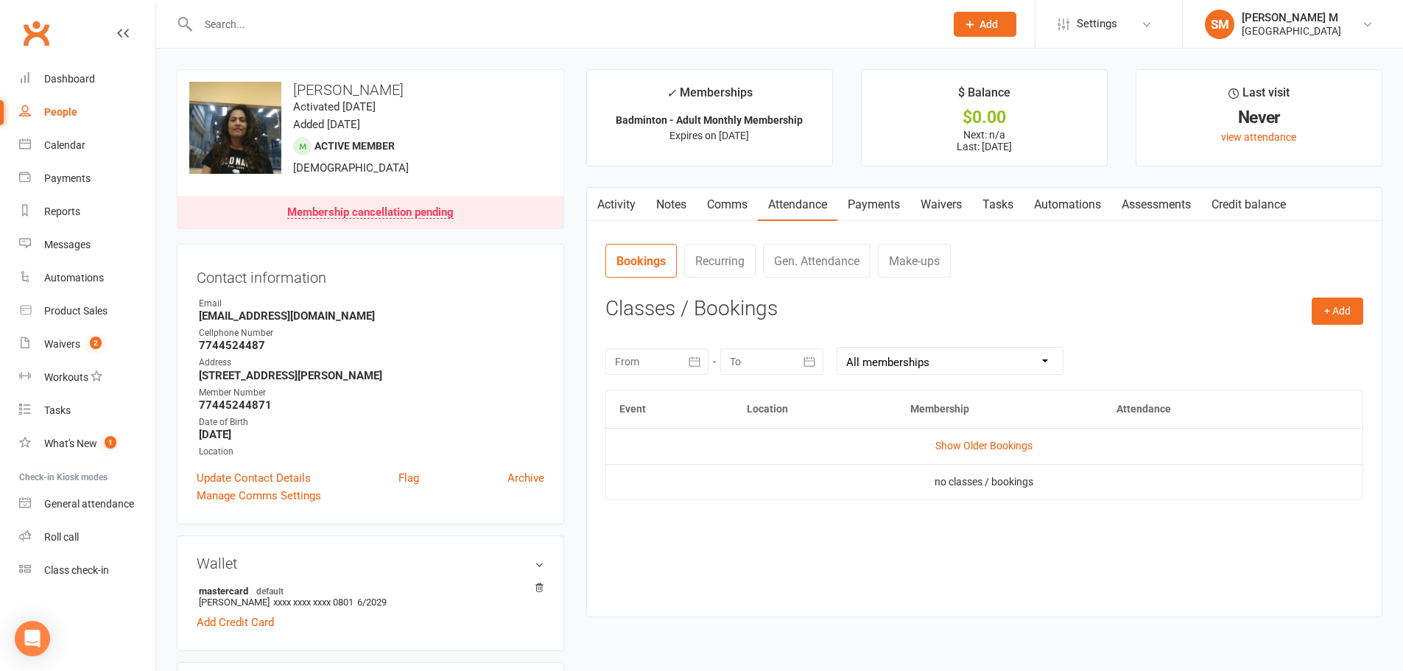
click at [877, 197] on link "Payments" at bounding box center [873, 205] width 73 height 34
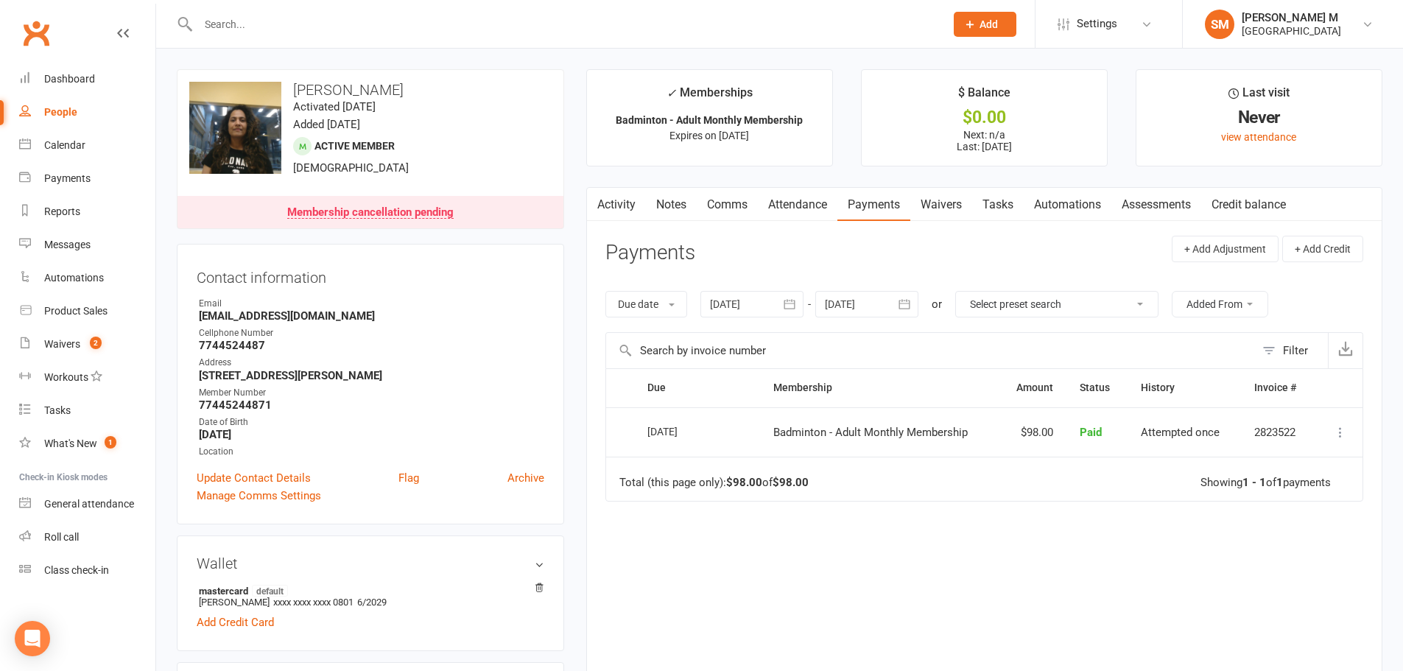
click at [617, 203] on link "Activity" at bounding box center [616, 205] width 59 height 34
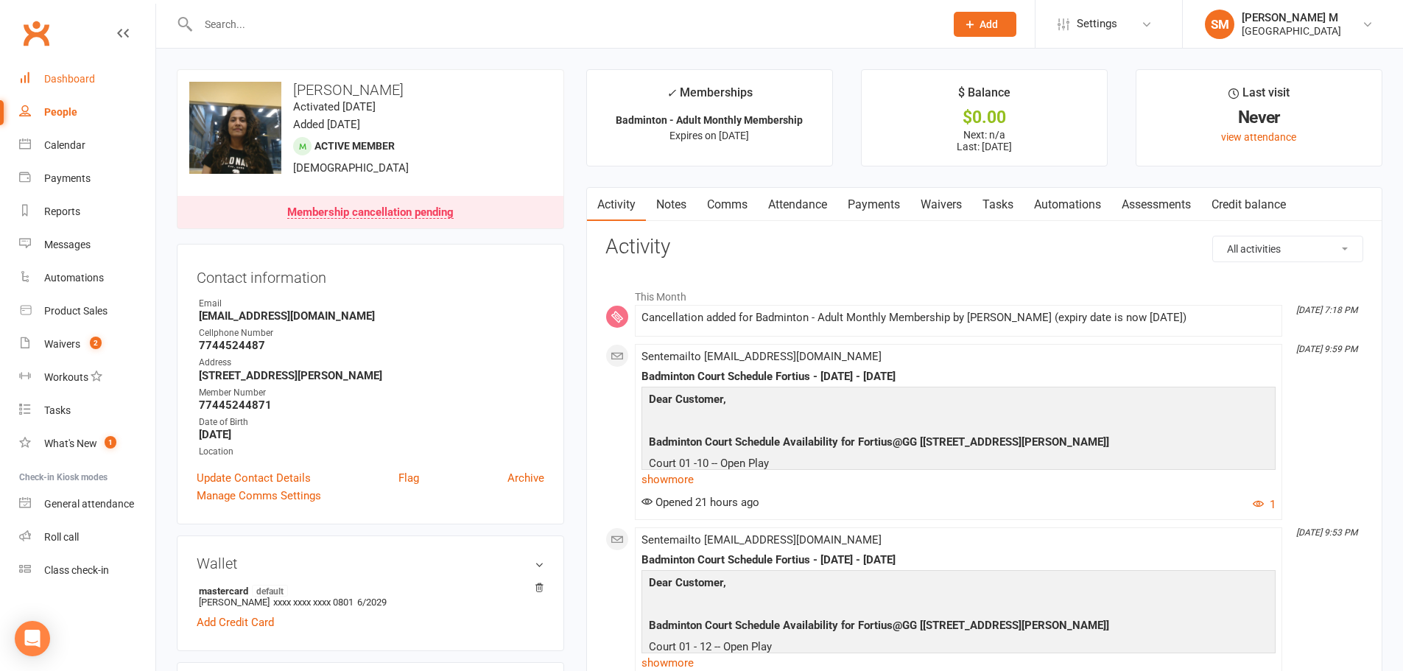
click at [95, 71] on link "Dashboard" at bounding box center [87, 79] width 136 height 33
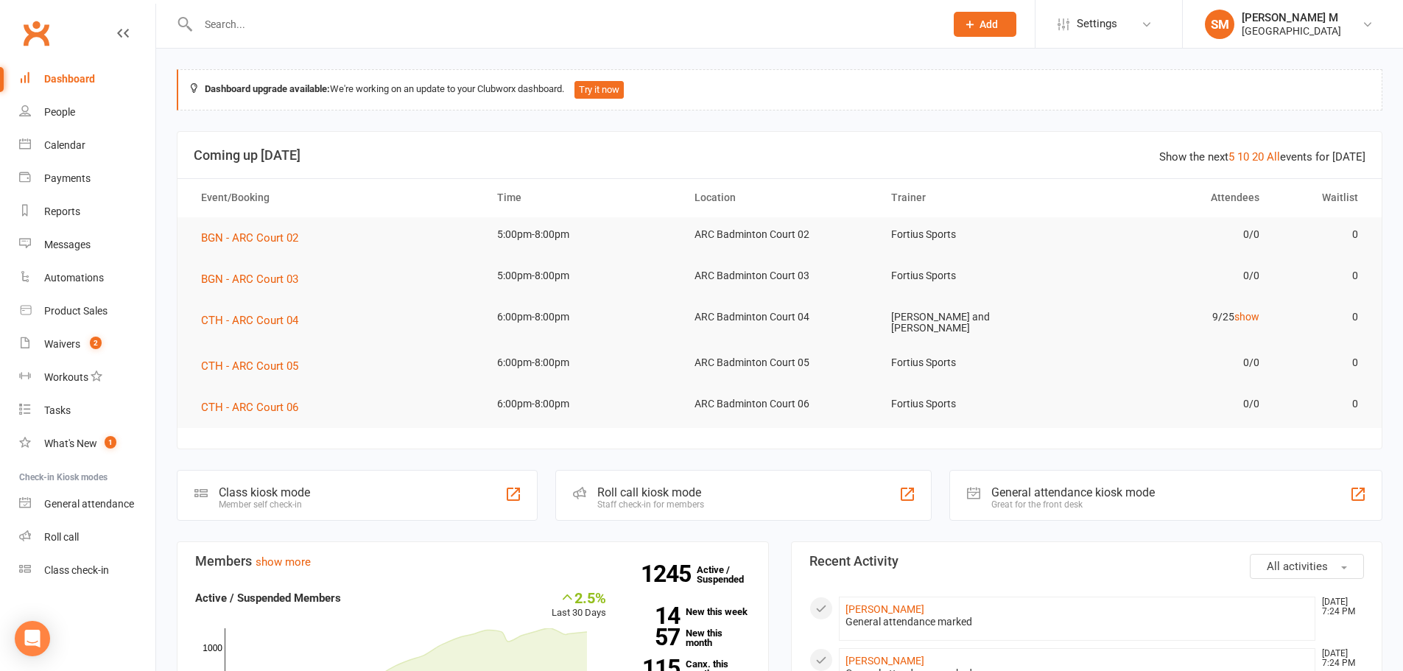
click at [418, 24] on input "text" at bounding box center [564, 24] width 741 height 21
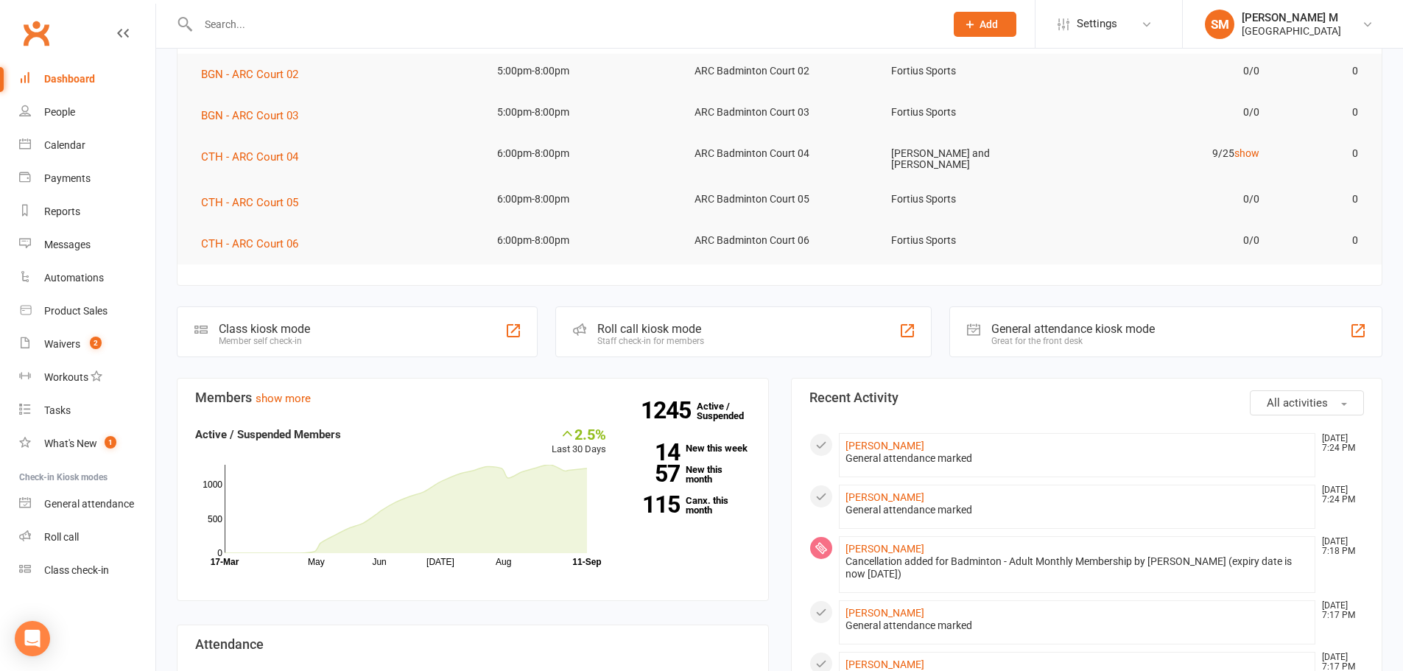
scroll to position [221, 0]
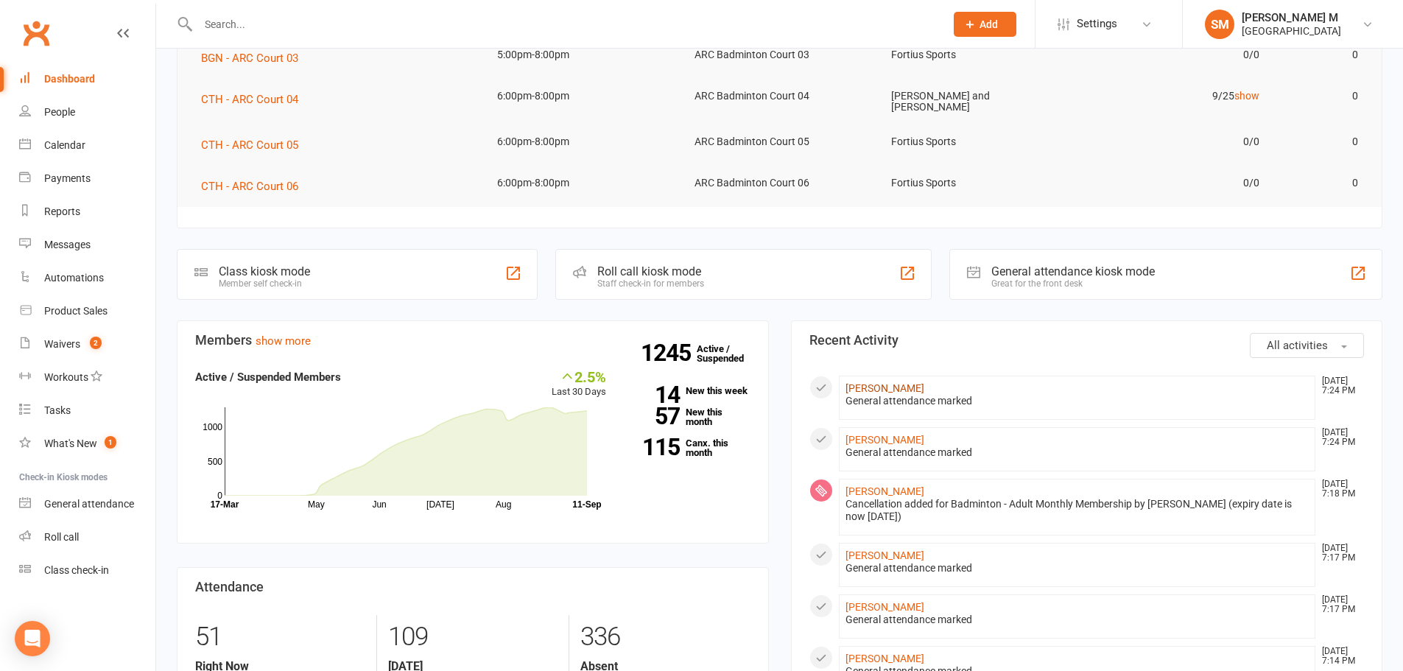
click at [873, 387] on link "Salman Abidi" at bounding box center [885, 388] width 79 height 12
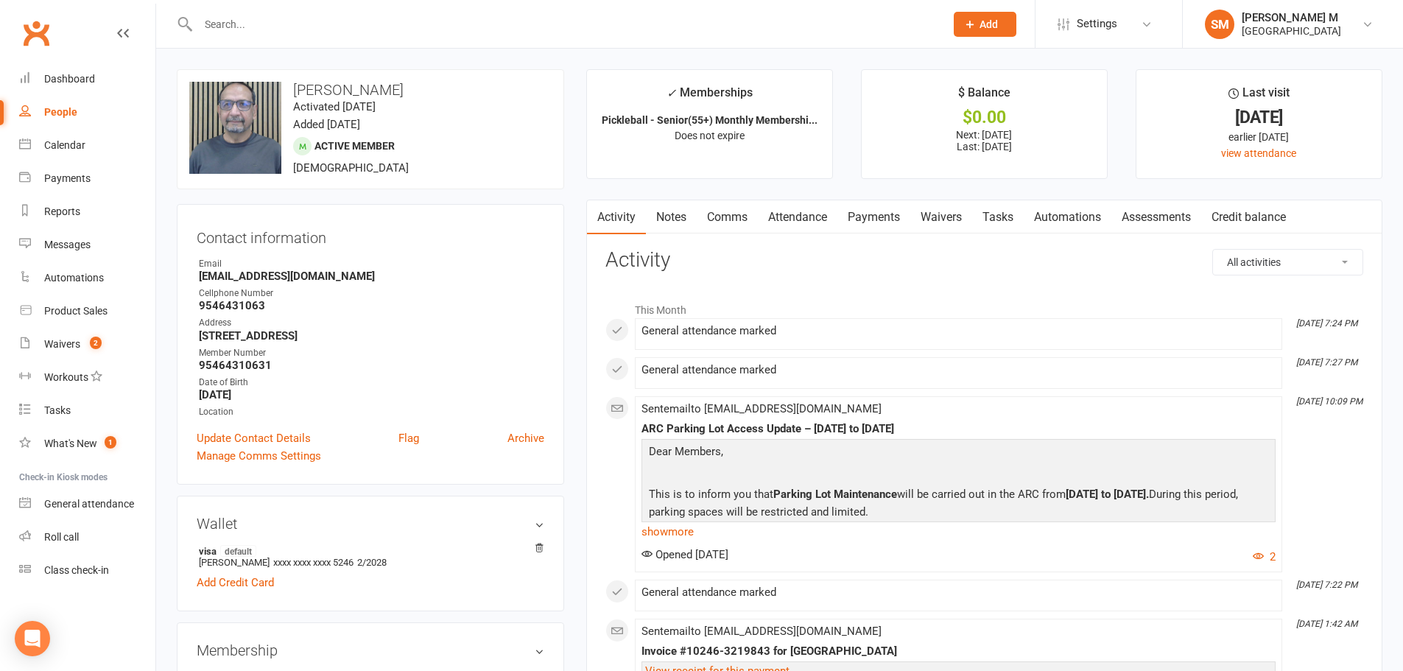
click at [680, 217] on link "Notes" at bounding box center [671, 217] width 51 height 34
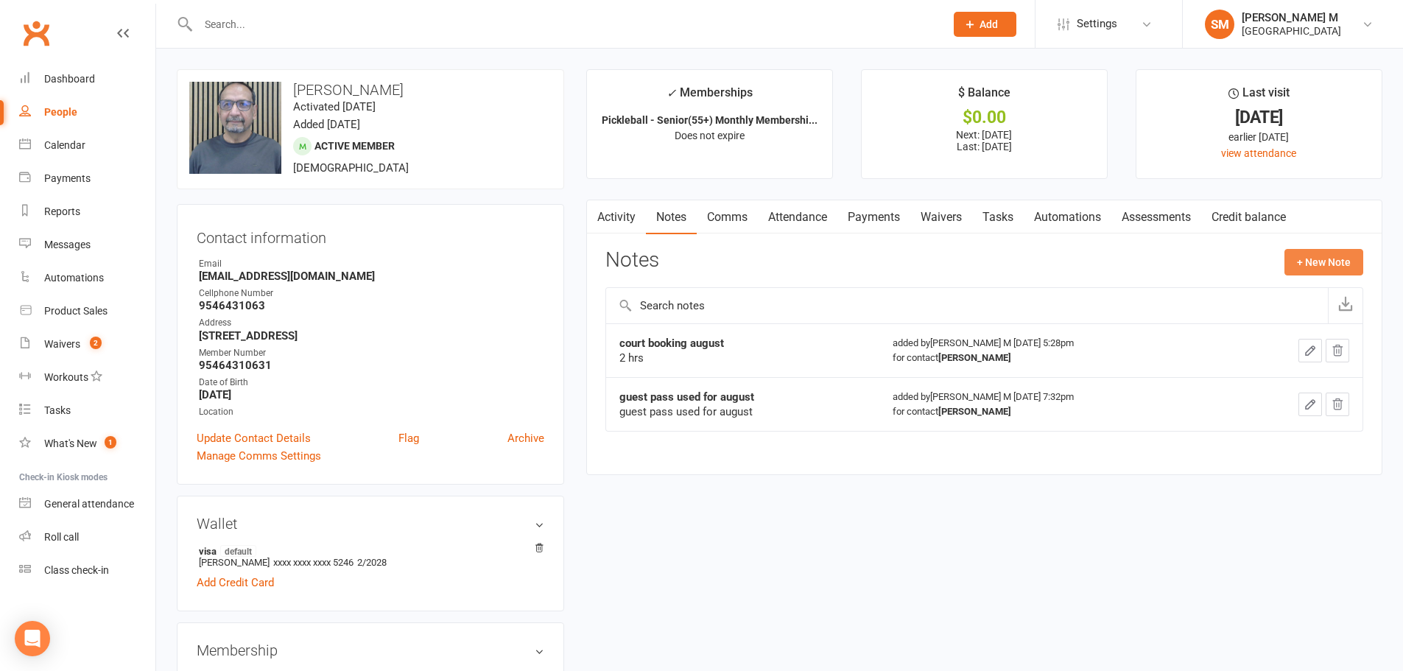
click at [1335, 253] on button "+ New Note" at bounding box center [1324, 262] width 79 height 27
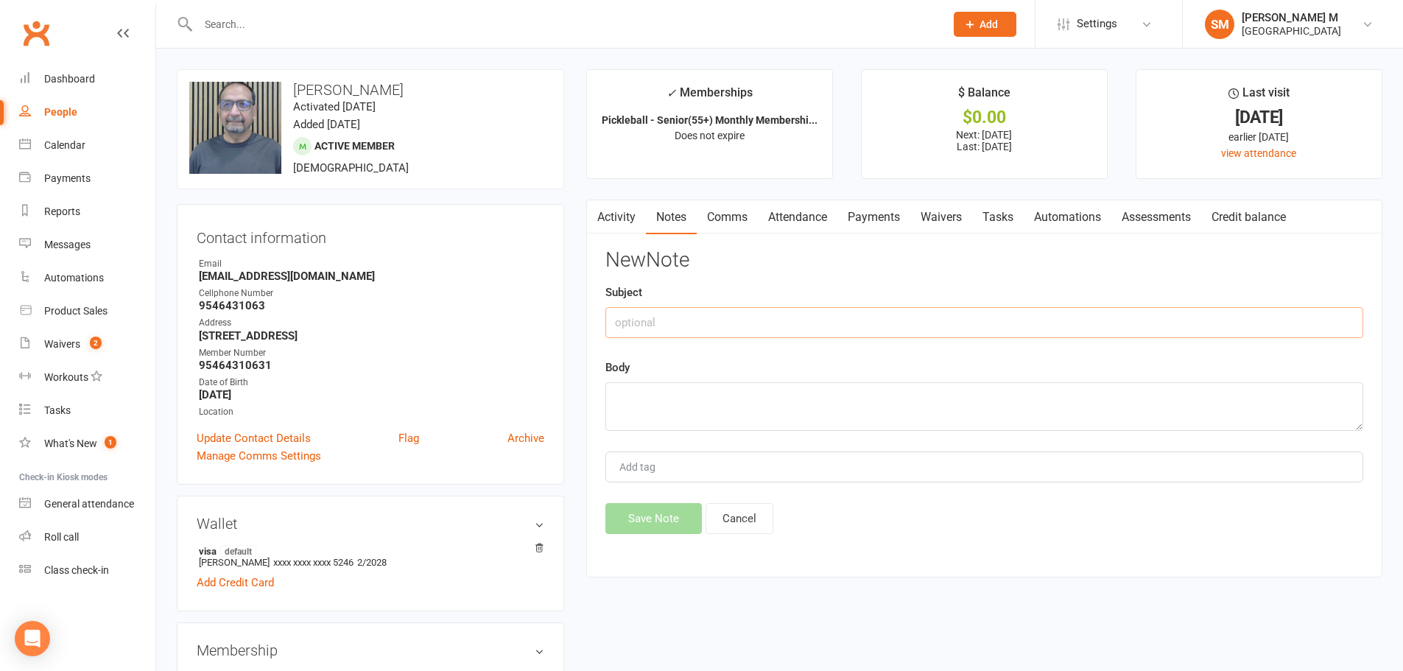
click at [660, 324] on input "text" at bounding box center [984, 322] width 758 height 31
type input "Guest Pass September"
click at [690, 396] on textarea at bounding box center [984, 406] width 758 height 49
click at [745, 317] on input "Guest Pass September" at bounding box center [984, 322] width 758 height 31
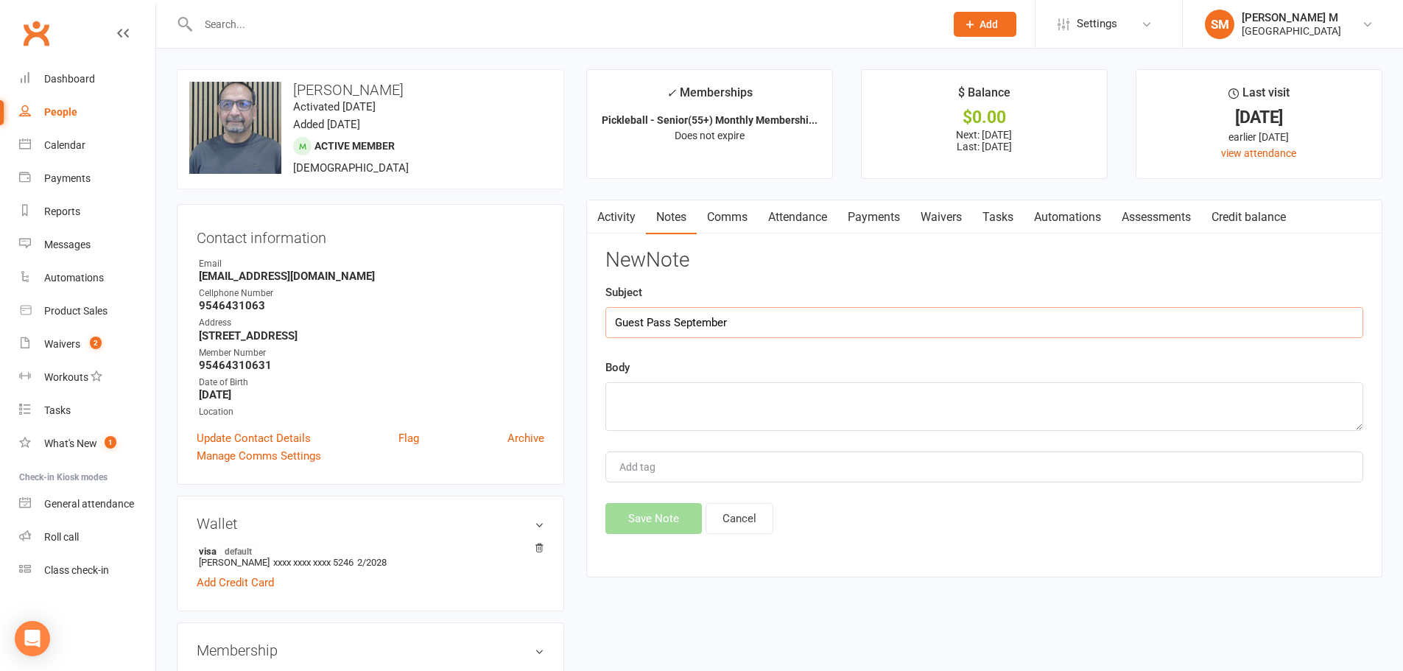
click at [745, 317] on input "Guest Pass September" at bounding box center [984, 322] width 758 height 31
click at [717, 410] on textarea at bounding box center [984, 406] width 758 height 49
paste textarea "Guest Pass September"
type textarea "Guest Pass September"
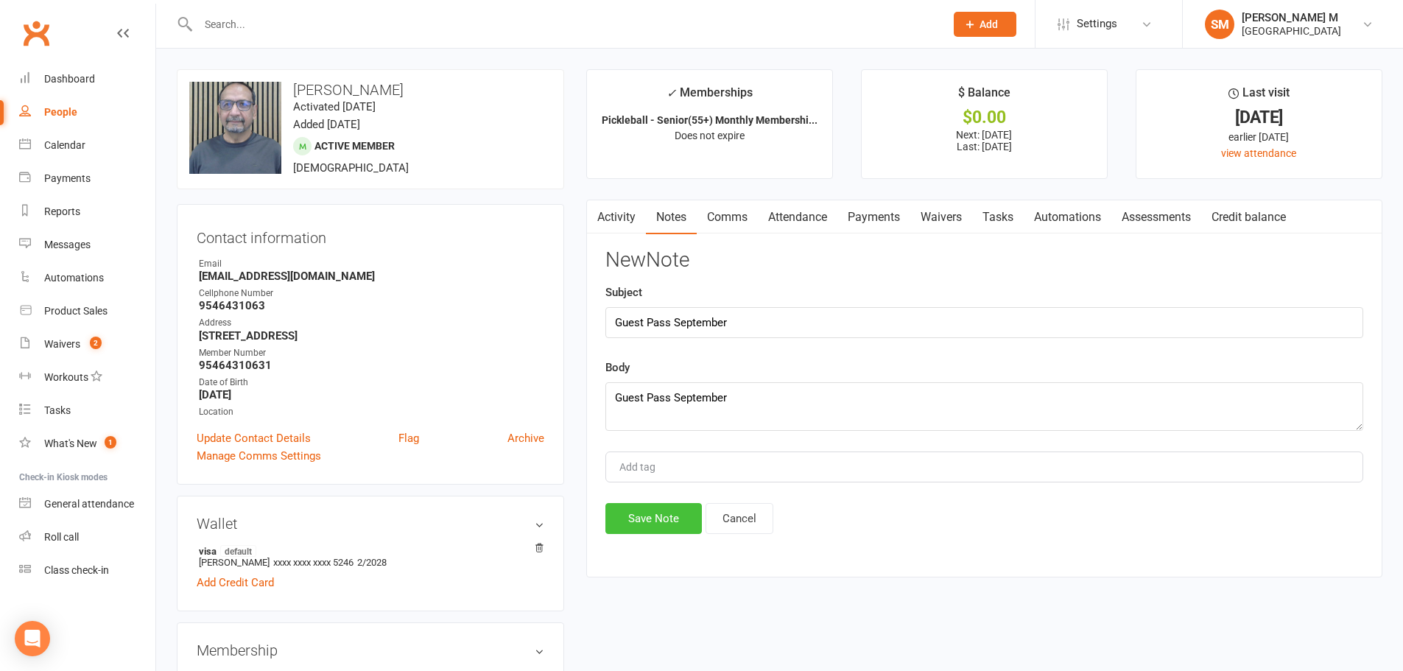
click at [667, 516] on button "Save Note" at bounding box center [653, 518] width 96 height 31
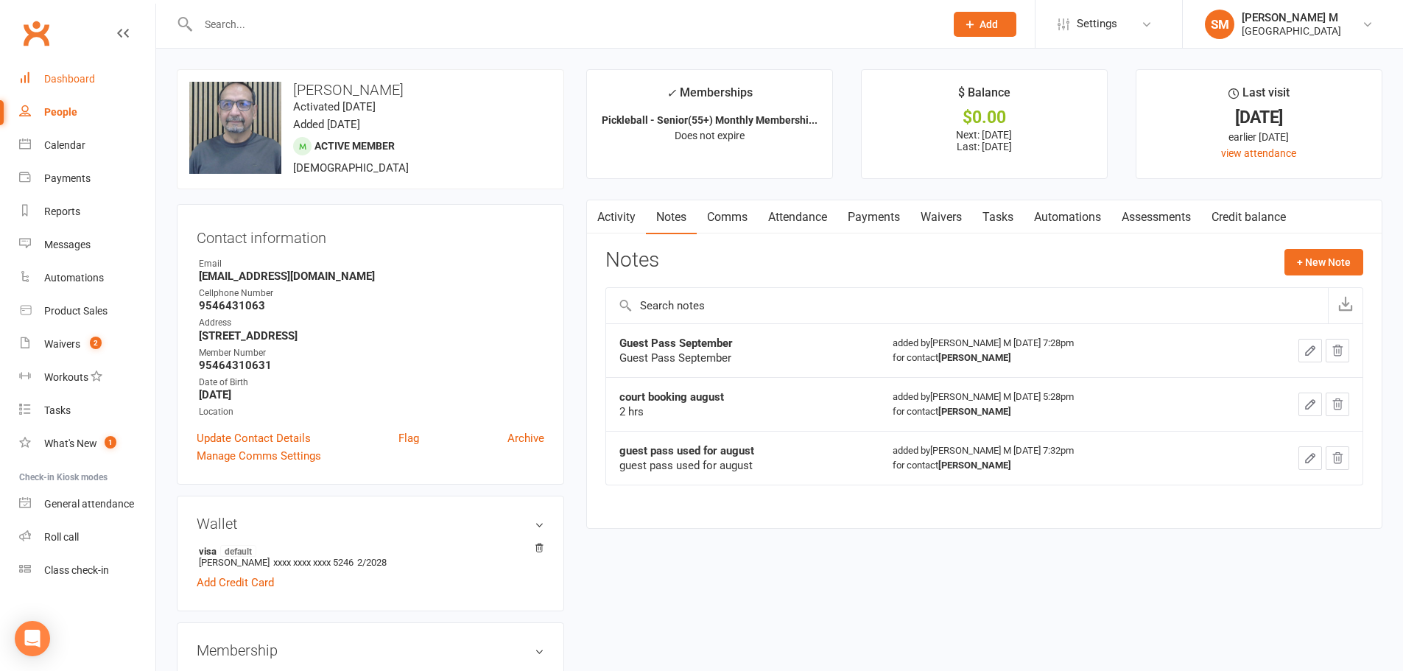
click at [108, 88] on link "Dashboard" at bounding box center [87, 79] width 136 height 33
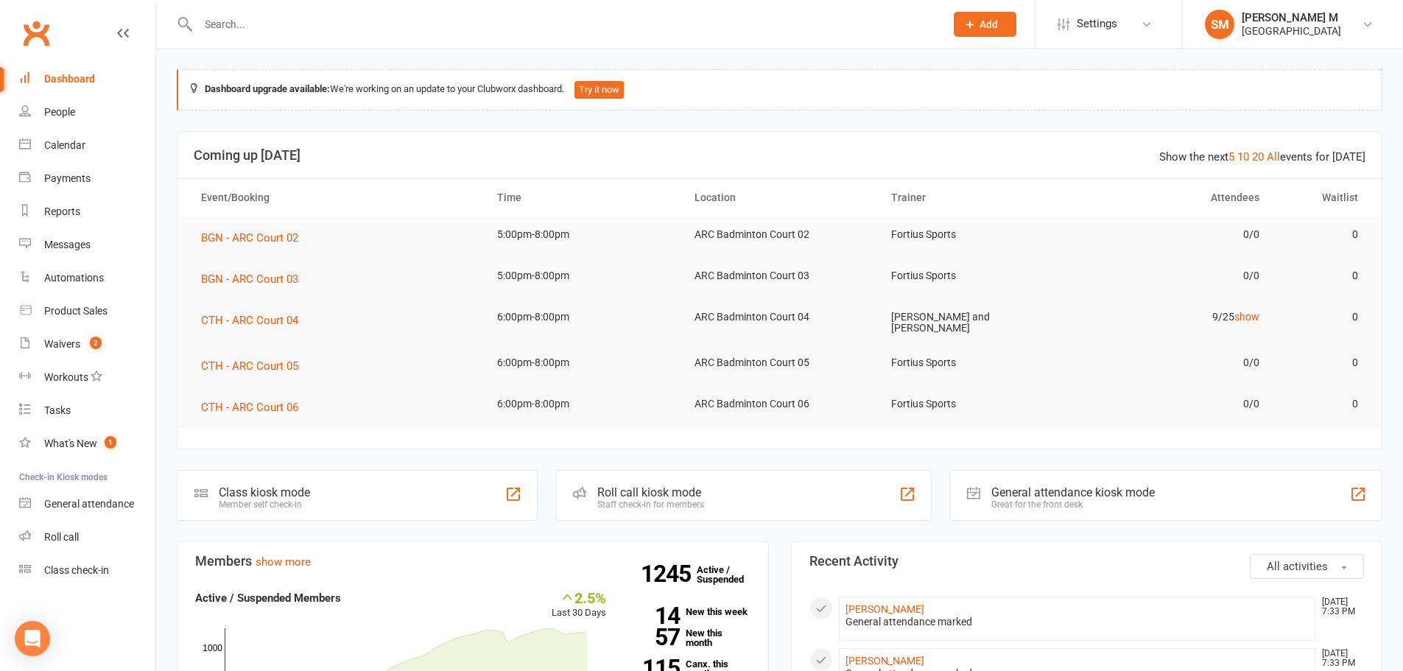
click at [270, 30] on input "text" at bounding box center [564, 24] width 741 height 21
paste input "Kaustubh Wagh"
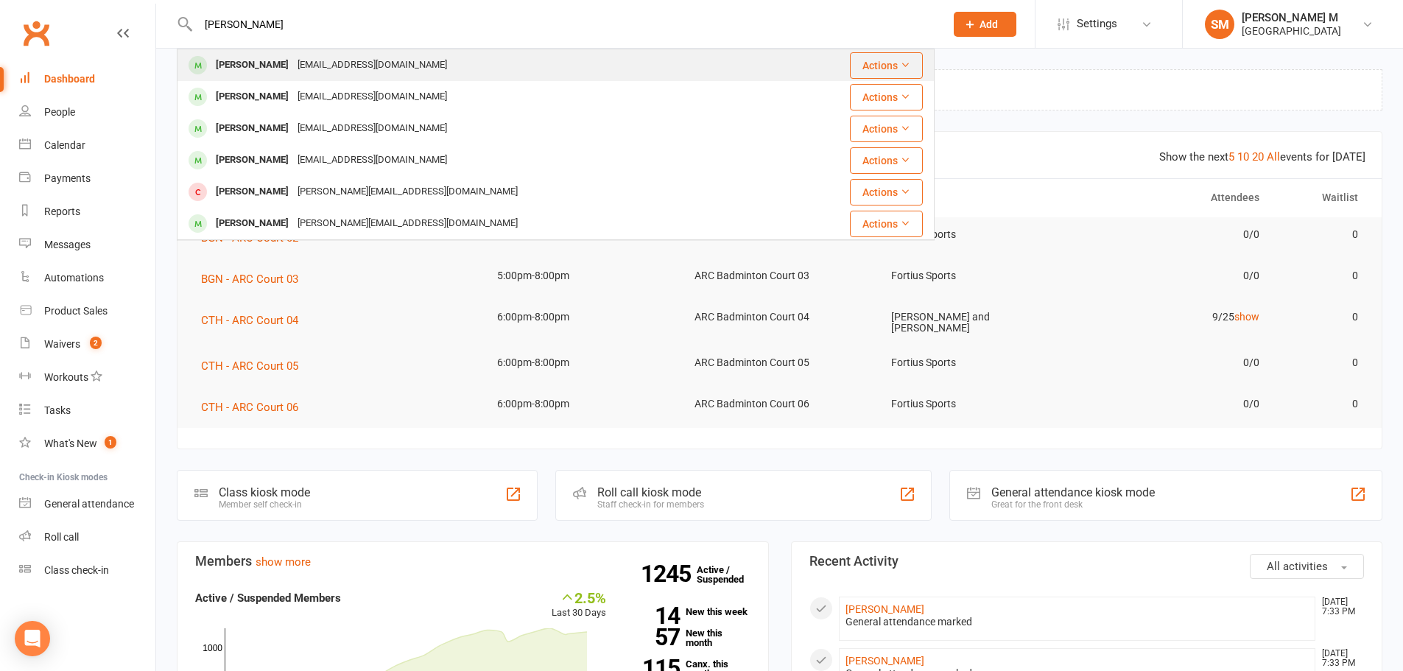
type input "Kaustubh Wagh"
click at [295, 52] on div "Kaustubh Wagh dr.khwagh@gmail.com" at bounding box center [482, 65] width 608 height 30
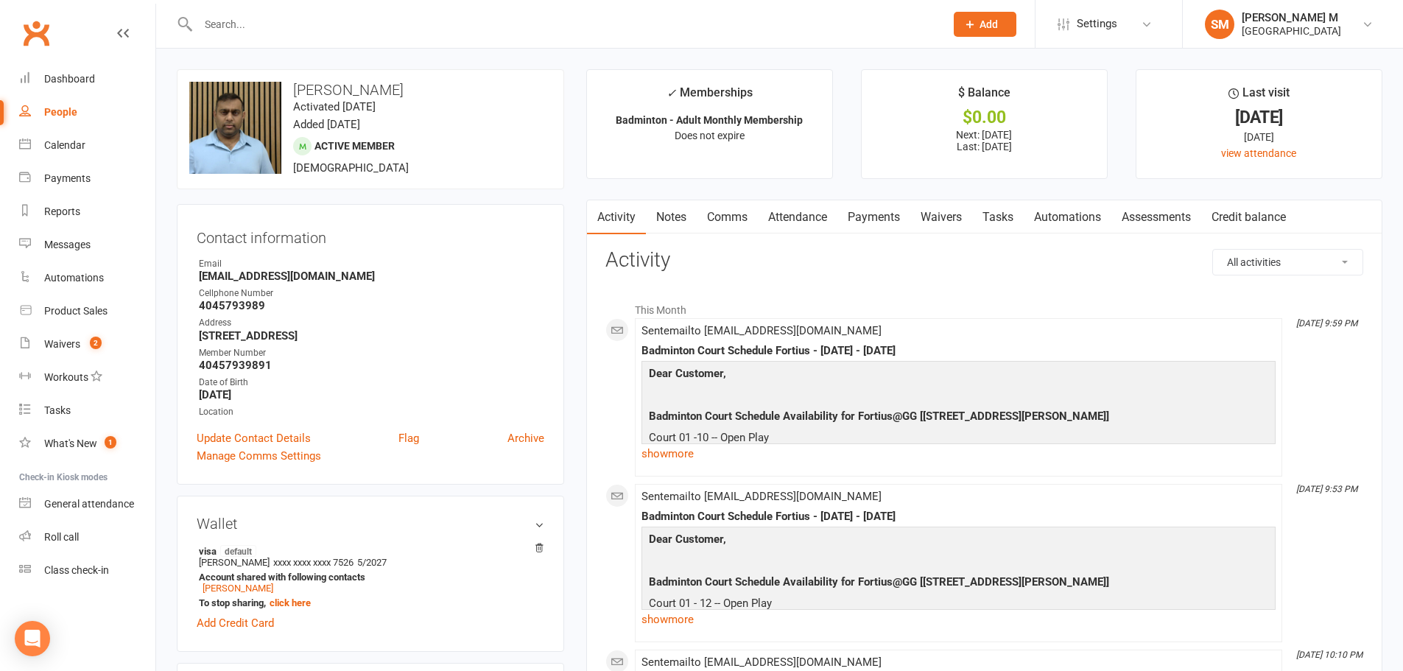
click at [878, 213] on link "Payments" at bounding box center [873, 217] width 73 height 34
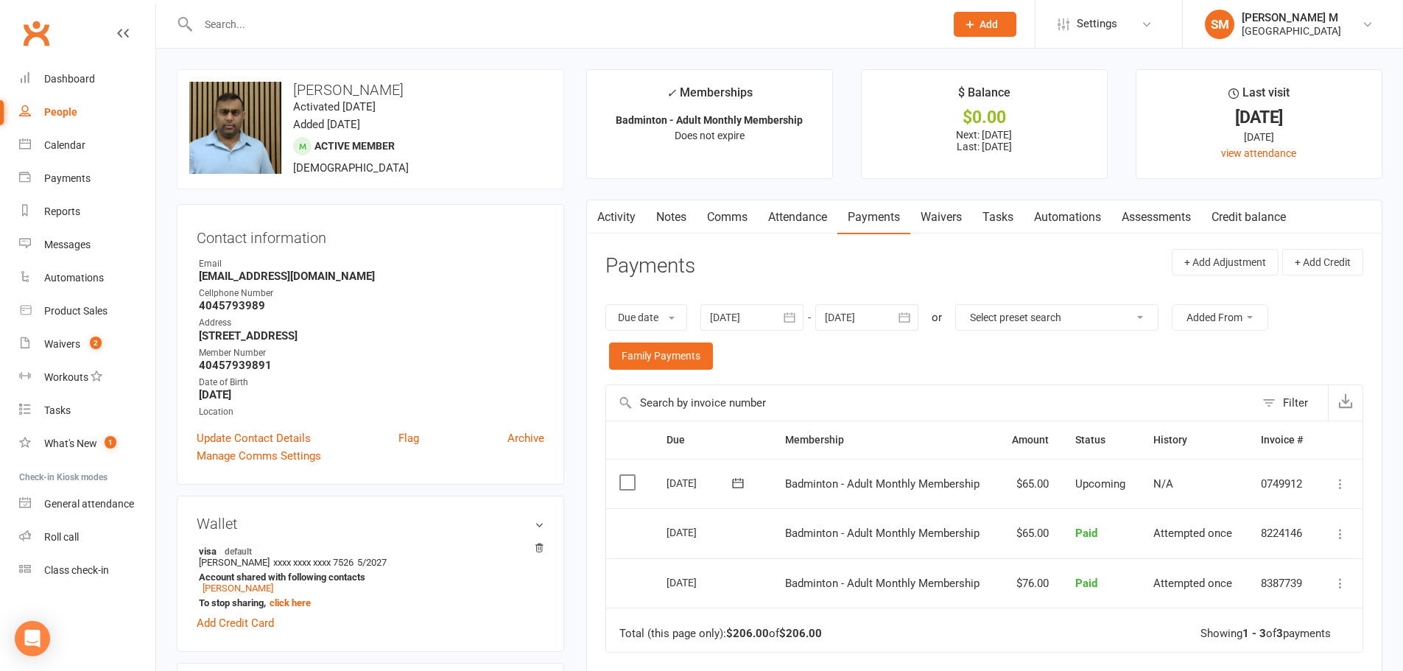
drag, startPoint x: 359, startPoint y: 38, endPoint x: 362, endPoint y: 29, distance: 9.3
click at [360, 35] on div at bounding box center [556, 24] width 758 height 48
click at [362, 29] on input "text" at bounding box center [564, 24] width 741 height 21
paste input "Kaustubh Wagh"
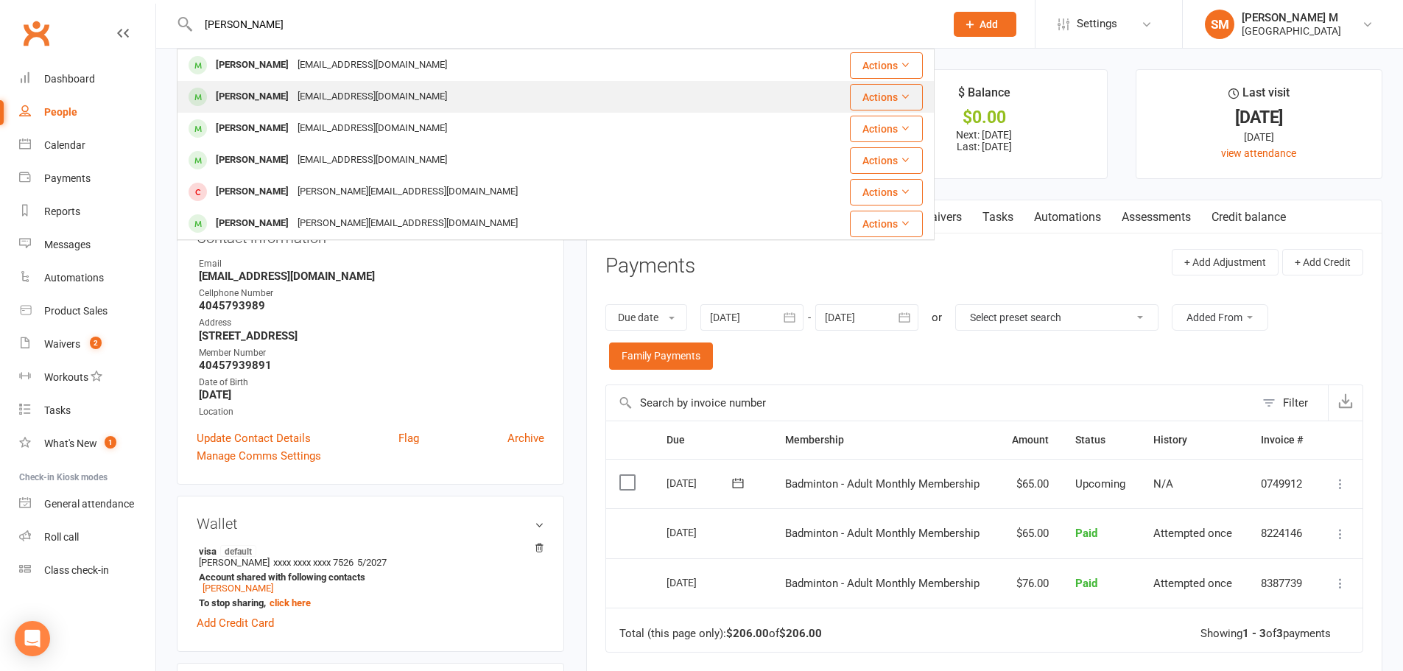
type input "Kaustubh Wagh"
click at [365, 97] on div "dr.khwagh@gmail.com" at bounding box center [372, 96] width 158 height 21
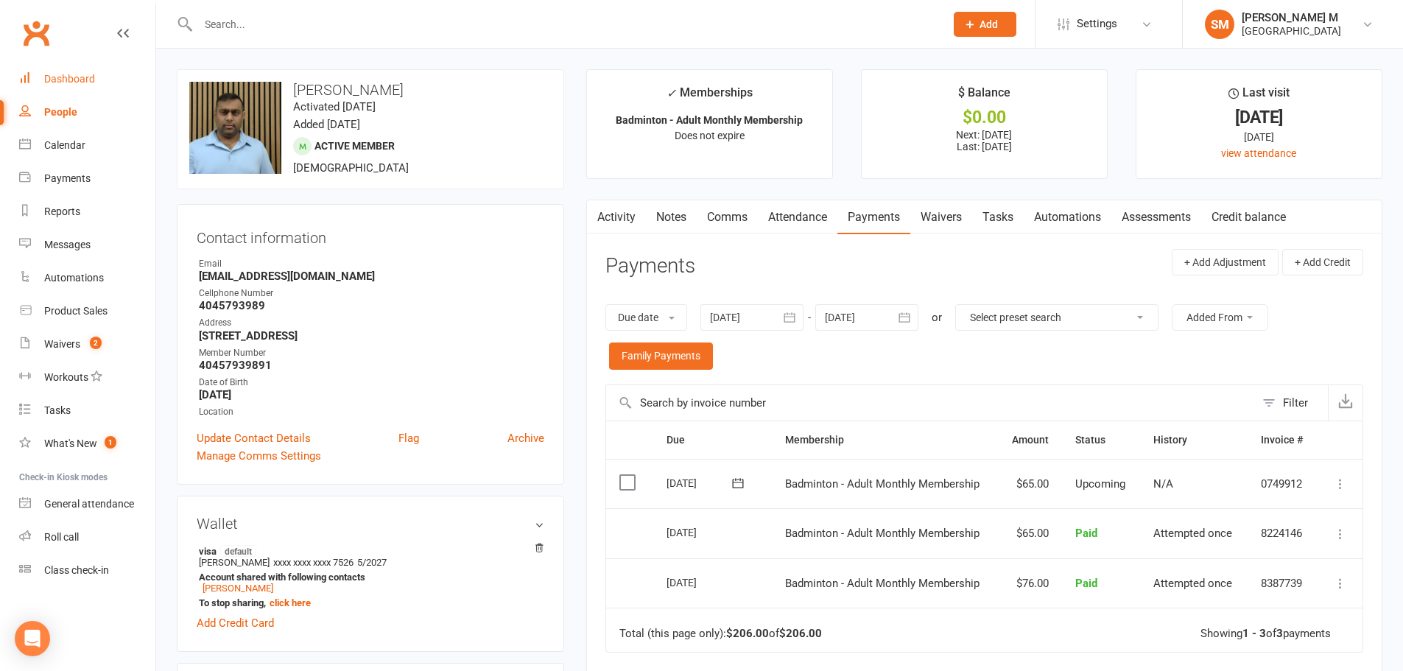
click at [88, 76] on div "Dashboard" at bounding box center [69, 79] width 51 height 12
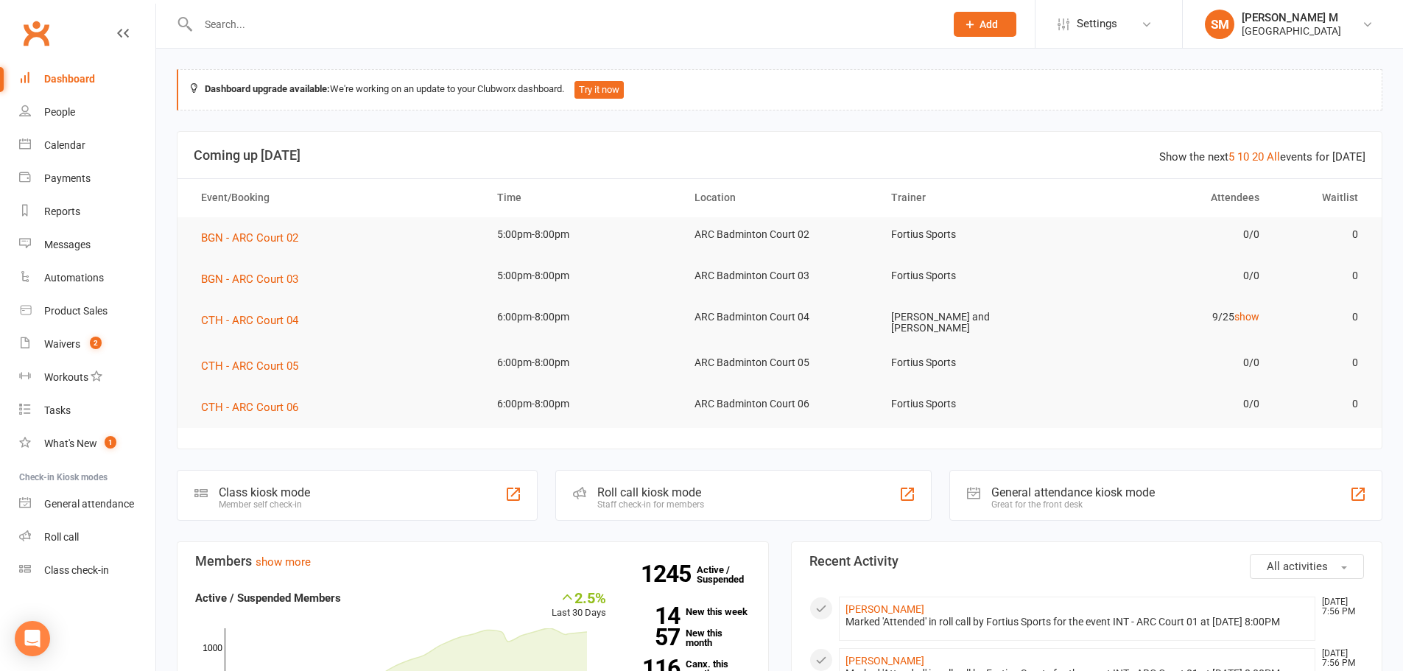
click at [1115, 518] on div "General attendance kiosk mode Great for the front desk" at bounding box center [1165, 495] width 433 height 51
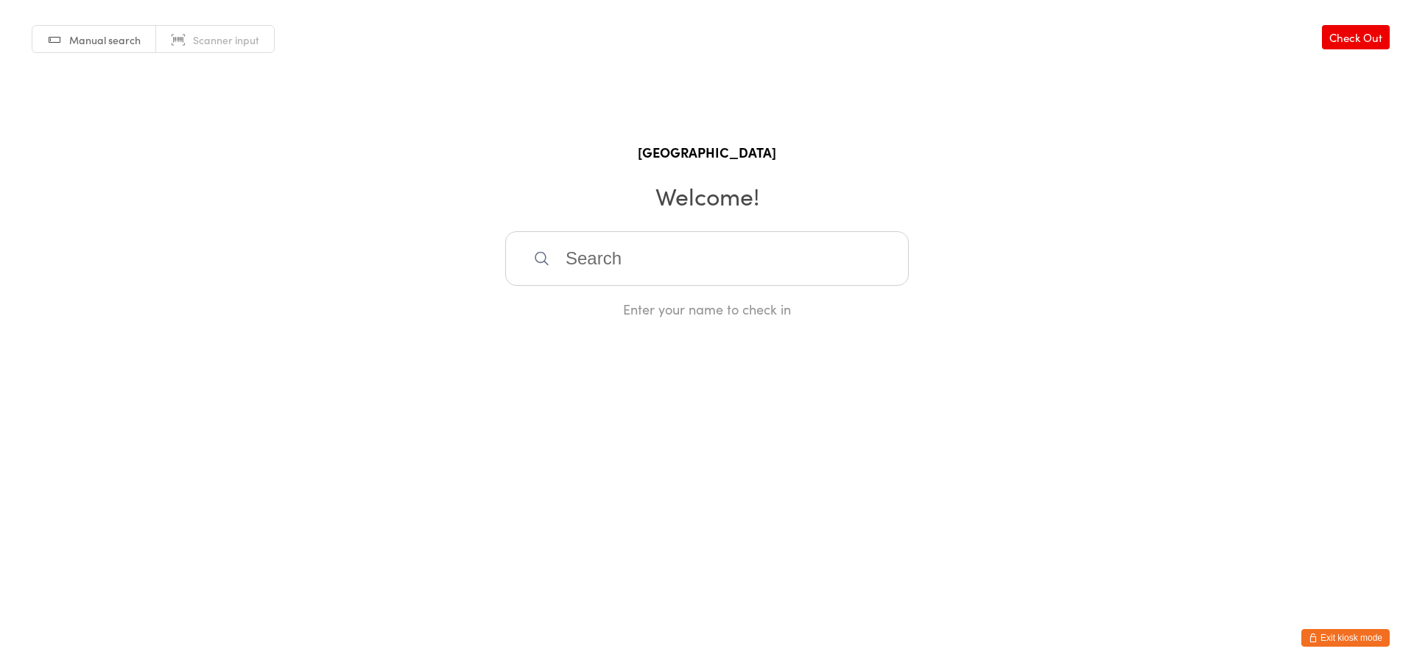
click at [770, 250] on input "search" at bounding box center [707, 258] width 404 height 55
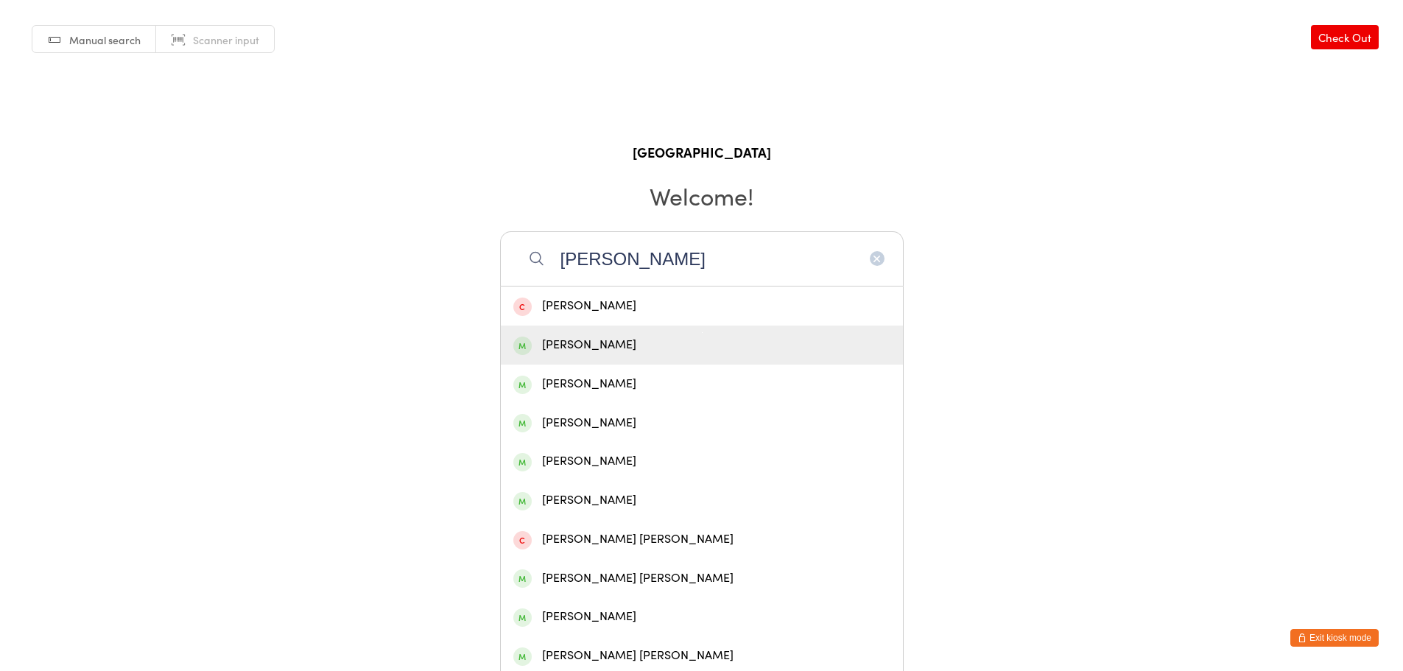
type input "[PERSON_NAME]"
click at [684, 351] on div "[PERSON_NAME]" at bounding box center [701, 345] width 377 height 20
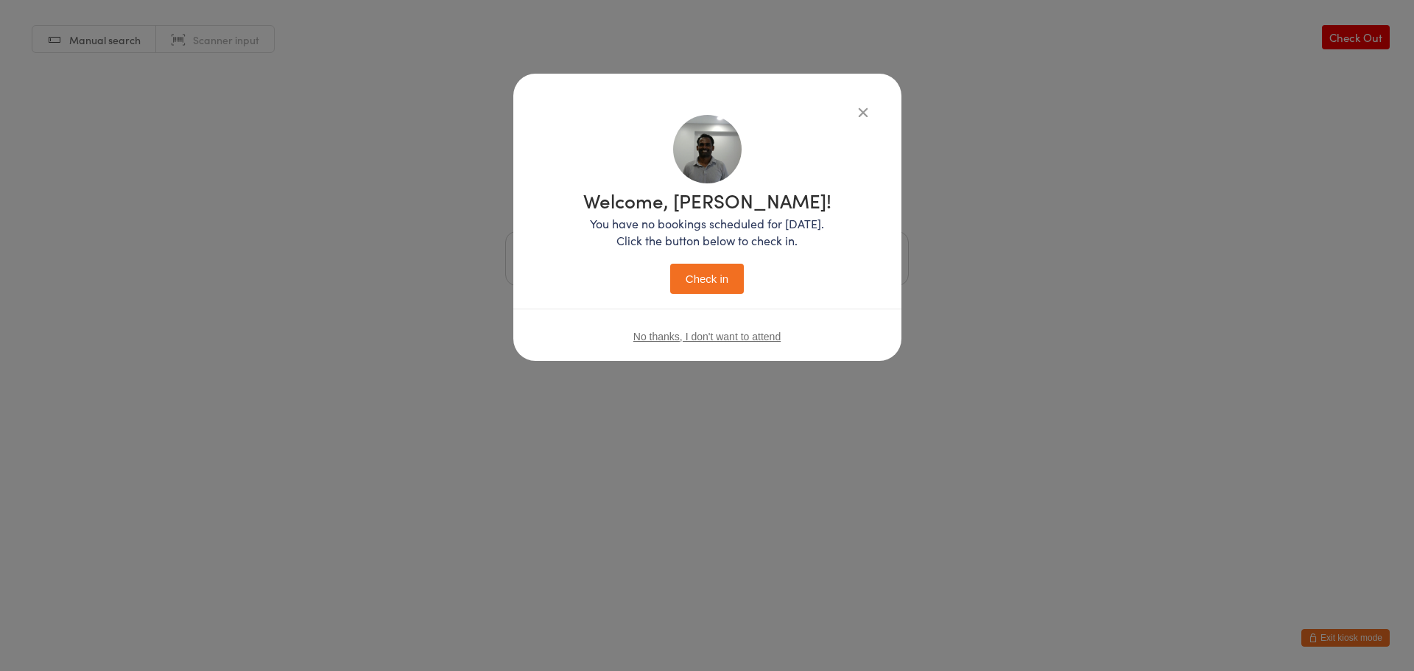
click at [703, 270] on button "Check in" at bounding box center [707, 279] width 74 height 30
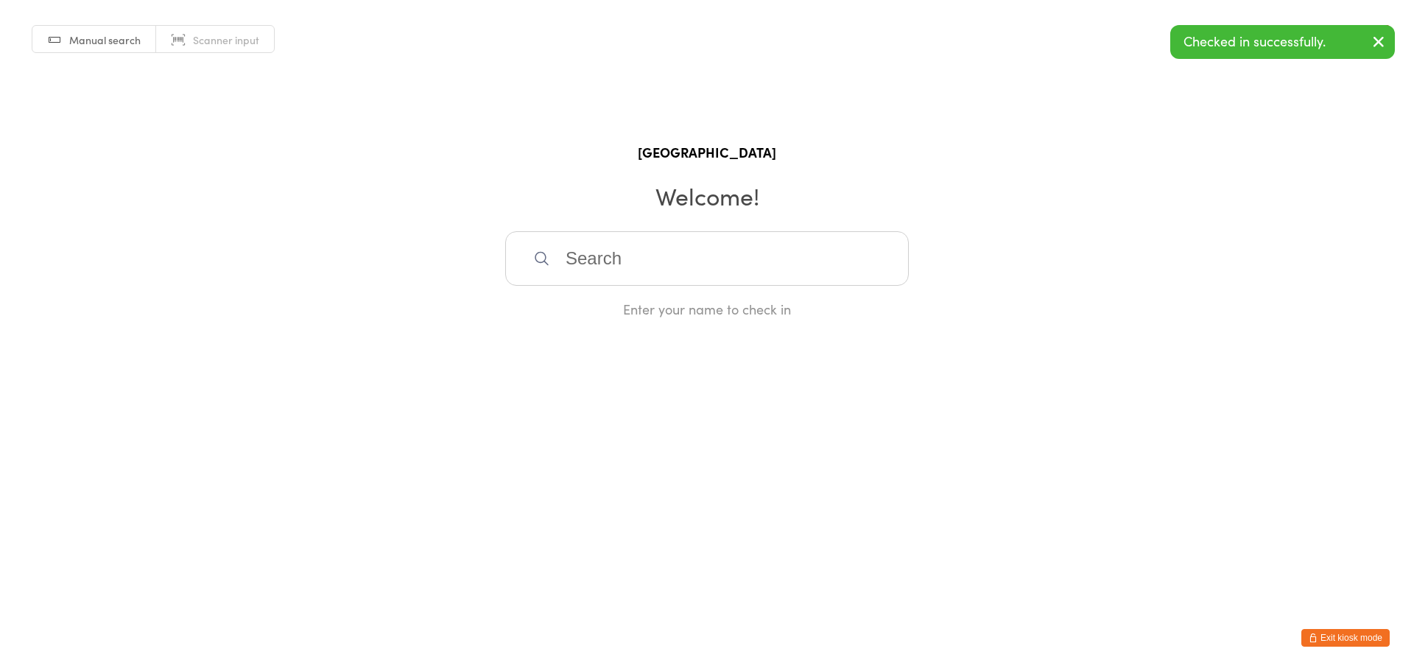
click at [1358, 634] on button "Exit kiosk mode" at bounding box center [1346, 638] width 88 height 18
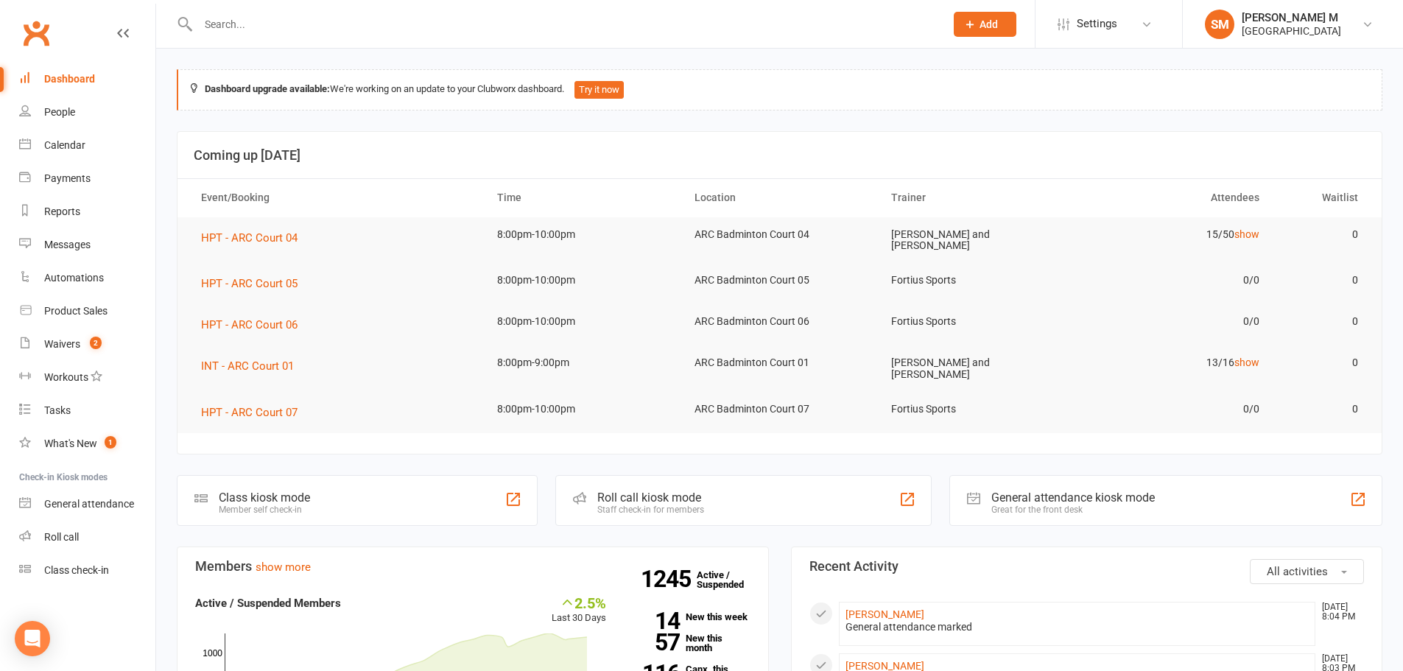
click at [1138, 505] on div "Great for the front desk" at bounding box center [1073, 510] width 164 height 10
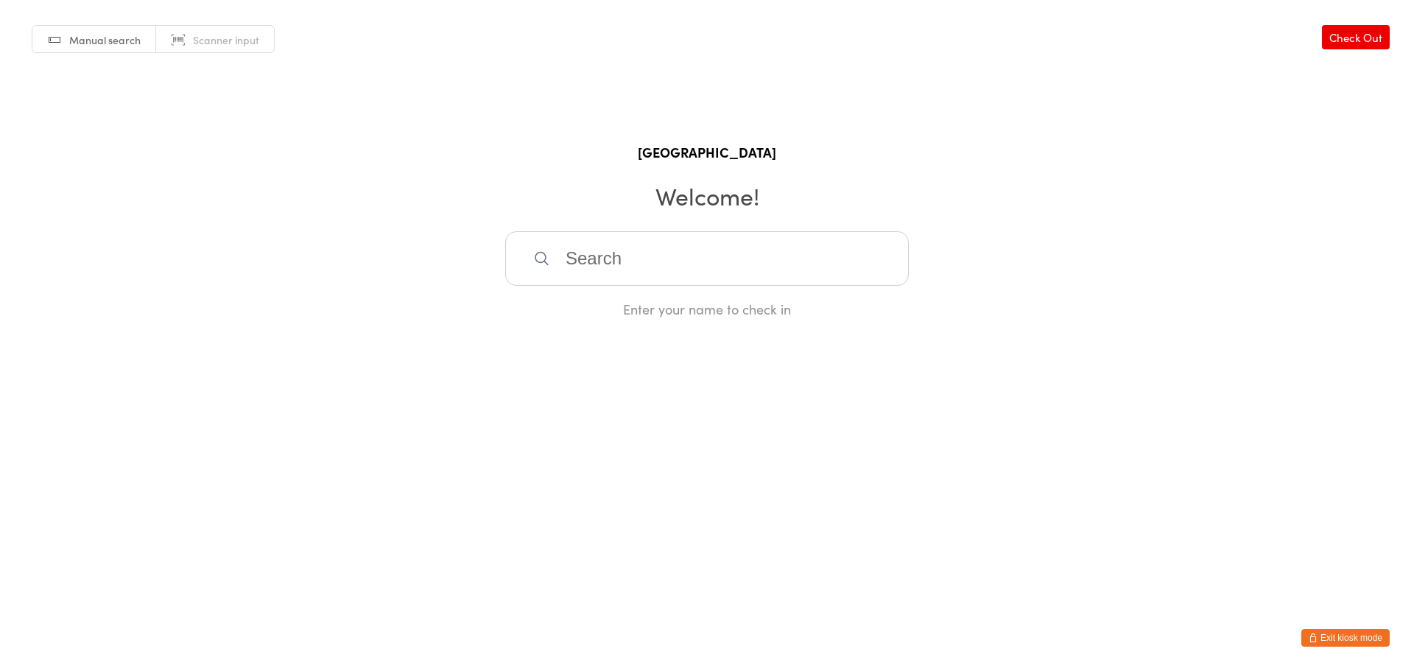
click at [642, 274] on input "search" at bounding box center [707, 258] width 404 height 55
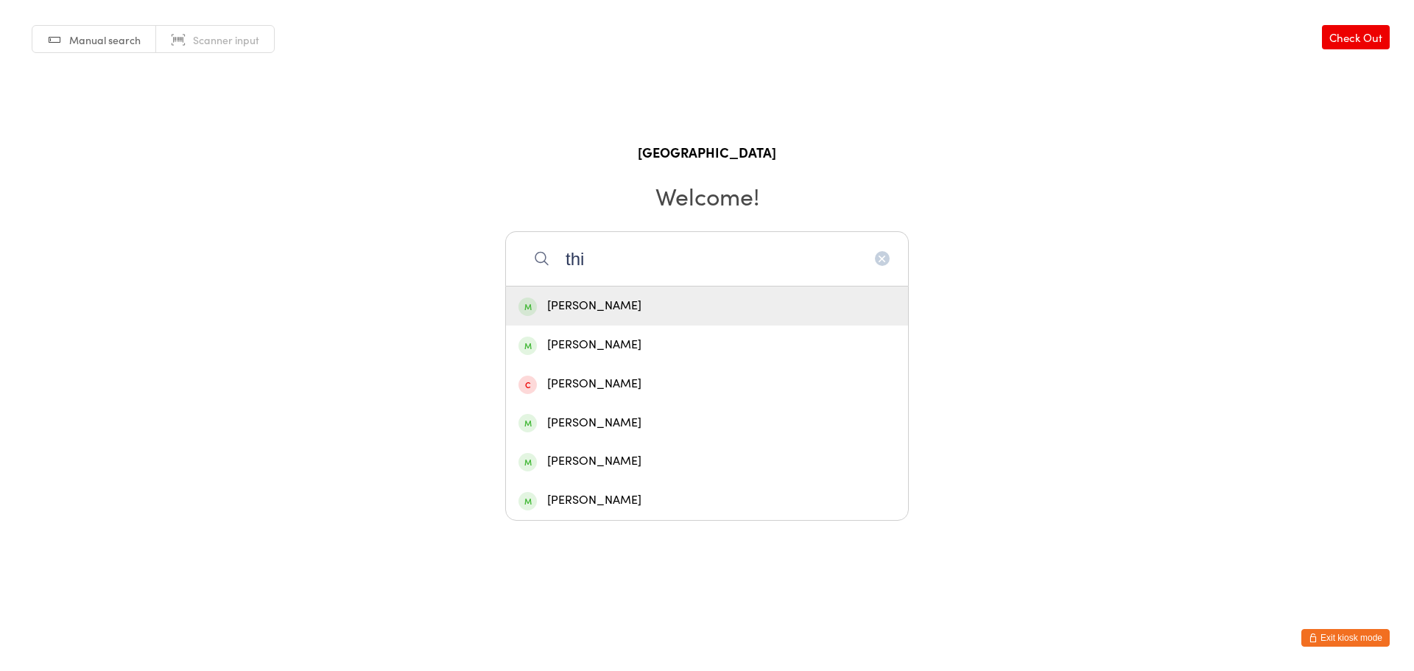
type input "thi"
click at [638, 305] on div "[PERSON_NAME]" at bounding box center [707, 306] width 377 height 20
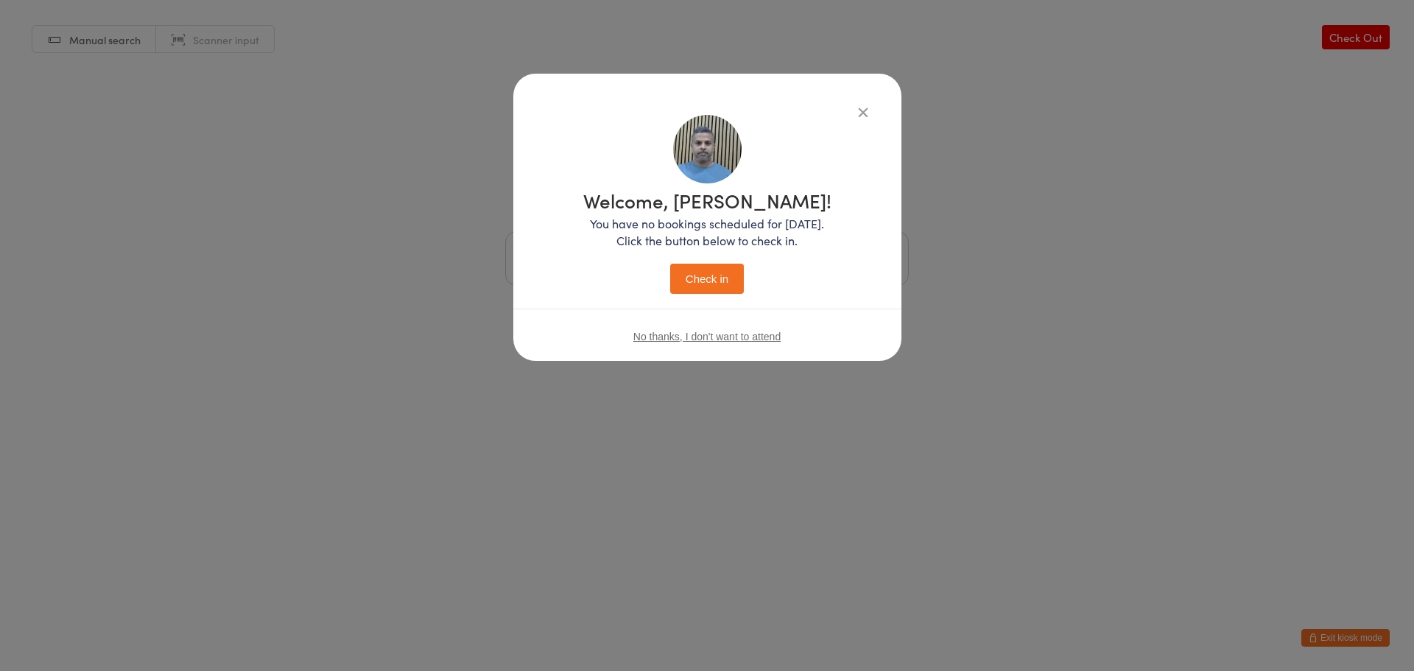
click at [695, 261] on div "Welcome, [PERSON_NAME]! You have no bookings scheduled for [DATE]. Click the bu…" at bounding box center [707, 242] width 248 height 103
click at [706, 276] on button "Check in" at bounding box center [707, 279] width 74 height 30
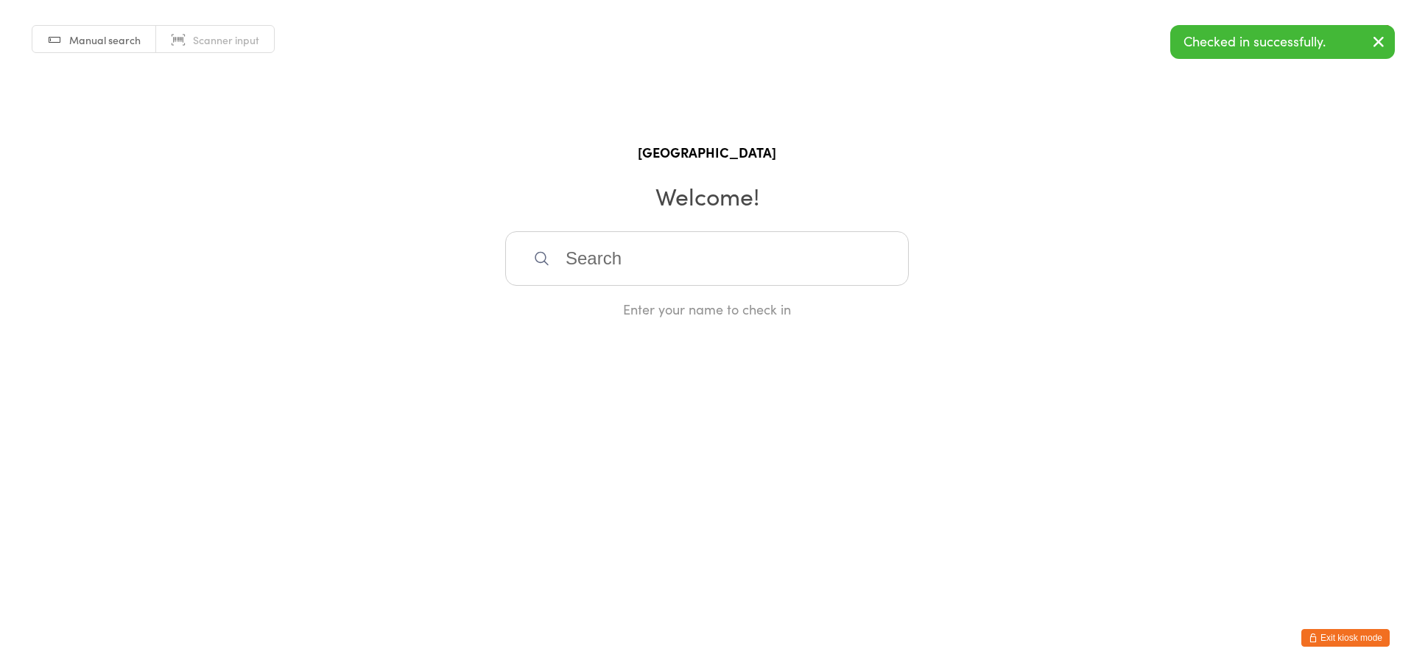
click at [1332, 641] on button "Exit kiosk mode" at bounding box center [1346, 638] width 88 height 18
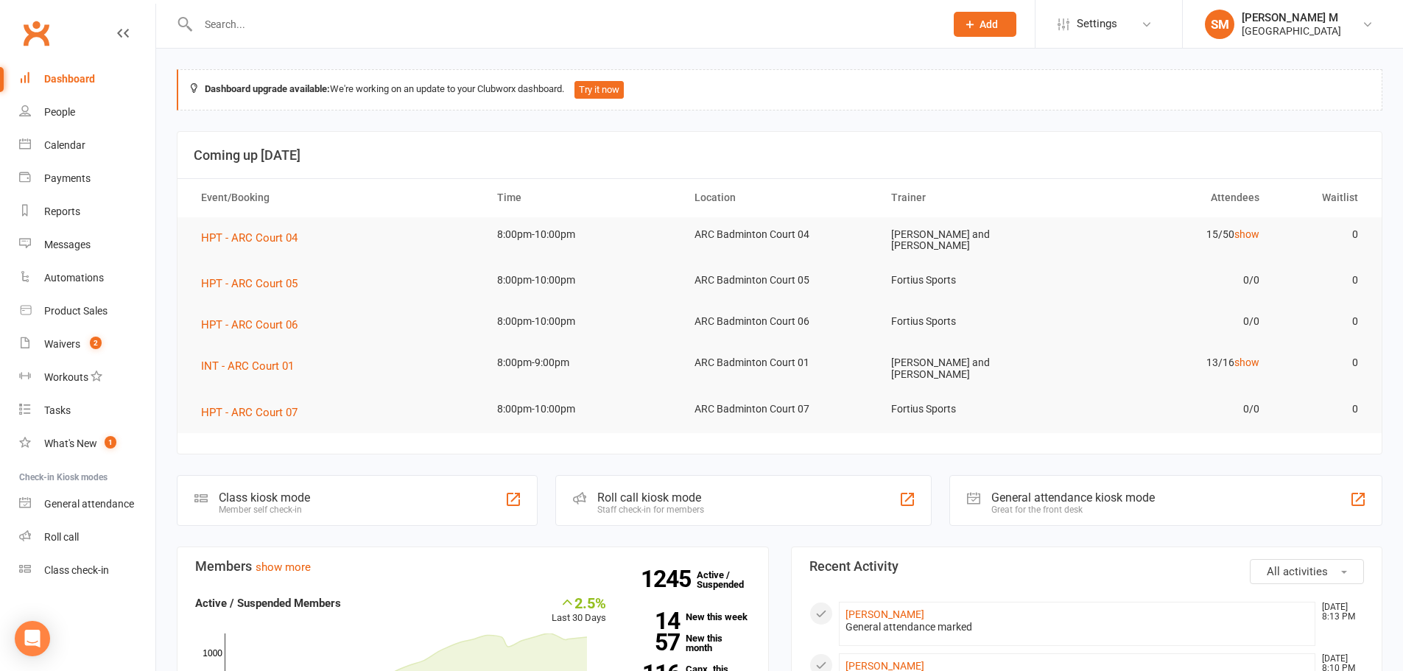
click at [218, 22] on input "text" at bounding box center [564, 24] width 741 height 21
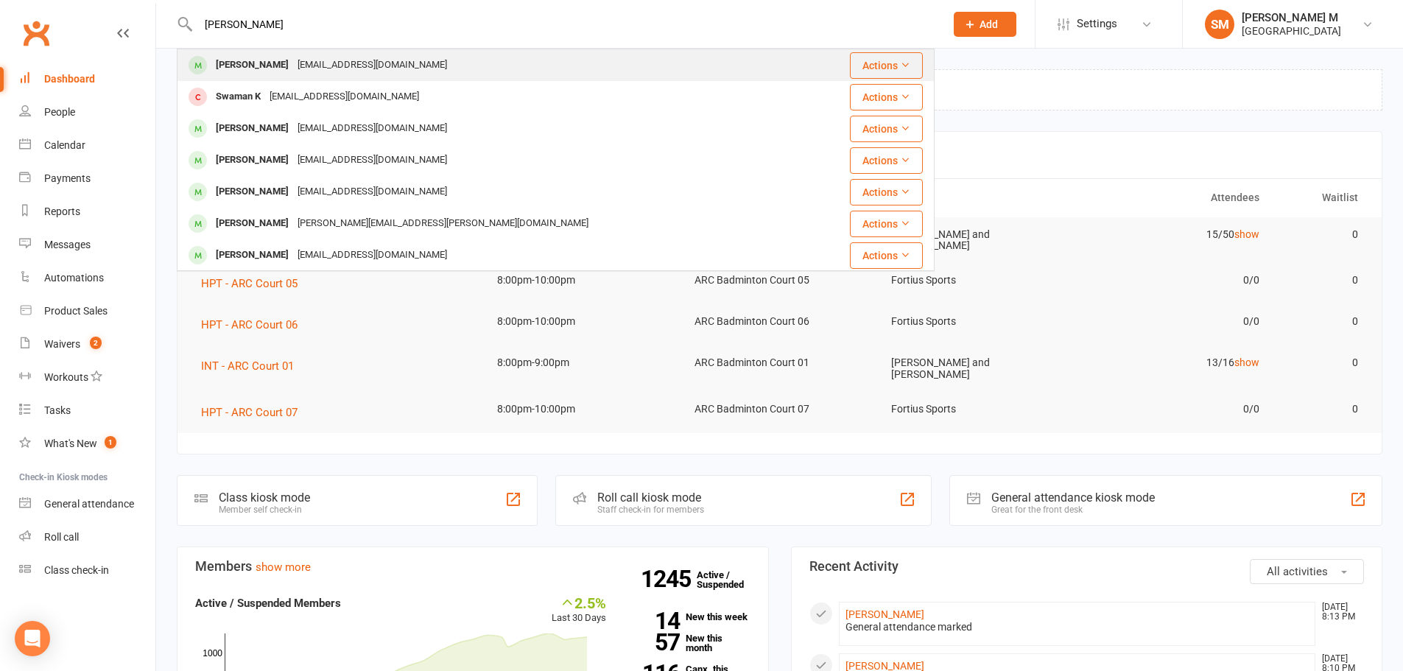
type input "salman"
click at [247, 55] on div "Salman Abidi" at bounding box center [252, 65] width 82 height 21
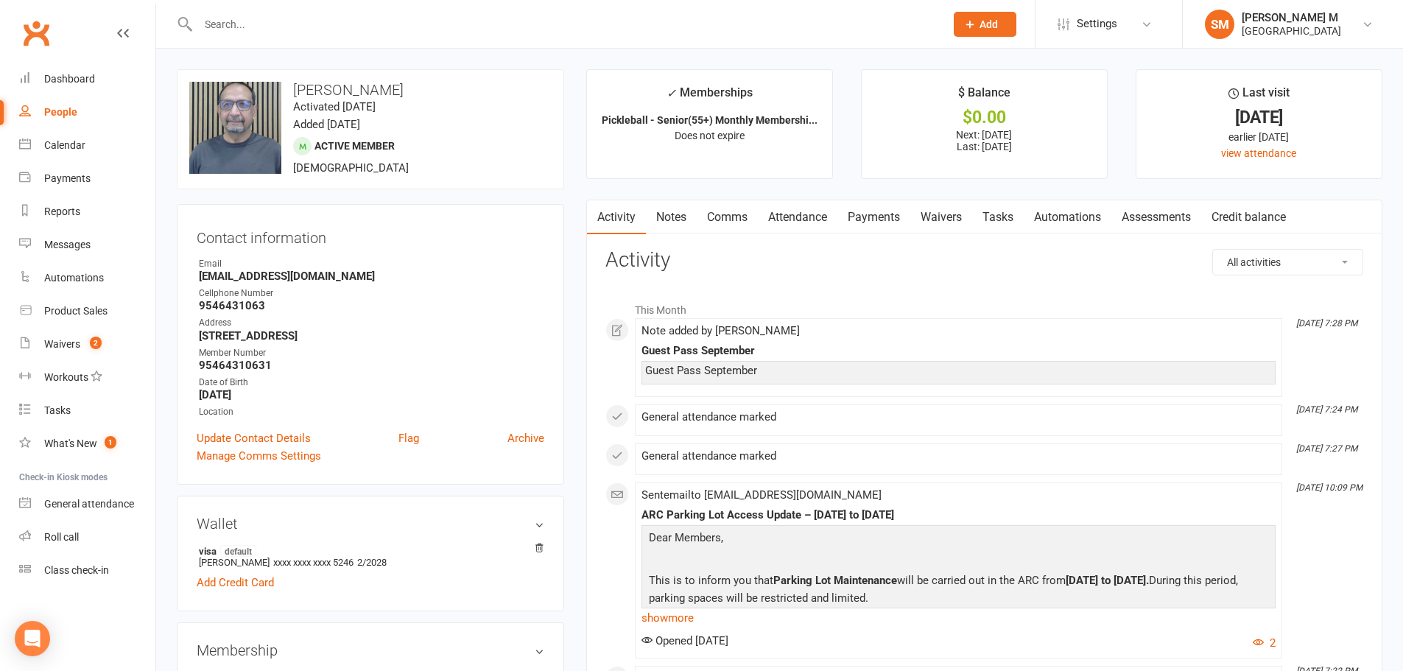
click at [675, 216] on link "Notes" at bounding box center [671, 217] width 51 height 34
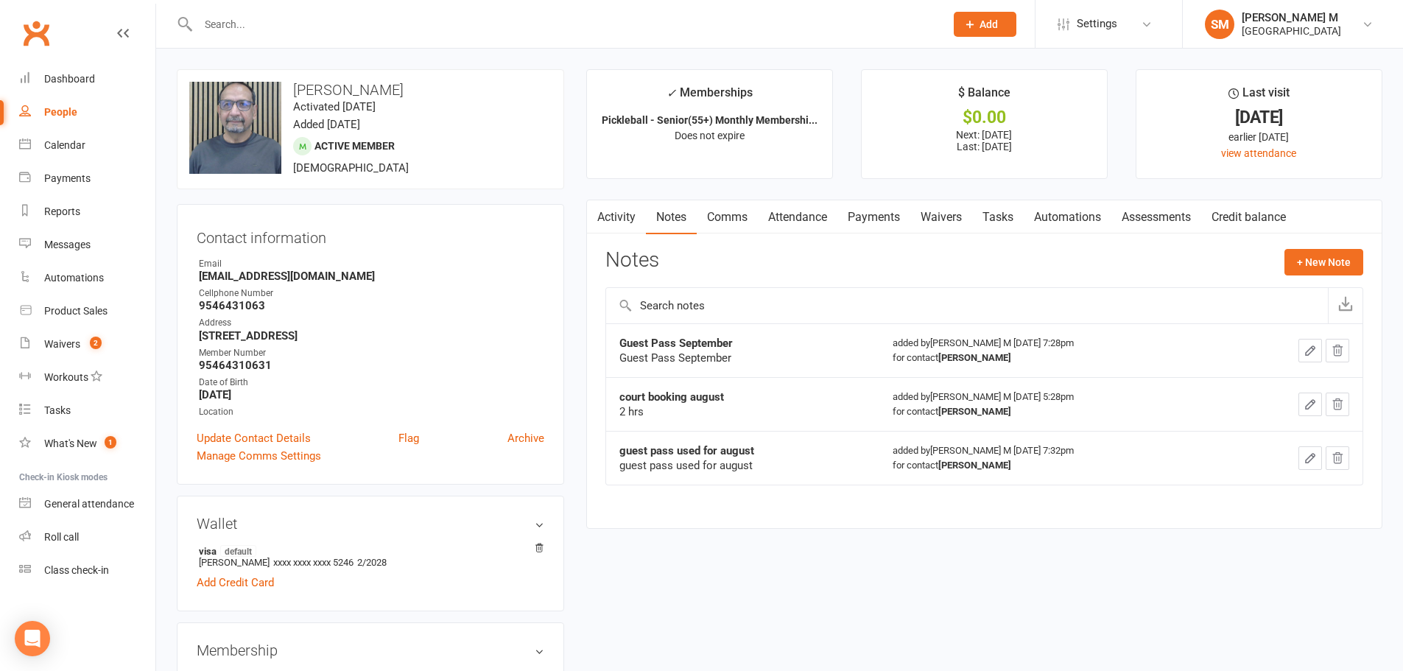
click at [270, 18] on input "text" at bounding box center [564, 24] width 741 height 21
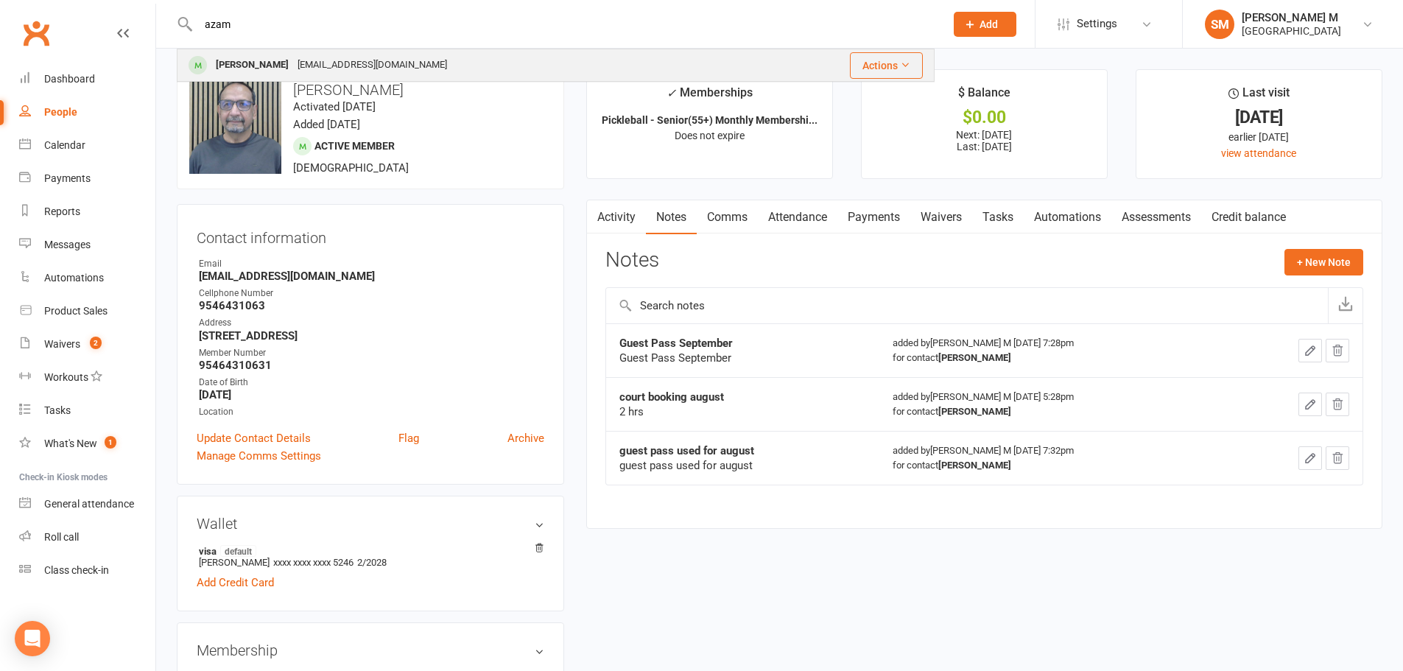
type input "azam"
click at [293, 55] on div "Mohammad Azam" at bounding box center [252, 65] width 82 height 21
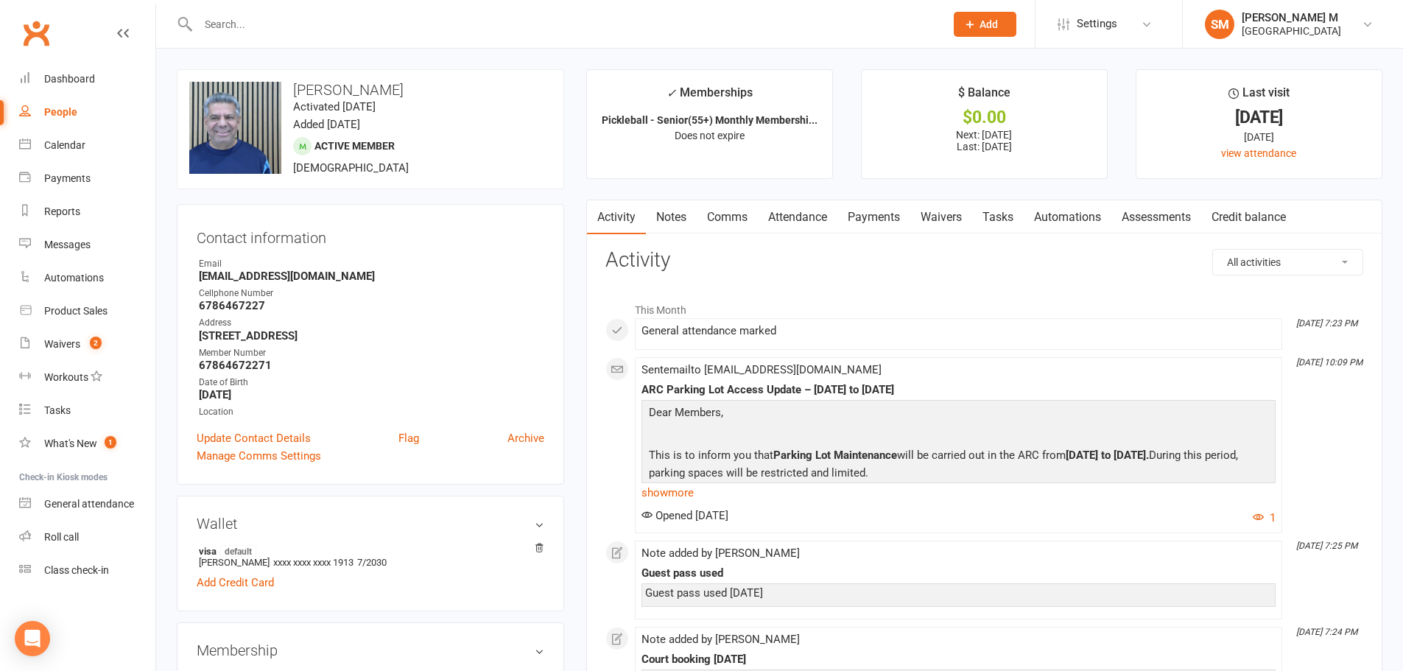
click at [663, 209] on link "Notes" at bounding box center [671, 217] width 51 height 34
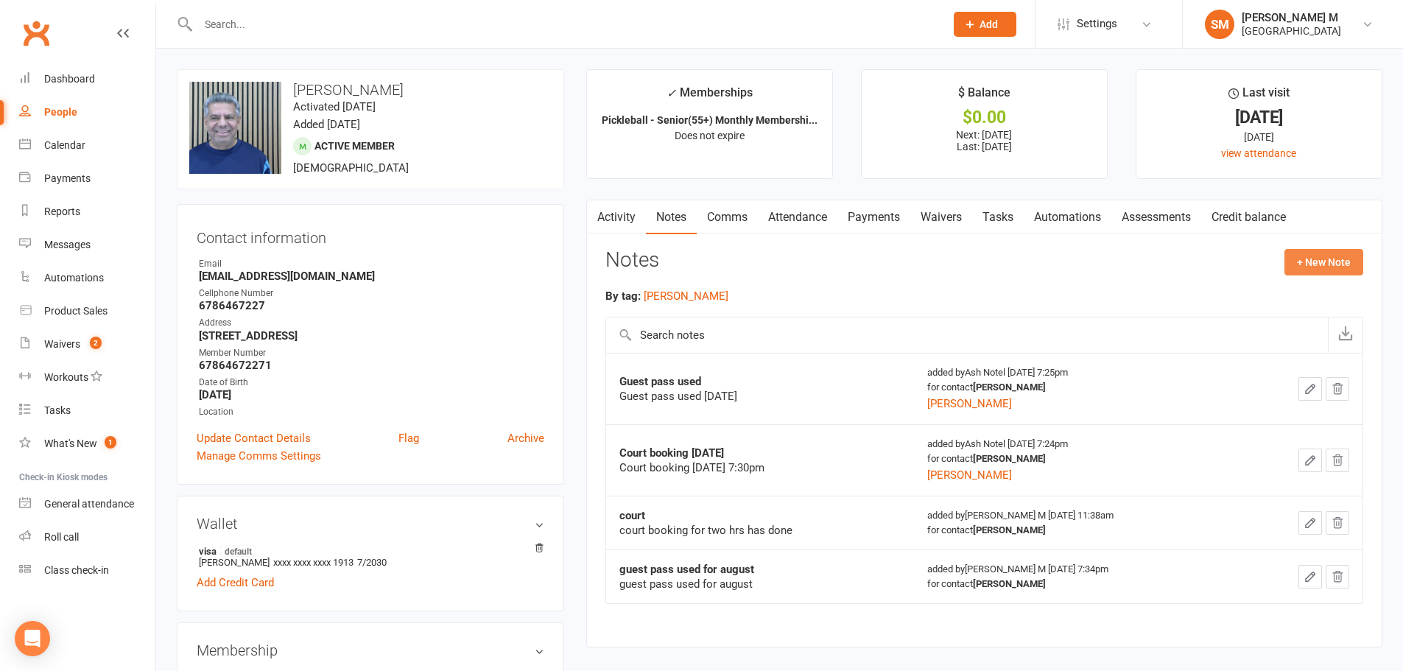
click at [1313, 259] on button "+ New Note" at bounding box center [1324, 262] width 79 height 27
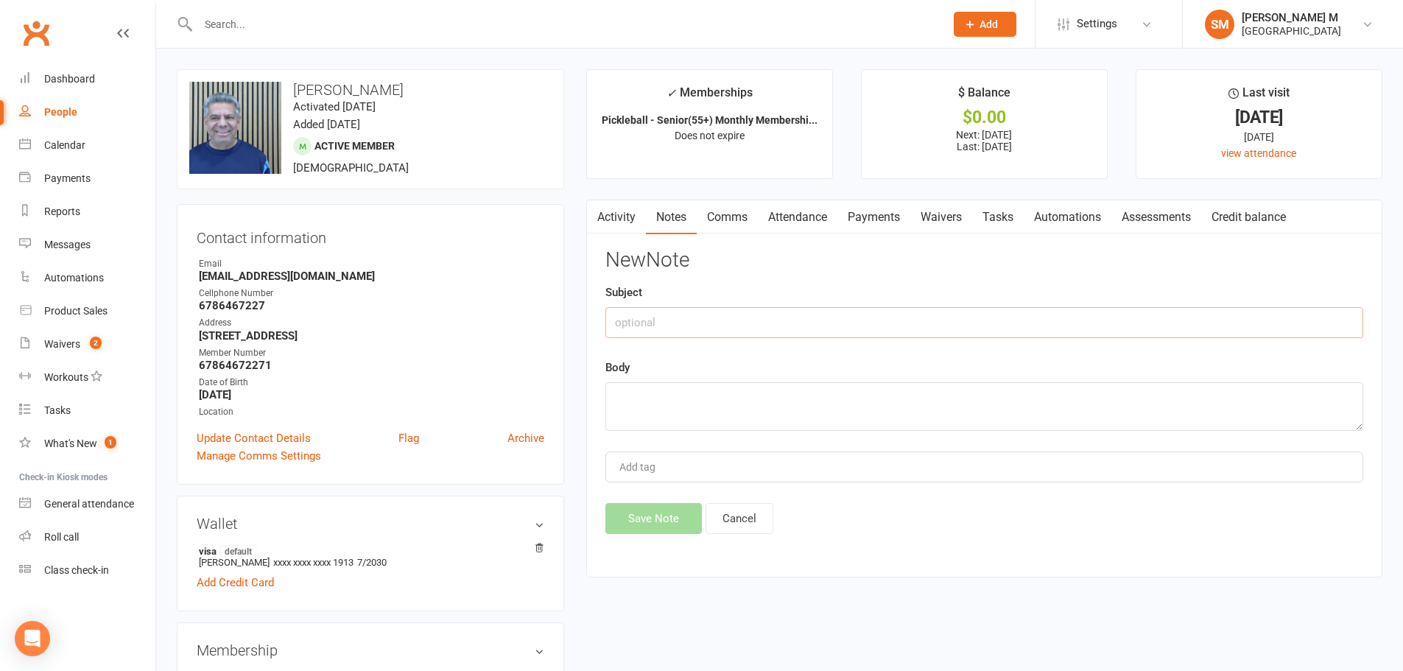
click at [681, 316] on input "text" at bounding box center [984, 322] width 758 height 31
type input "court booking"
click at [753, 393] on textarea at bounding box center [984, 406] width 758 height 49
type textarea "9/11"
click at [665, 522] on button "Save Note" at bounding box center [653, 518] width 96 height 31
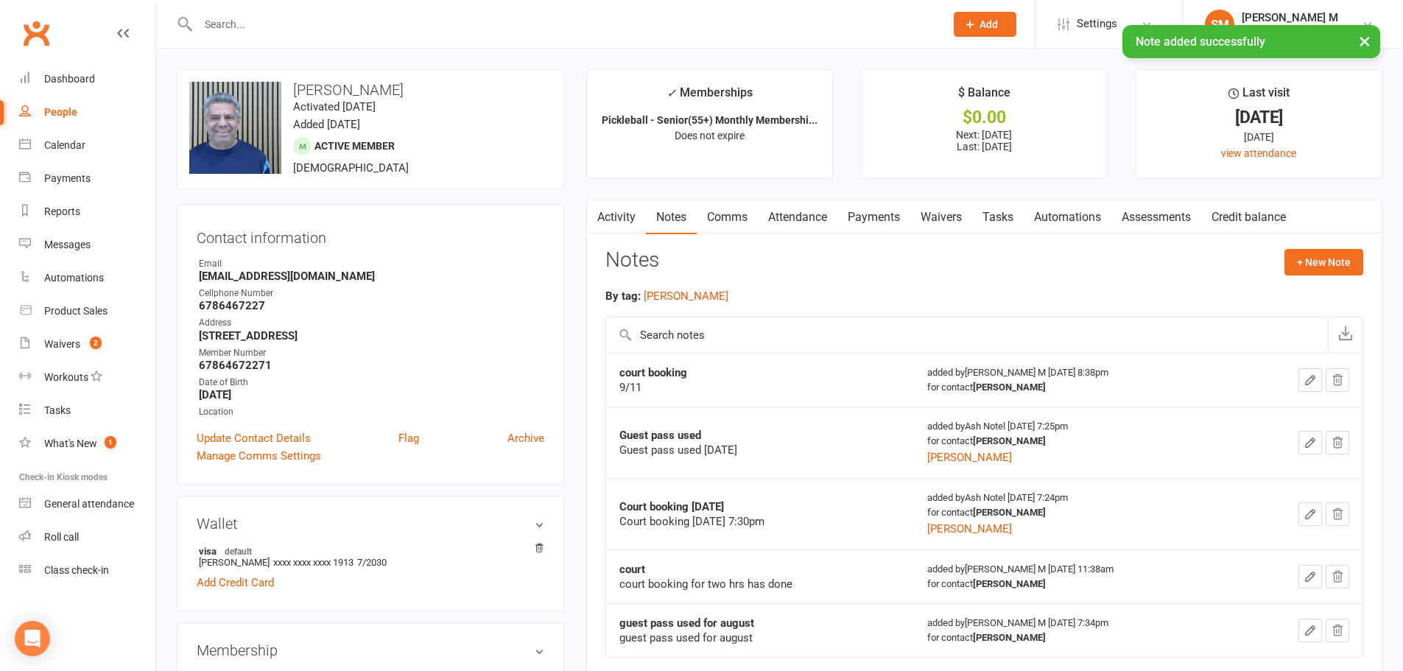
click at [223, 25] on div "× Note added successfully" at bounding box center [692, 25] width 1384 height 0
click at [231, 20] on input "text" at bounding box center [564, 24] width 741 height 21
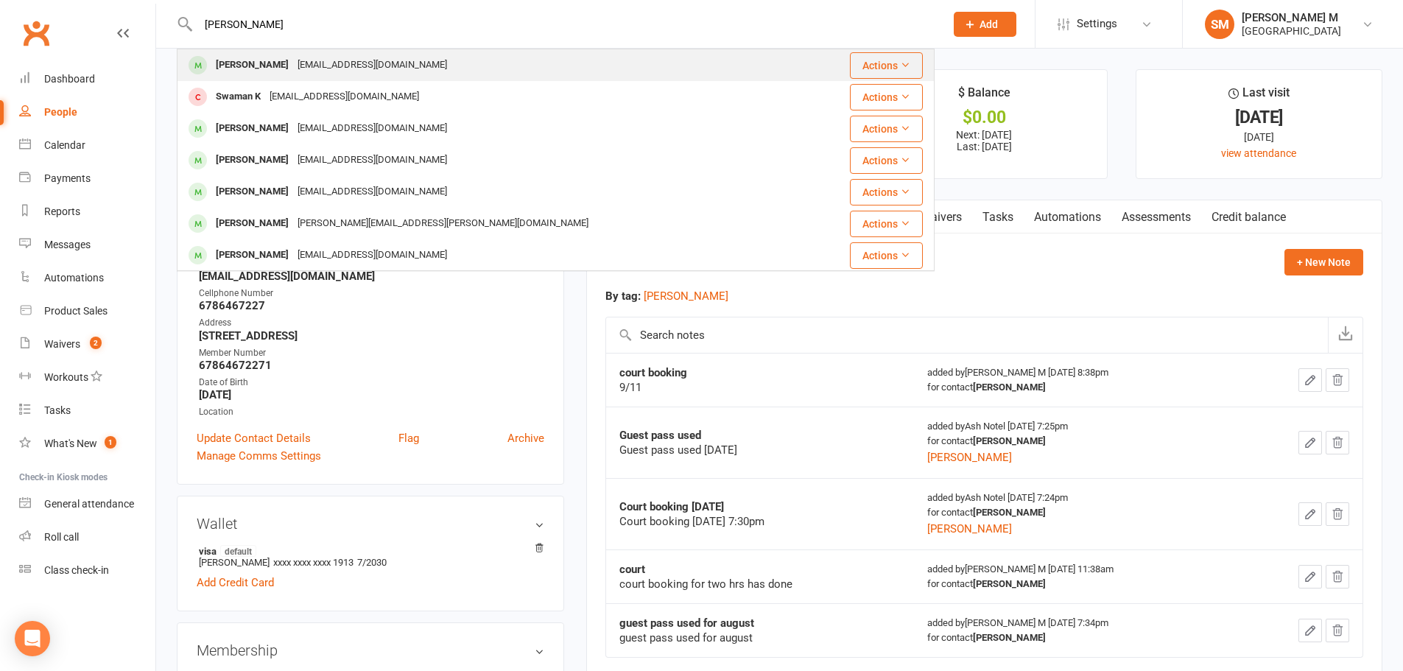
type input "salman"
click at [337, 70] on div "salmanabidi@hotmail.com" at bounding box center [372, 65] width 158 height 21
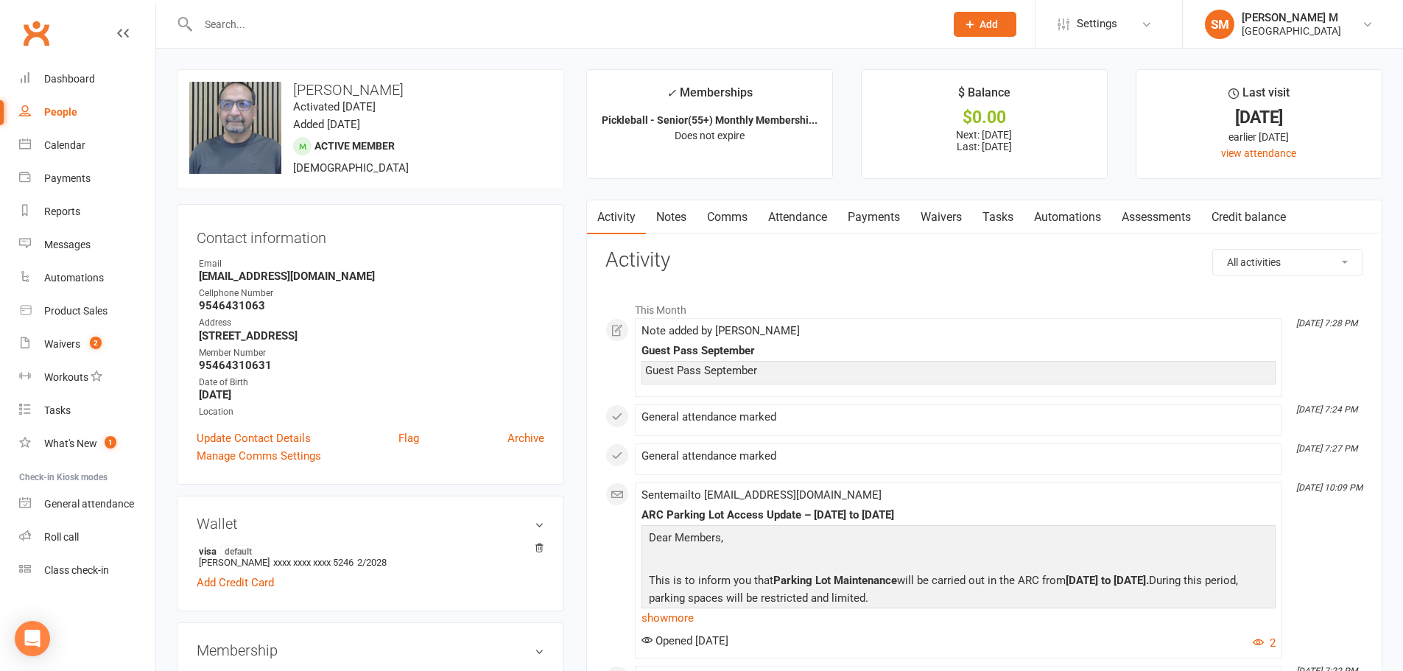
click at [668, 210] on link "Notes" at bounding box center [671, 217] width 51 height 34
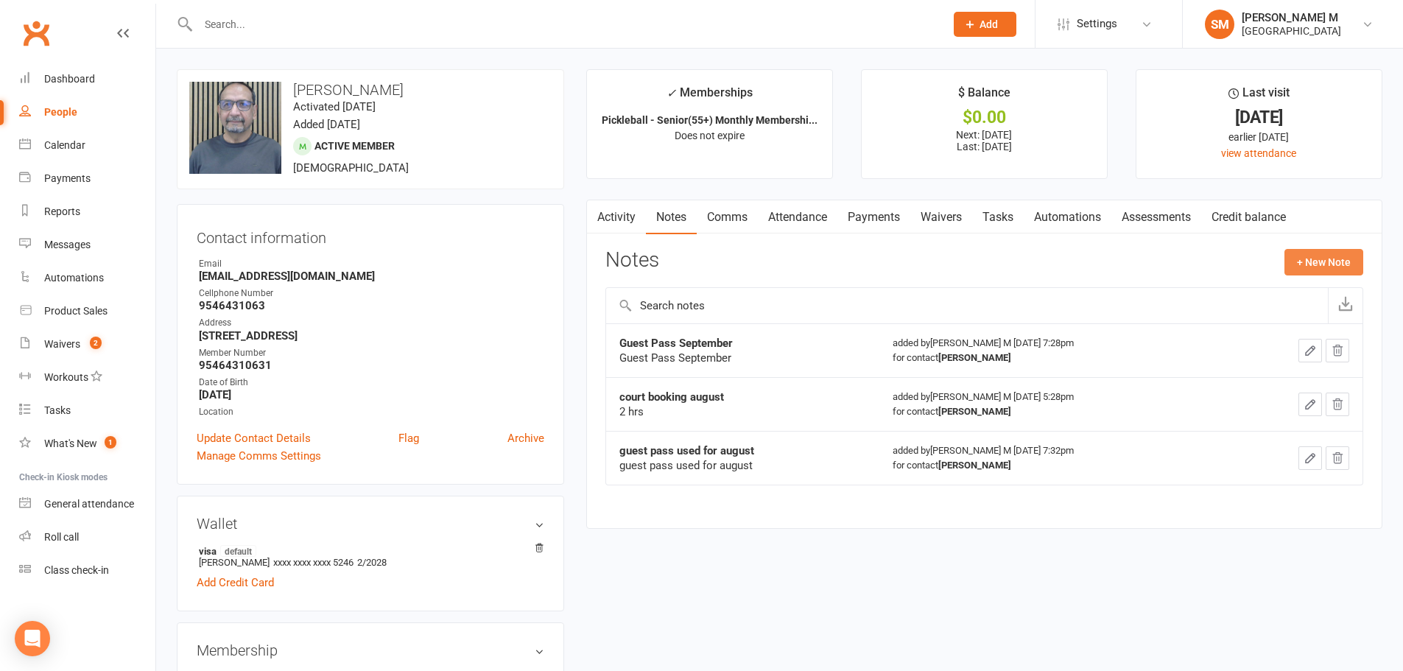
click at [1353, 260] on button "+ New Note" at bounding box center [1324, 262] width 79 height 27
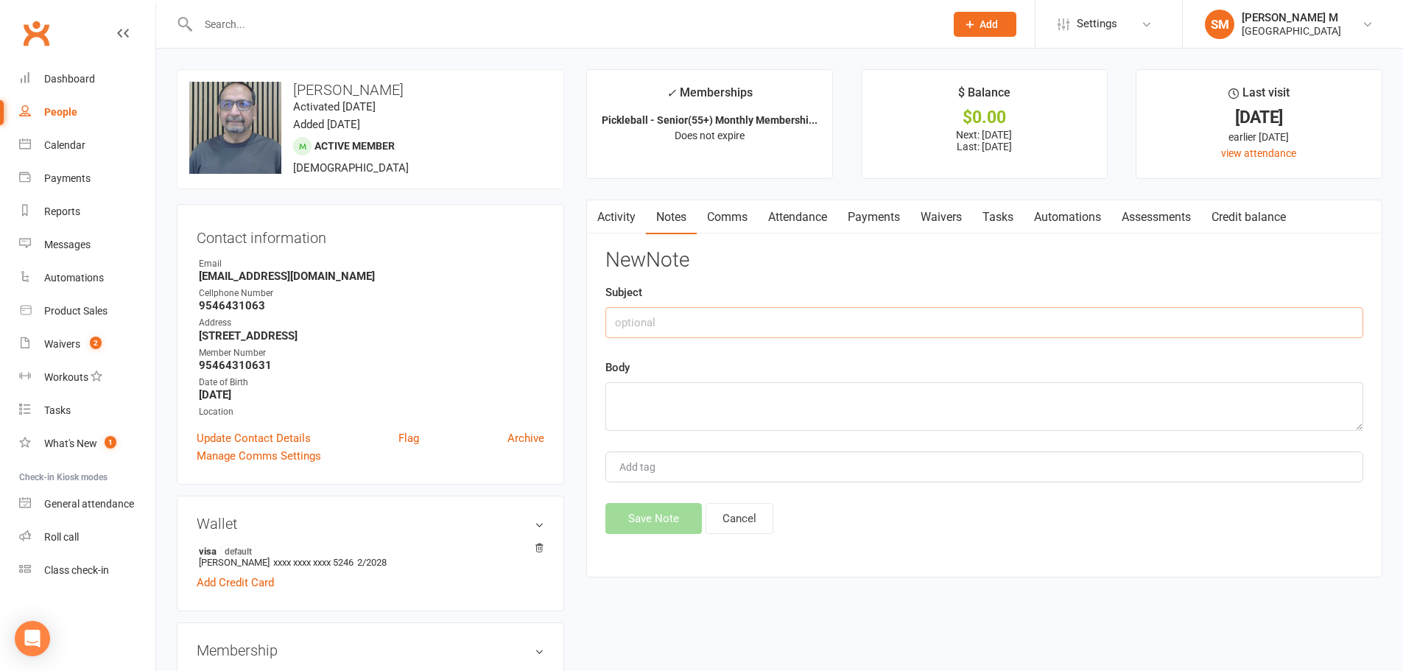
click at [773, 330] on input "text" at bounding box center [984, 322] width 758 height 31
type input "court booking"
click at [638, 398] on textarea at bounding box center [984, 406] width 758 height 49
click at [651, 396] on textarea at bounding box center [984, 406] width 758 height 49
type textarea "9/15 1 hr"
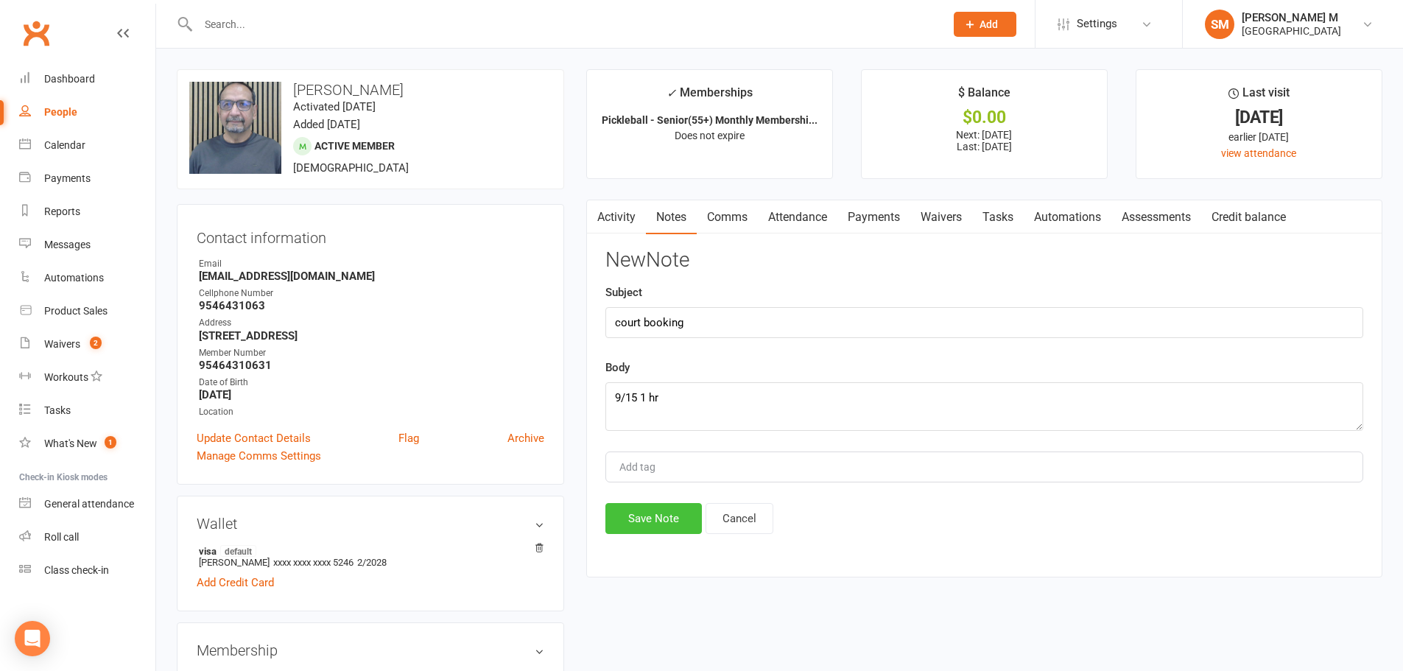
click at [676, 518] on button "Save Note" at bounding box center [653, 518] width 96 height 31
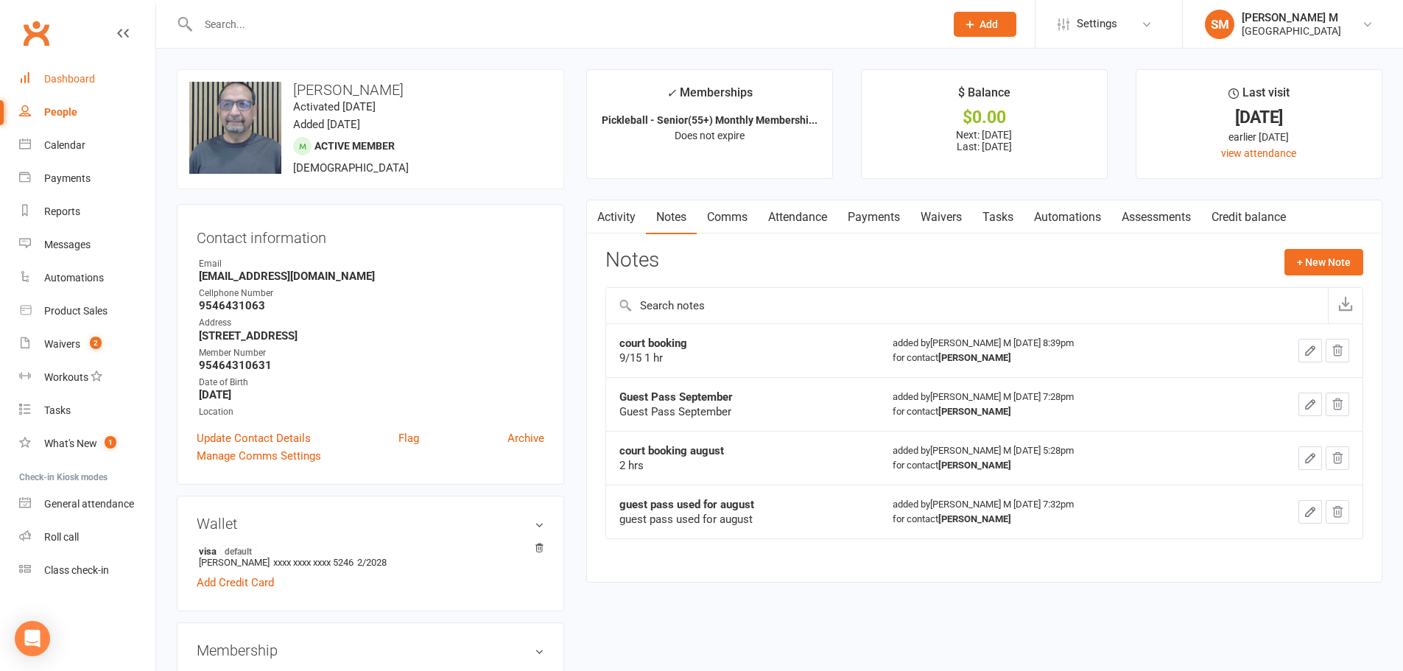
click at [85, 70] on link "Dashboard" at bounding box center [87, 79] width 136 height 33
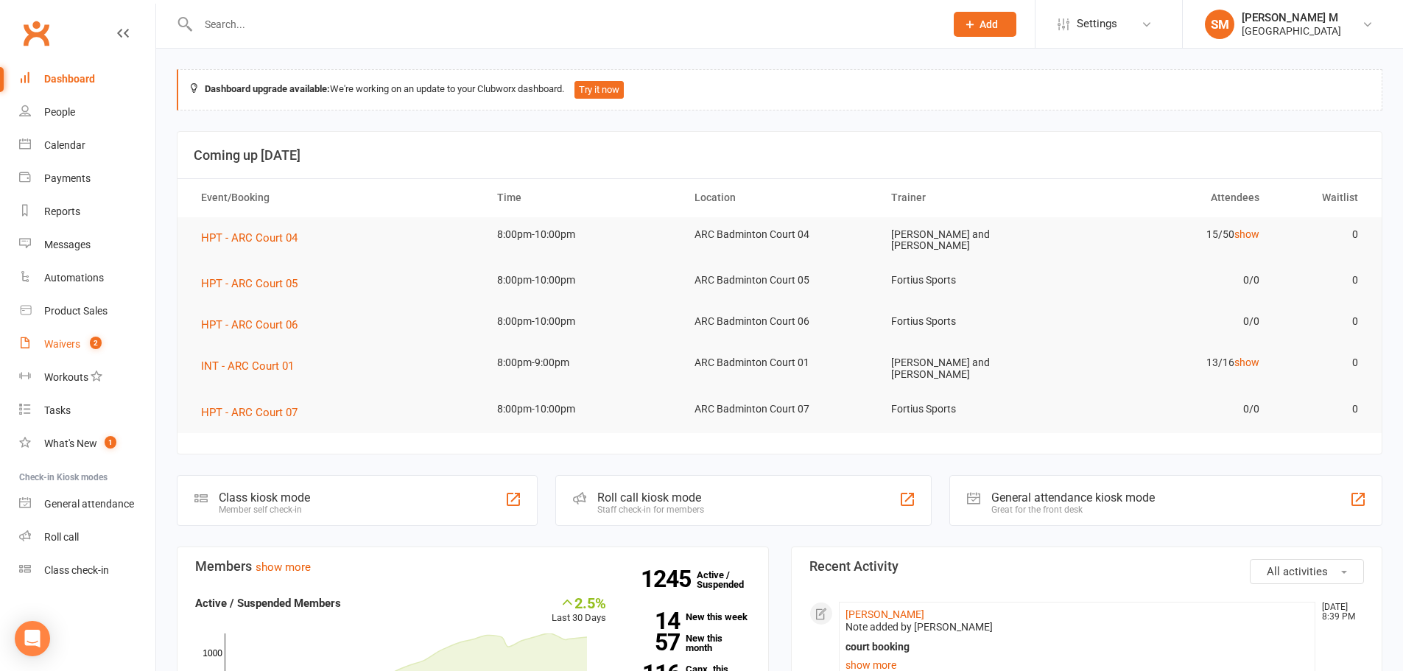
click at [58, 348] on div "Waivers" at bounding box center [62, 344] width 36 height 12
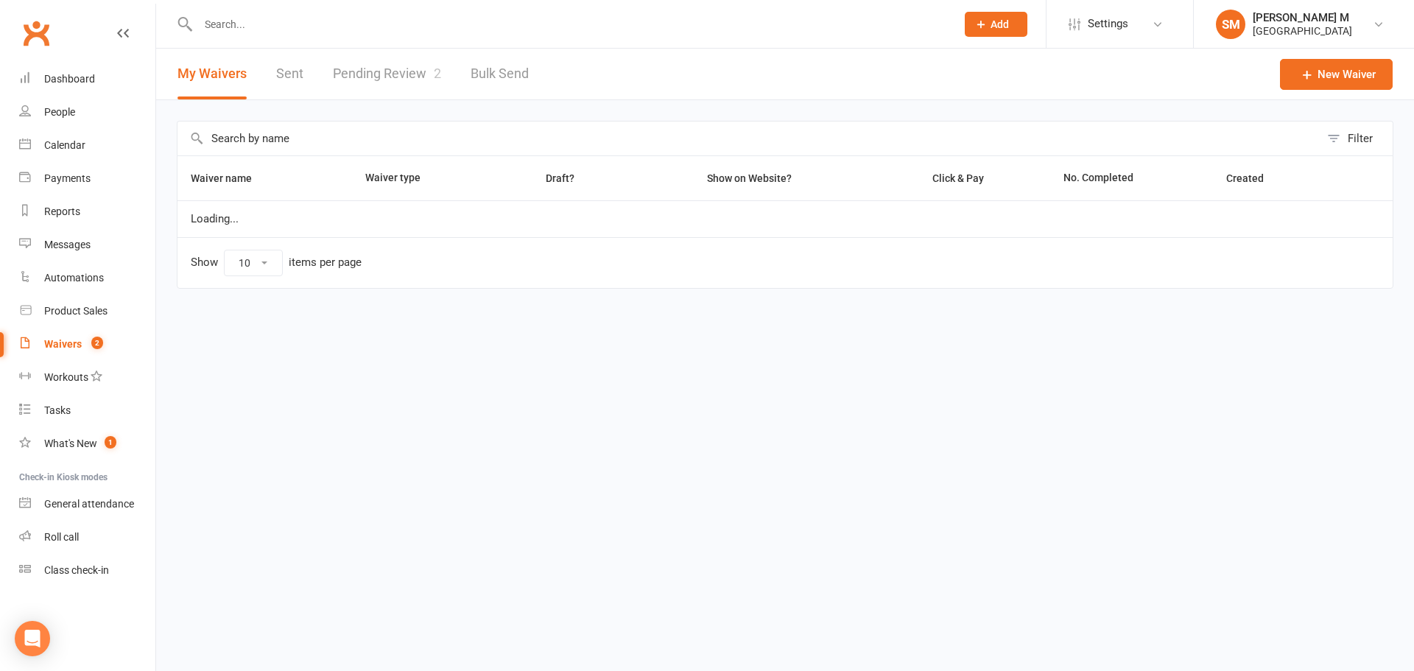
select select "50"
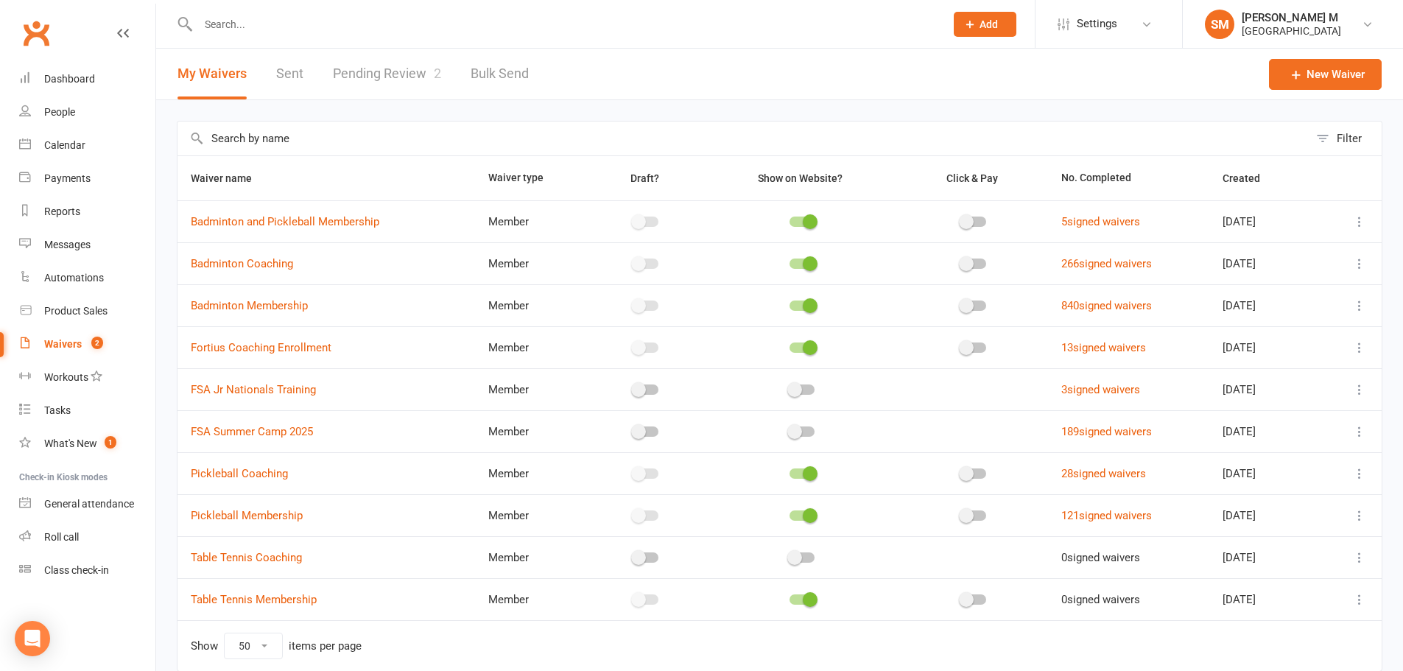
click at [410, 69] on link "Pending Review 2" at bounding box center [387, 74] width 108 height 51
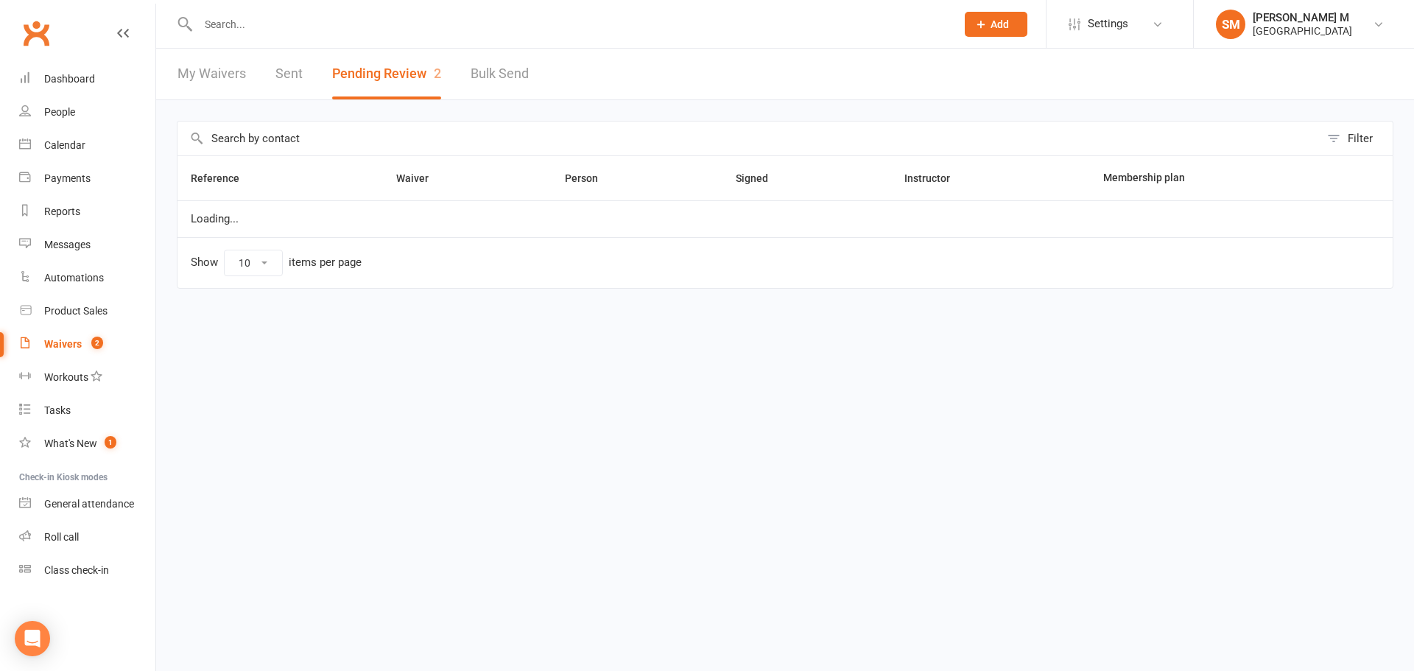
select select "100"
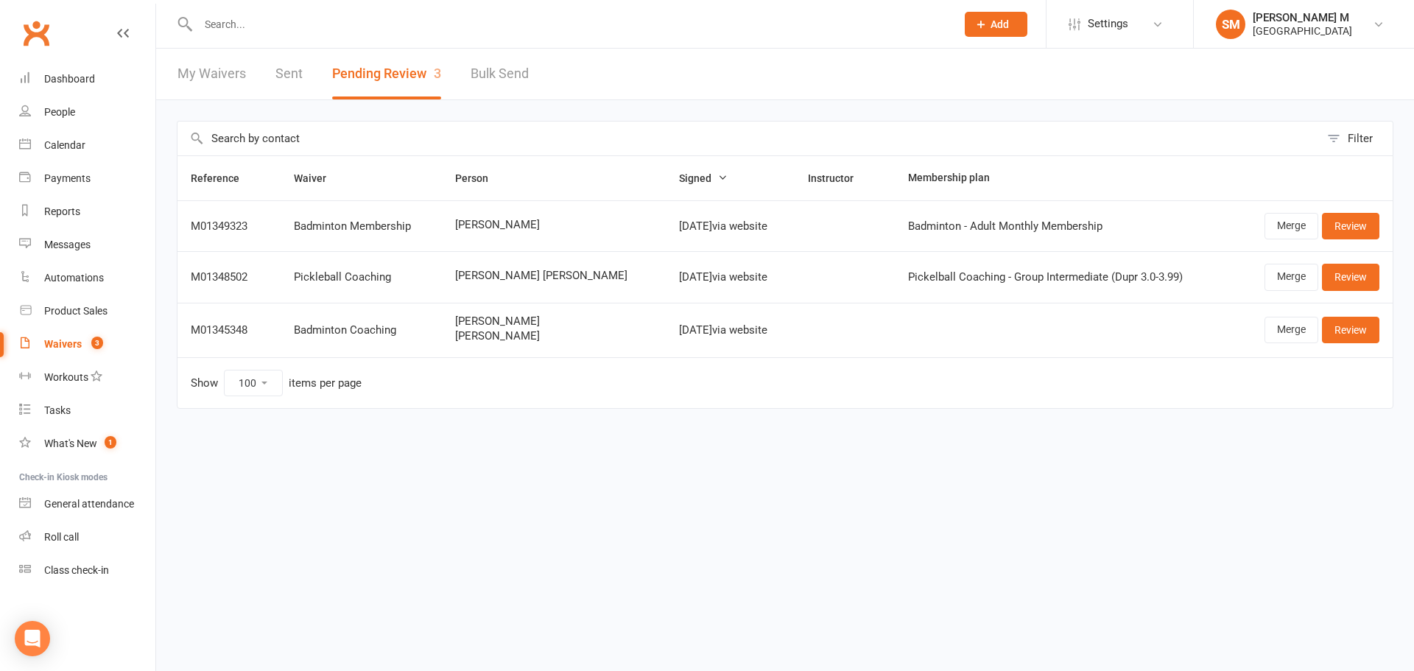
click at [517, 230] on span "[PERSON_NAME]" at bounding box center [553, 225] width 197 height 13
copy span "[PERSON_NAME]"
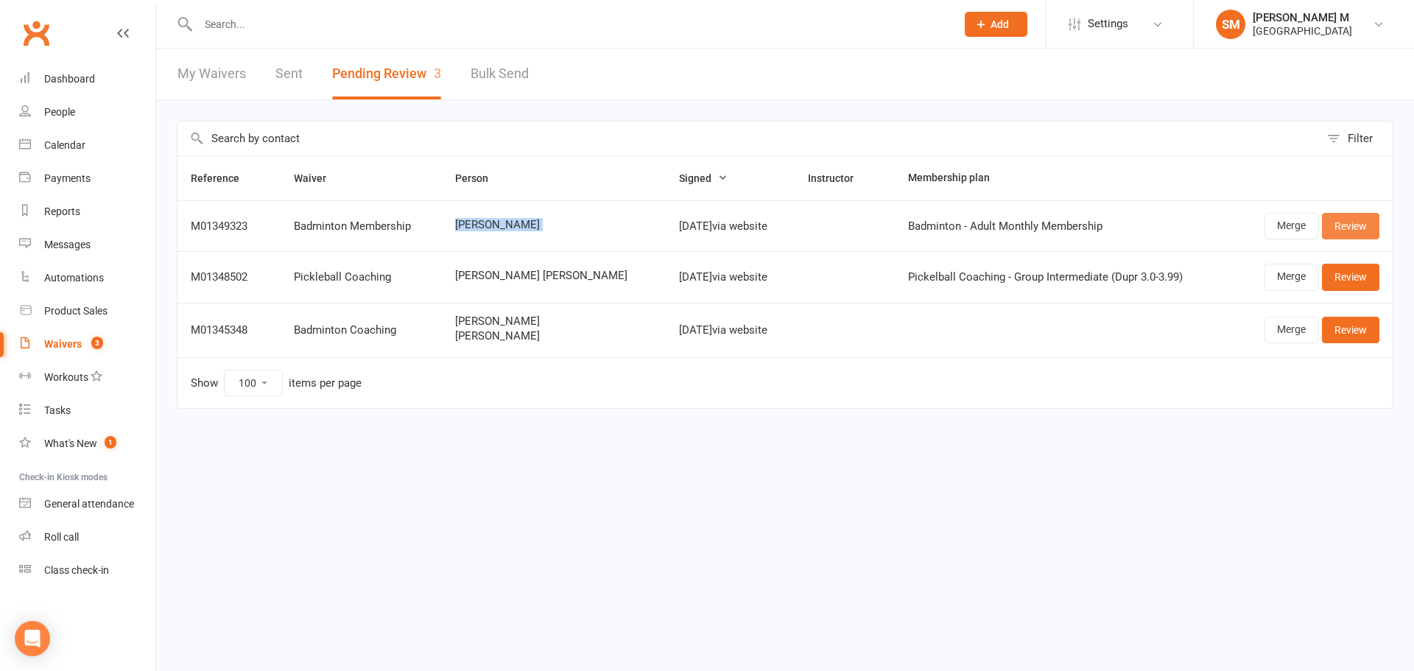
click at [1363, 231] on link "Review" at bounding box center [1350, 226] width 57 height 27
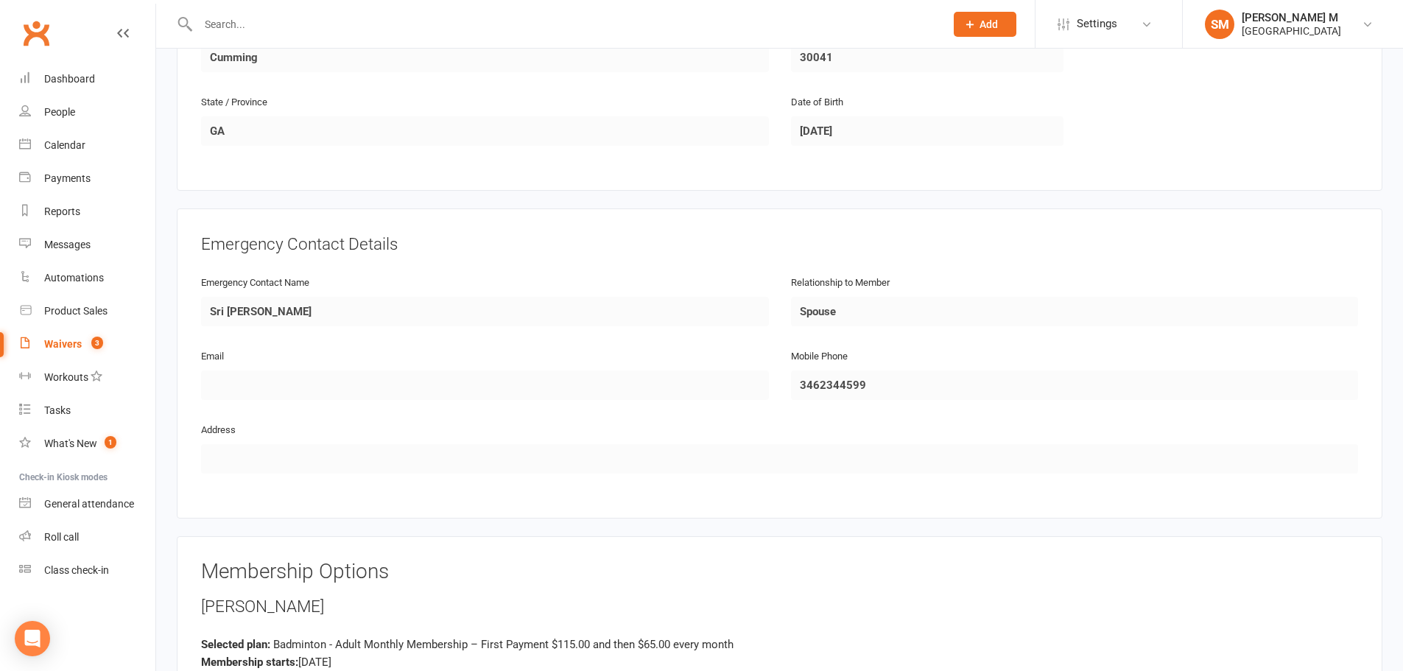
scroll to position [663, 0]
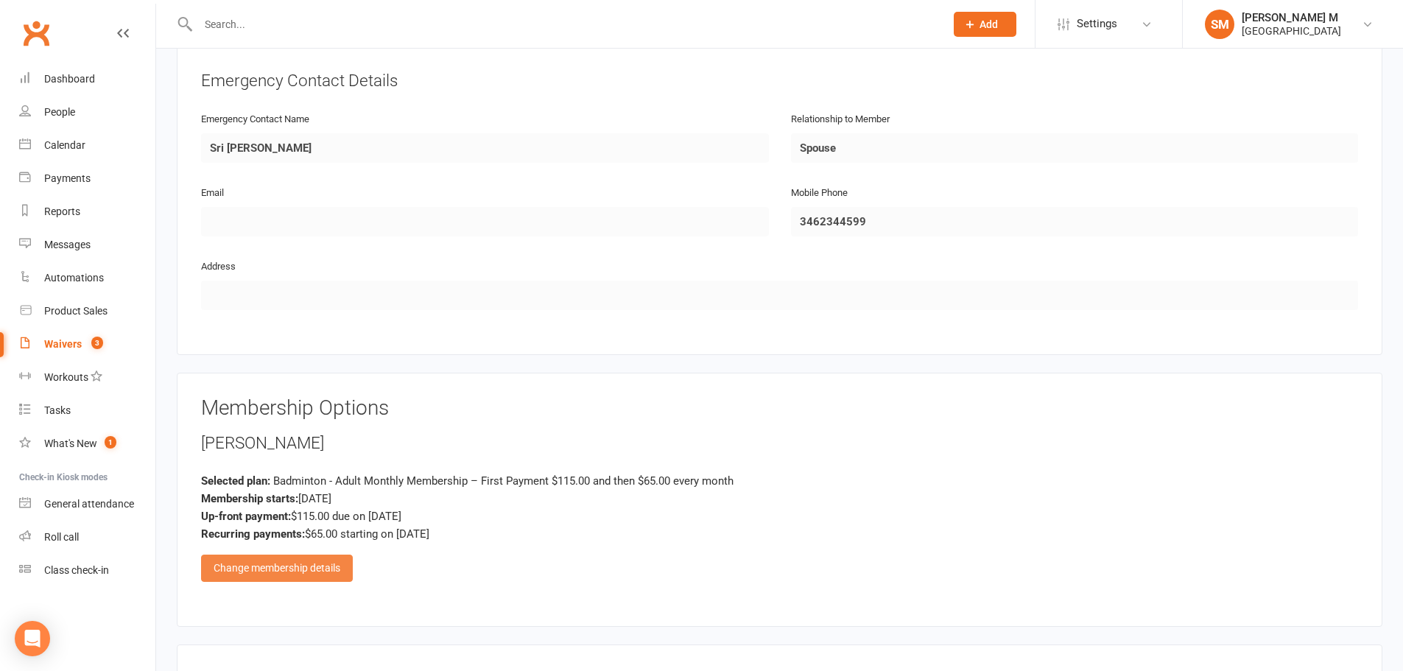
click at [295, 569] on div "Change membership details" at bounding box center [277, 568] width 152 height 27
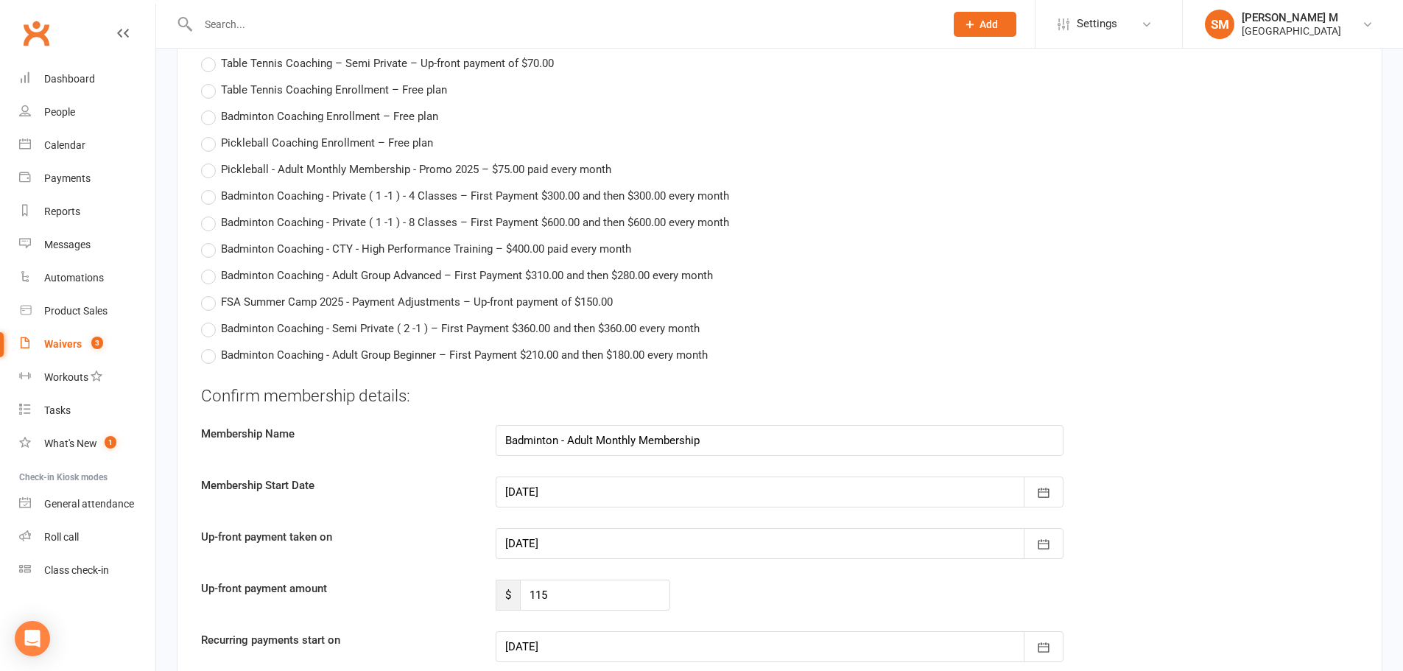
scroll to position [2873, 0]
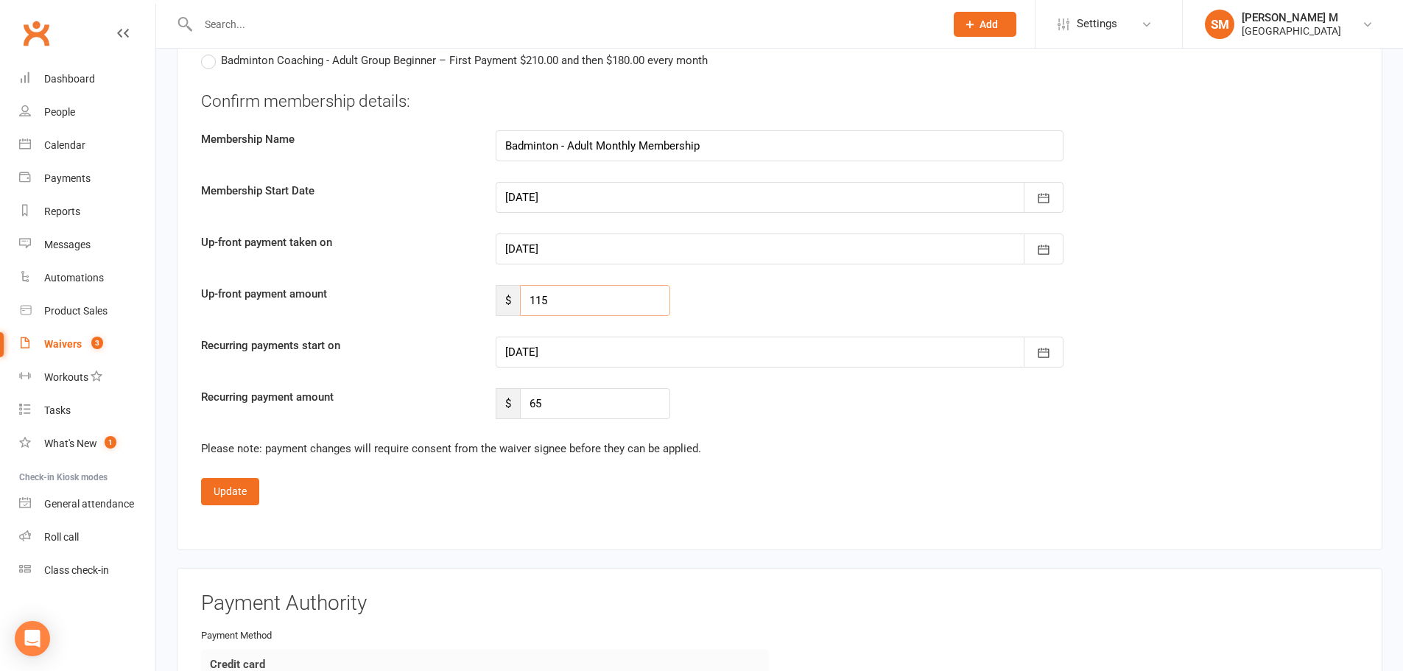
click at [575, 293] on input "115" at bounding box center [595, 300] width 150 height 31
type input "90"
click at [583, 357] on div at bounding box center [780, 352] width 568 height 31
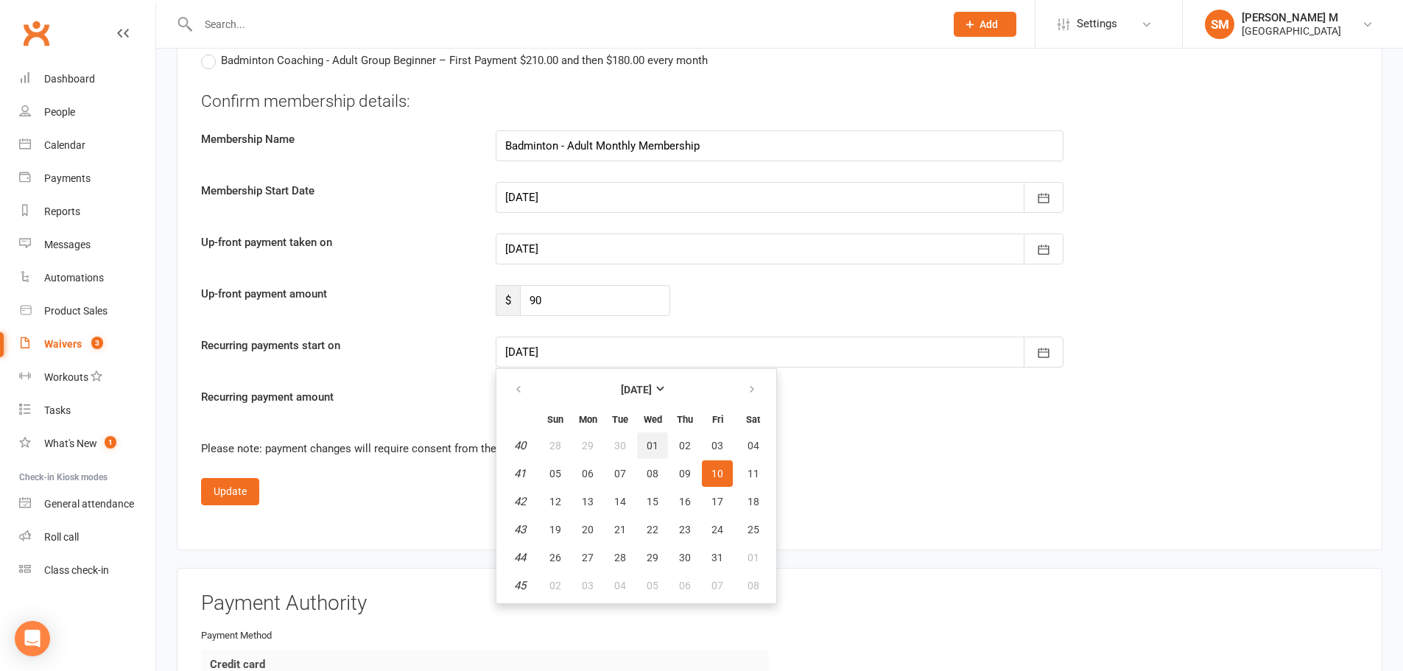
click at [649, 442] on span "01" at bounding box center [653, 446] width 12 height 12
type input "01 Oct 2025"
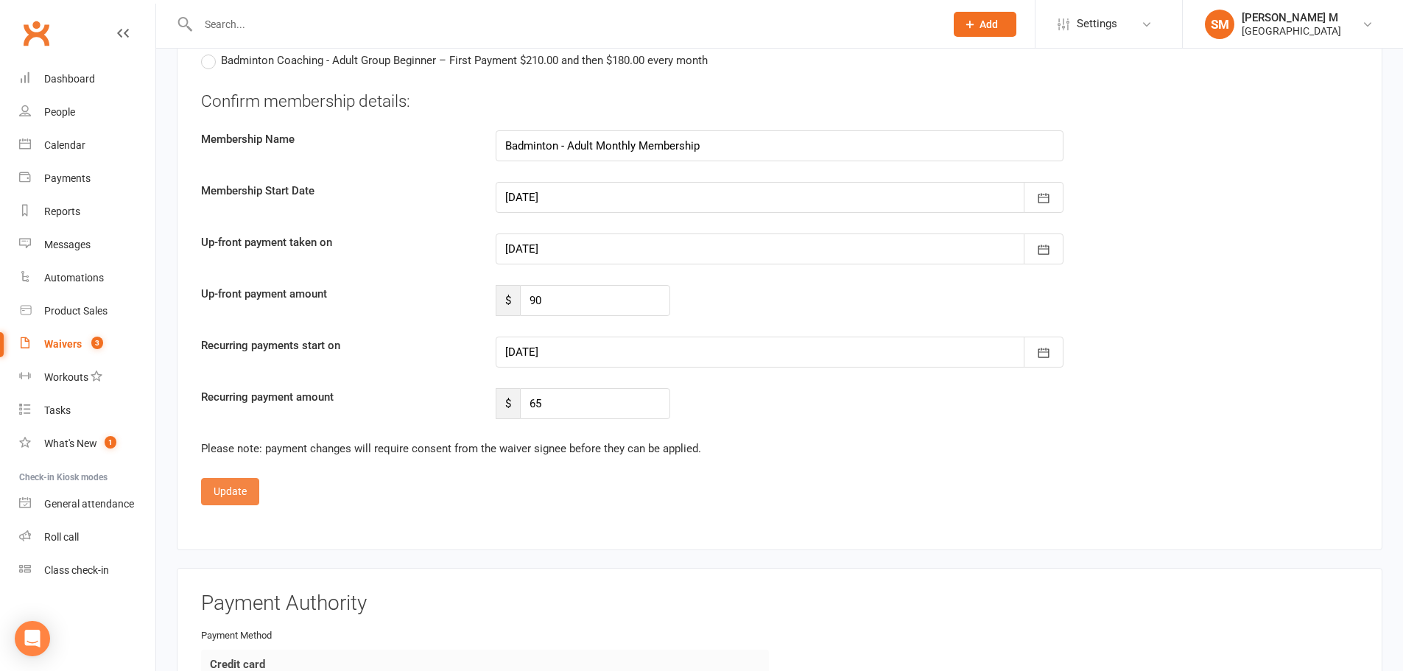
click at [211, 496] on button "Update" at bounding box center [230, 491] width 58 height 27
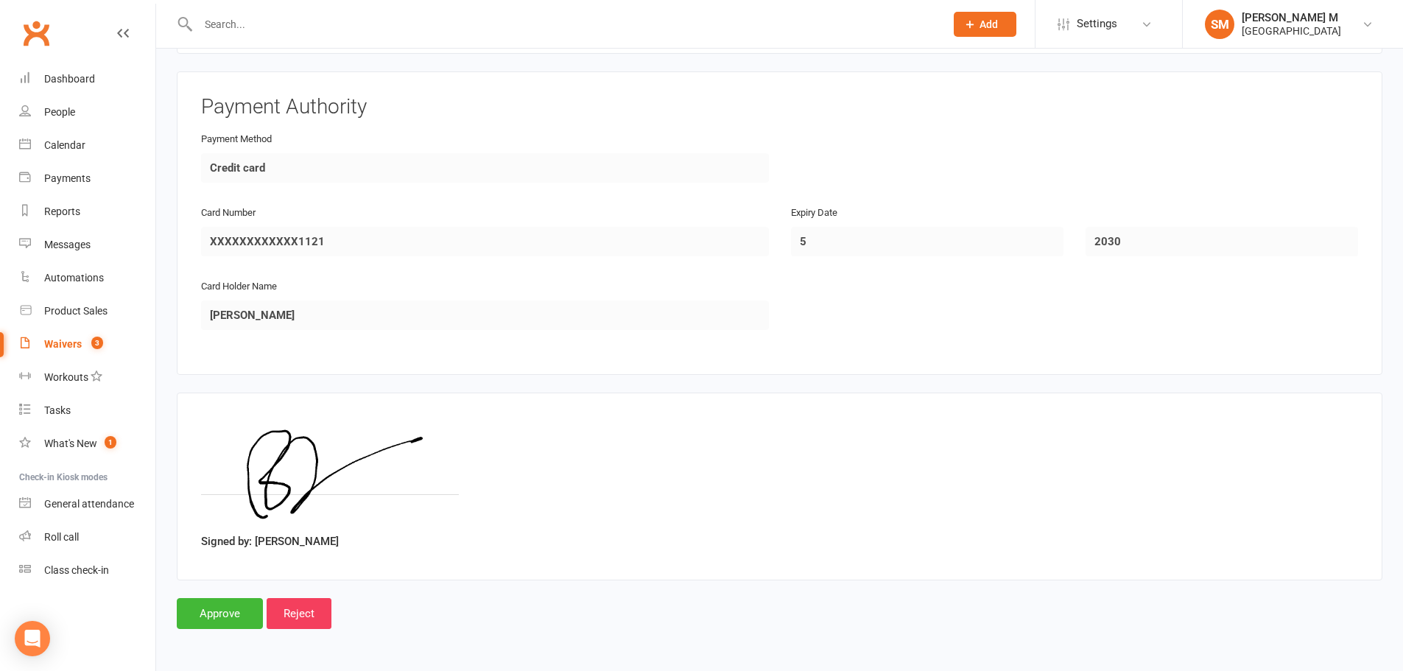
scroll to position [1236, 0]
click at [225, 611] on input "Approve" at bounding box center [220, 613] width 86 height 31
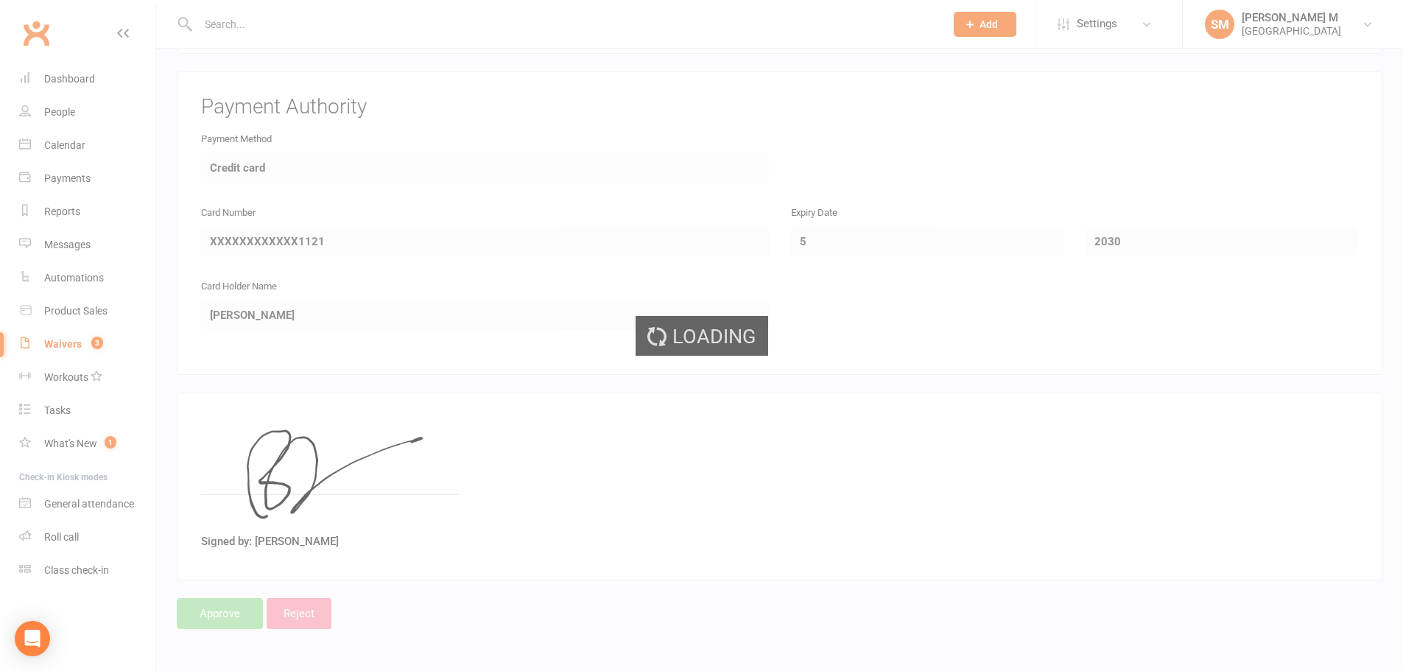
select select "100"
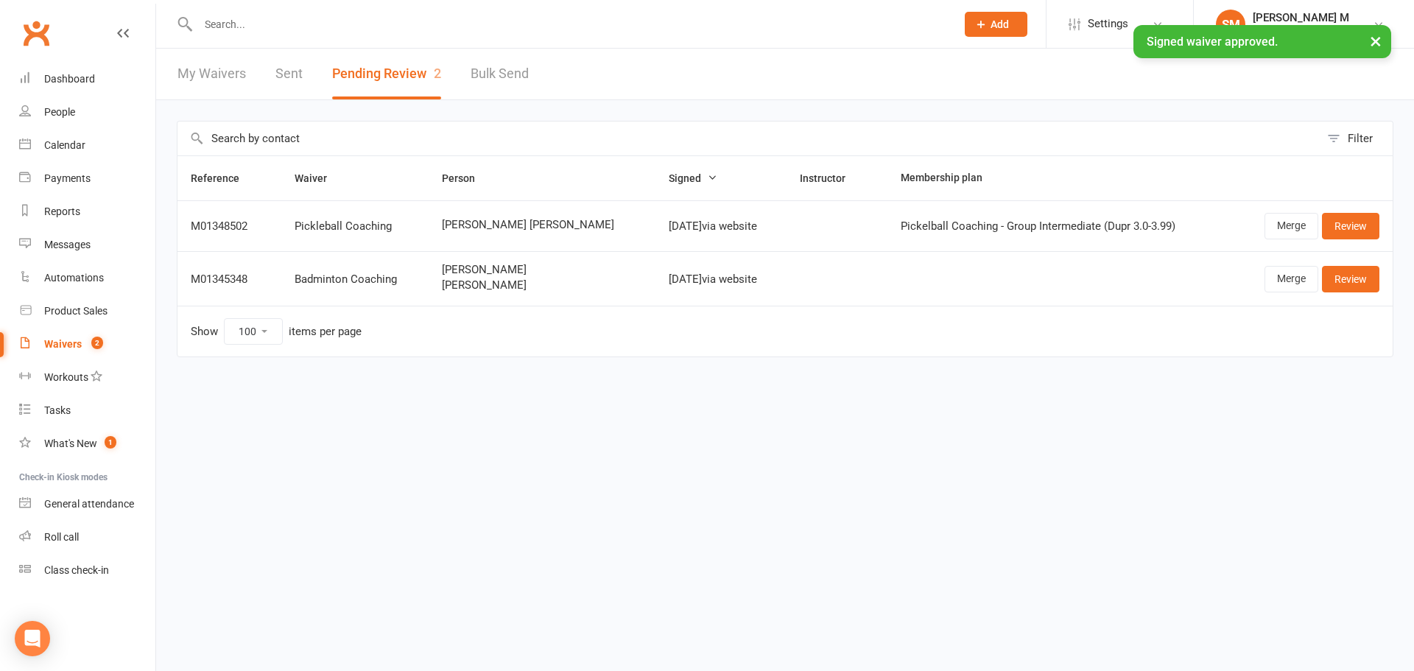
click at [298, 72] on link "Sent" at bounding box center [288, 74] width 27 height 51
select select "50"
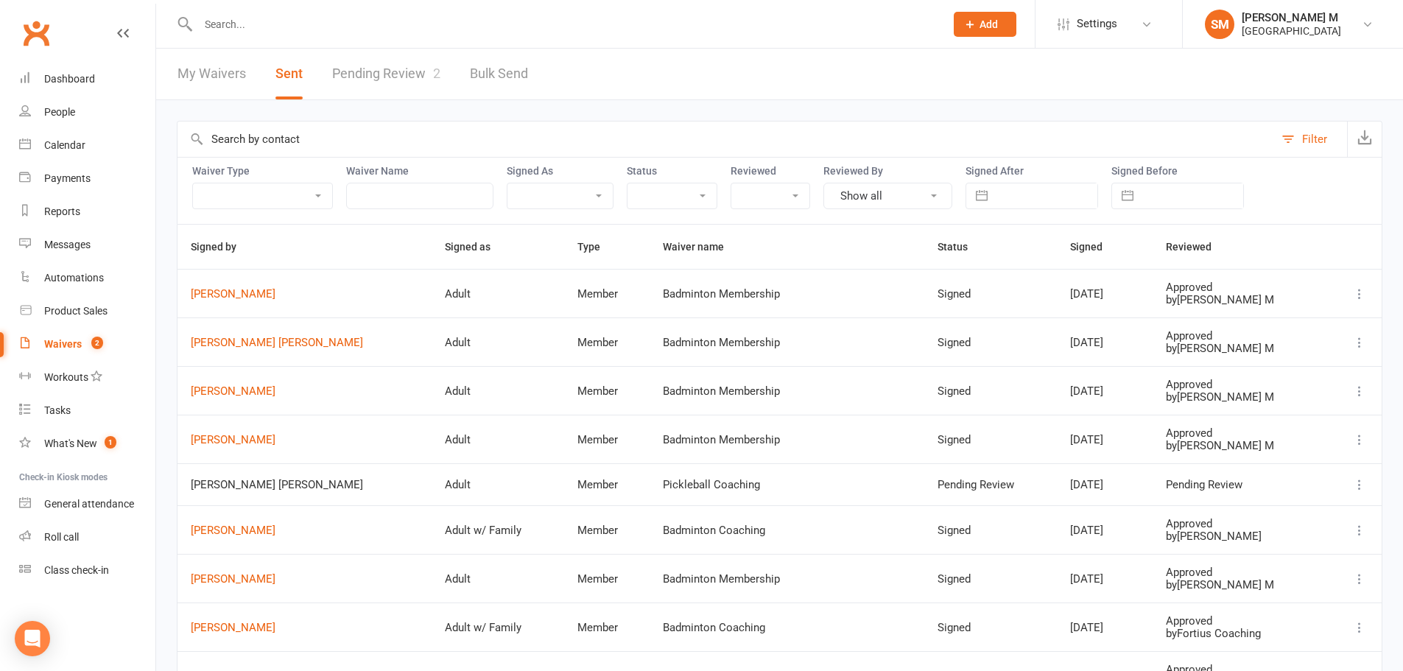
click at [275, 301] on td "[PERSON_NAME]" at bounding box center [305, 293] width 254 height 49
click at [277, 292] on link "[PERSON_NAME]" at bounding box center [305, 294] width 228 height 13
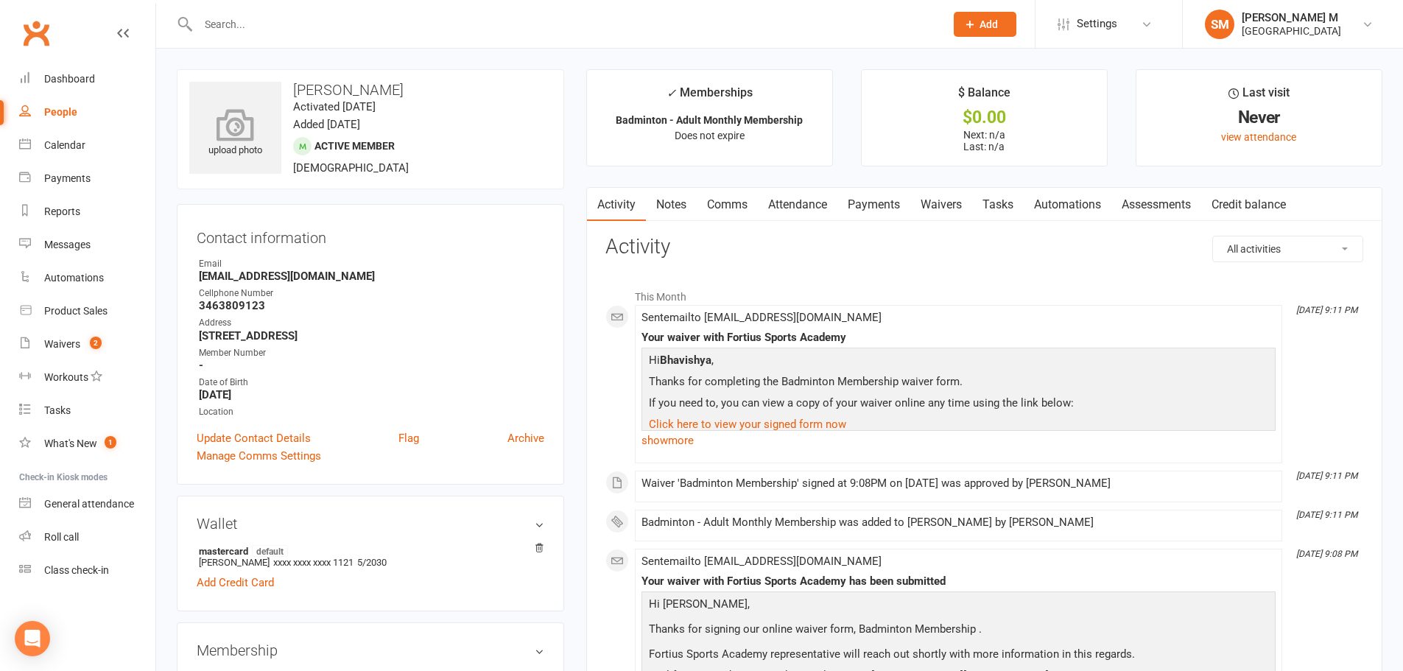
click at [231, 121] on icon at bounding box center [236, 124] width 102 height 32
click at [293, 434] on link "Update Contact Details" at bounding box center [254, 438] width 114 height 18
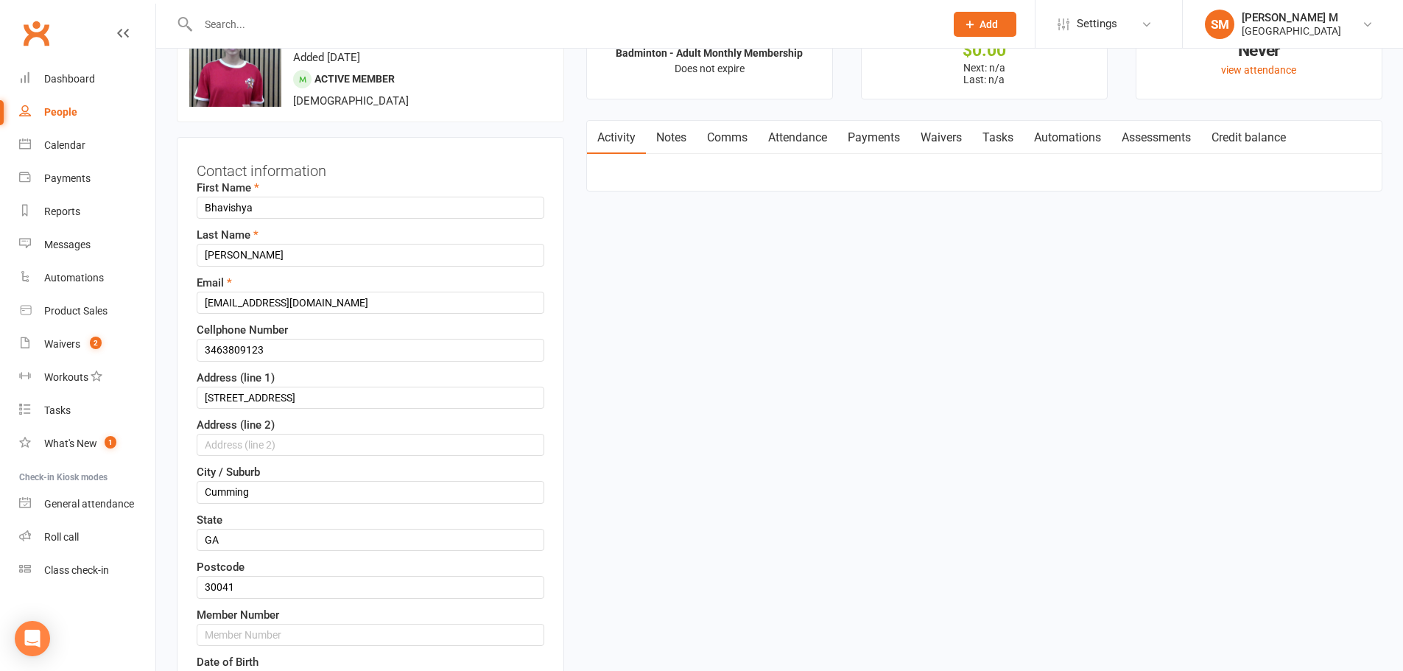
scroll to position [69, 0]
click at [296, 348] on input "3463809123" at bounding box center [371, 348] width 348 height 22
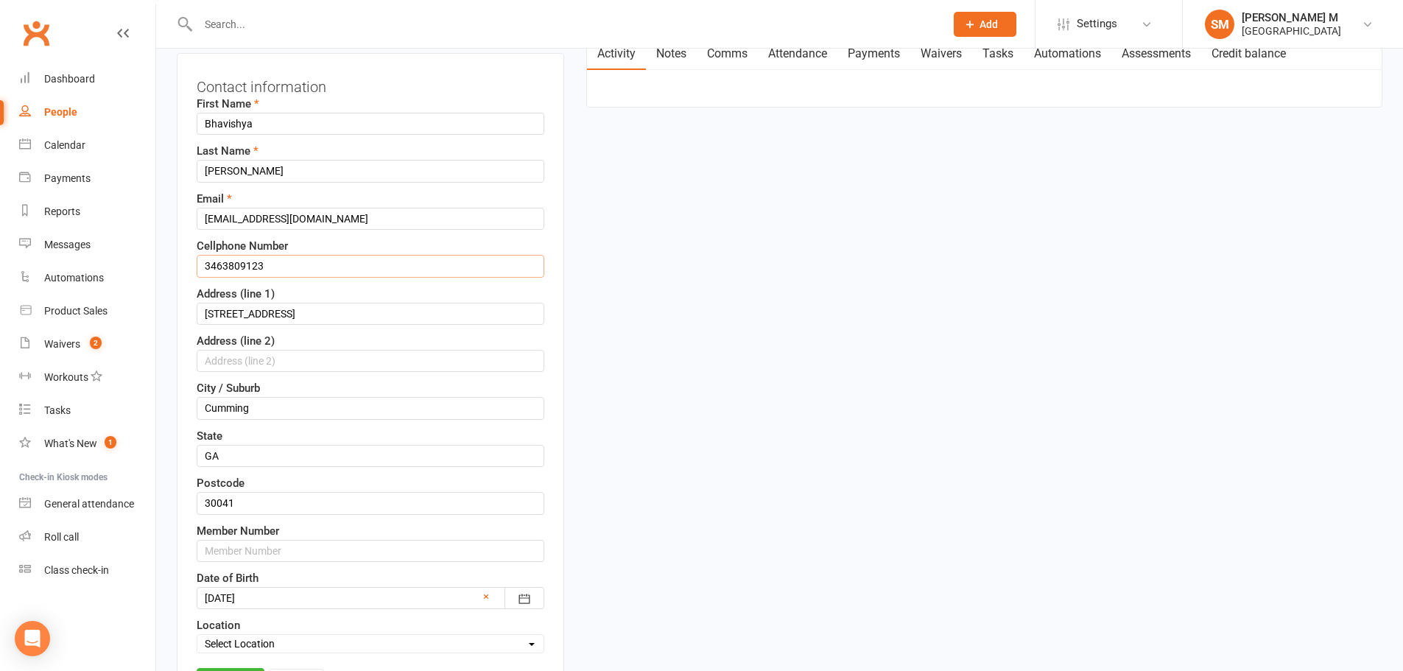
scroll to position [217, 0]
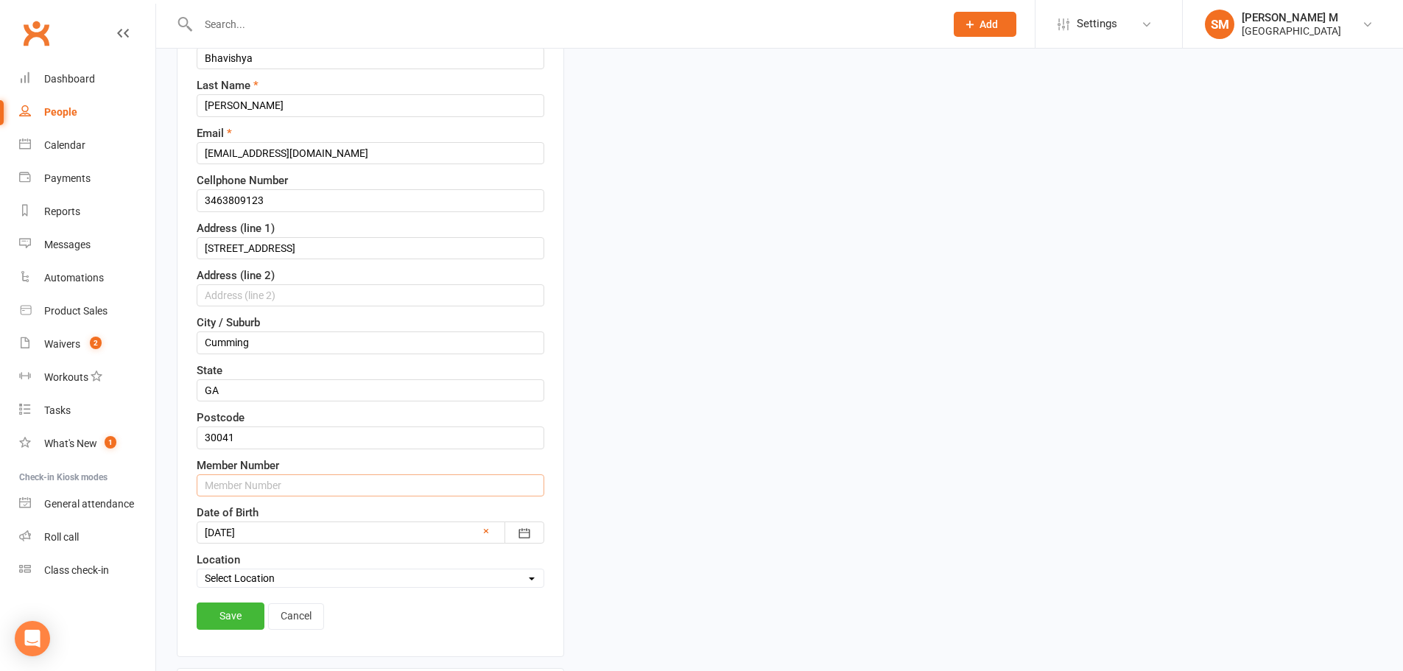
click at [307, 486] on input "text" at bounding box center [371, 485] width 348 height 22
paste input "3463809123"
type input "34638091231"
click at [225, 614] on link "Save" at bounding box center [231, 616] width 68 height 27
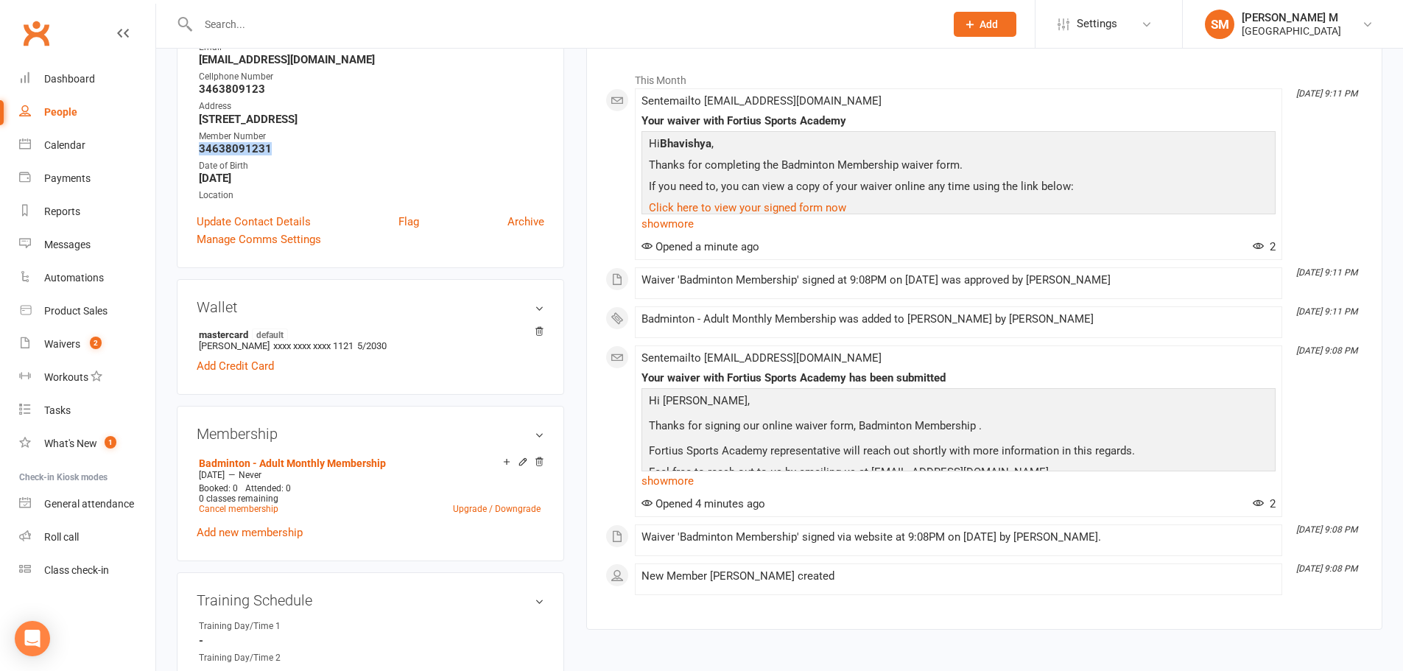
drag, startPoint x: 270, startPoint y: 148, endPoint x: 200, endPoint y: 151, distance: 70.8
click at [200, 151] on strong "34638091231" at bounding box center [371, 148] width 345 height 13
copy strong "34638091231"
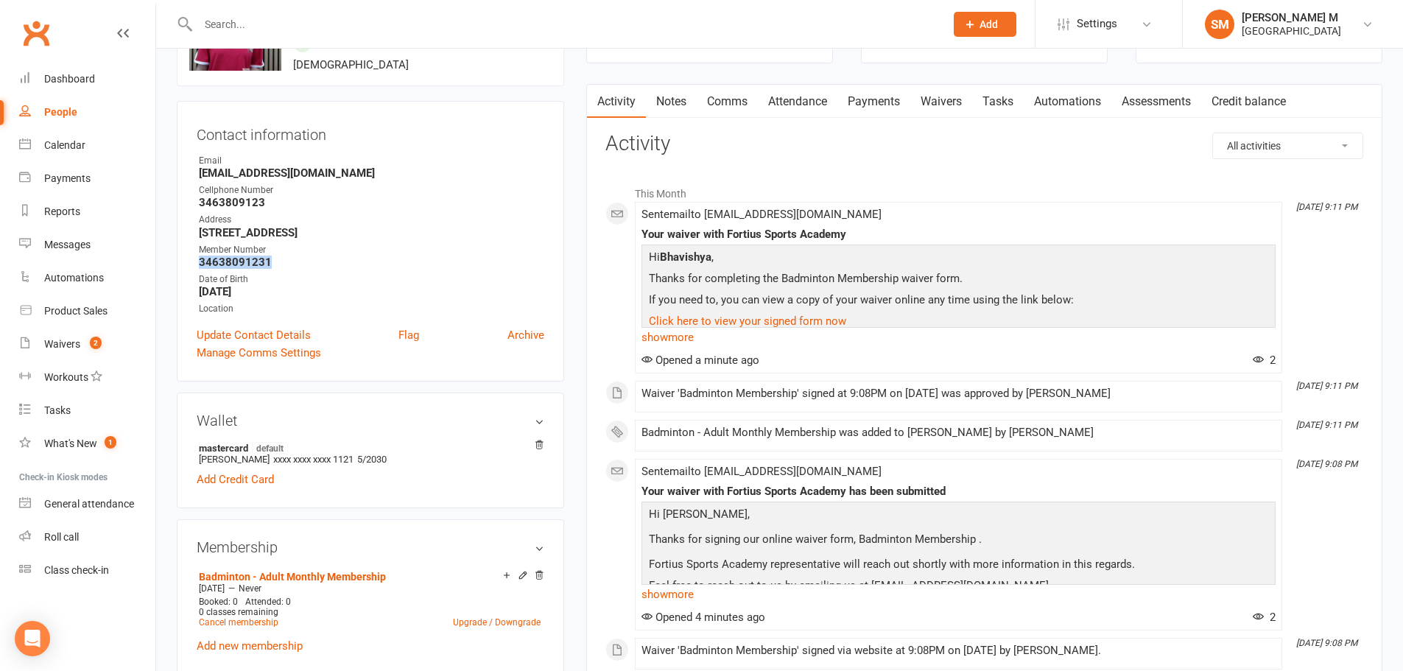
scroll to position [0, 0]
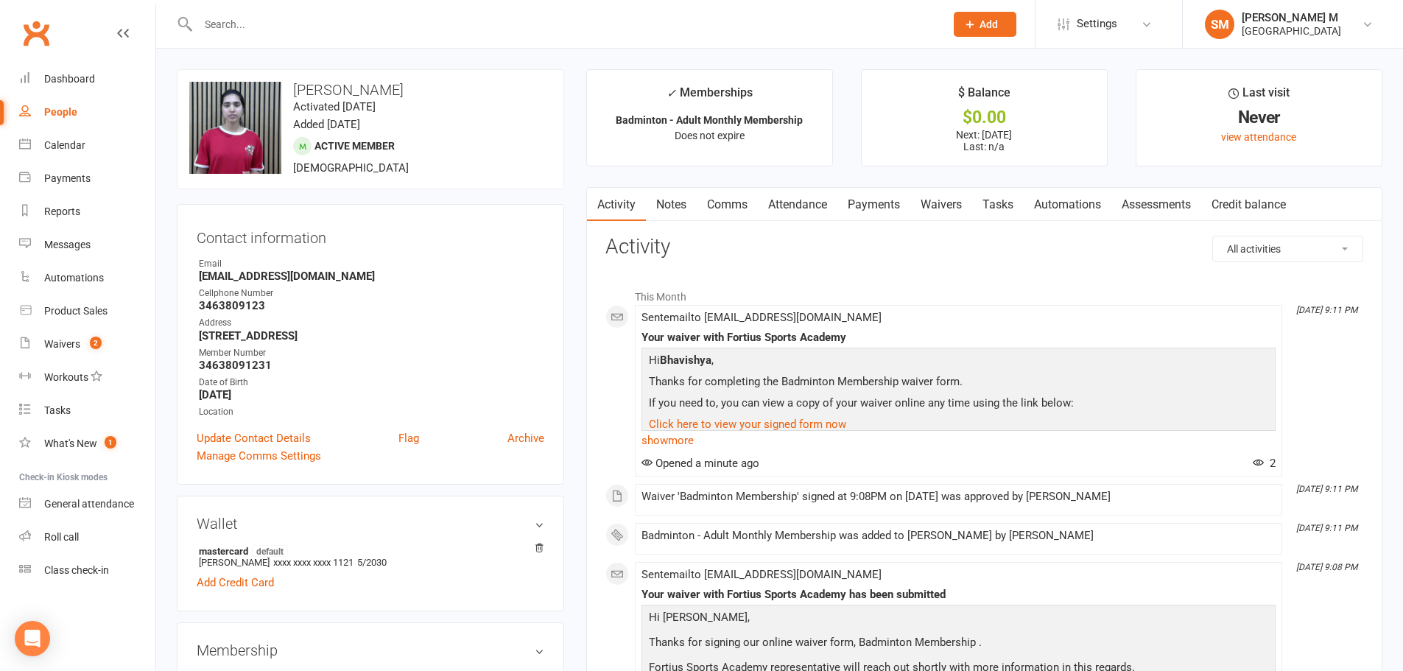
click at [503, 162] on div "upload photo change photo Bhavishya Kambhampati Activated 11 September, 2025 Ad…" at bounding box center [370, 129] width 387 height 120
click at [303, 90] on h3 "[PERSON_NAME]" at bounding box center [370, 90] width 362 height 16
copy h3 "Bhavishya"
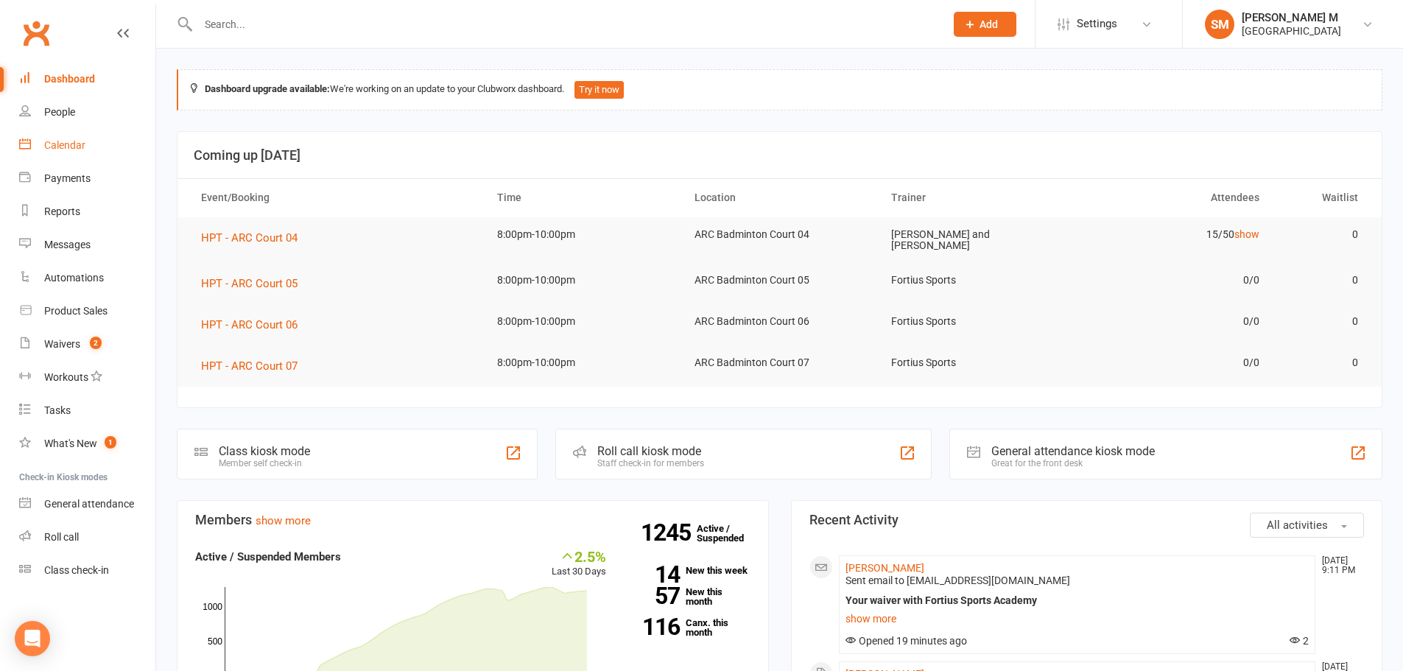
click at [61, 141] on div "Calendar" at bounding box center [64, 145] width 41 height 12
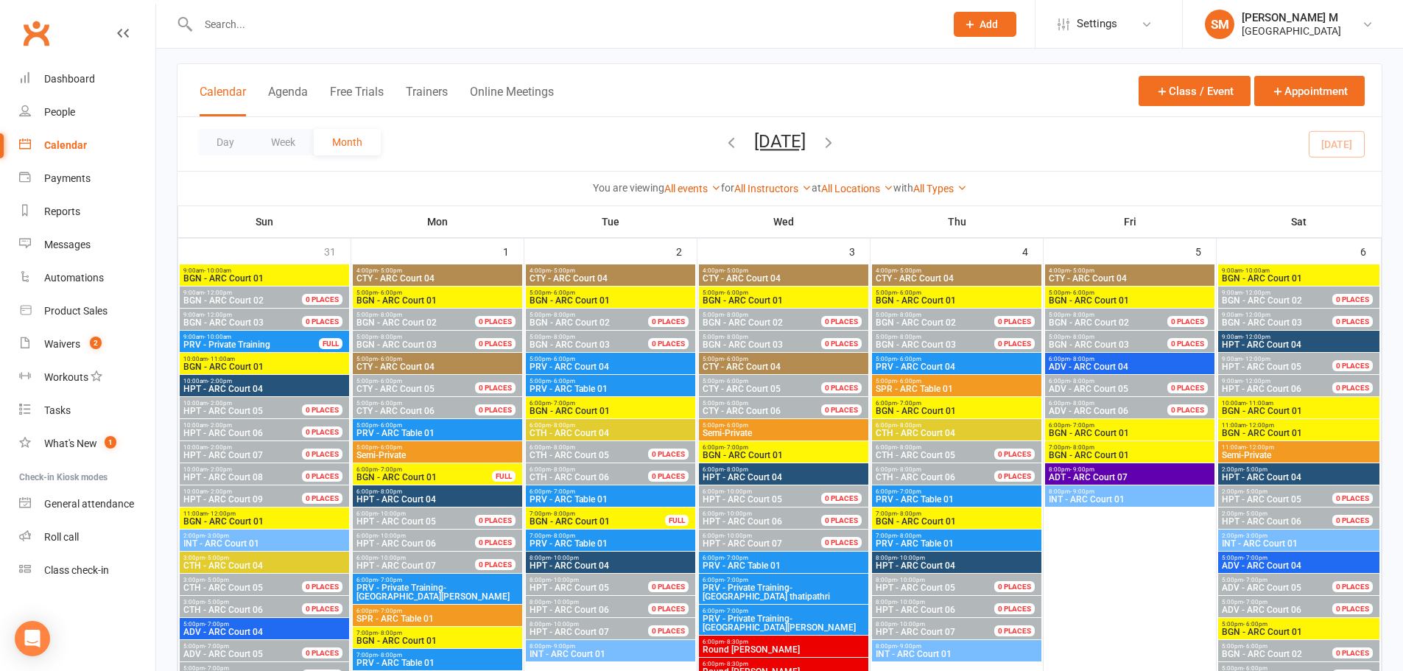
scroll to position [74, 0]
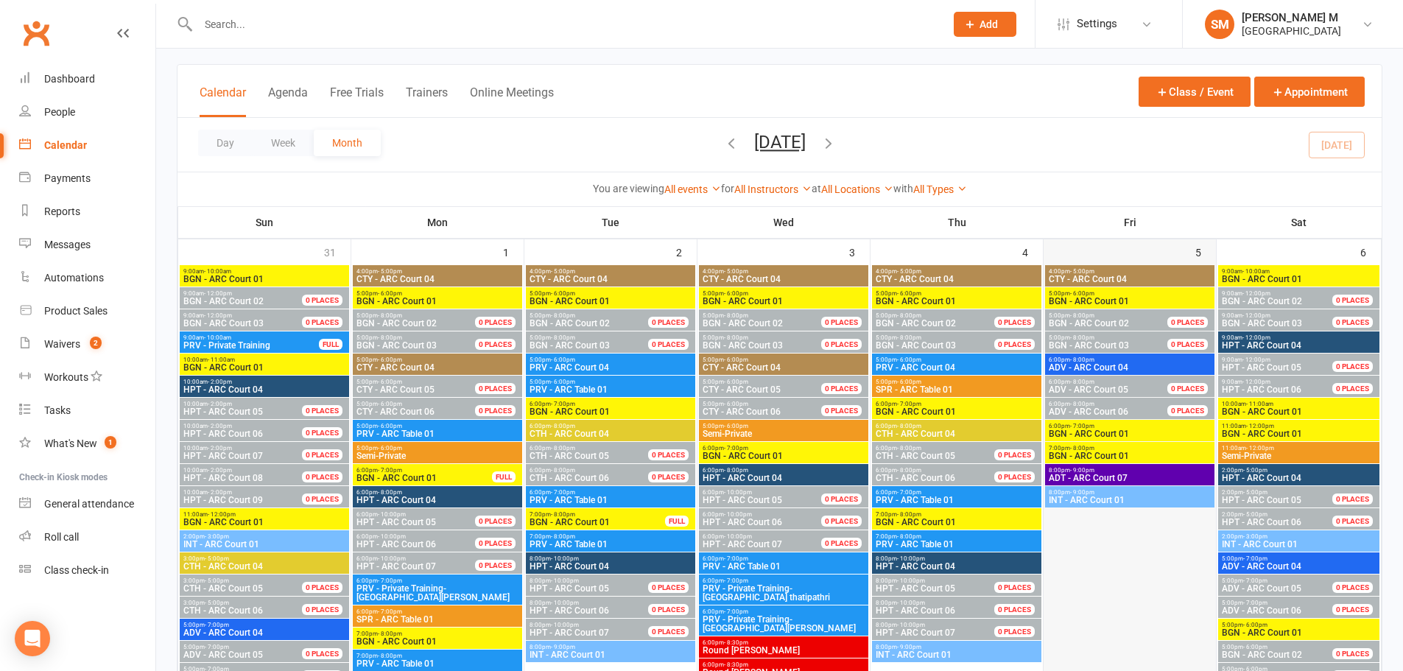
click at [1101, 549] on div at bounding box center [1129, 517] width 169 height 504
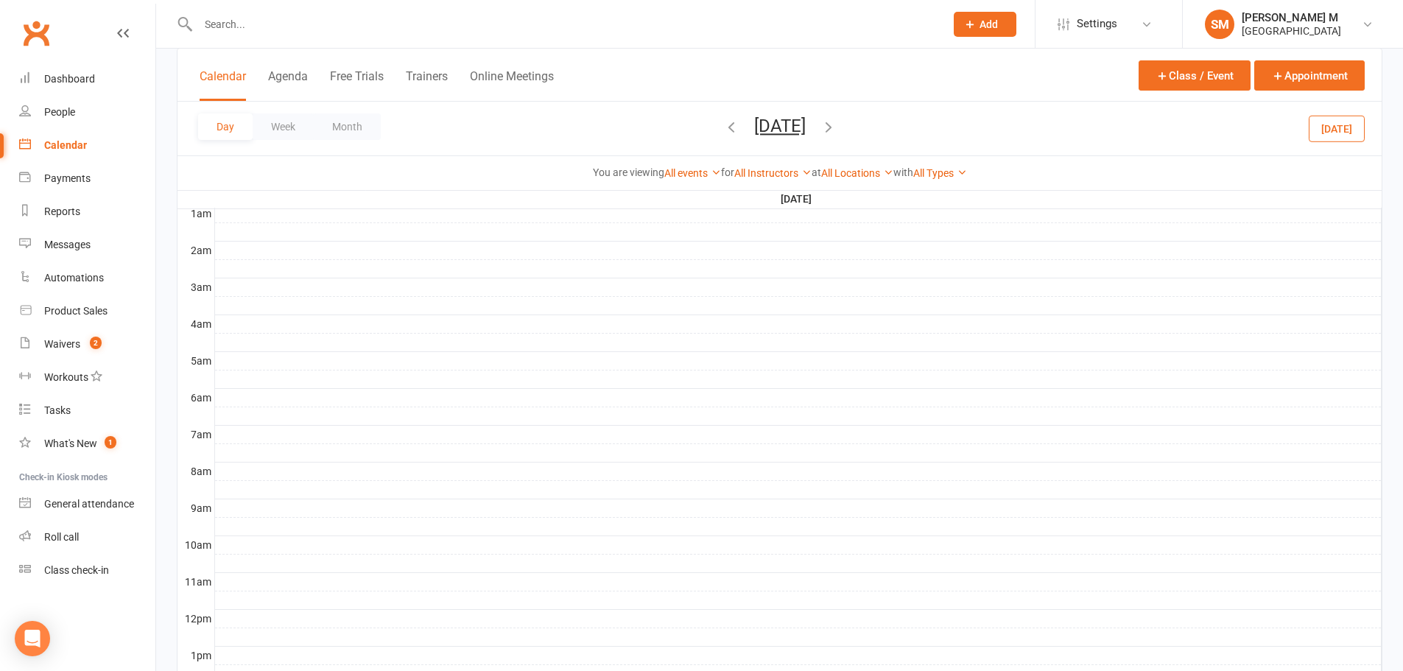
scroll to position [221, 0]
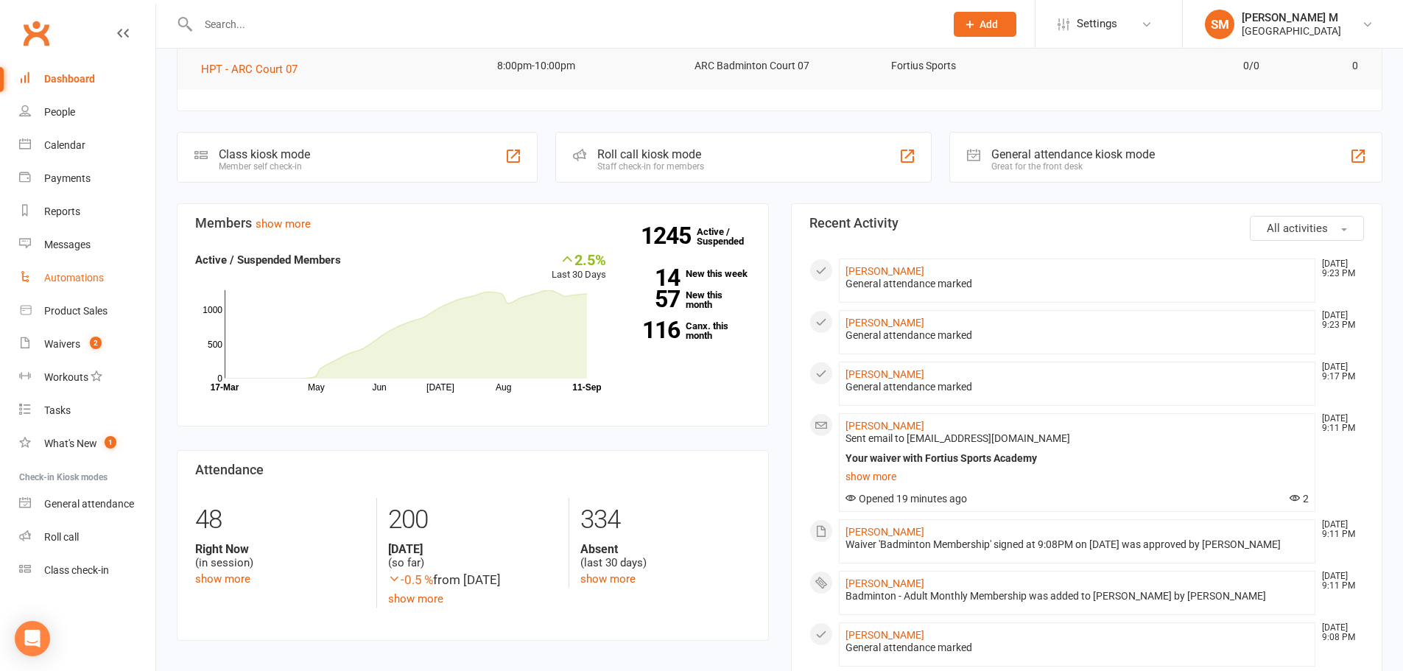
scroll to position [295, 0]
click at [55, 180] on div "Payments" at bounding box center [67, 178] width 46 height 12
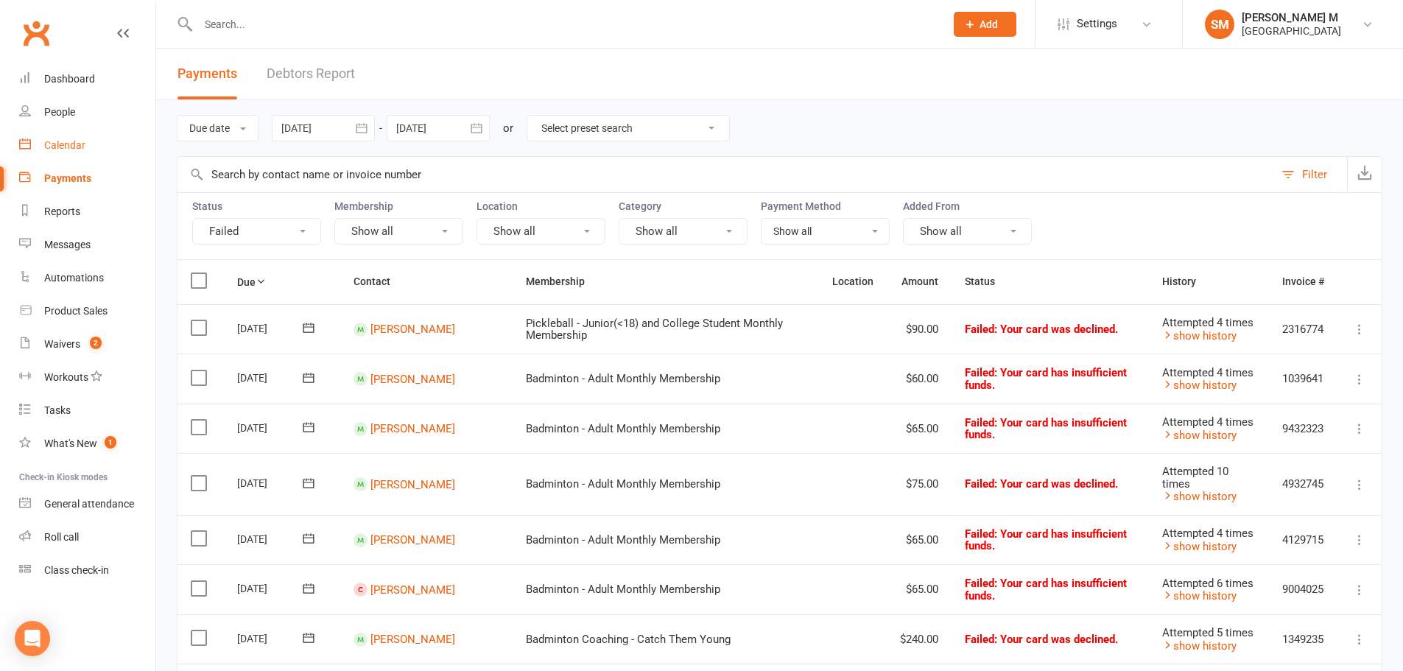
click at [52, 147] on div "Calendar" at bounding box center [64, 145] width 41 height 12
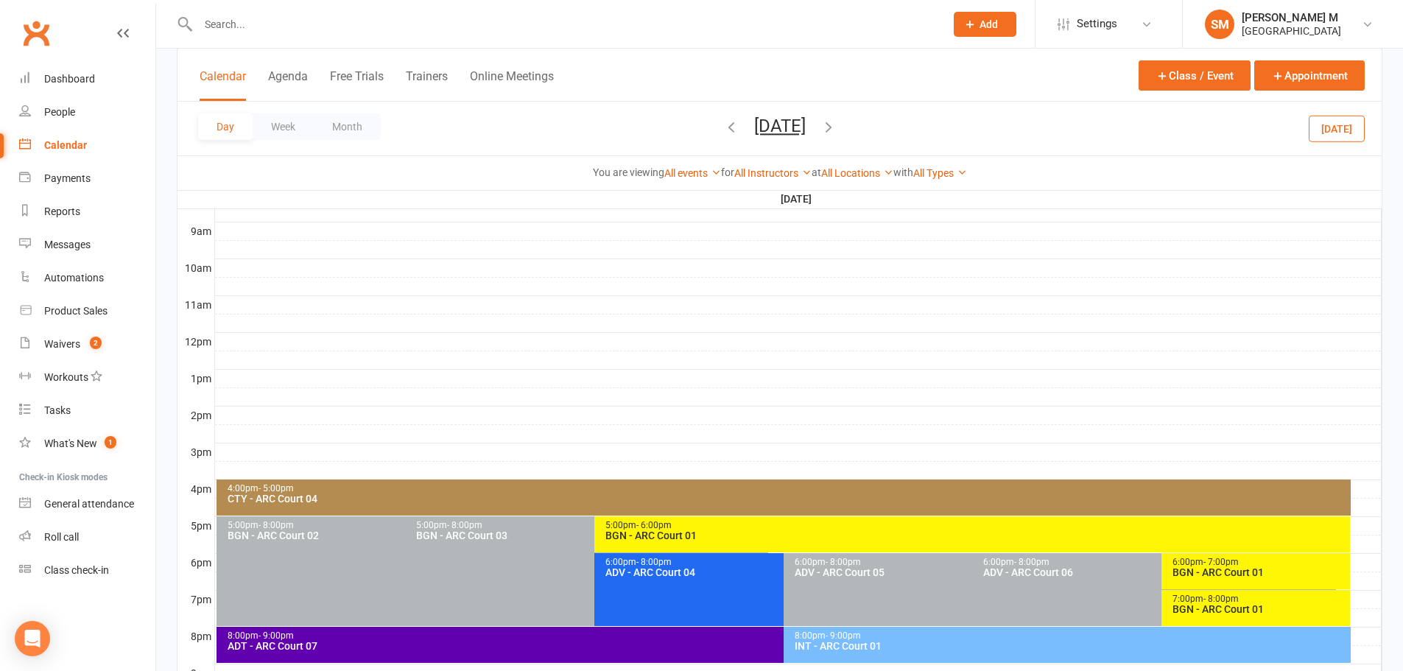
scroll to position [555, 0]
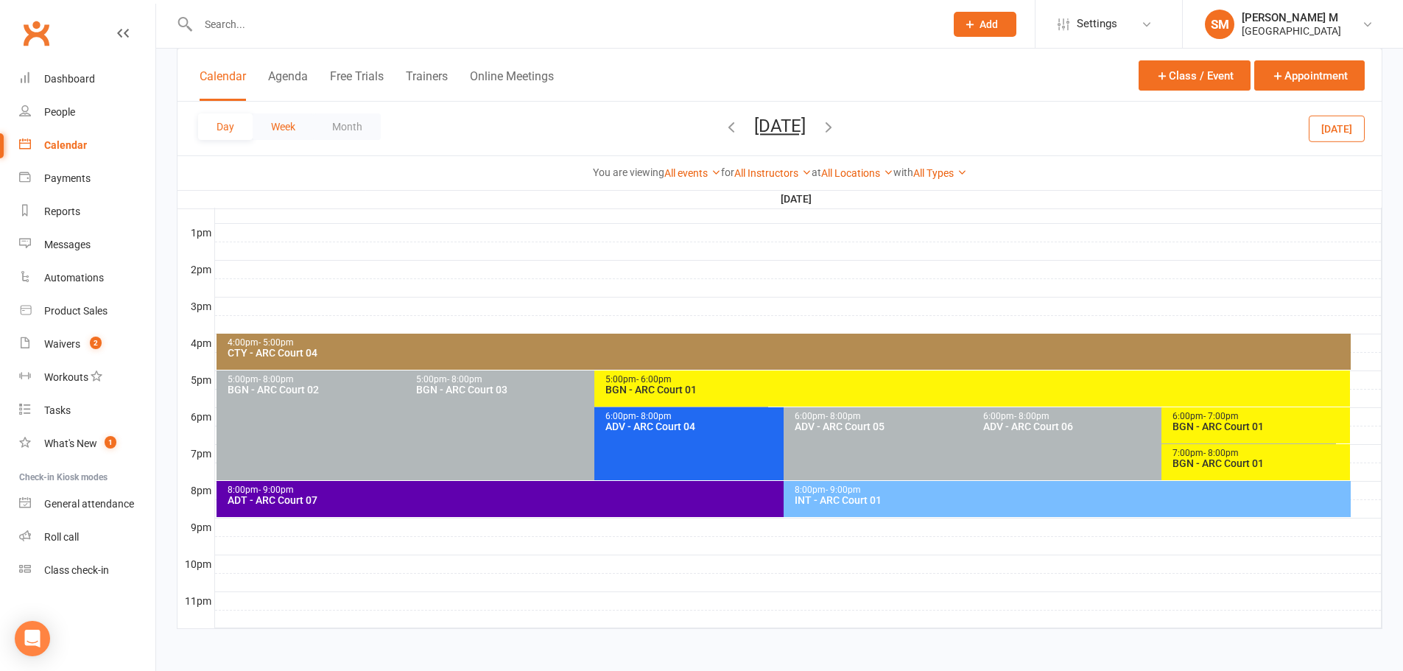
click at [298, 132] on button "Week" at bounding box center [283, 126] width 61 height 27
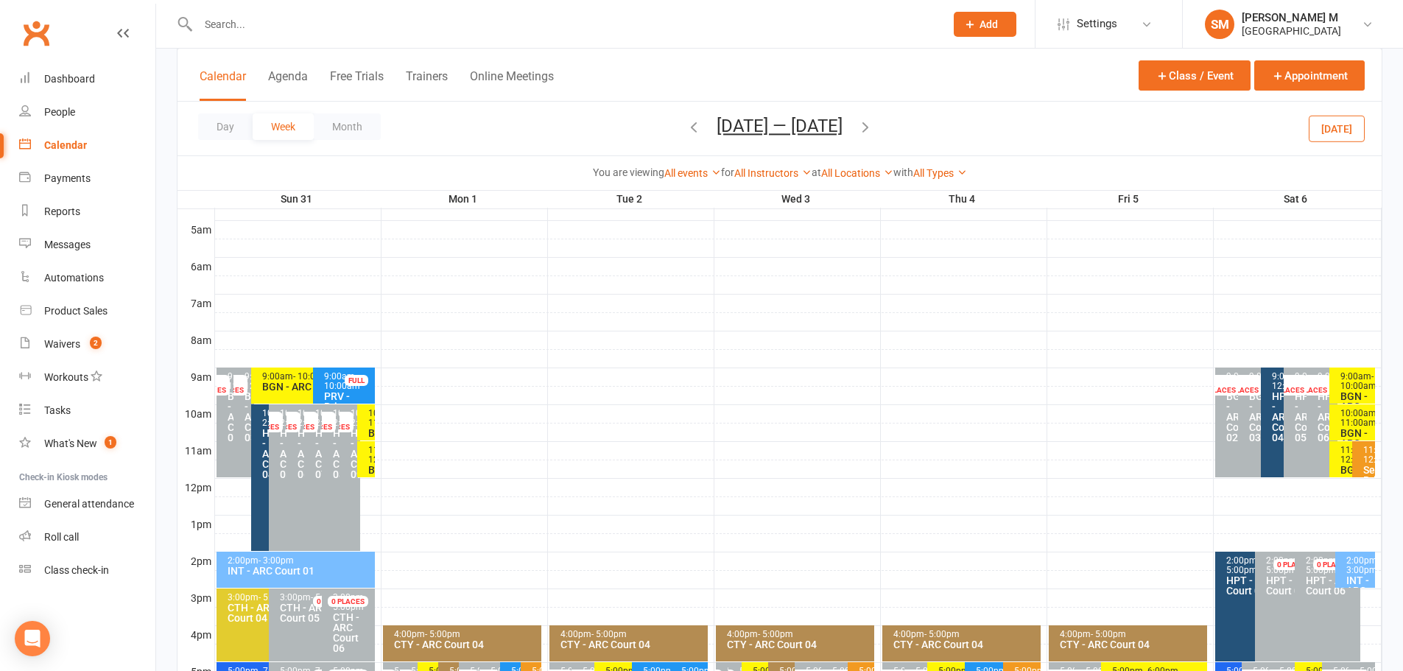
scroll to position [260, 0]
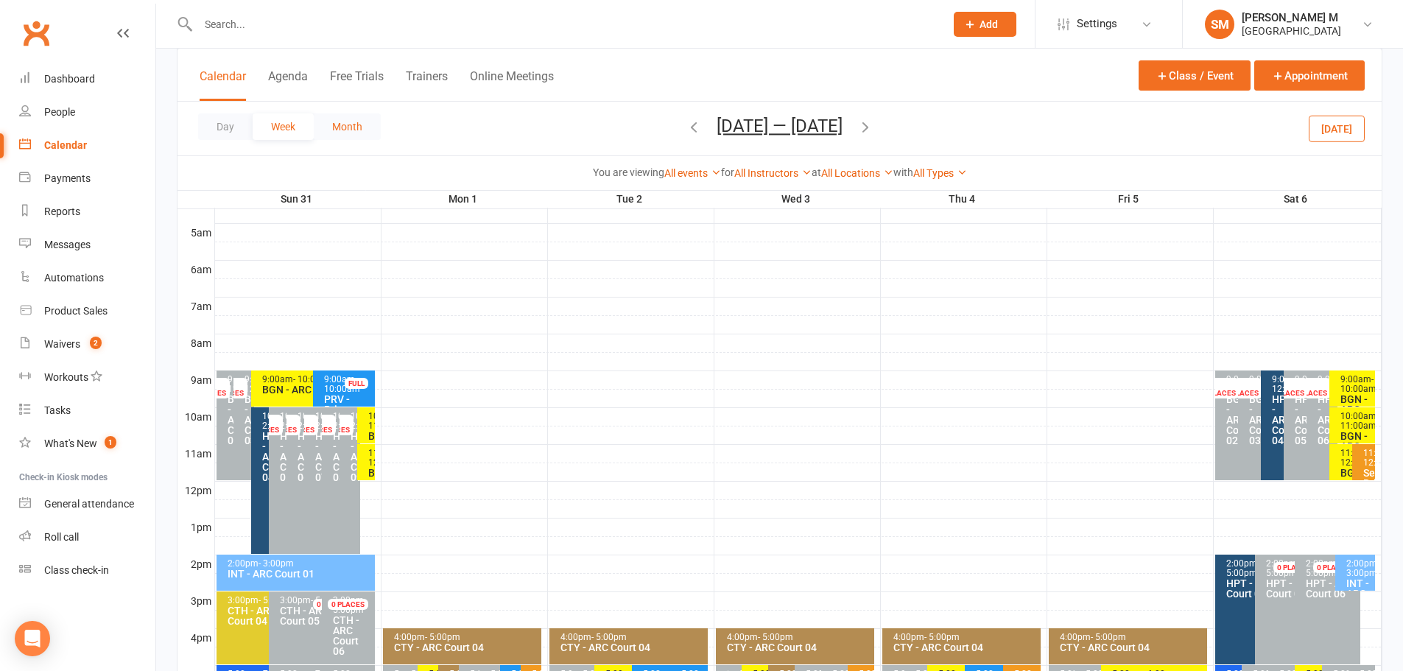
click at [333, 123] on button "Month" at bounding box center [347, 126] width 67 height 27
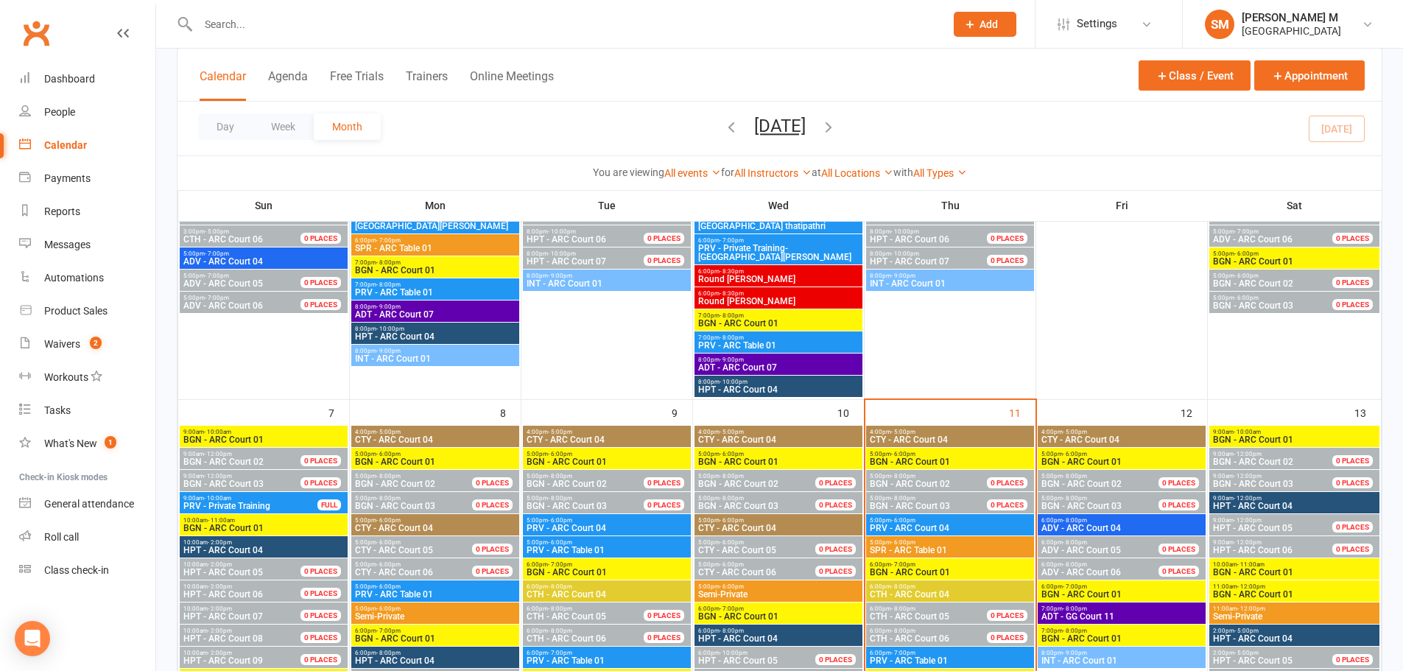
scroll to position [555, 0]
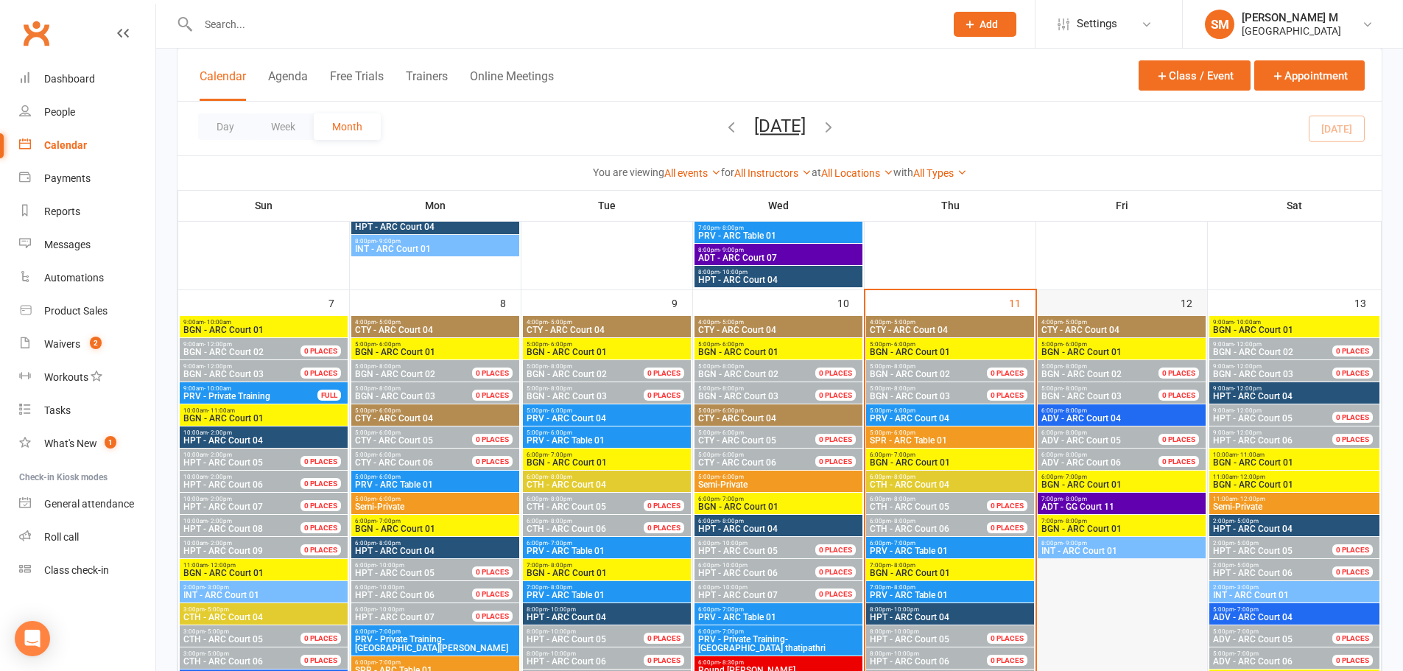
click at [1089, 301] on div "12" at bounding box center [1122, 539] width 171 height 499
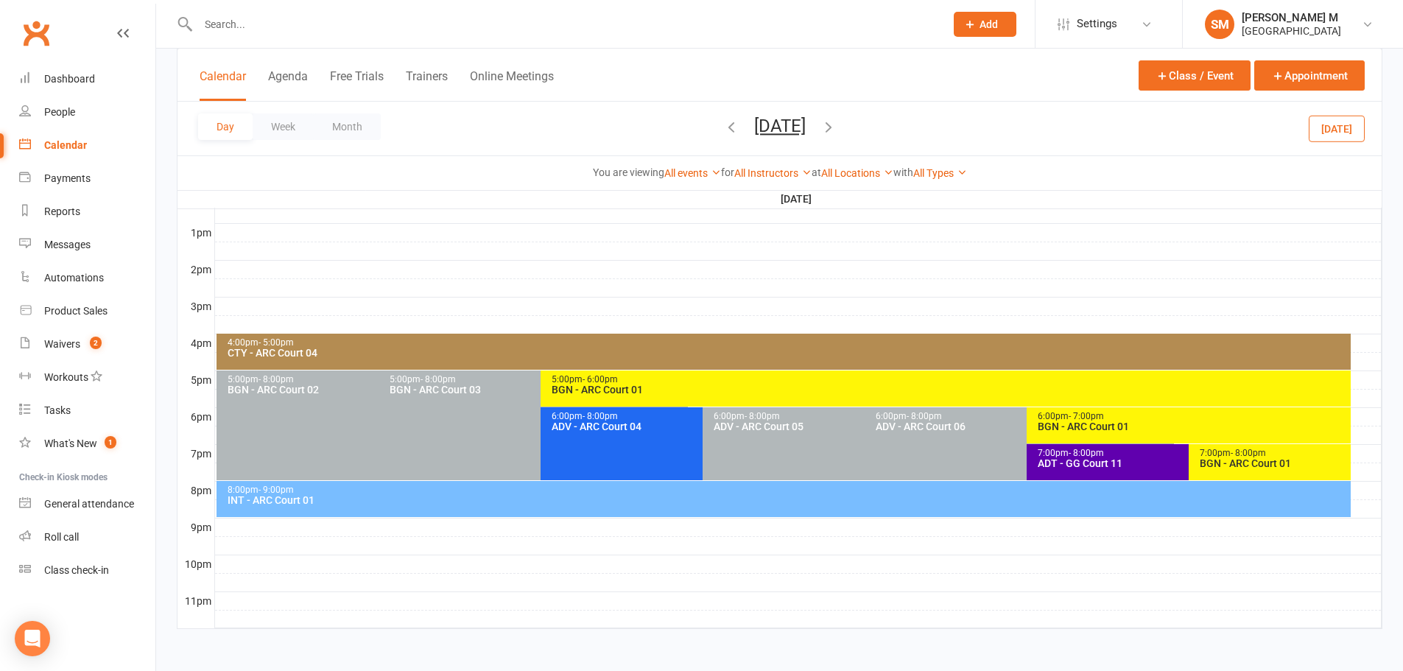
click at [80, 145] on div "Calendar" at bounding box center [65, 145] width 43 height 12
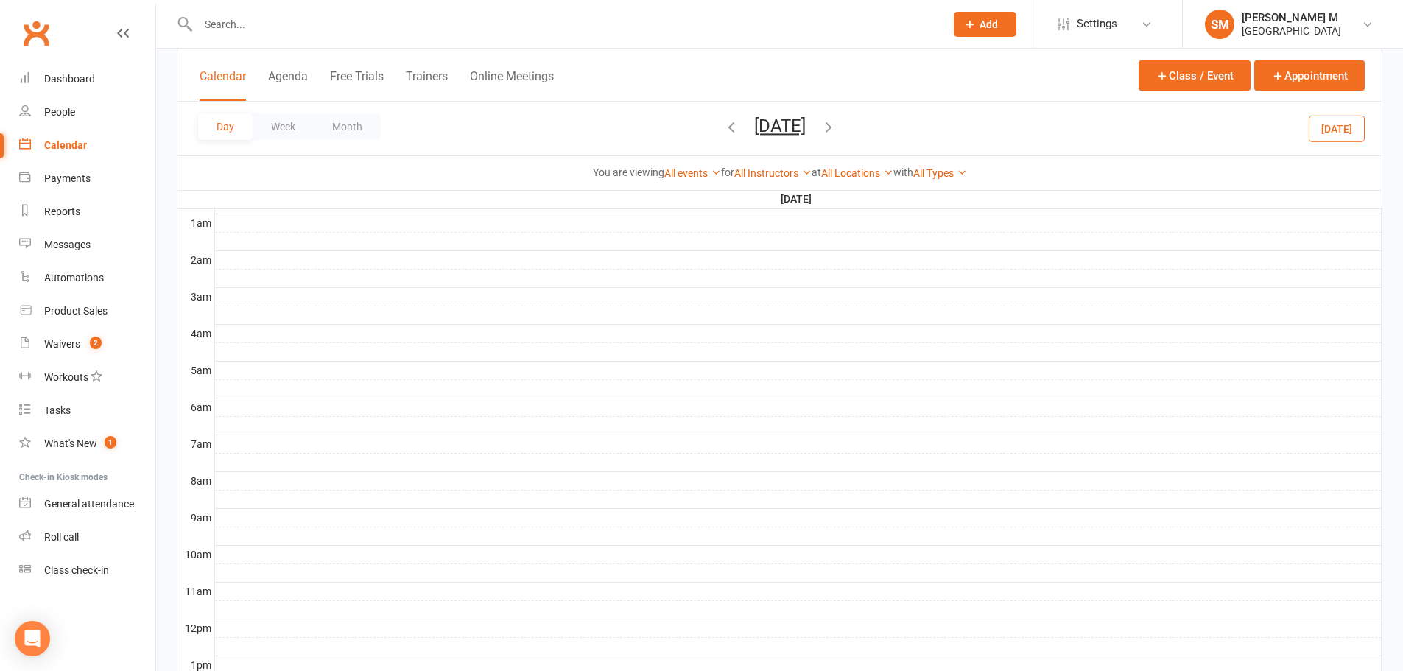
scroll to position [0, 0]
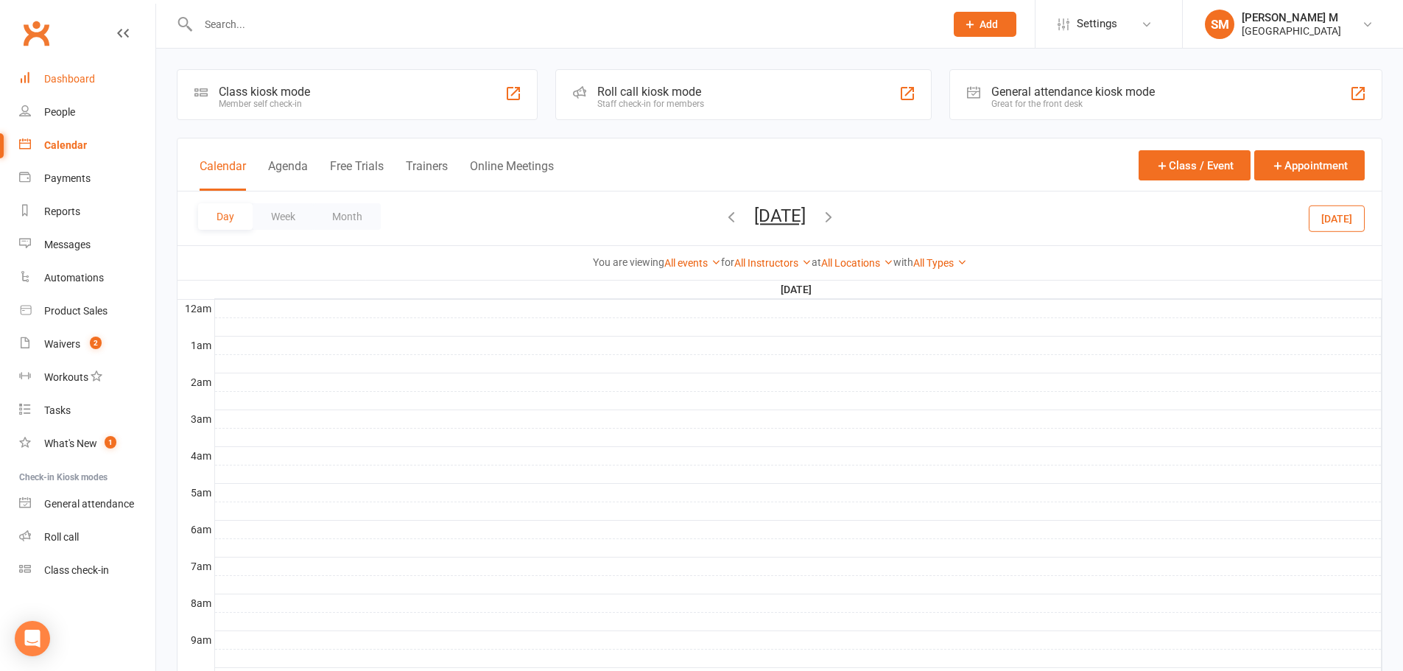
click at [69, 64] on link "Dashboard" at bounding box center [87, 79] width 136 height 33
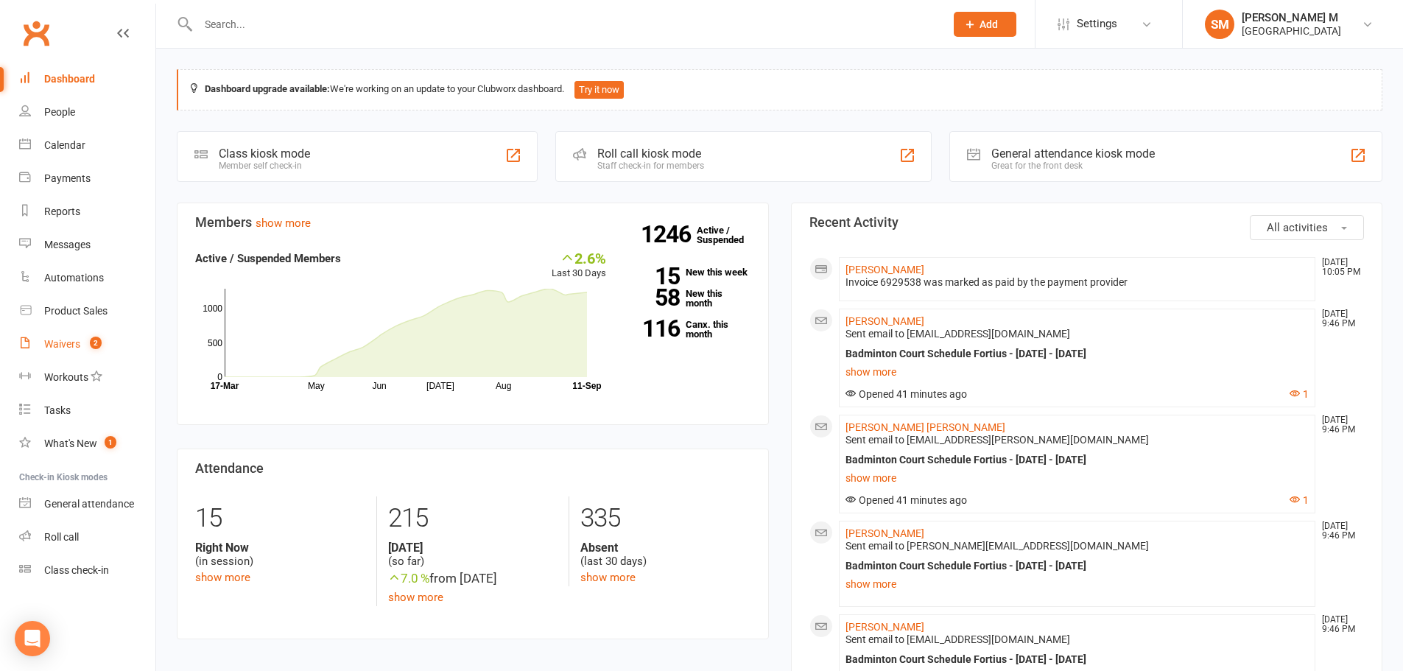
click at [70, 354] on link "Waivers 2" at bounding box center [87, 344] width 136 height 33
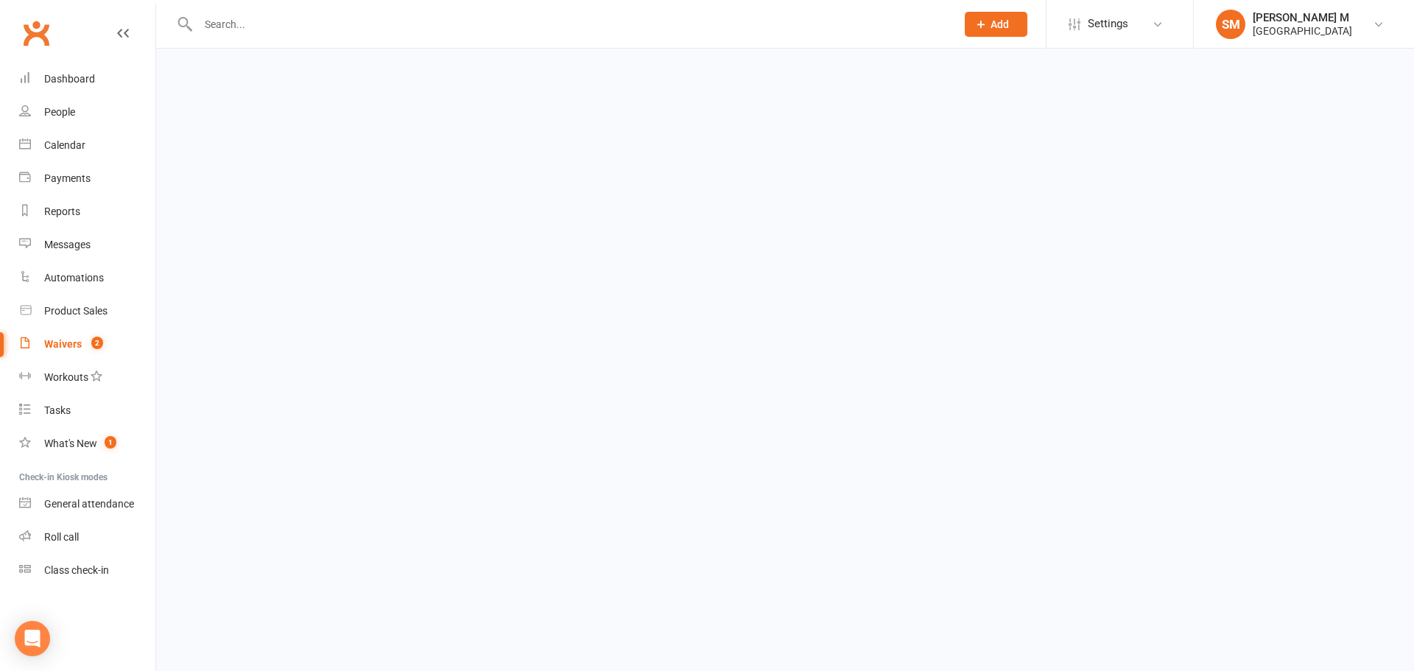
select select "50"
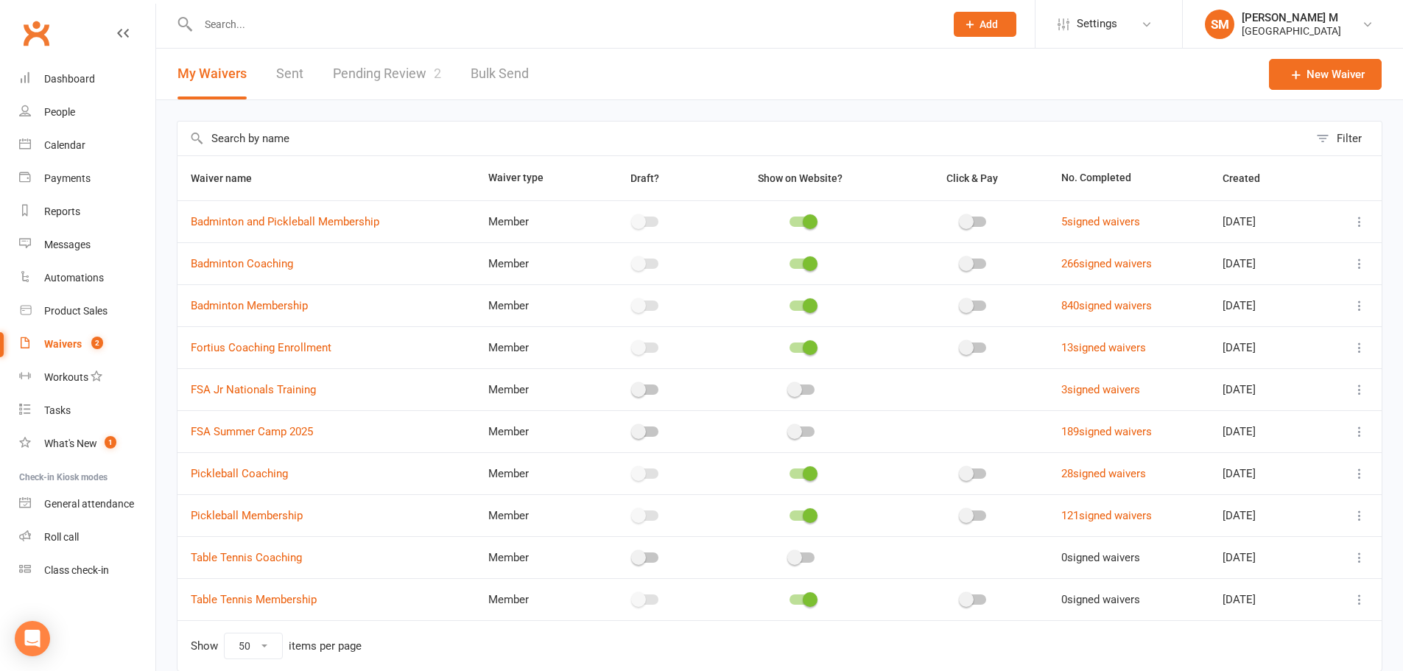
click at [354, 63] on link "Pending Review 2" at bounding box center [387, 74] width 108 height 51
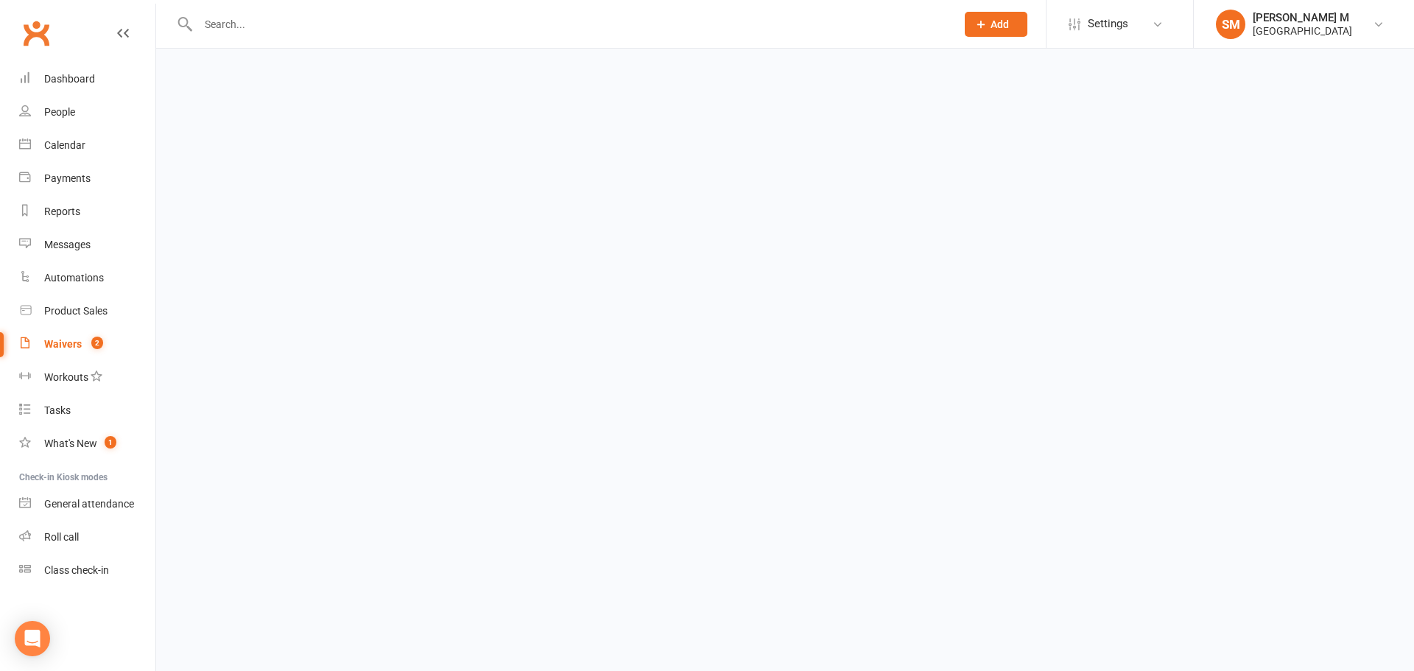
select select "100"
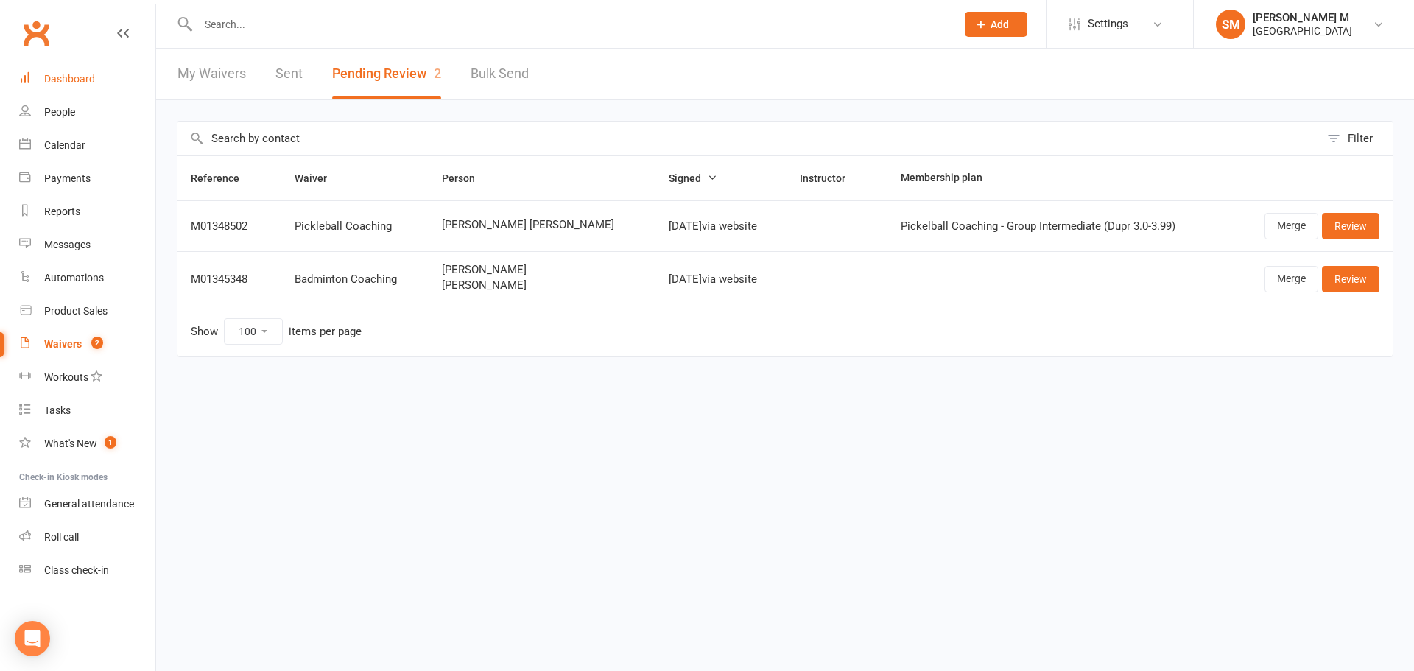
click at [91, 82] on div "Dashboard" at bounding box center [69, 79] width 51 height 12
